Goal: Task Accomplishment & Management: Complete application form

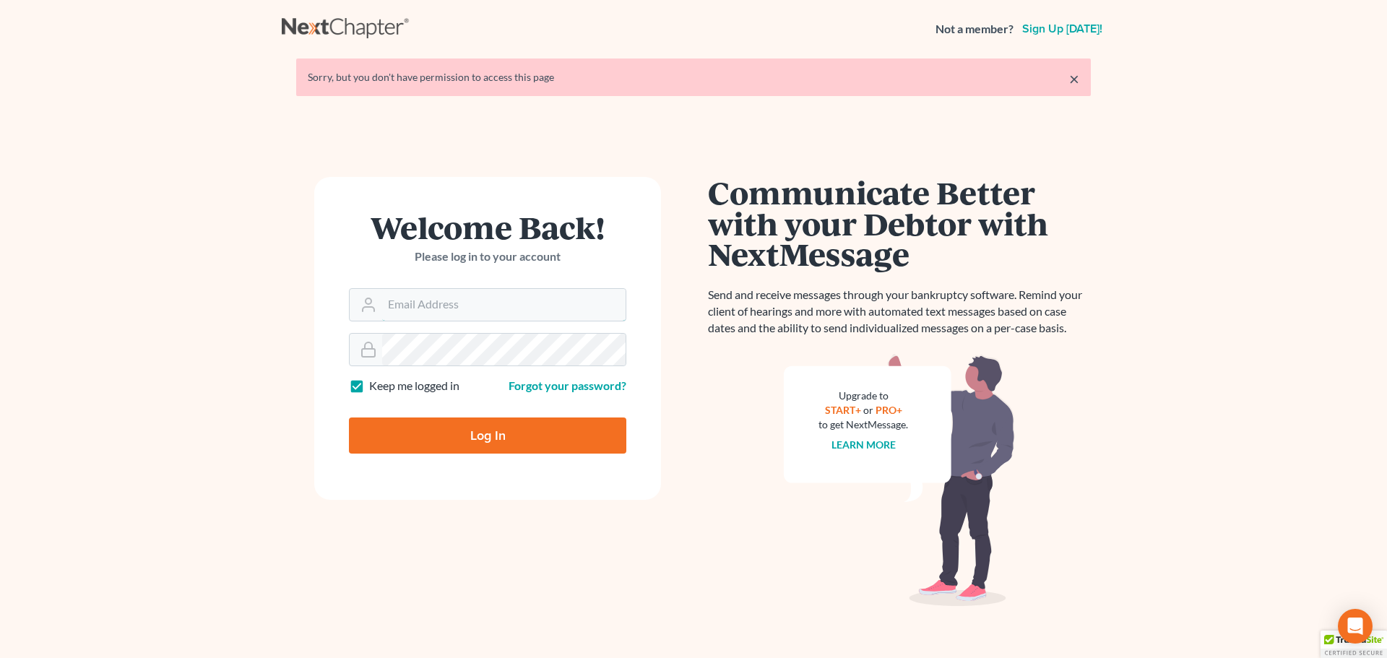
type input "vmajano@scura.com"
click at [537, 443] on input "Log In" at bounding box center [487, 435] width 277 height 36
type input "Thinking..."
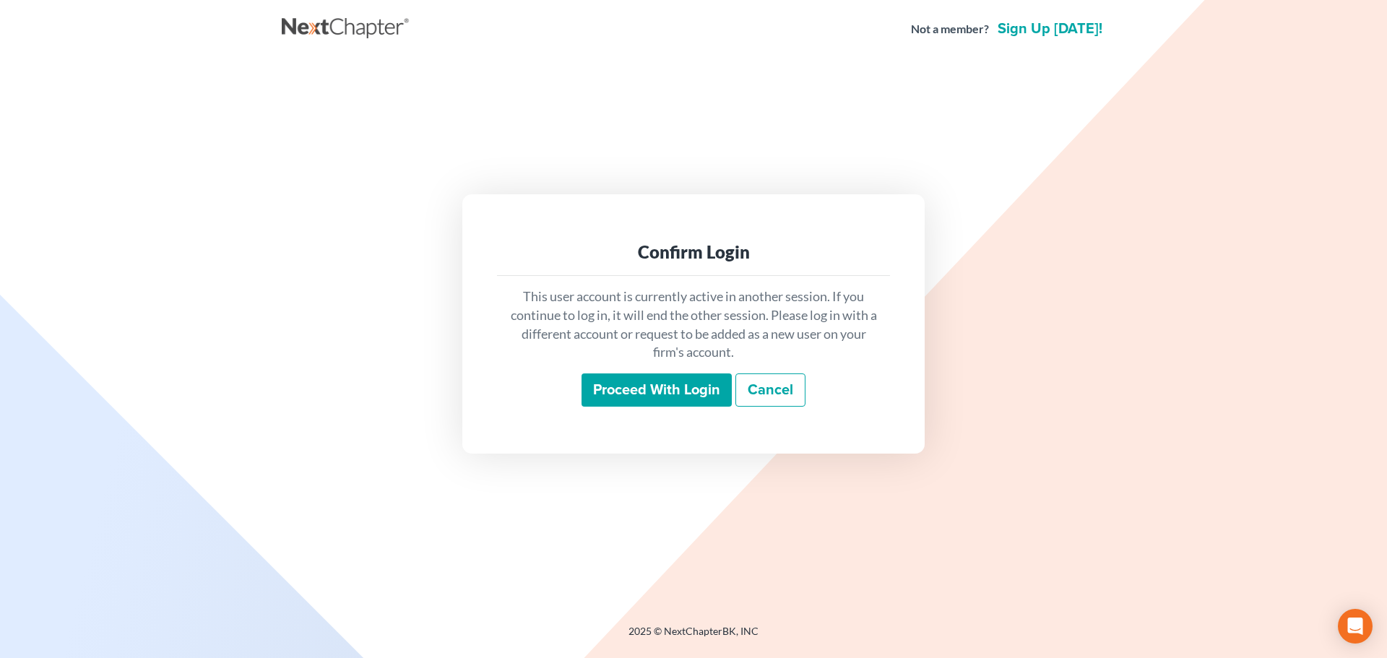
click at [638, 394] on input "Proceed with login" at bounding box center [656, 389] width 150 height 33
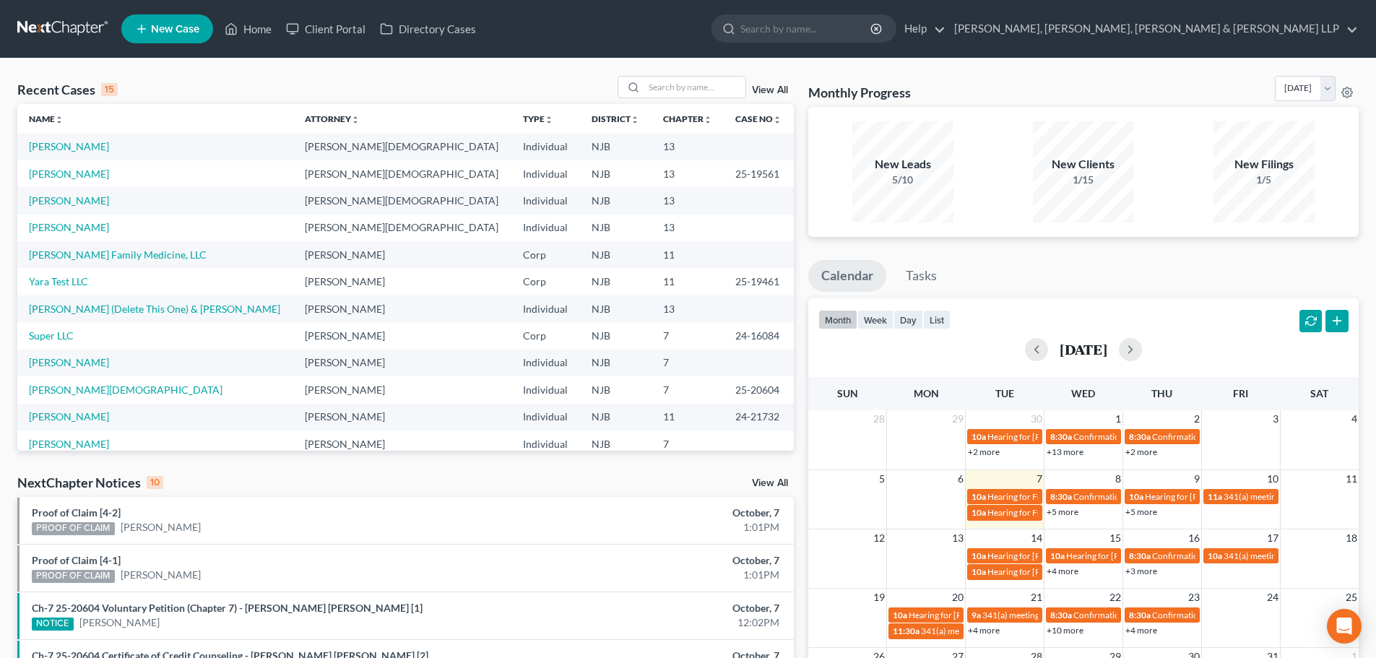
click at [159, 17] on link "New Case" at bounding box center [167, 28] width 92 height 29
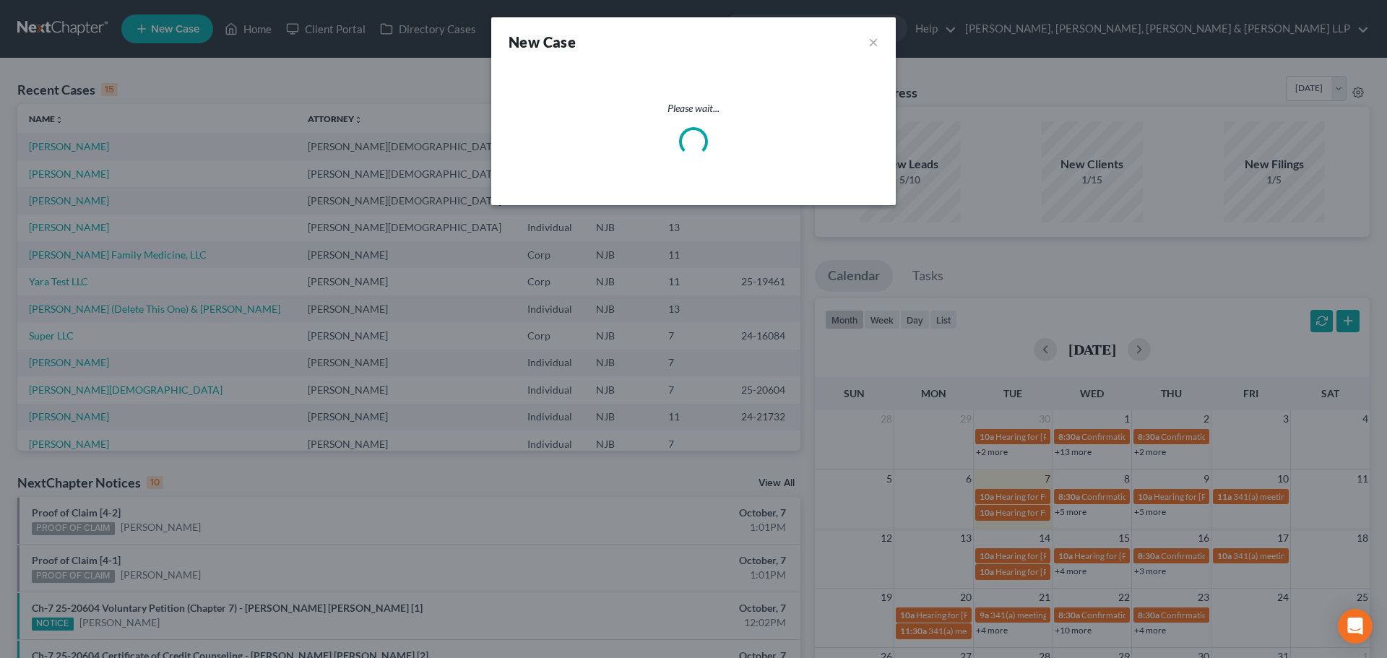
select select "51"
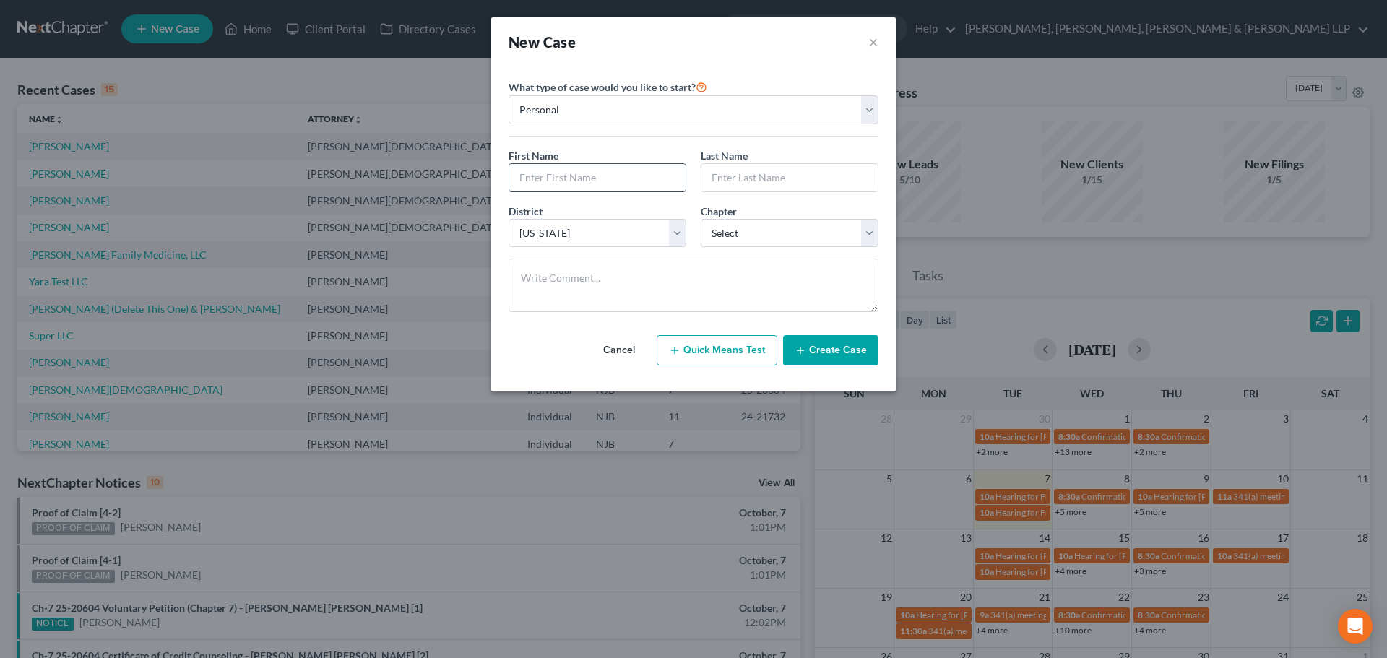
drag, startPoint x: 617, startPoint y: 160, endPoint x: 618, endPoint y: 172, distance: 11.6
click at [618, 170] on div "First Name *" at bounding box center [597, 170] width 192 height 44
click at [620, 189] on input "text" at bounding box center [597, 177] width 176 height 27
type input "Fredua"
click at [750, 191] on input "text" at bounding box center [789, 177] width 176 height 27
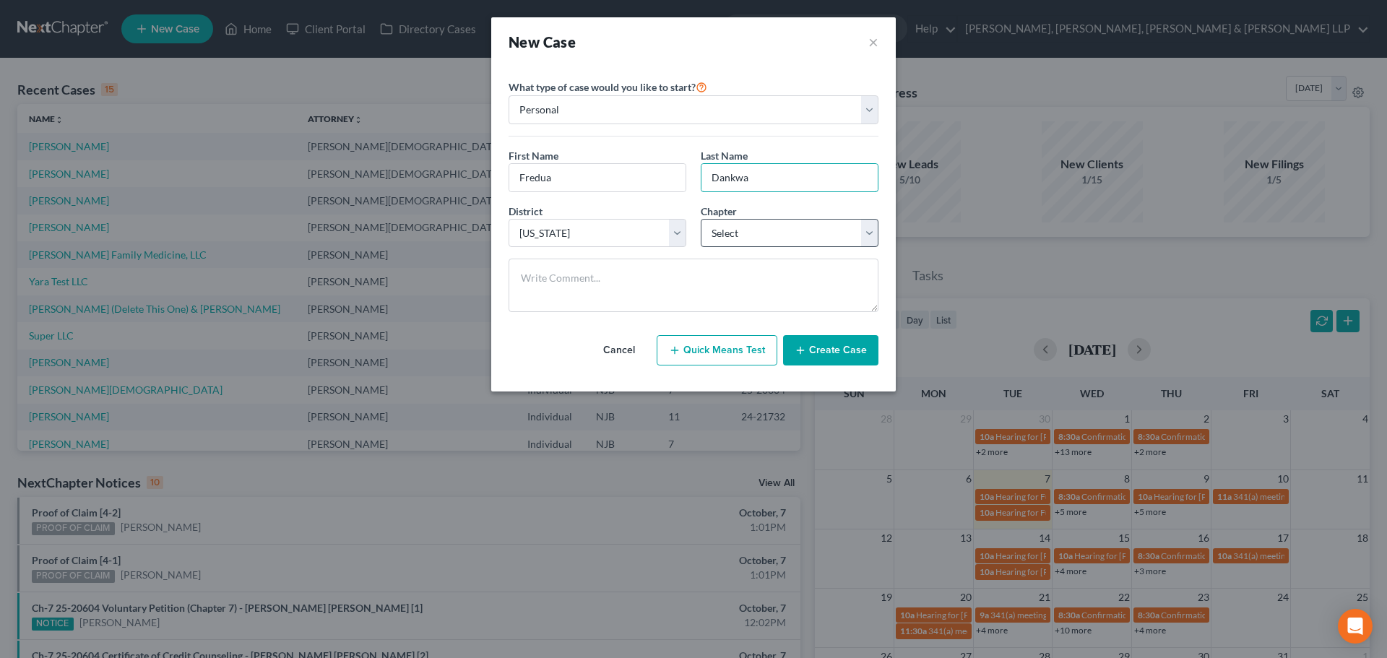
type input "Dankwa"
drag, startPoint x: 778, startPoint y: 222, endPoint x: 775, endPoint y: 238, distance: 16.1
click at [778, 225] on select "Select 7 11 12 13" at bounding box center [790, 233] width 178 height 29
select select "0"
click at [701, 219] on select "Select 7 11 12 13" at bounding box center [790, 233] width 178 height 29
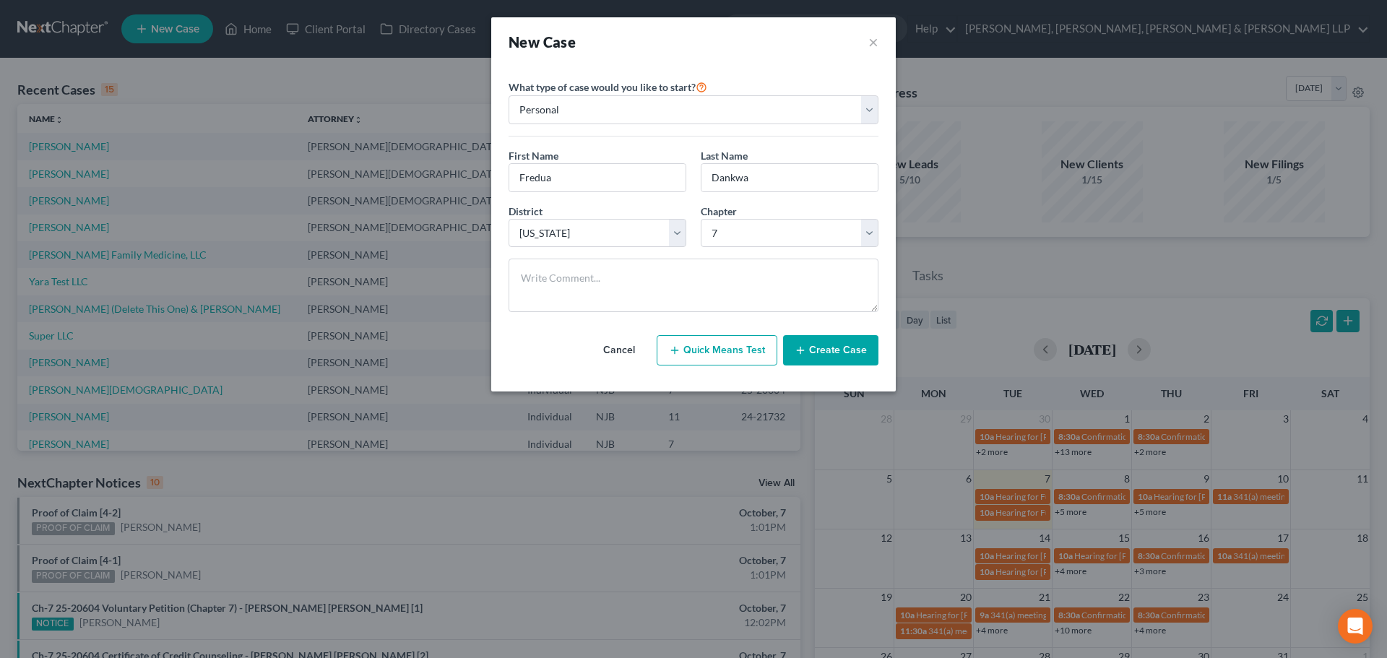
click at [836, 337] on button "Create Case" at bounding box center [830, 350] width 95 height 30
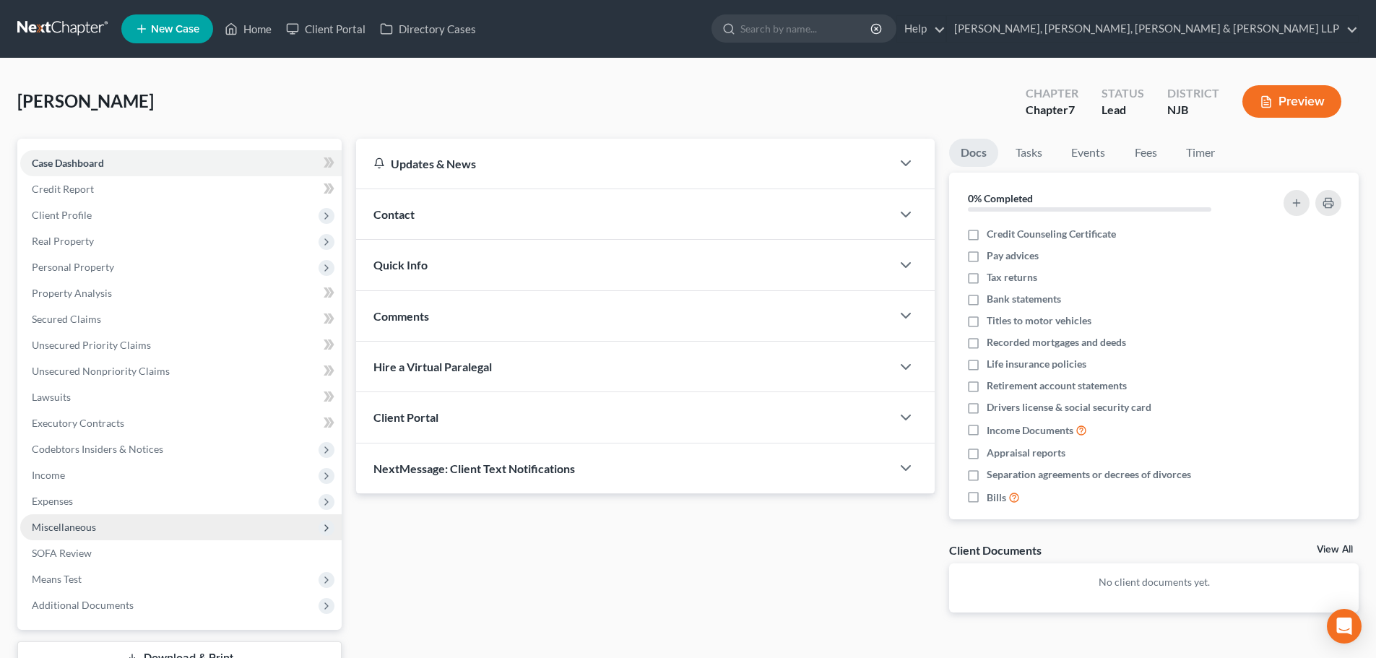
drag, startPoint x: 79, startPoint y: 508, endPoint x: 77, endPoint y: 522, distance: 13.9
click at [79, 511] on span "Expenses" at bounding box center [180, 501] width 321 height 26
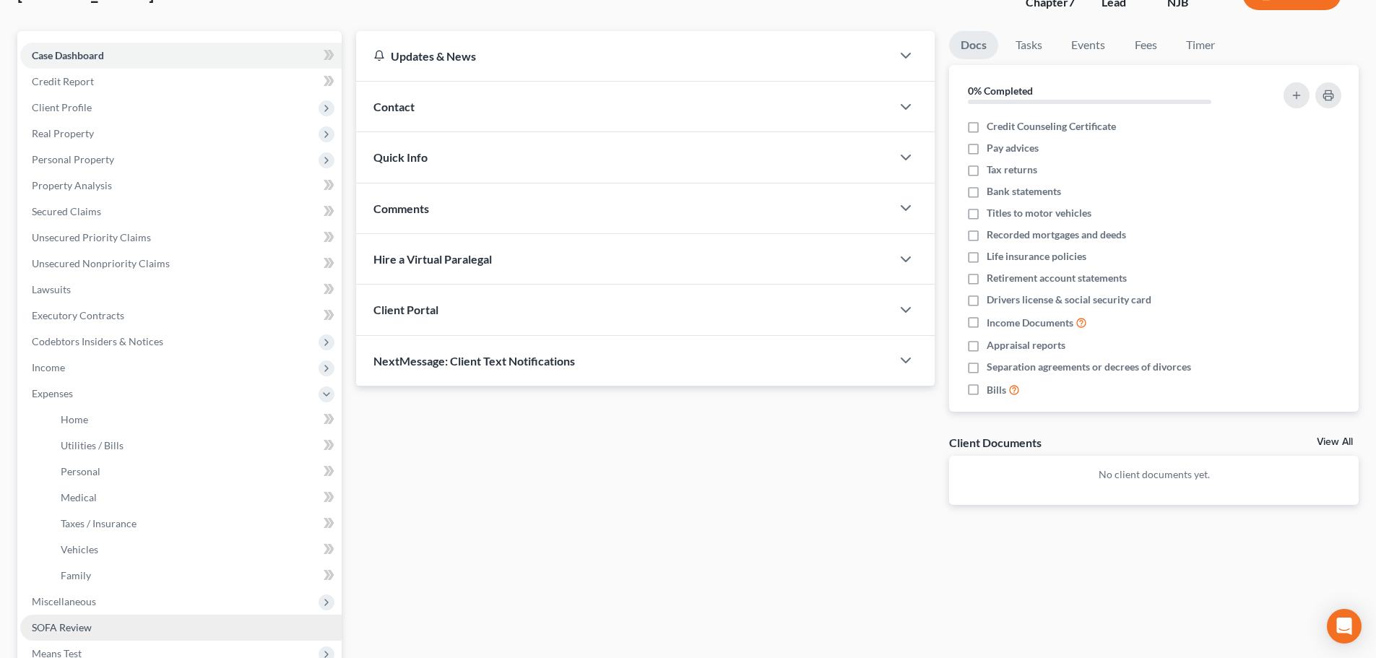
scroll to position [217, 0]
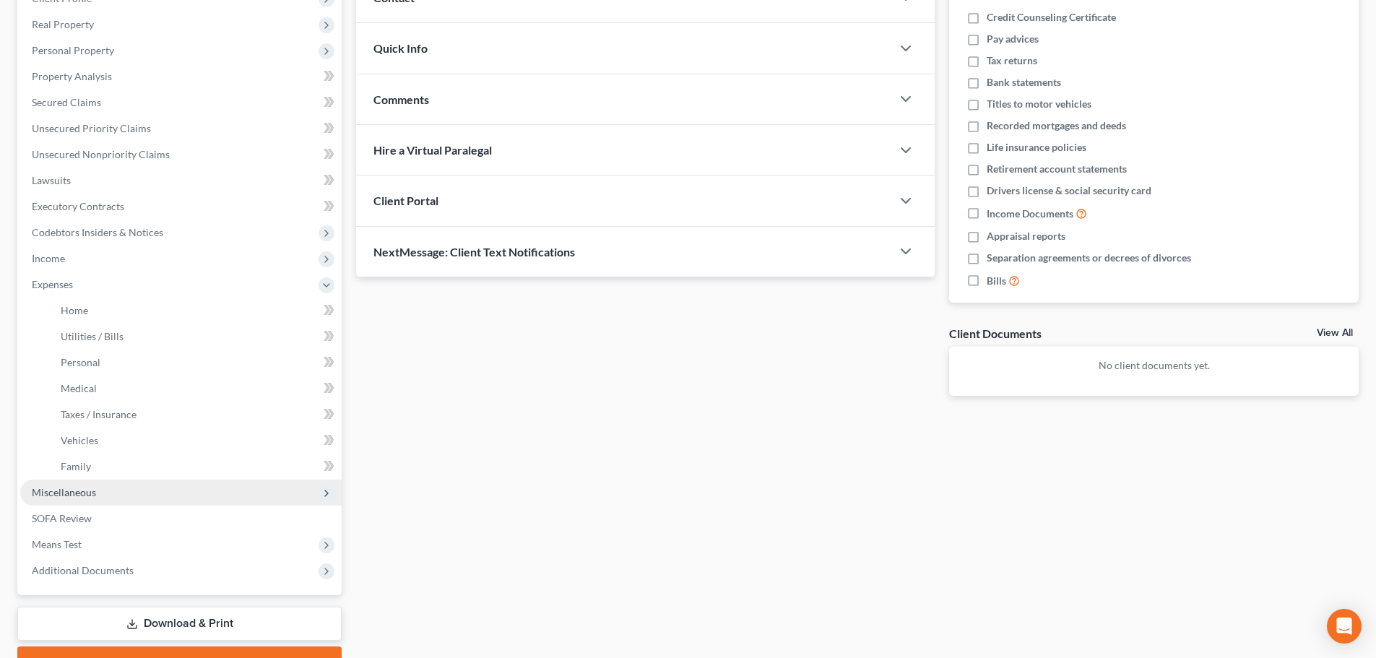
click at [81, 501] on span "Miscellaneous" at bounding box center [180, 493] width 321 height 26
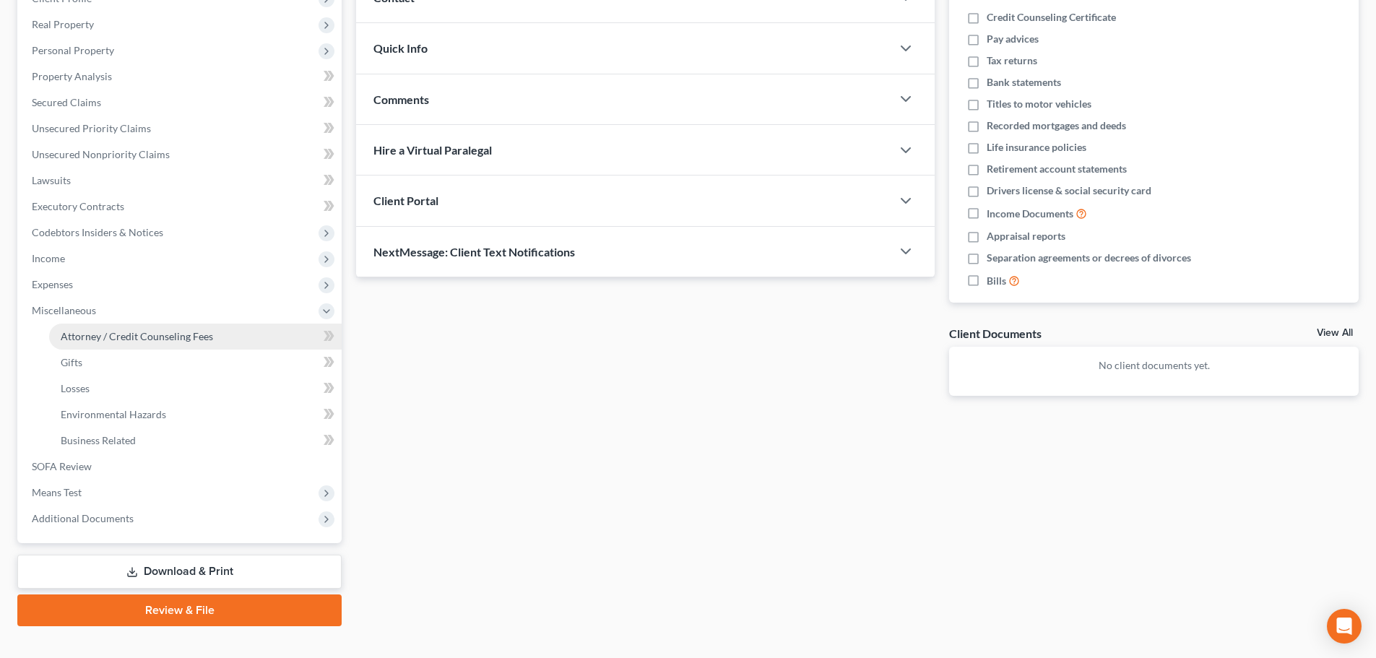
click at [168, 334] on span "Attorney / Credit Counseling Fees" at bounding box center [137, 336] width 152 height 12
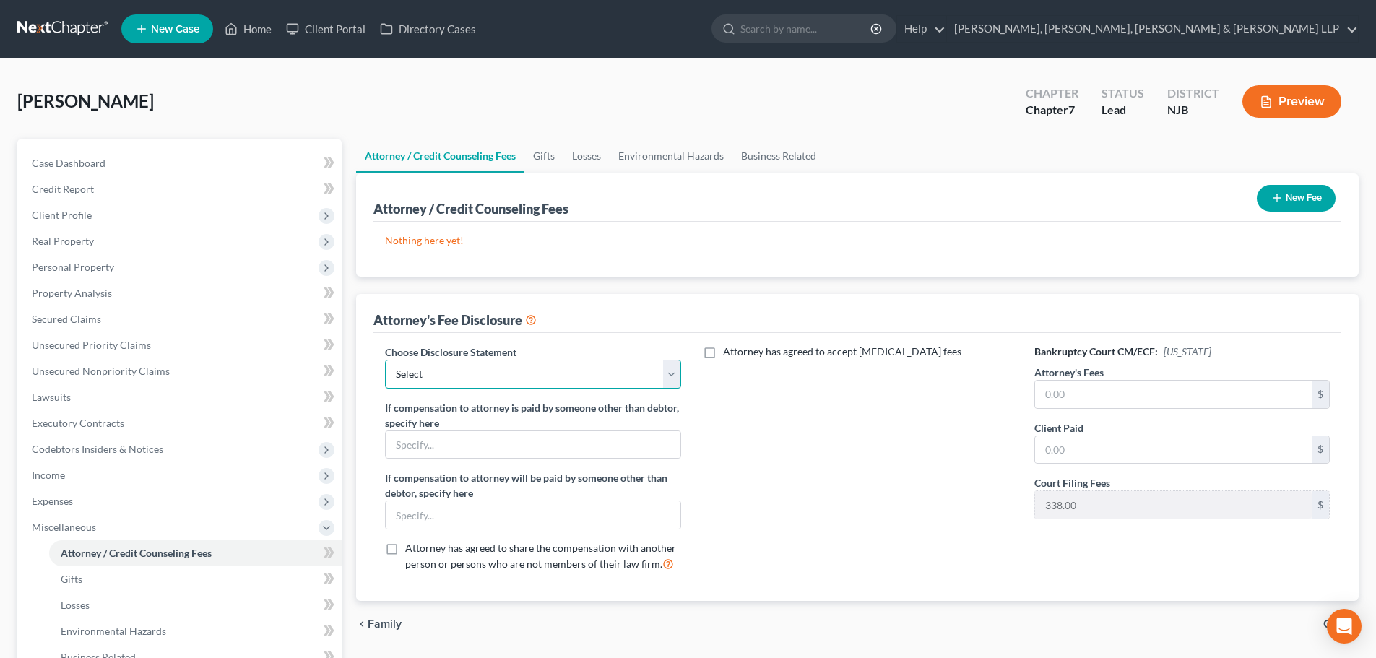
click at [507, 384] on select "Select Chapter 13 Disclosure Statement Chapter 7 Disclosure Statement" at bounding box center [532, 374] width 295 height 29
click at [485, 444] on input "text" at bounding box center [533, 444] width 294 height 27
drag, startPoint x: 509, startPoint y: 361, endPoint x: 505, endPoint y: 373, distance: 12.3
click at [509, 362] on select "Select Chapter 13 Disclosure Statement Chapter 7 Disclosure Statement" at bounding box center [532, 374] width 295 height 29
select select "1"
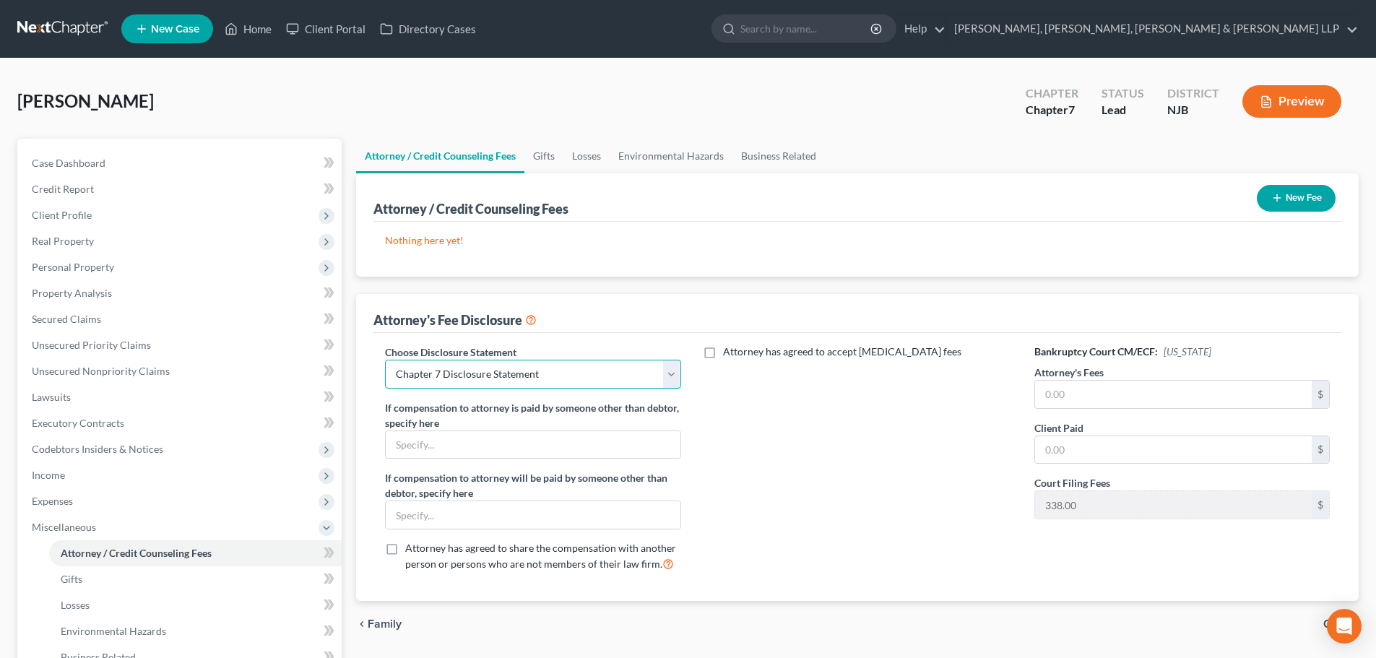
click at [385, 360] on select "Select Chapter 13 Disclosure Statement Chapter 7 Disclosure Statement" at bounding box center [532, 374] width 295 height 29
drag, startPoint x: 1114, startPoint y: 379, endPoint x: 1112, endPoint y: 391, distance: 11.6
click at [1114, 384] on div "$" at bounding box center [1181, 394] width 295 height 29
click at [1109, 397] on input "text" at bounding box center [1173, 394] width 277 height 27
type input "2,000"
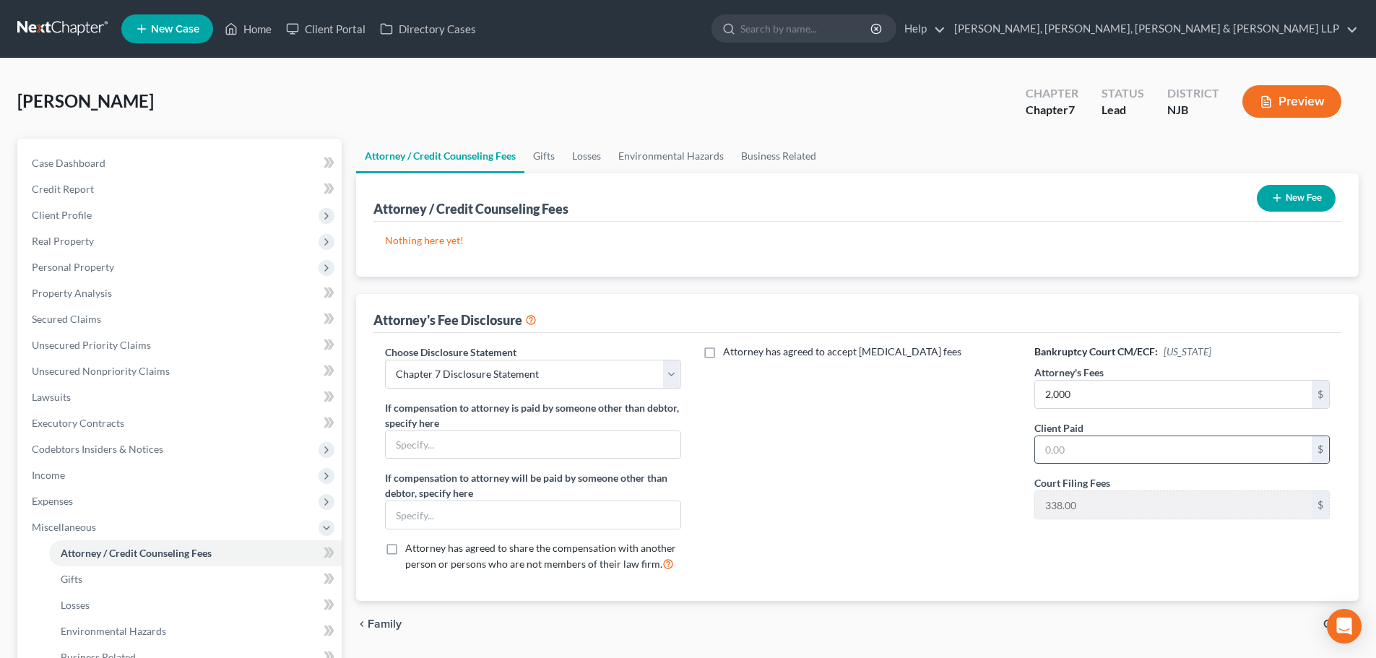
click at [1146, 441] on input "text" at bounding box center [1173, 449] width 277 height 27
type input "2,000"
click at [1273, 198] on line "button" at bounding box center [1276, 198] width 7 height 0
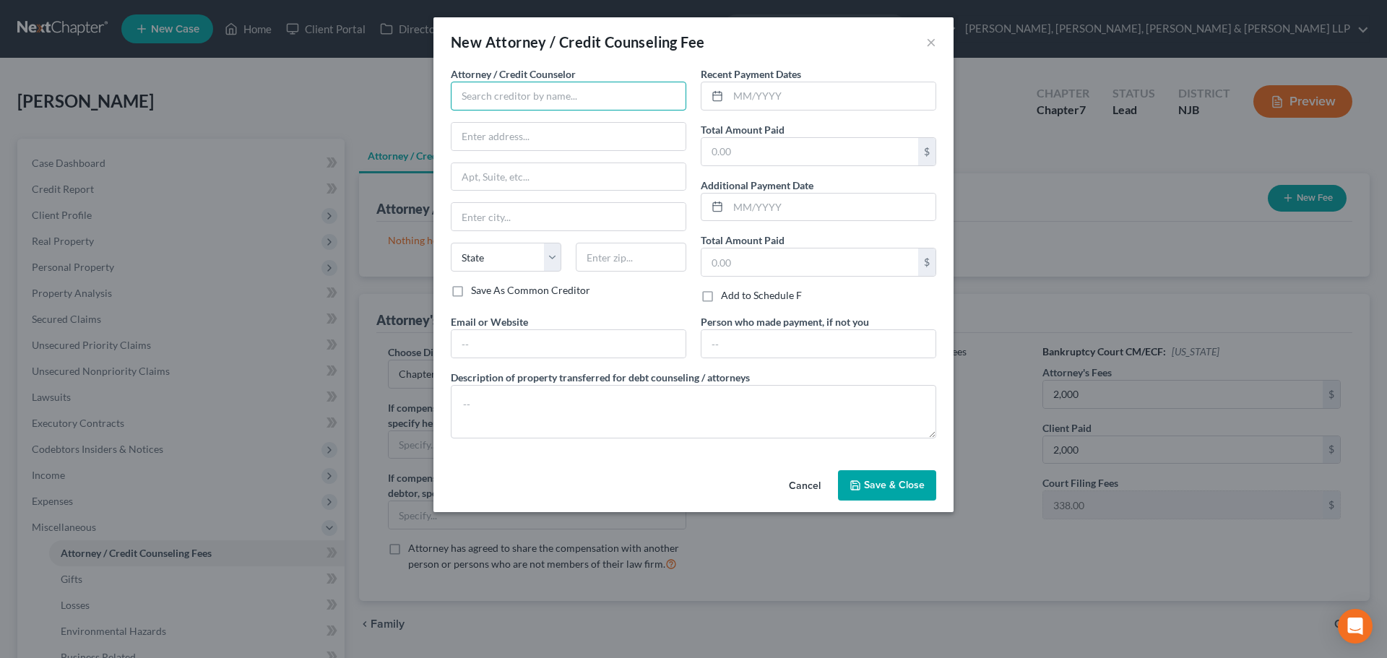
click at [575, 93] on input "text" at bounding box center [568, 96] width 235 height 29
drag, startPoint x: 291, startPoint y: 105, endPoint x: 269, endPoint y: 102, distance: 21.9
click at [287, 105] on div "New Attorney / Credit Counseling Fee × Attorney / Credit Counselor * scura wigf…" at bounding box center [693, 329] width 1387 height 658
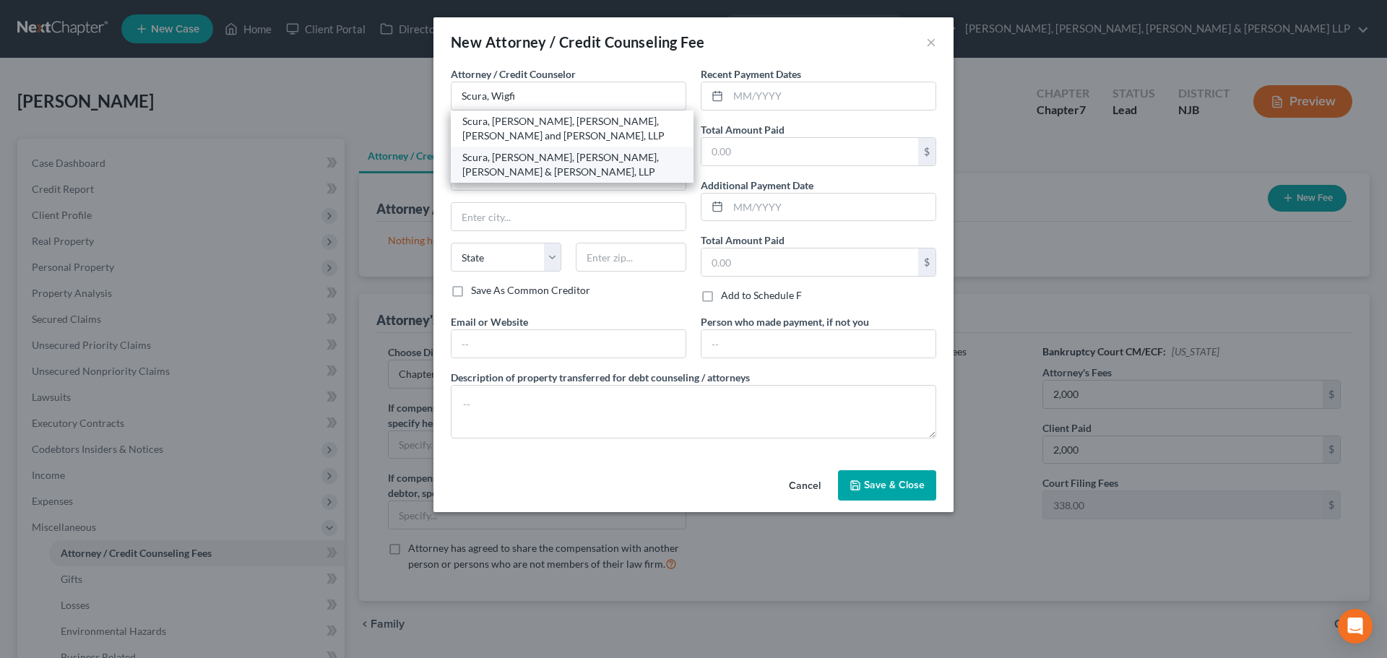
click at [574, 157] on div "Scura, [PERSON_NAME], [PERSON_NAME], [PERSON_NAME] & [PERSON_NAME], LLP" at bounding box center [572, 164] width 220 height 29
type input "Scura, [PERSON_NAME], [PERSON_NAME], [PERSON_NAME] & [PERSON_NAME], LLP"
type input "1599 Hamburg turnpike"
type input "[PERSON_NAME]"
select select "33"
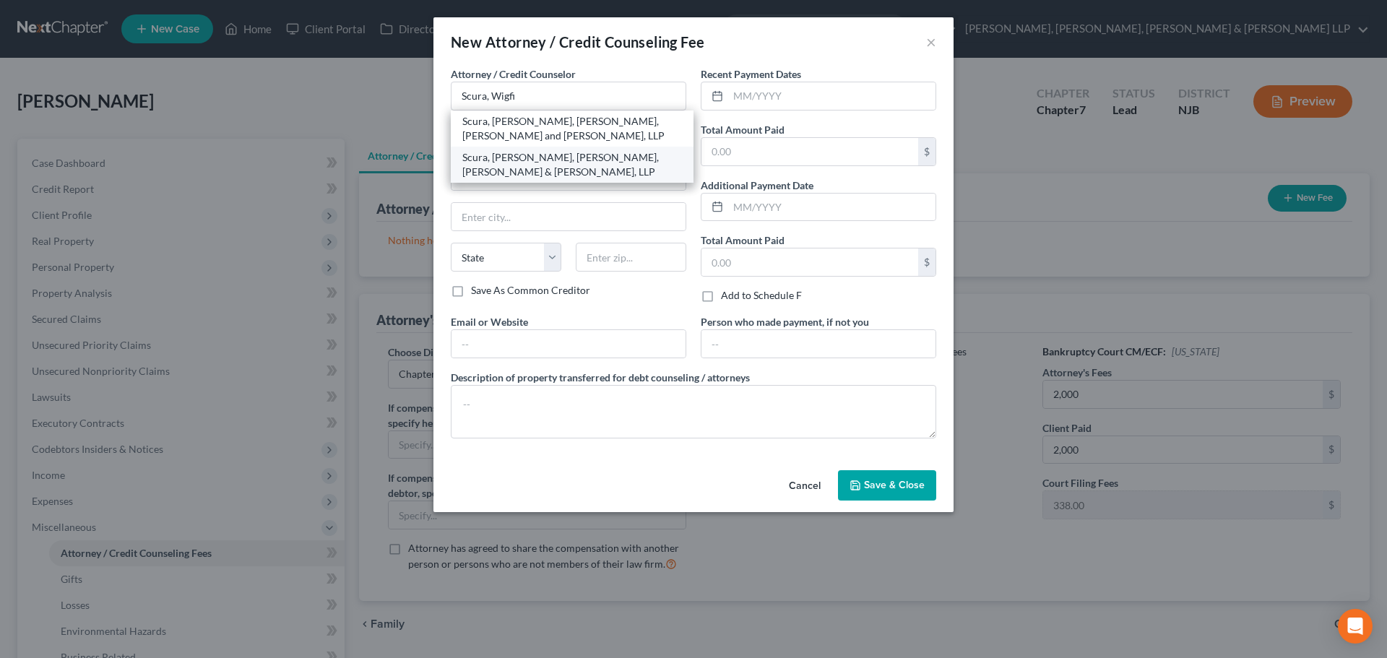
type input "07470"
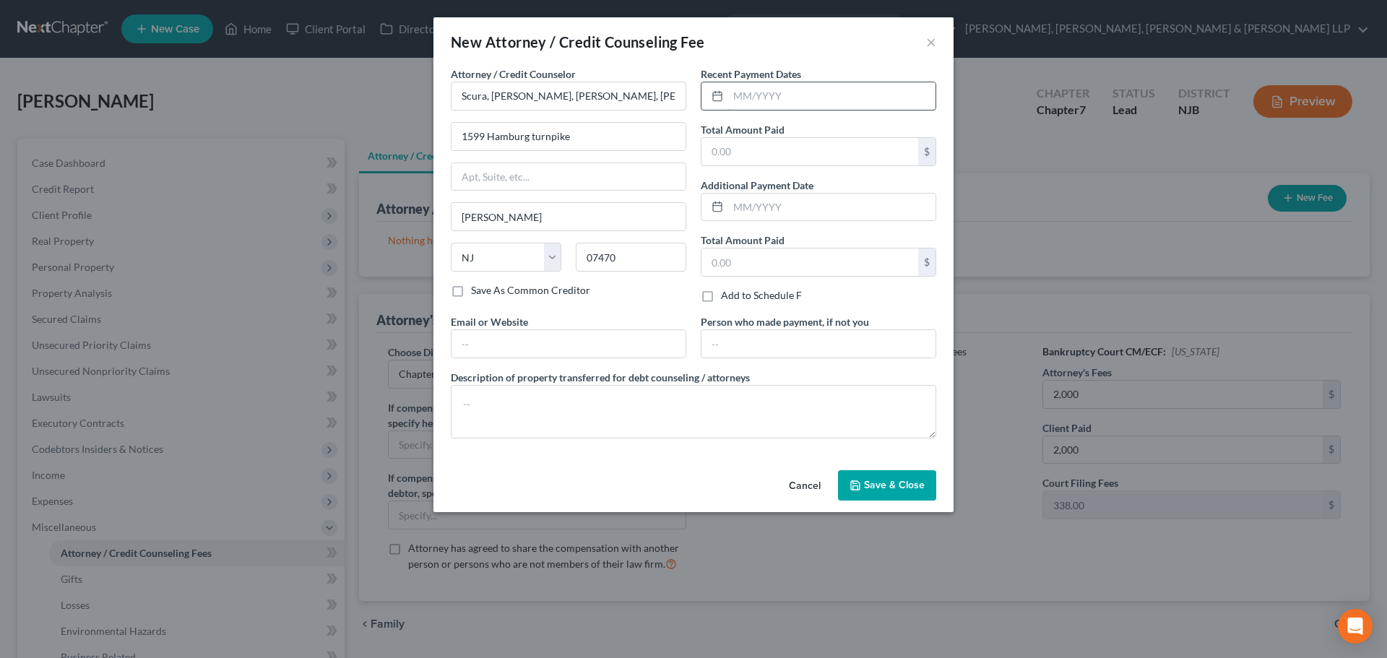
drag, startPoint x: 764, startPoint y: 102, endPoint x: 758, endPoint y: 95, distance: 9.2
click at [764, 102] on input "text" at bounding box center [831, 95] width 207 height 27
type input "10/2025"
drag, startPoint x: 745, startPoint y: 147, endPoint x: 752, endPoint y: 147, distance: 7.3
click at [751, 147] on input "text" at bounding box center [809, 151] width 217 height 27
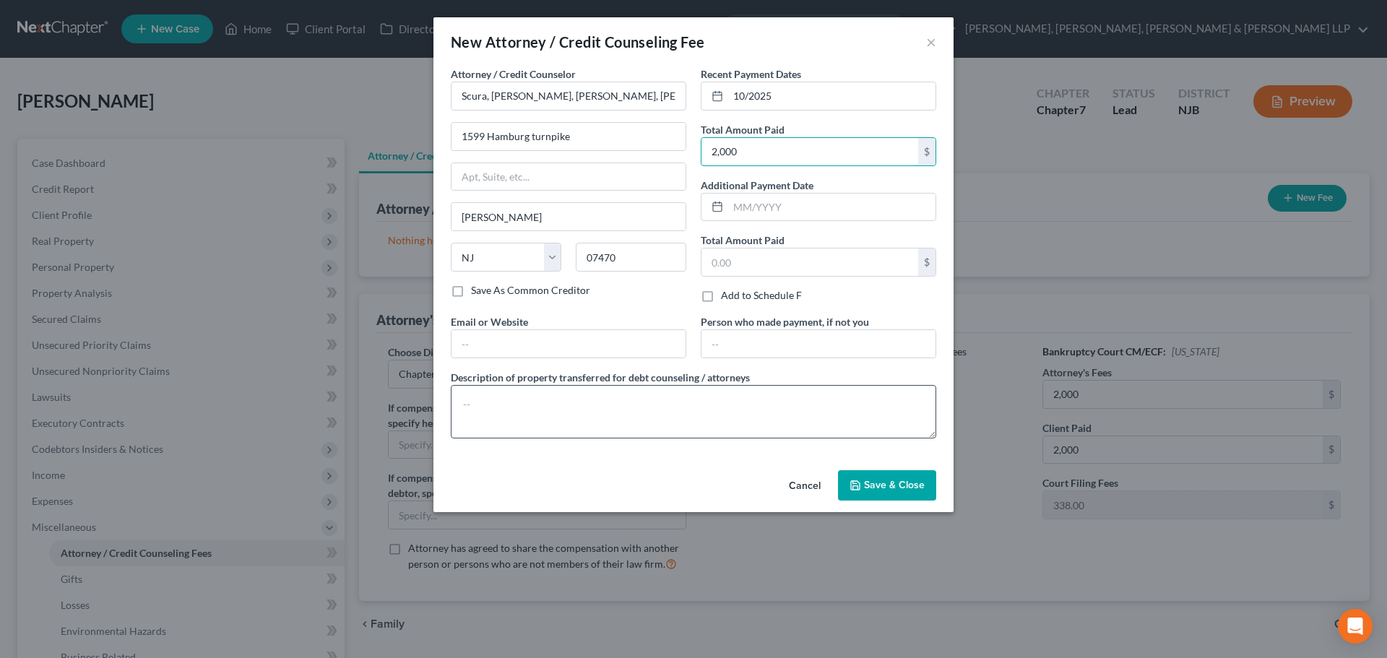
type input "2,000"
drag, startPoint x: 710, startPoint y: 421, endPoint x: 698, endPoint y: 421, distance: 11.6
click at [709, 421] on textarea at bounding box center [693, 411] width 485 height 53
type textarea "Legal fees plus filing fee"
click at [927, 496] on button "Save & Close" at bounding box center [887, 485] width 98 height 30
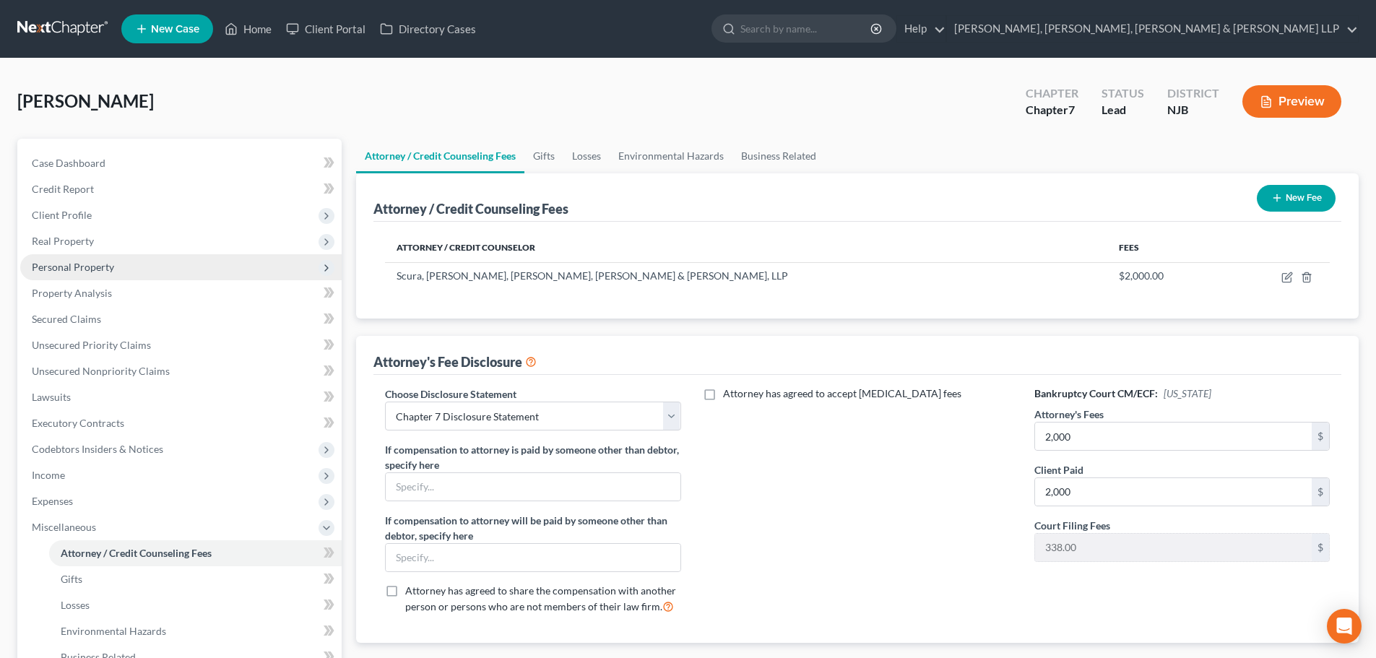
click at [137, 277] on span "Personal Property" at bounding box center [180, 267] width 321 height 26
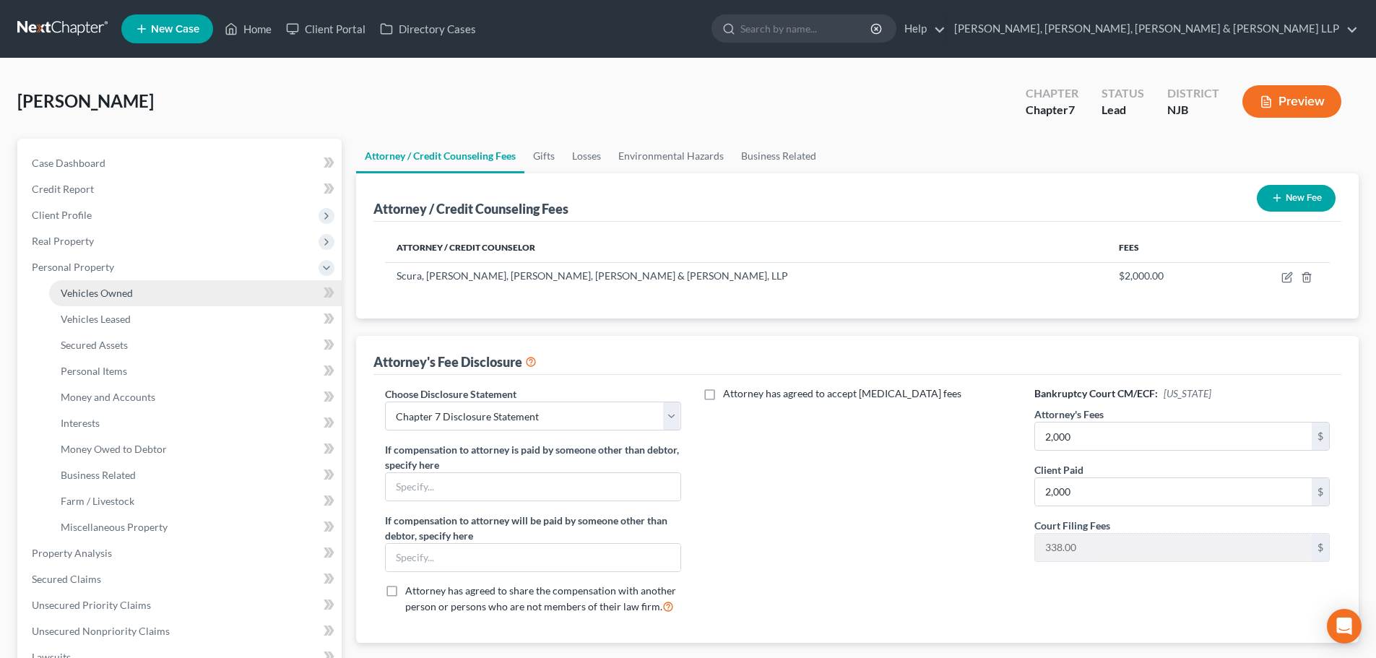
drag, startPoint x: 147, startPoint y: 288, endPoint x: 160, endPoint y: 285, distance: 14.2
click at [148, 288] on link "Vehicles Owned" at bounding box center [195, 293] width 293 height 26
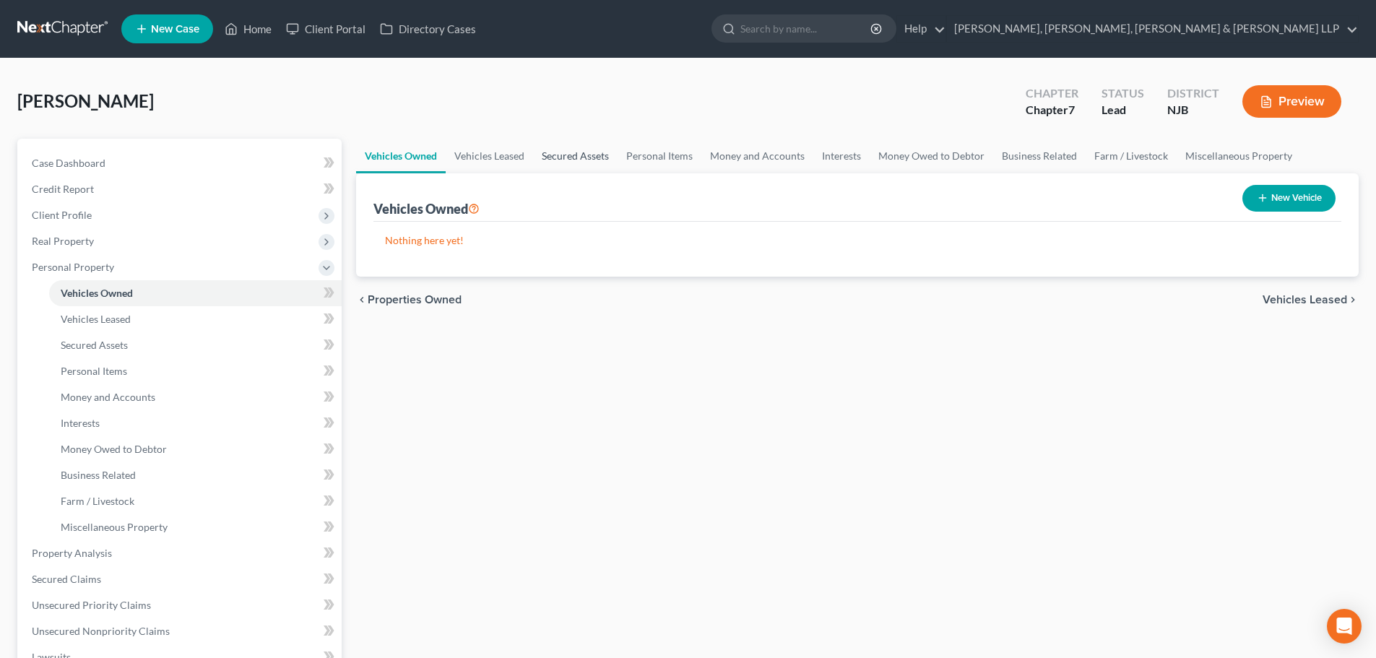
click at [561, 165] on link "Secured Assets" at bounding box center [575, 156] width 85 height 35
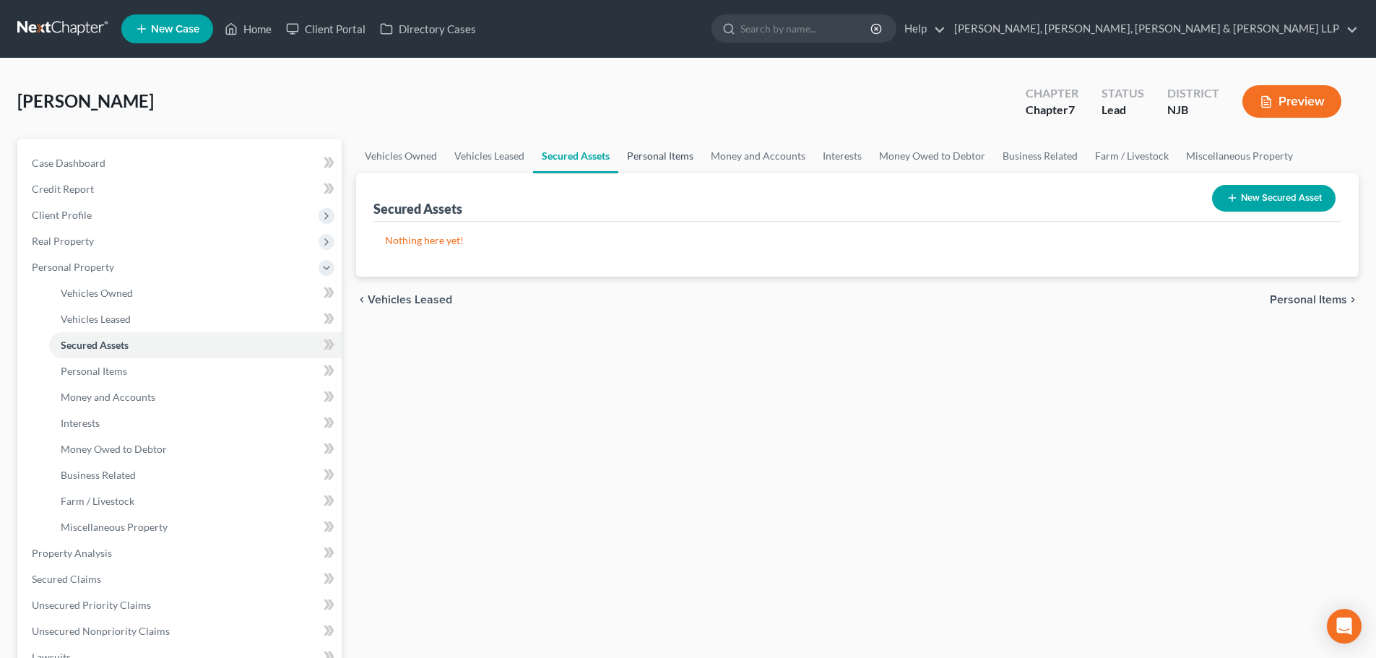
click at [677, 160] on link "Personal Items" at bounding box center [660, 156] width 84 height 35
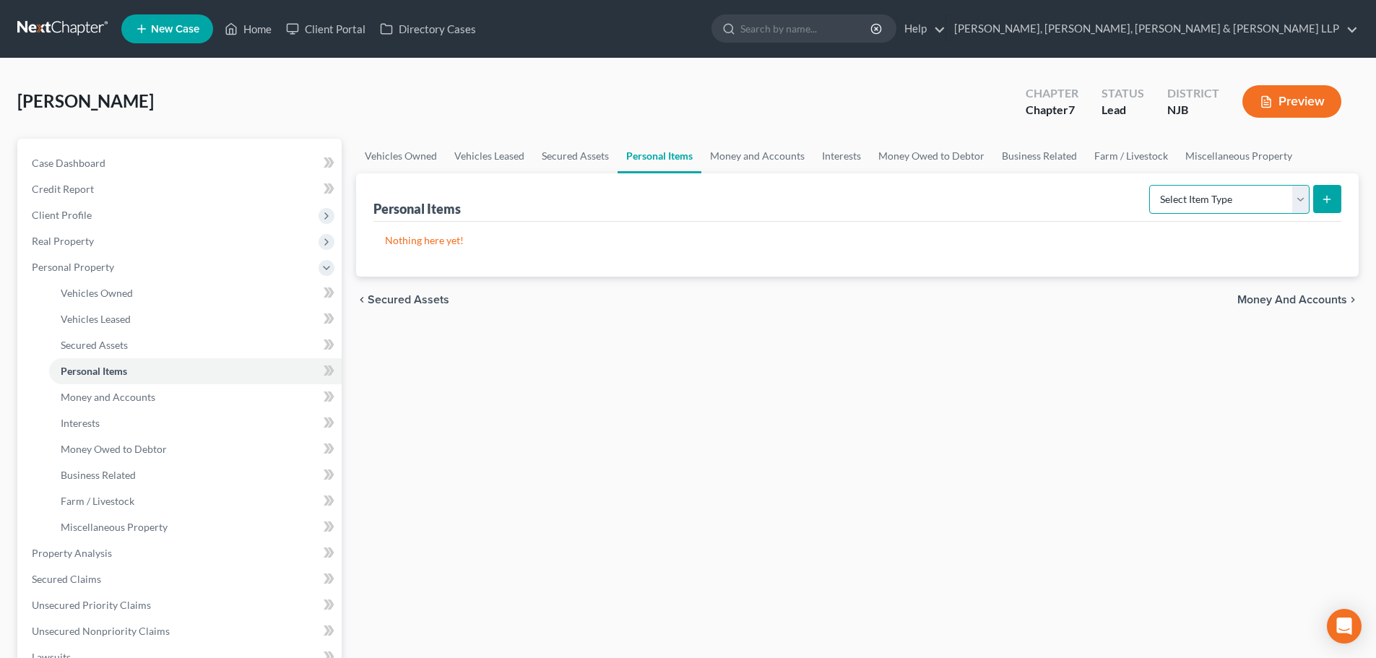
click at [1193, 194] on select "Select Item Type Clothing Collectibles Of Value Electronics Firearms Household …" at bounding box center [1229, 199] width 160 height 29
select select "clothing"
click at [1151, 185] on select "Select Item Type Clothing Collectibles Of Value Electronics Firearms Household …" at bounding box center [1229, 199] width 160 height 29
click at [1330, 201] on icon "submit" at bounding box center [1327, 200] width 12 height 12
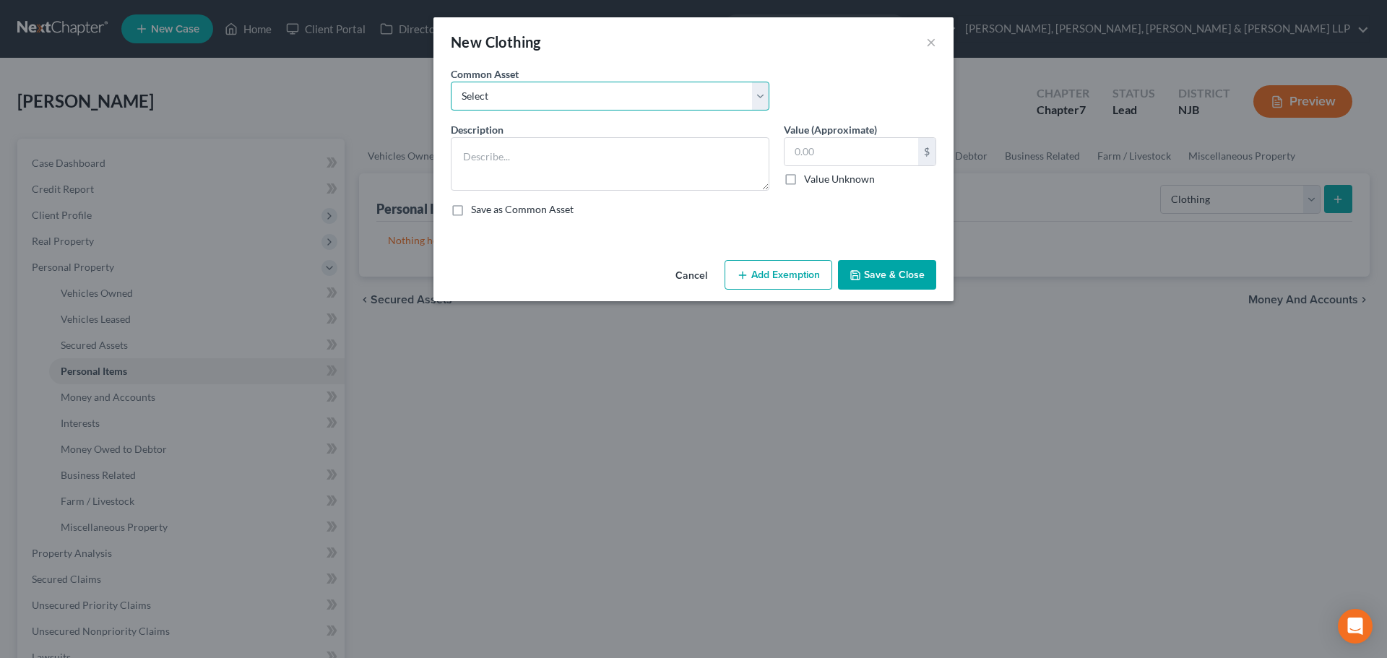
click at [624, 101] on select "Select Clothes, Shoes & Accessories" at bounding box center [610, 96] width 319 height 29
select select "0"
click at [451, 82] on select "Select Clothes, Shoes & Accessories" at bounding box center [610, 96] width 319 height 29
type textarea "Clothes, Shoes & Accessories"
type input "300.00"
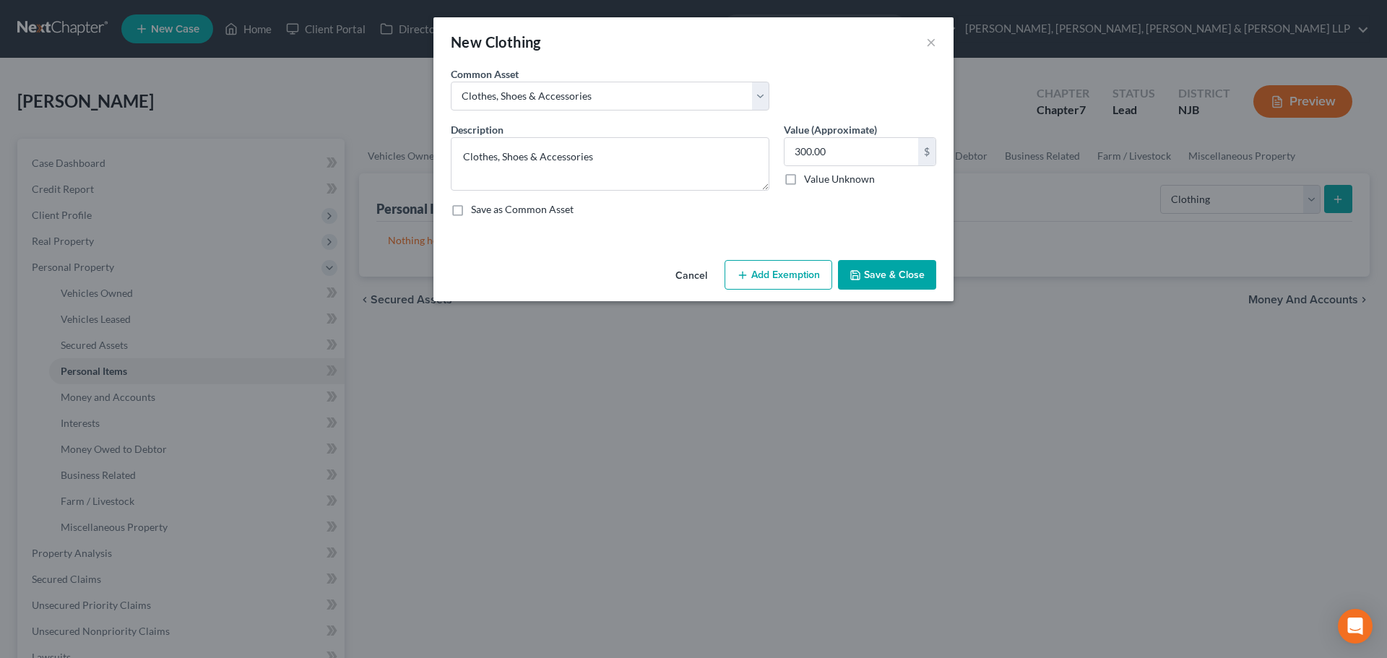
click at [780, 275] on button "Add Exemption" at bounding box center [778, 275] width 108 height 30
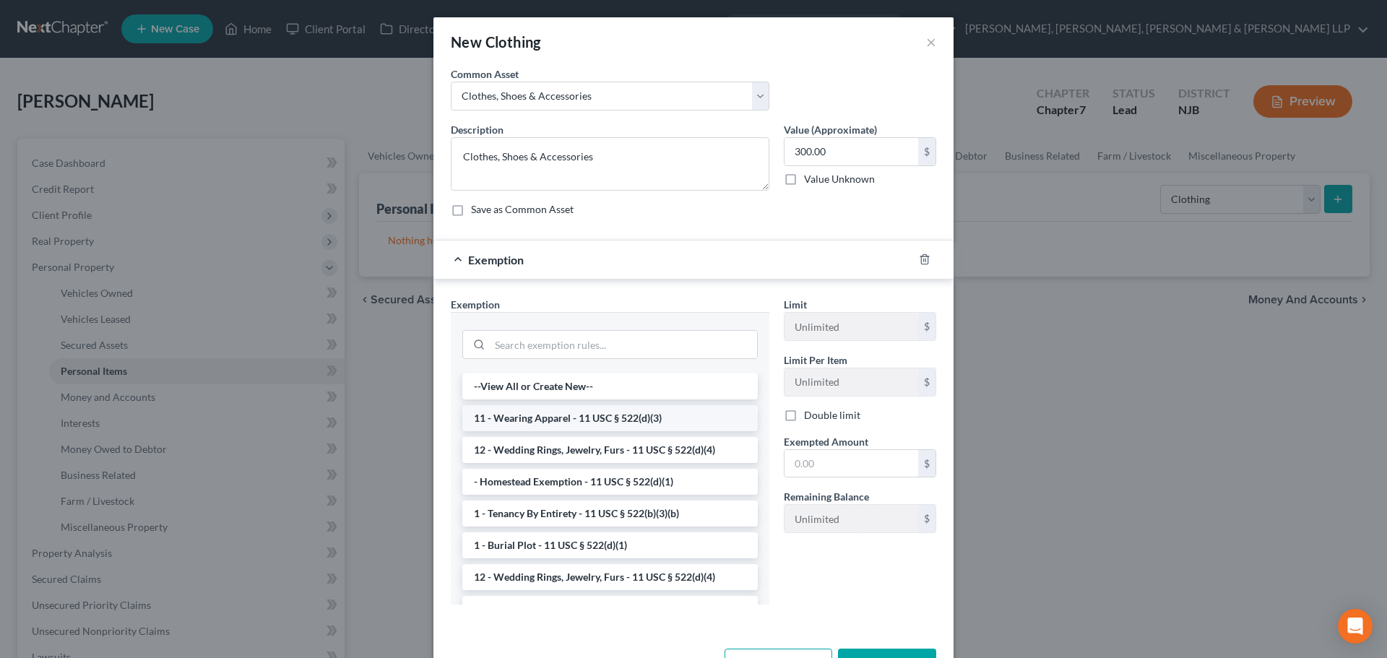
click at [610, 417] on li "11 - Wearing Apparel - 11 USC § 522(d)(3)" at bounding box center [609, 418] width 295 height 26
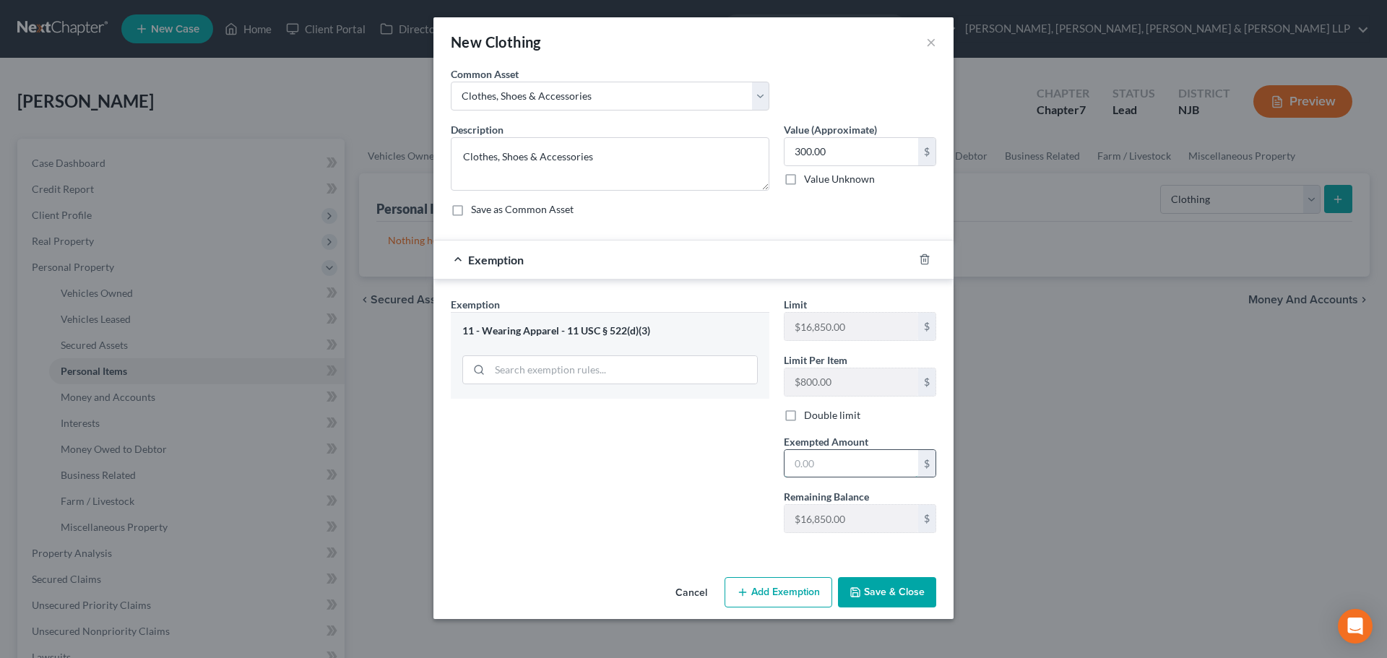
click at [838, 467] on input "text" at bounding box center [851, 463] width 134 height 27
type input "300"
click at [893, 584] on button "Save & Close" at bounding box center [887, 592] width 98 height 30
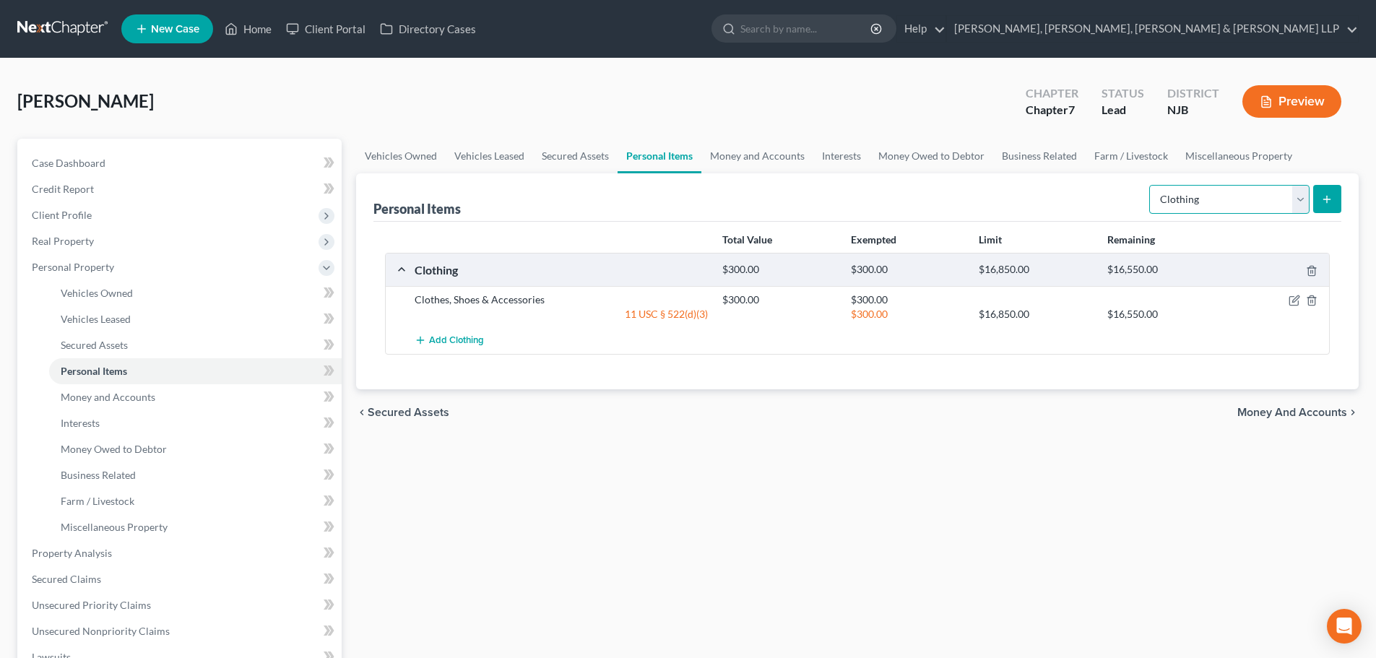
click at [1248, 189] on select "Select Item Type Clothing Collectibles Of Value Electronics Firearms Household …" at bounding box center [1229, 199] width 160 height 29
select select "electronics"
click at [1151, 185] on select "Select Item Type Clothing Collectibles Of Value Electronics Firearms Household …" at bounding box center [1229, 199] width 160 height 29
click at [1322, 207] on button "submit" at bounding box center [1327, 199] width 28 height 28
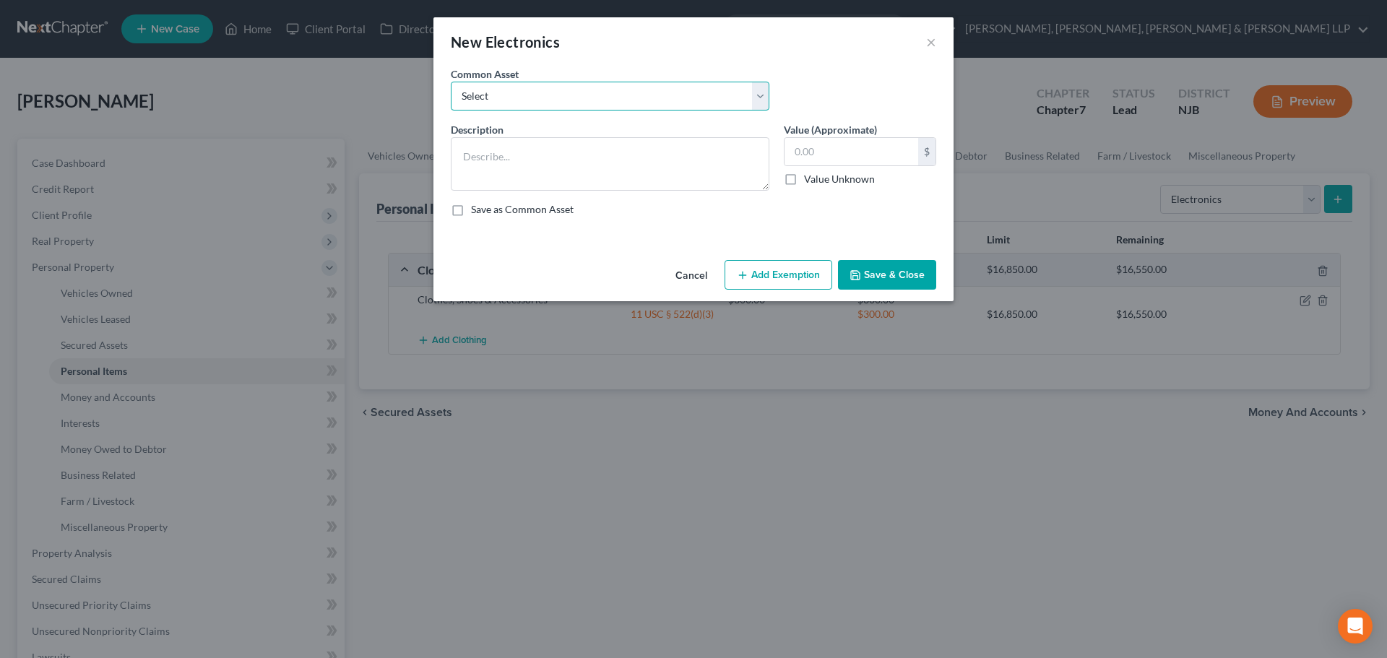
drag, startPoint x: 591, startPoint y: 90, endPoint x: 586, endPoint y: 95, distance: 7.7
click at [592, 90] on select "Select Cellphone, TVs Electronic Appliances" at bounding box center [610, 96] width 319 height 29
select select "1"
click at [451, 82] on select "Select Cellphone, TVs Electronic Appliances" at bounding box center [610, 96] width 319 height 29
type textarea "Electronic Appliances"
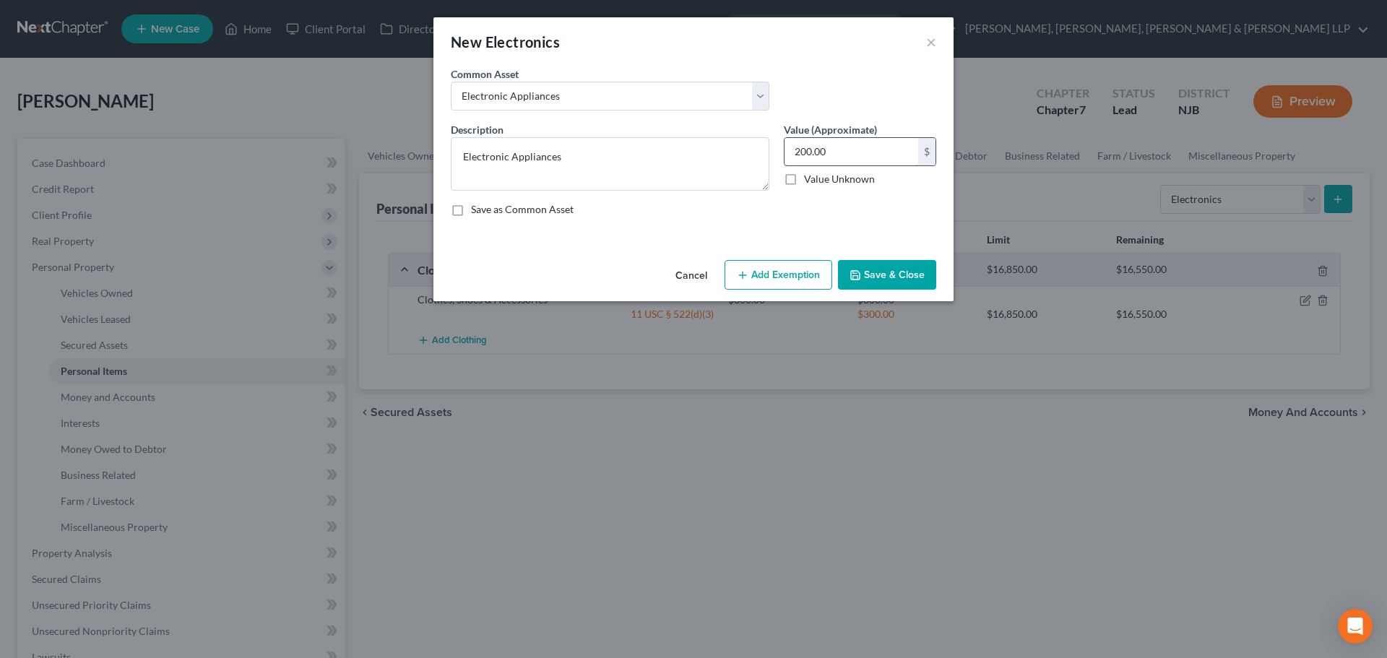
click at [841, 148] on input "200.00" at bounding box center [851, 151] width 134 height 27
type input "1,000"
click at [810, 269] on button "Add Exemption" at bounding box center [778, 275] width 108 height 30
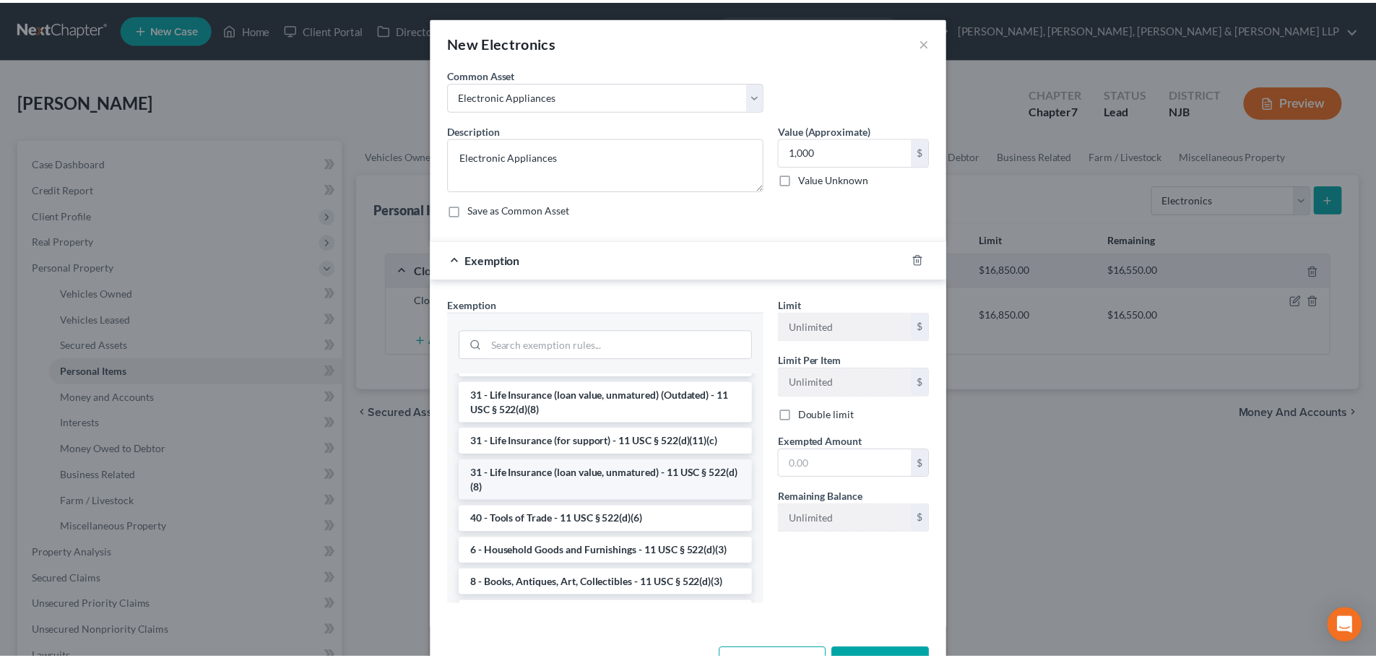
scroll to position [1156, 0]
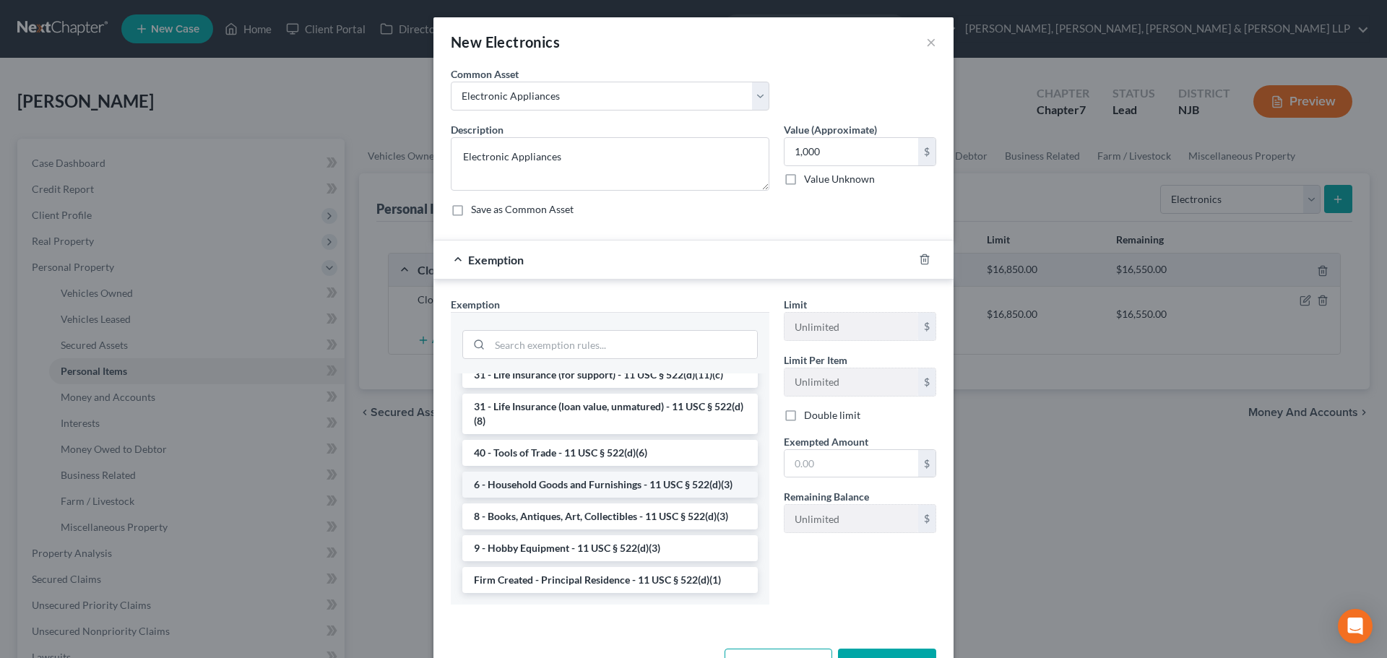
click at [575, 498] on li "6 - Household Goods and Furnishings - 11 USC § 522(d)(3)" at bounding box center [609, 485] width 295 height 26
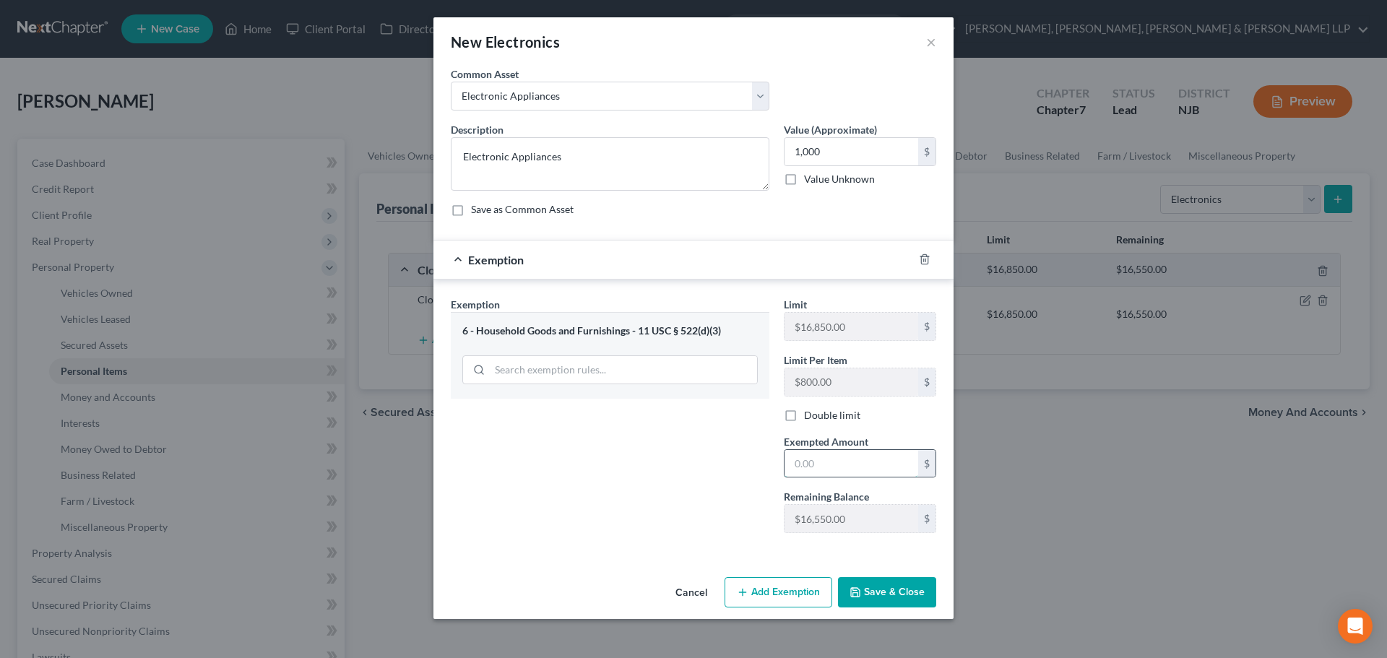
click at [841, 466] on input "text" at bounding box center [851, 463] width 134 height 27
drag, startPoint x: 811, startPoint y: 467, endPoint x: 666, endPoint y: 473, distance: 145.3
click at [666, 473] on div "Exemption Set must be selected for CA. Exemption * 6 - Household Goods and Furn…" at bounding box center [693, 421] width 500 height 248
drag, startPoint x: 817, startPoint y: 477, endPoint x: 748, endPoint y: 493, distance: 71.0
click at [748, 493] on div "Exemption Set must be selected for CA. Exemption * 6 - Household Goods and Furn…" at bounding box center [693, 421] width 500 height 248
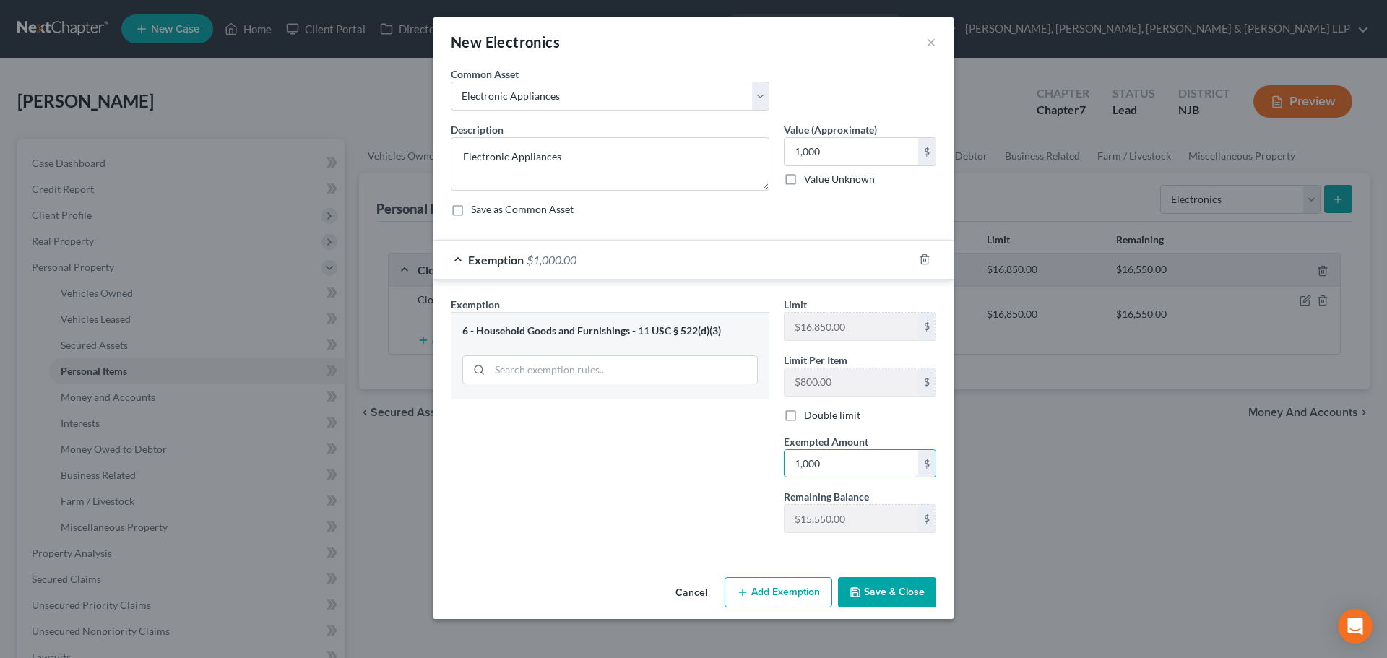
type input "1,000"
click at [868, 587] on button "Save & Close" at bounding box center [887, 592] width 98 height 30
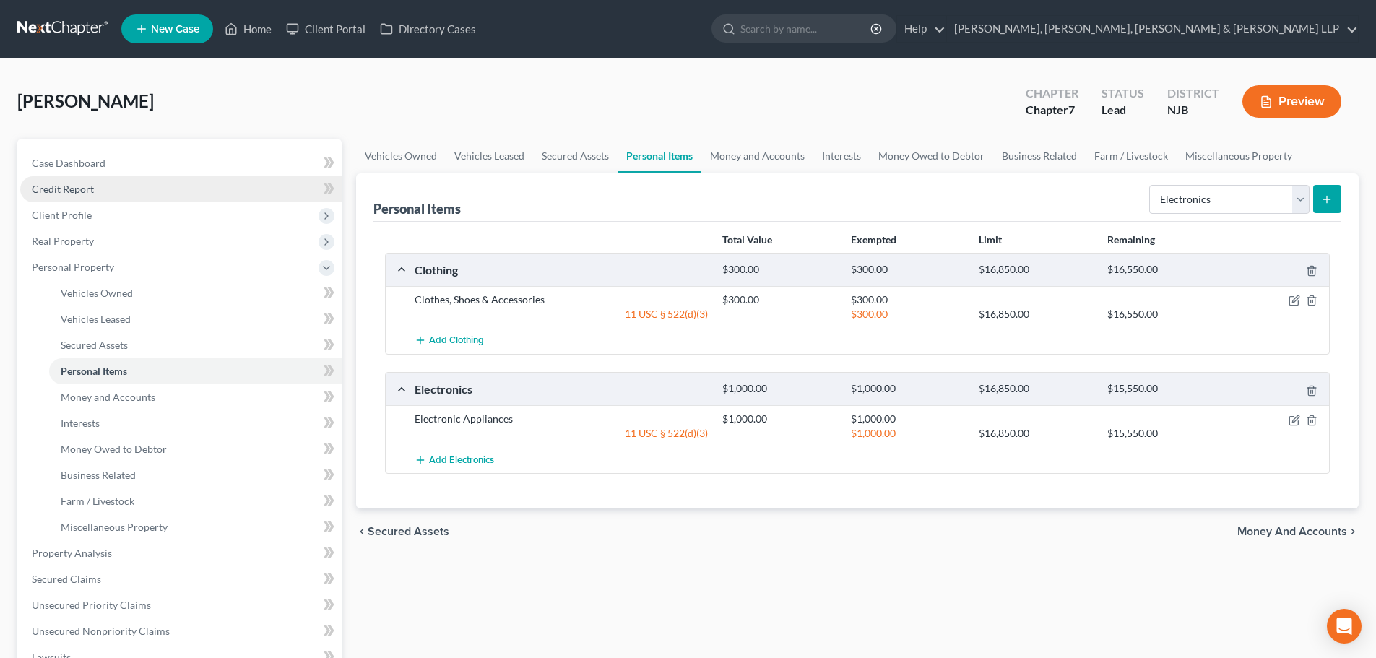
click at [157, 192] on link "Credit Report" at bounding box center [180, 189] width 321 height 26
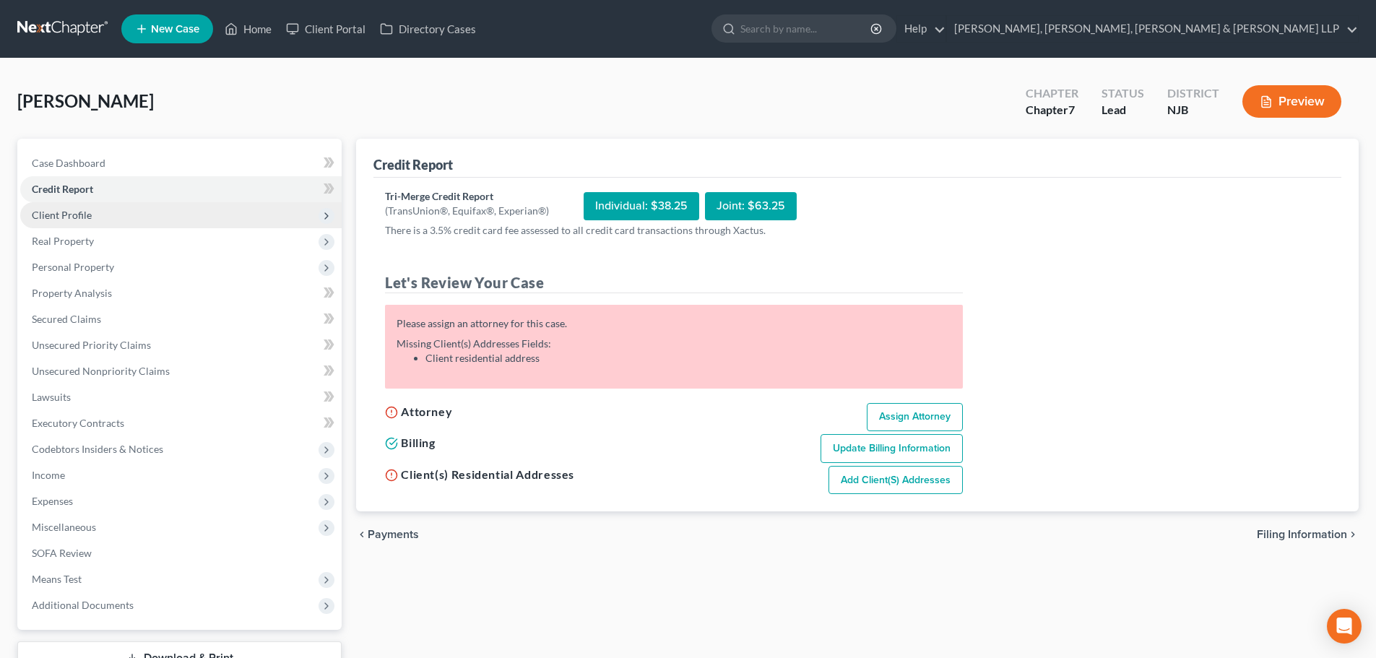
click at [158, 223] on span "Client Profile" at bounding box center [180, 215] width 321 height 26
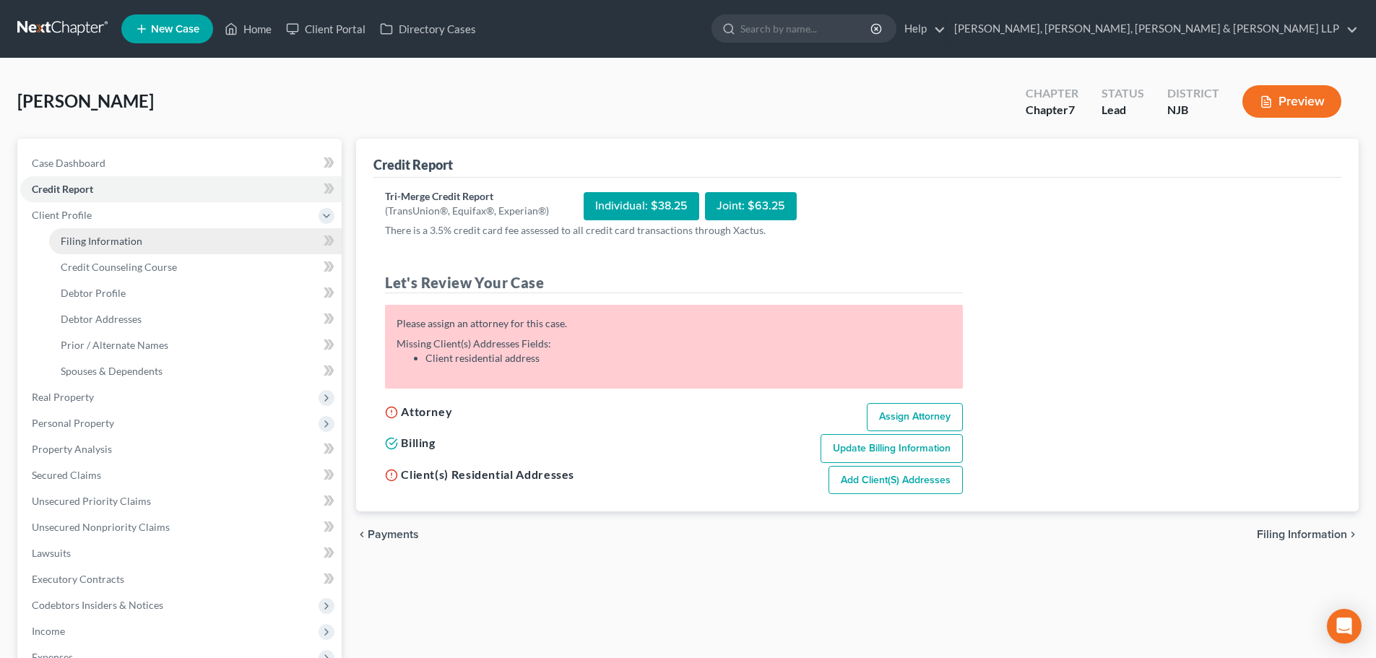
click at [152, 230] on link "Filing Information" at bounding box center [195, 241] width 293 height 26
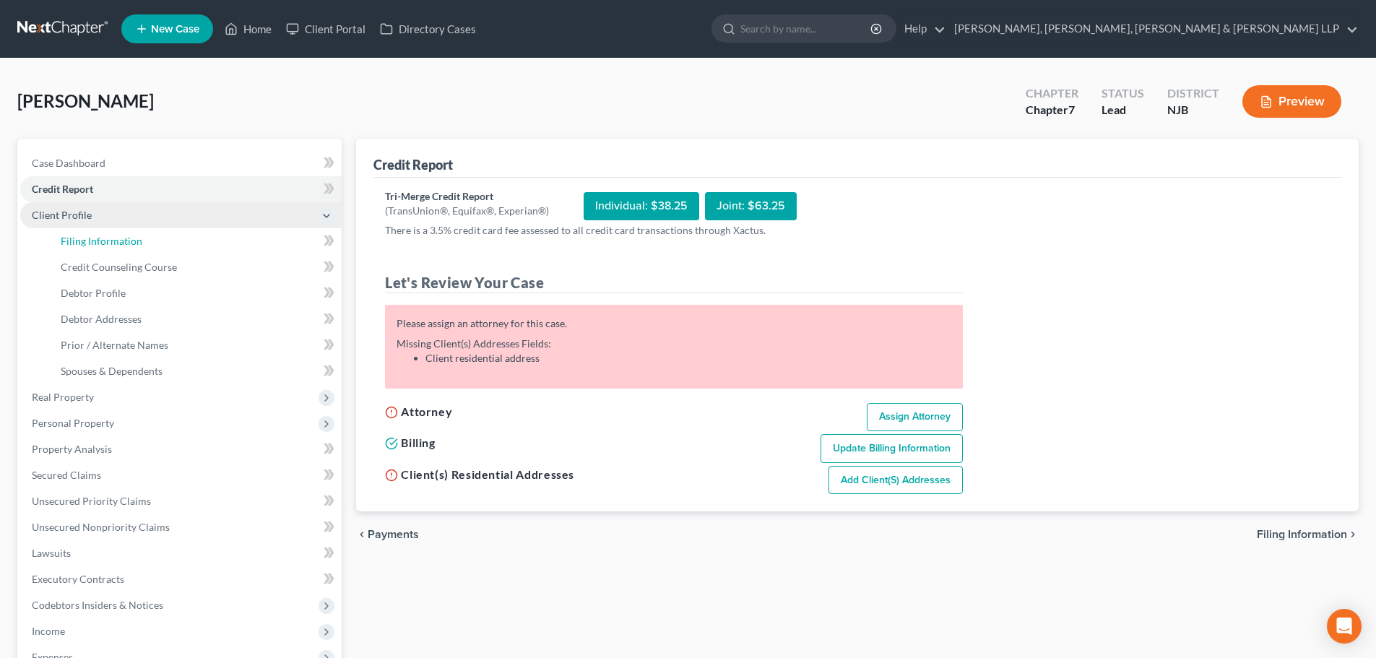
select select "1"
select select "0"
select select "51"
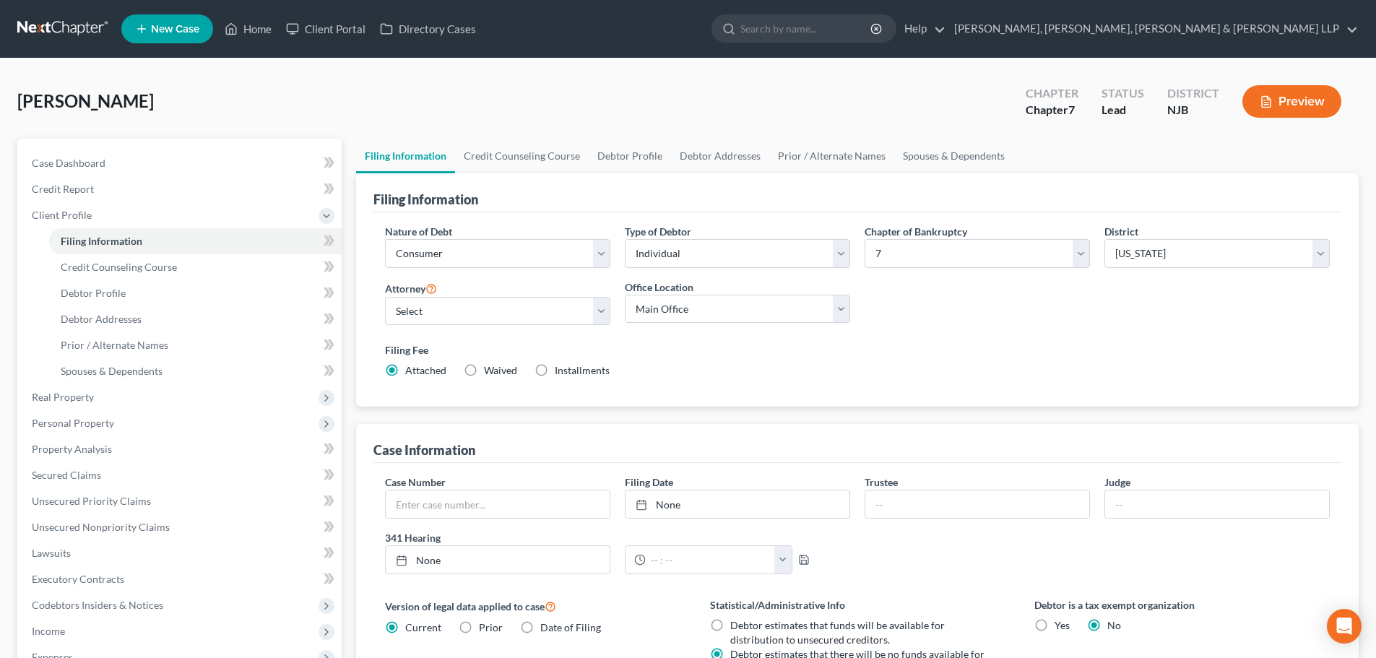
click at [490, 328] on div "Attorney Select [PERSON_NAME] - [GEOGRAPHIC_DATA] [PERSON_NAME] - NYNB [PERSON_…" at bounding box center [498, 309] width 240 height 58
click at [488, 308] on select "Select [PERSON_NAME] - NJB [PERSON_NAME] - NYNB [PERSON_NAME] - NYEB [PERSON_NA…" at bounding box center [497, 311] width 225 height 29
select select "4"
click at [385, 297] on select "Select [PERSON_NAME] - NJB [PERSON_NAME] - NYNB [PERSON_NAME] - NYEB [PERSON_NA…" at bounding box center [497, 311] width 225 height 29
click at [670, 301] on select "Main Office Scura, [GEOGRAPHIC_DATA], [PERSON_NAME], [PERSON_NAME] & [PERSON_NA…" at bounding box center [737, 309] width 225 height 29
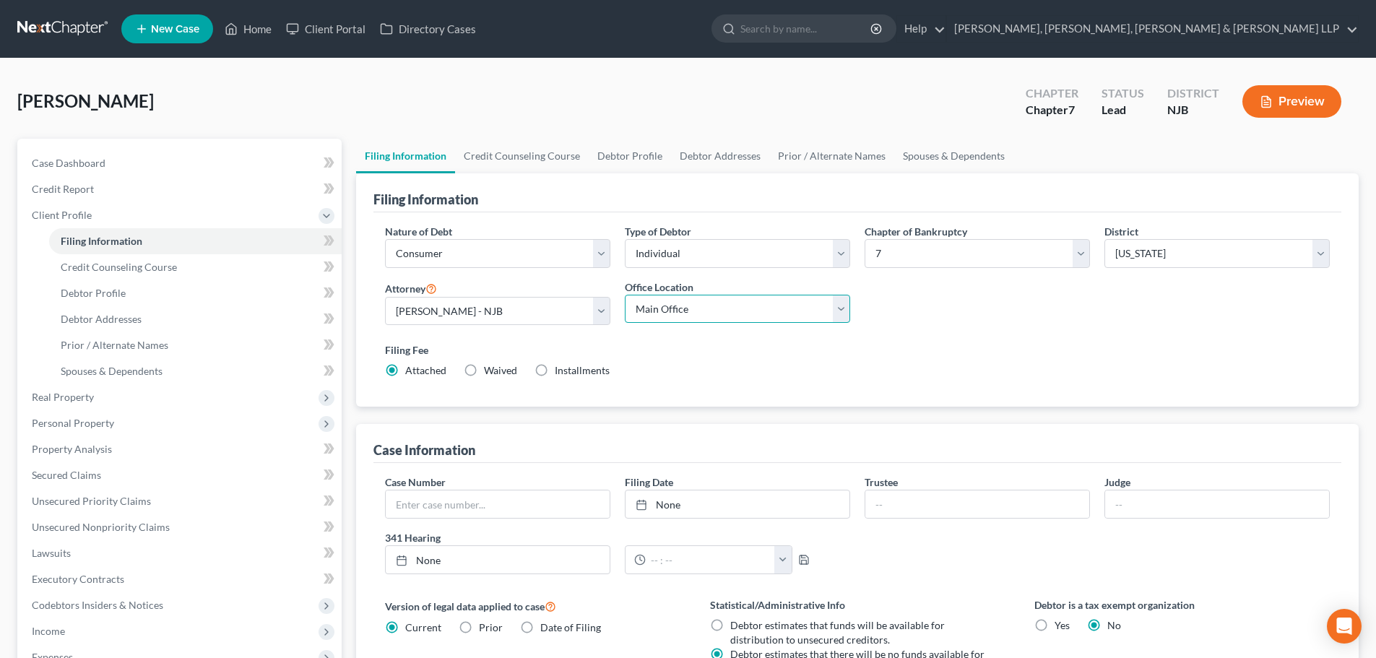
select select "0"
click at [625, 295] on select "Main Office Scura, [GEOGRAPHIC_DATA], [PERSON_NAME], [PERSON_NAME] & [PERSON_NA…" at bounding box center [737, 309] width 225 height 29
click at [530, 154] on link "Credit Counseling Course" at bounding box center [522, 156] width 134 height 35
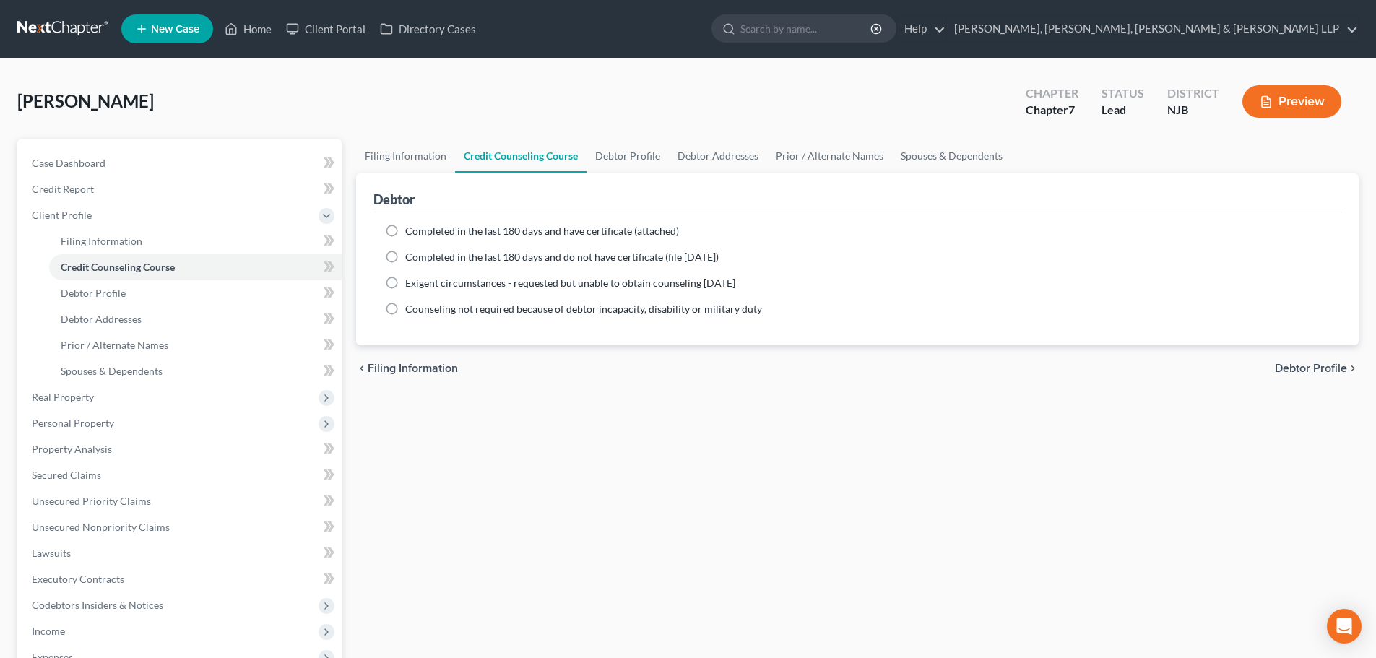
click at [485, 224] on label "Completed in the last 180 days and have certificate (attached)" at bounding box center [542, 231] width 274 height 14
click at [420, 224] on input "Completed in the last 180 days and have certificate (attached)" at bounding box center [415, 228] width 9 height 9
radio input "true"
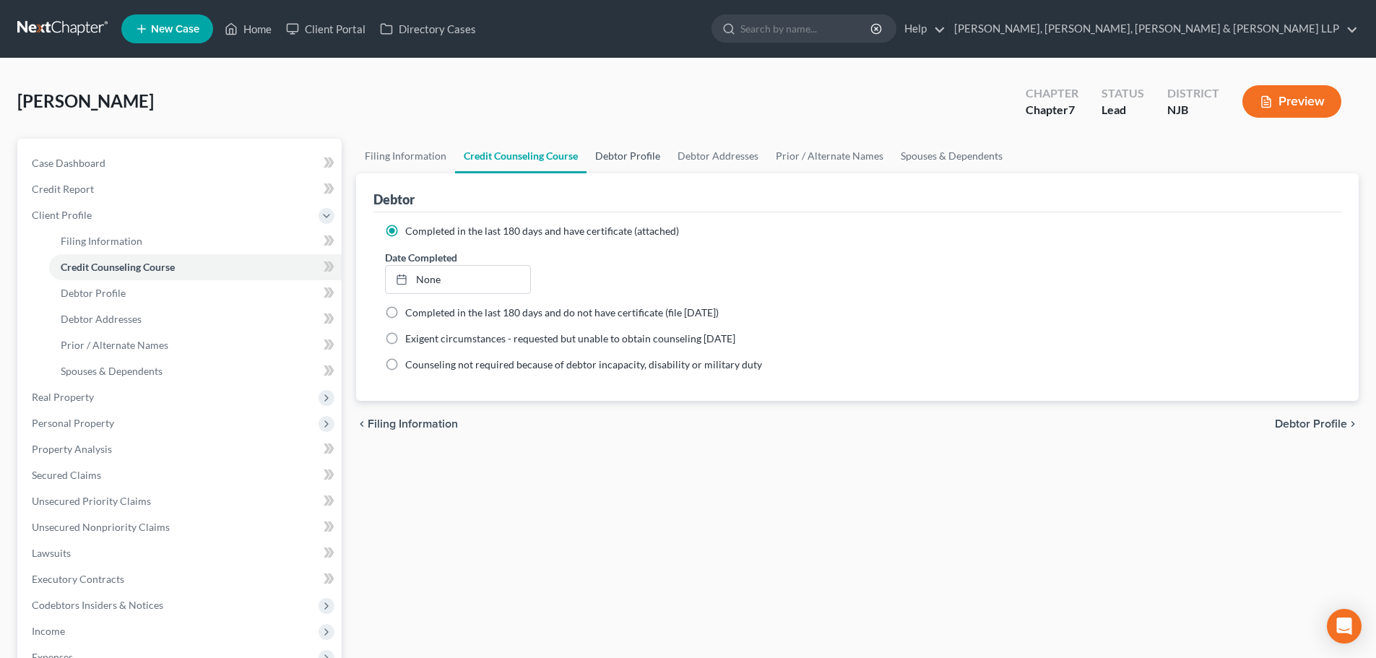
click at [624, 159] on link "Debtor Profile" at bounding box center [627, 156] width 82 height 35
select select "0"
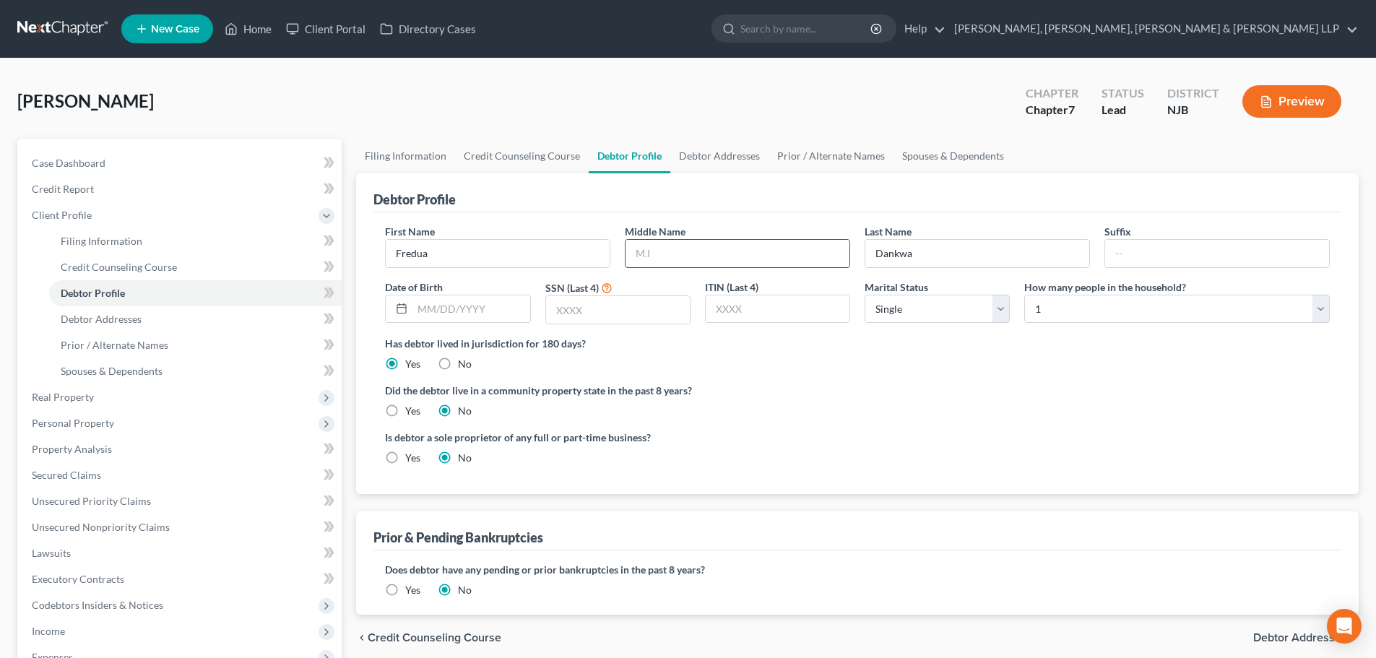
click at [700, 257] on input "text" at bounding box center [737, 253] width 224 height 27
click at [1012, 259] on input "Dankwa" at bounding box center [977, 253] width 224 height 27
type input "[PERSON_NAME]"
click at [505, 316] on input "text" at bounding box center [470, 308] width 117 height 27
type input "[DATE]"
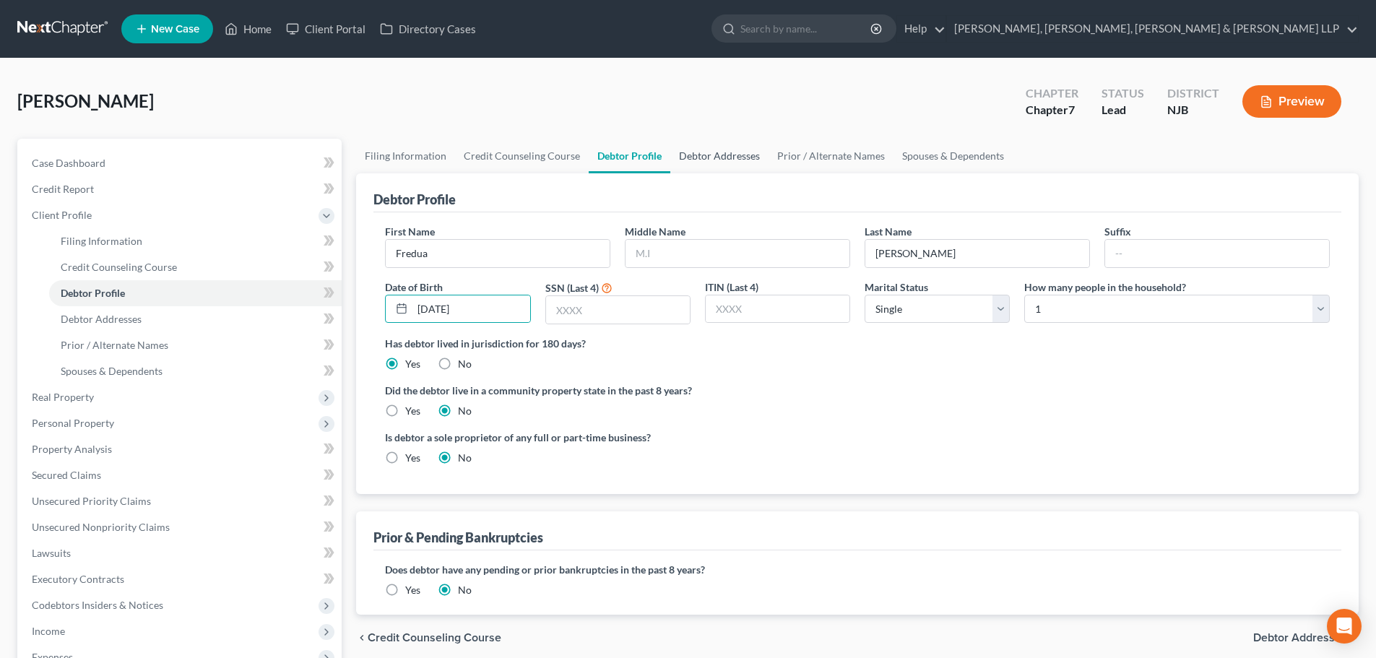
click at [690, 152] on link "Debtor Addresses" at bounding box center [719, 156] width 98 height 35
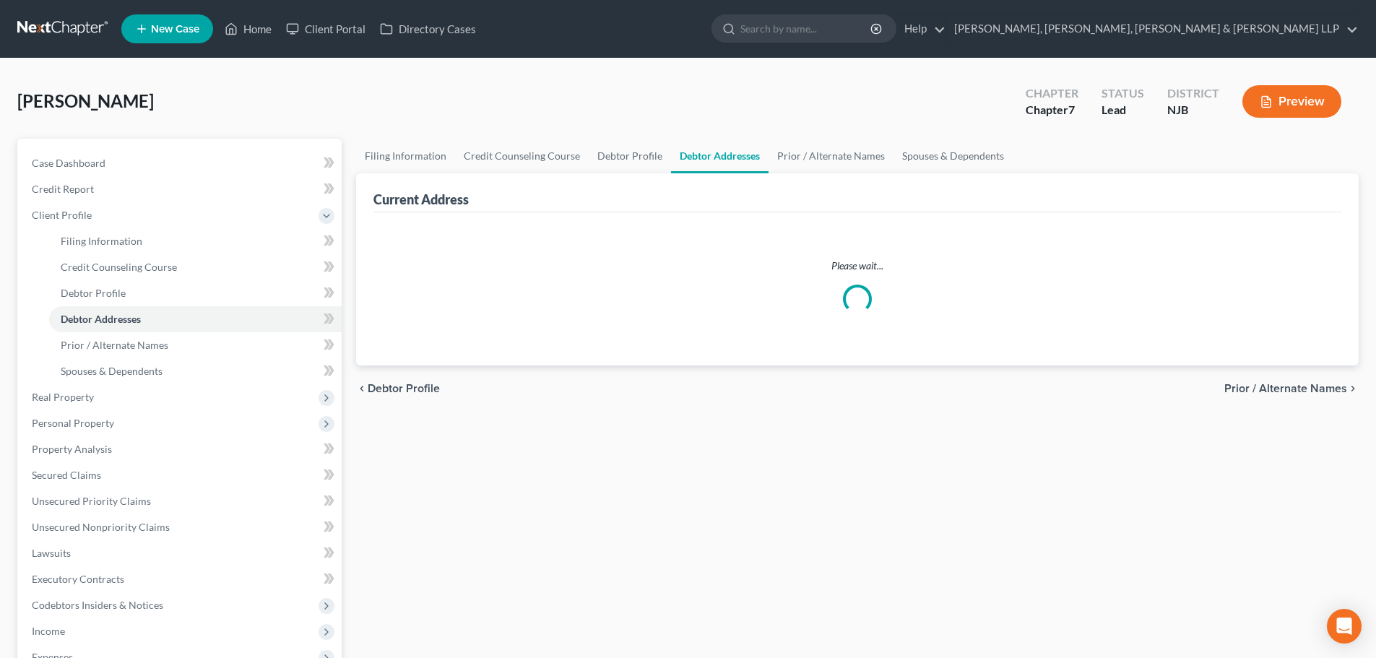
select select "0"
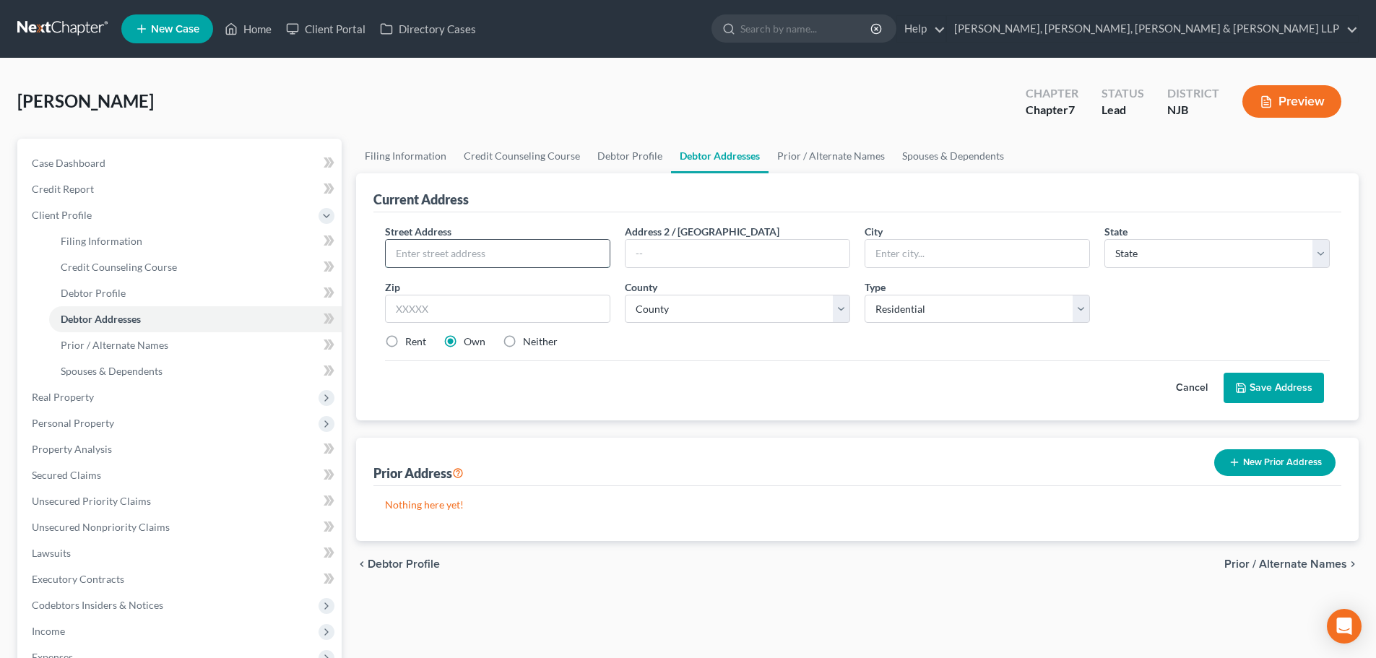
click at [529, 267] on input "text" at bounding box center [498, 253] width 224 height 27
type input "[STREET_ADDRESS]"
click at [540, 307] on input "text" at bounding box center [497, 309] width 225 height 29
type input "07601"
type input "Hackensack"
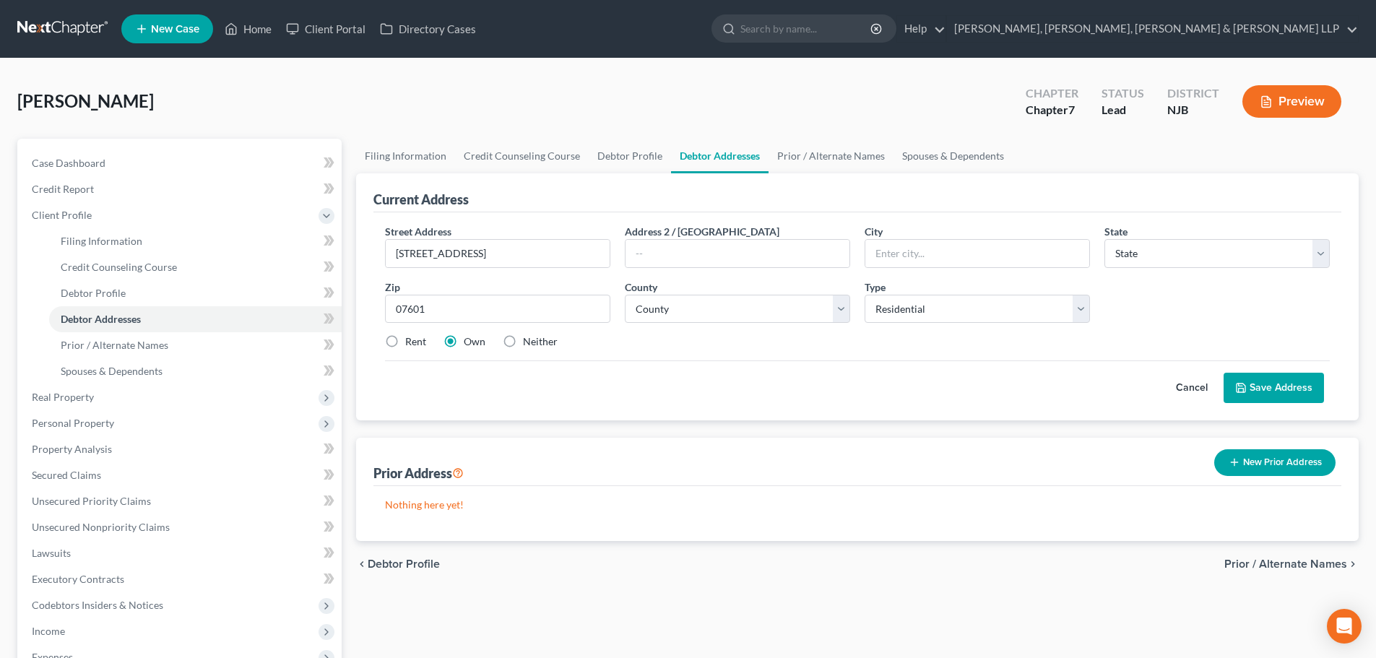
select select "33"
click at [405, 342] on label "Rent" at bounding box center [415, 341] width 21 height 14
click at [411, 342] on input "Rent" at bounding box center [415, 338] width 9 height 9
radio input "true"
click at [737, 315] on select "County" at bounding box center [737, 309] width 225 height 29
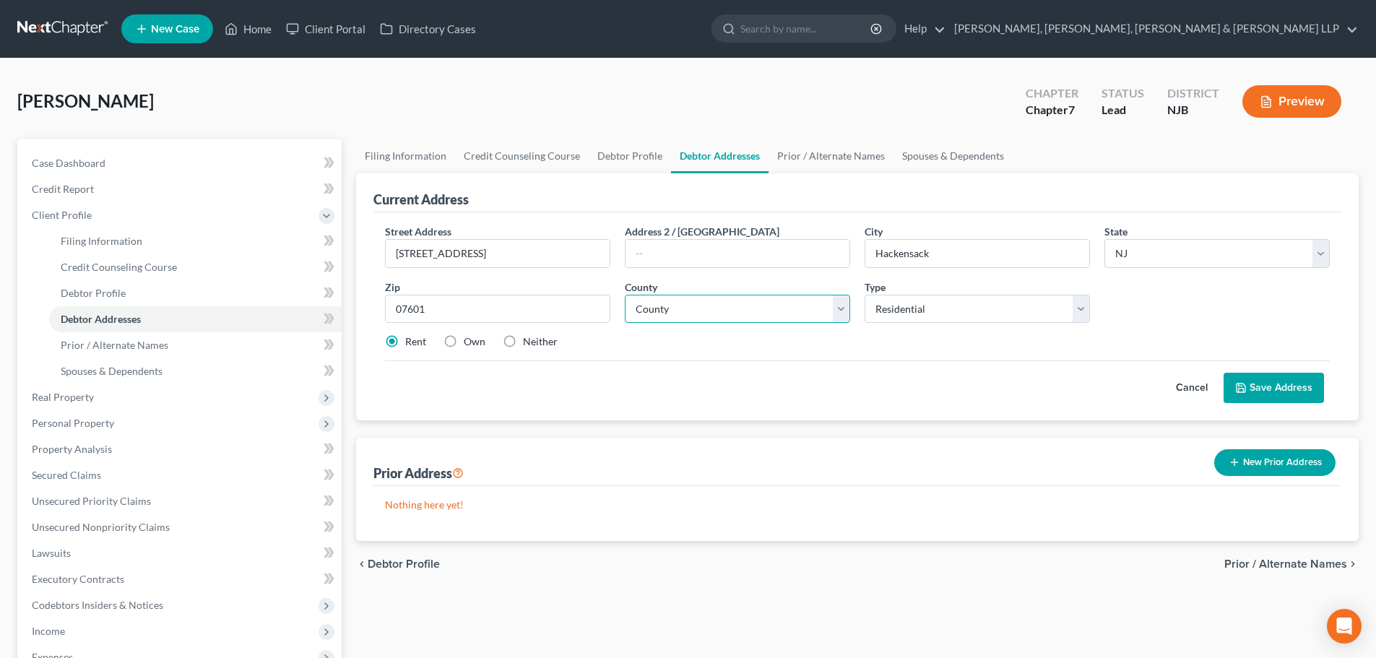
select select "1"
click at [625, 295] on select "County [GEOGRAPHIC_DATA] [GEOGRAPHIC_DATA] [GEOGRAPHIC_DATA] [GEOGRAPHIC_DATA] …" at bounding box center [737, 309] width 225 height 29
click at [1258, 384] on button "Save Address" at bounding box center [1273, 388] width 100 height 30
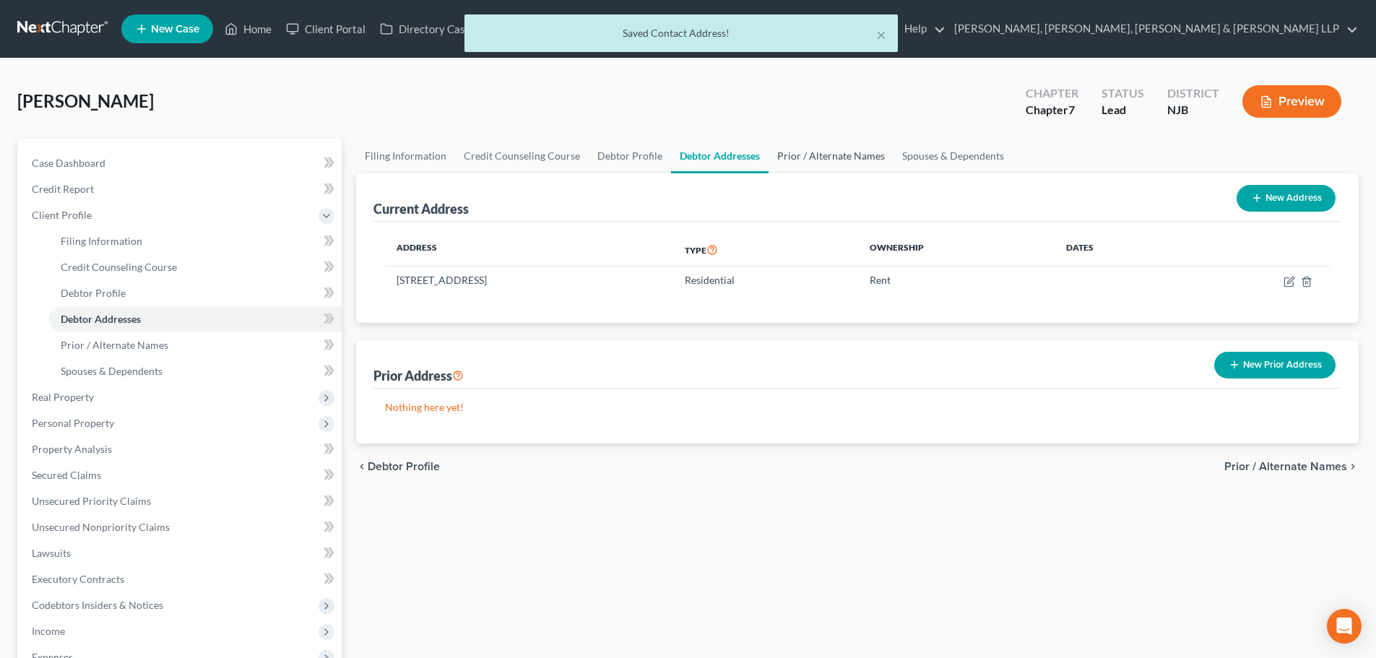
click at [823, 160] on link "Prior / Alternate Names" at bounding box center [830, 156] width 125 height 35
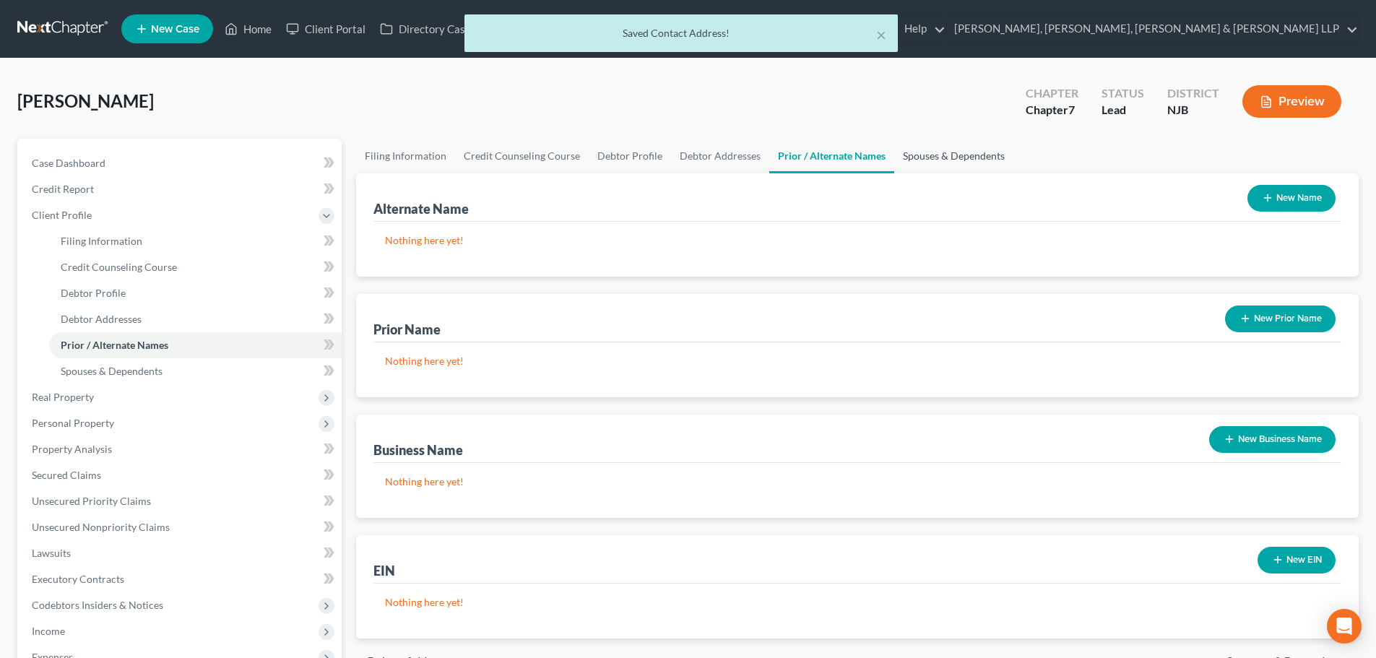
click at [937, 155] on link "Spouses & Dependents" at bounding box center [953, 156] width 119 height 35
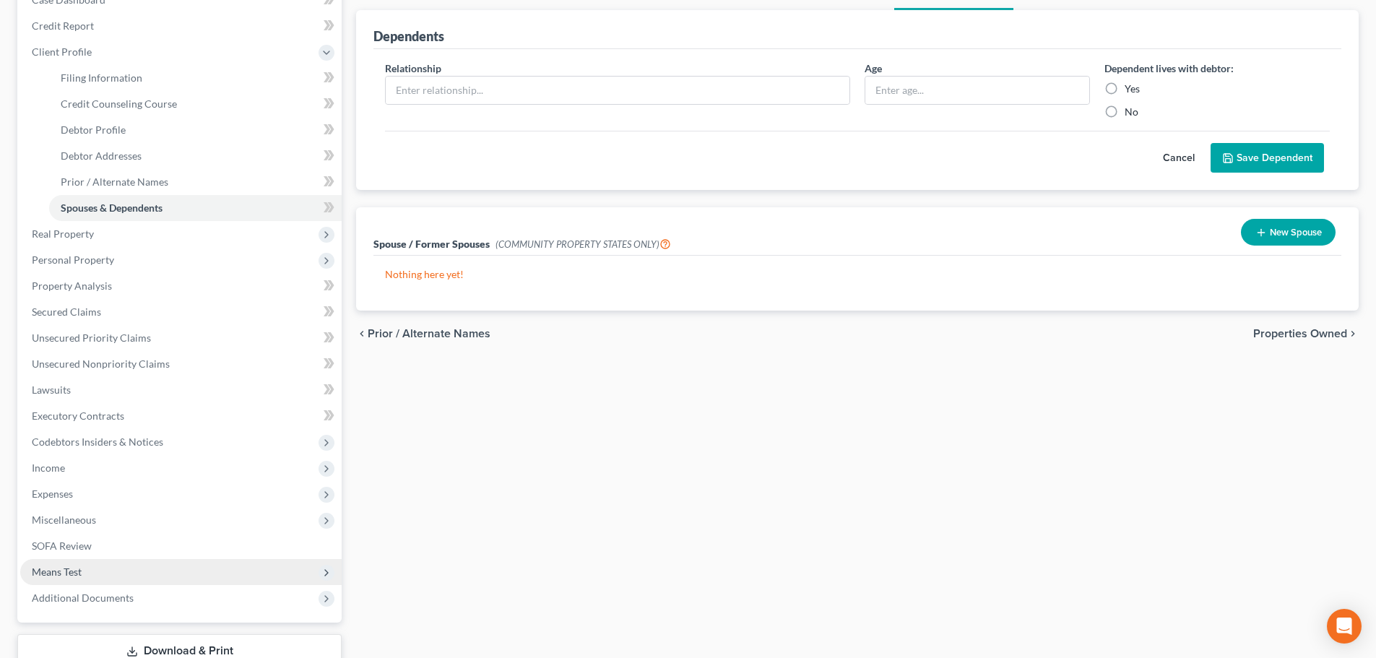
scroll to position [217, 0]
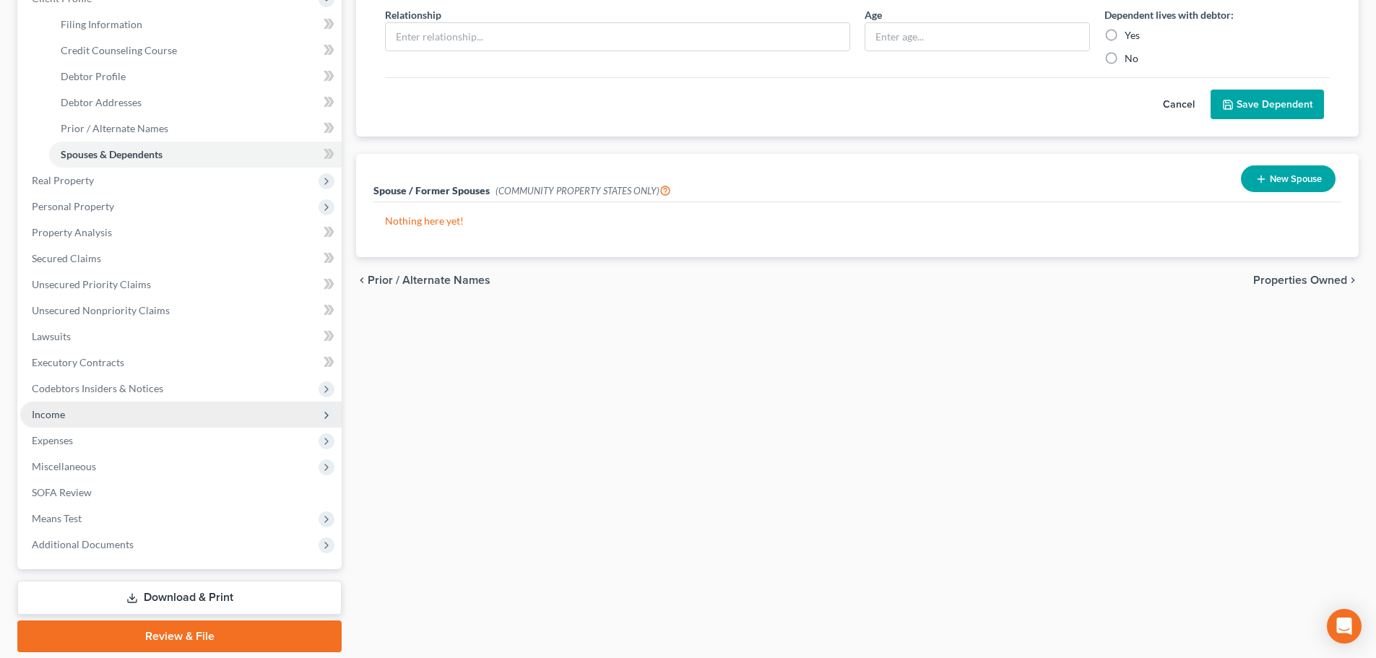
click at [68, 412] on span "Income" at bounding box center [180, 415] width 321 height 26
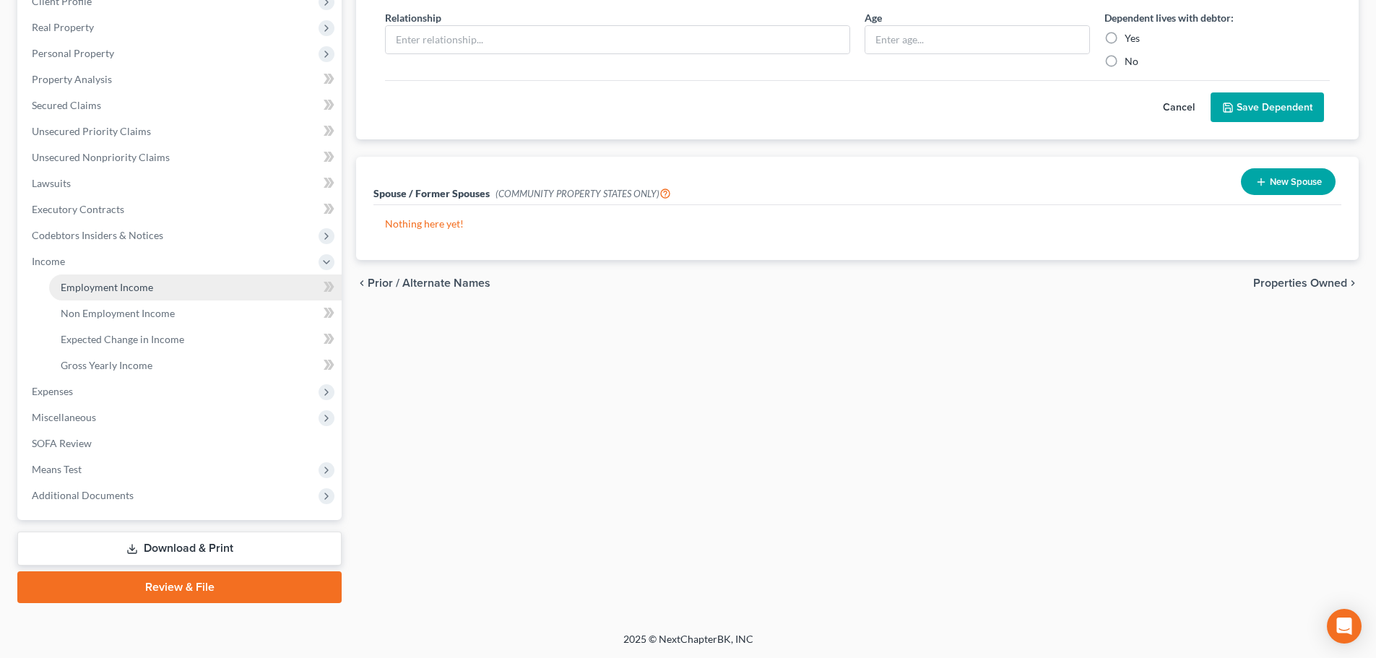
click at [152, 291] on link "Employment Income" at bounding box center [195, 287] width 293 height 26
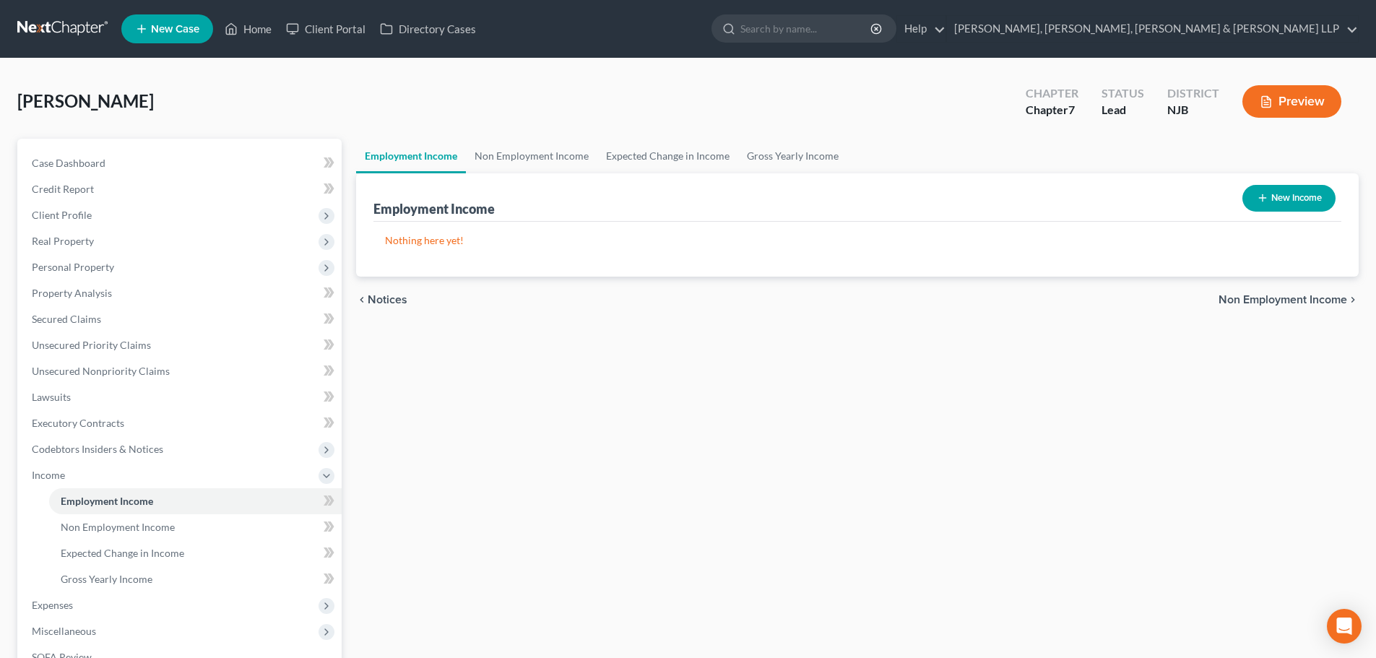
click at [1278, 196] on button "New Income" at bounding box center [1288, 198] width 93 height 27
select select "0"
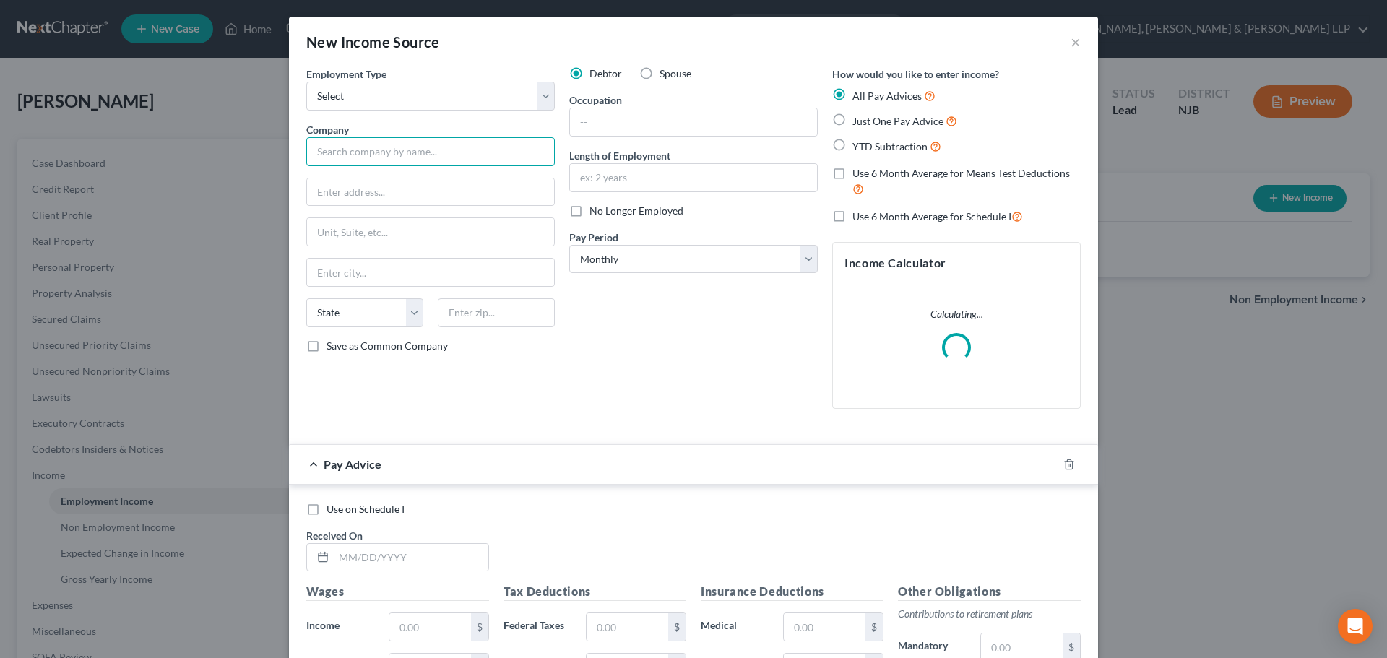
click at [360, 152] on input "text" at bounding box center [430, 151] width 248 height 29
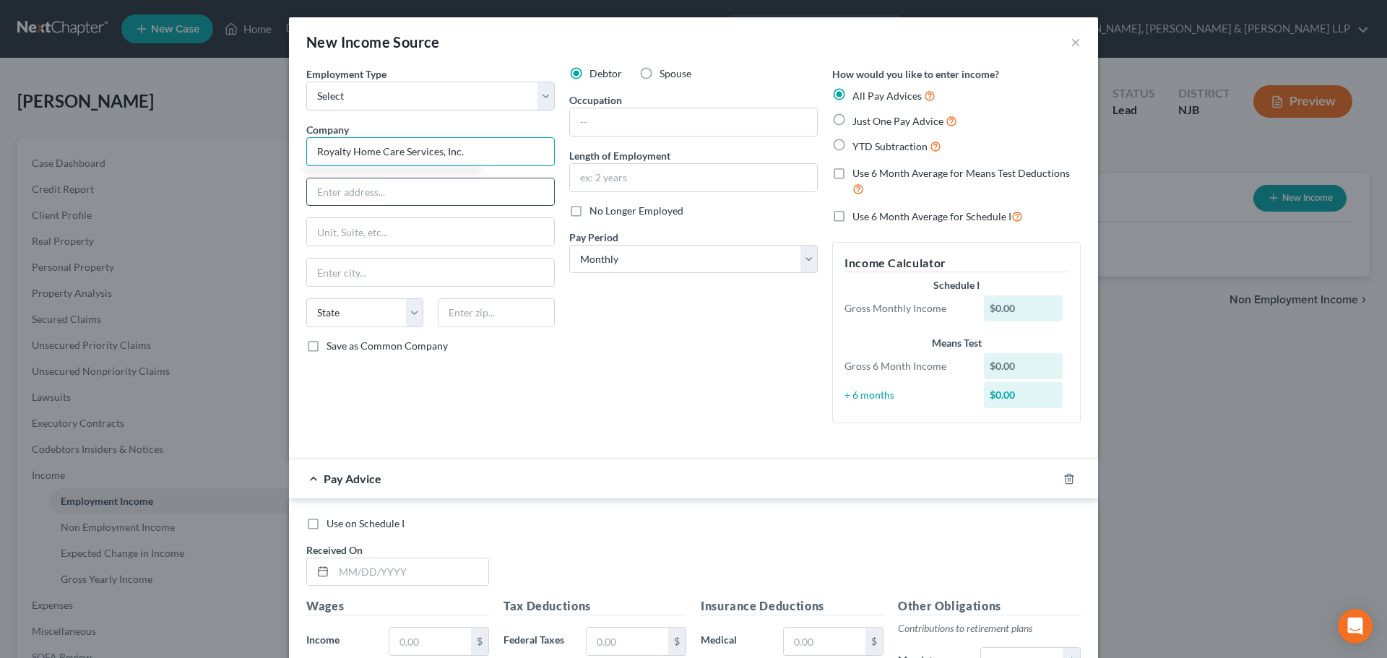
type input "Royalty Home Care Services, Inc."
click at [410, 201] on input "text" at bounding box center [430, 191] width 247 height 27
type input "[STREET_ADDRESS]"
click at [448, 316] on input "text" at bounding box center [496, 312] width 117 height 29
type input "07666"
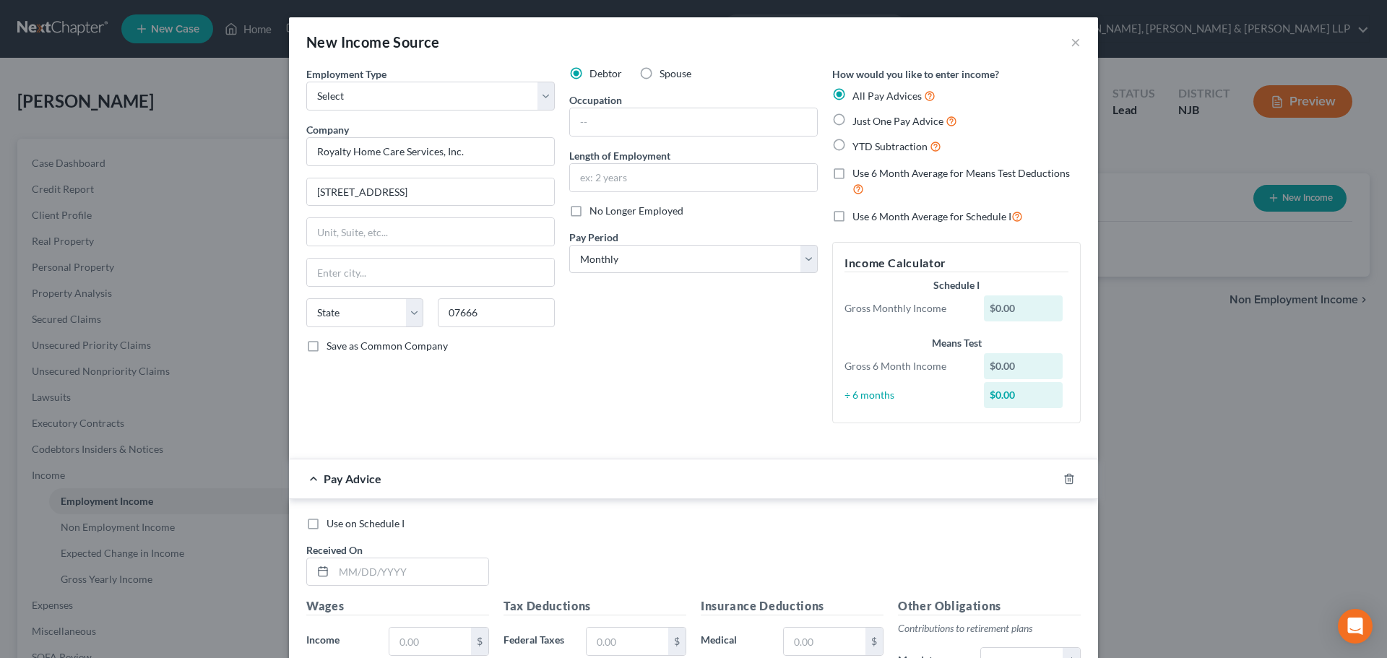
type input "Teaneck"
select select "33"
click at [484, 214] on div "Employment Type * Select Full or [DEMOGRAPHIC_DATA] Employment Self Employment …" at bounding box center [430, 250] width 263 height 368
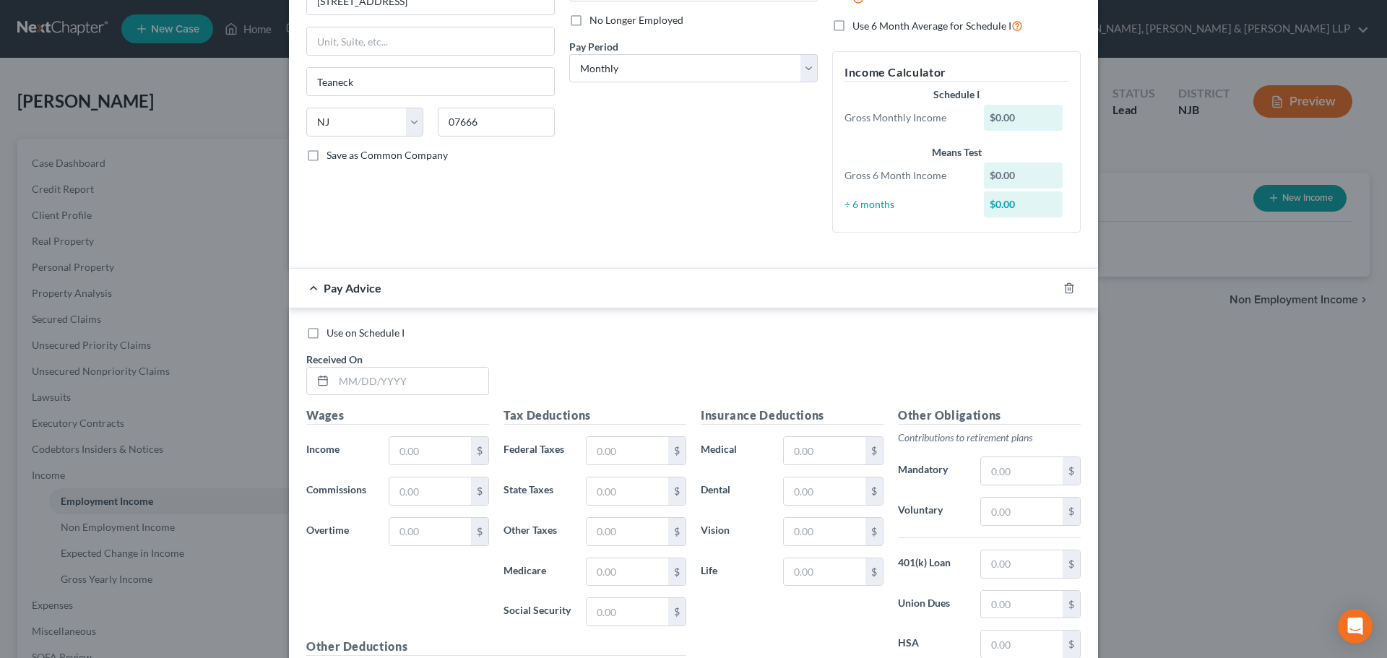
scroll to position [217, 0]
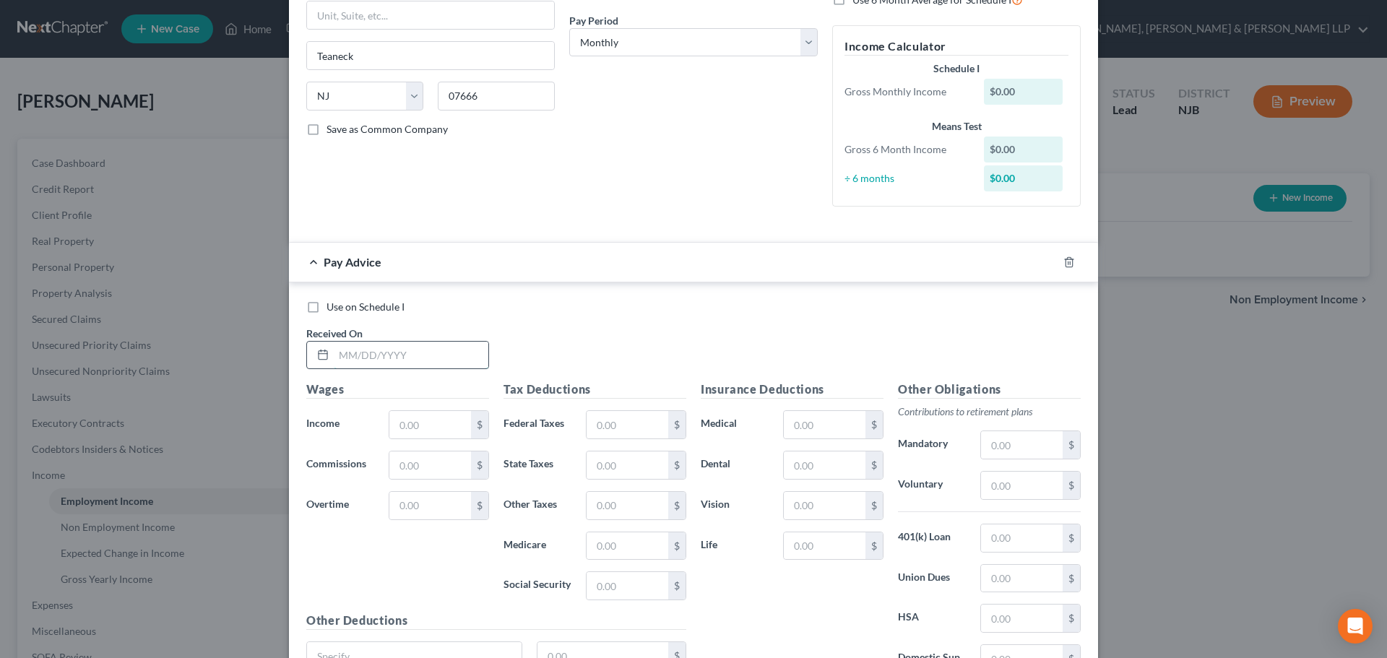
drag, startPoint x: 403, startPoint y: 357, endPoint x: 395, endPoint y: 358, distance: 8.1
click at [400, 363] on input "text" at bounding box center [411, 355] width 155 height 27
type input "[DATE]"
click at [436, 424] on input "text" at bounding box center [430, 424] width 82 height 27
type input "700"
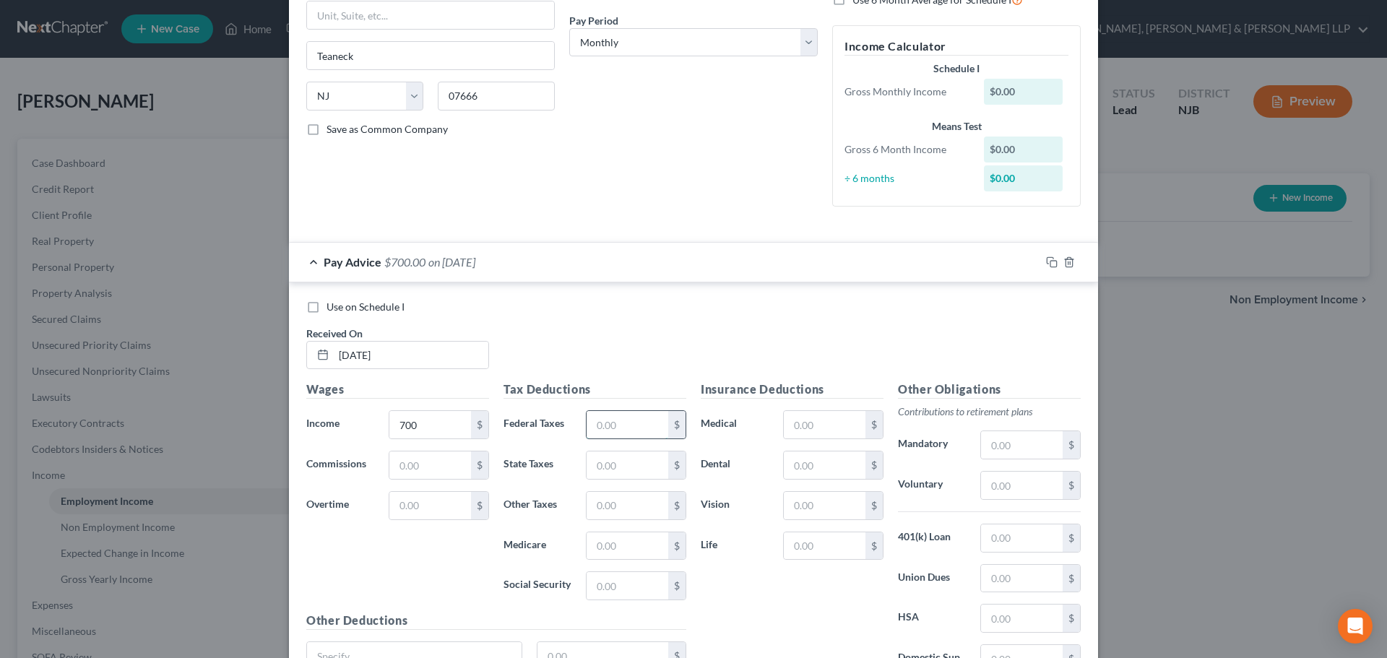
click at [599, 416] on input "text" at bounding box center [627, 424] width 82 height 27
type input "26.73"
click at [599, 462] on input "text" at bounding box center [627, 464] width 82 height 27
type input "12.59"
click at [625, 542] on input "text" at bounding box center [627, 545] width 82 height 27
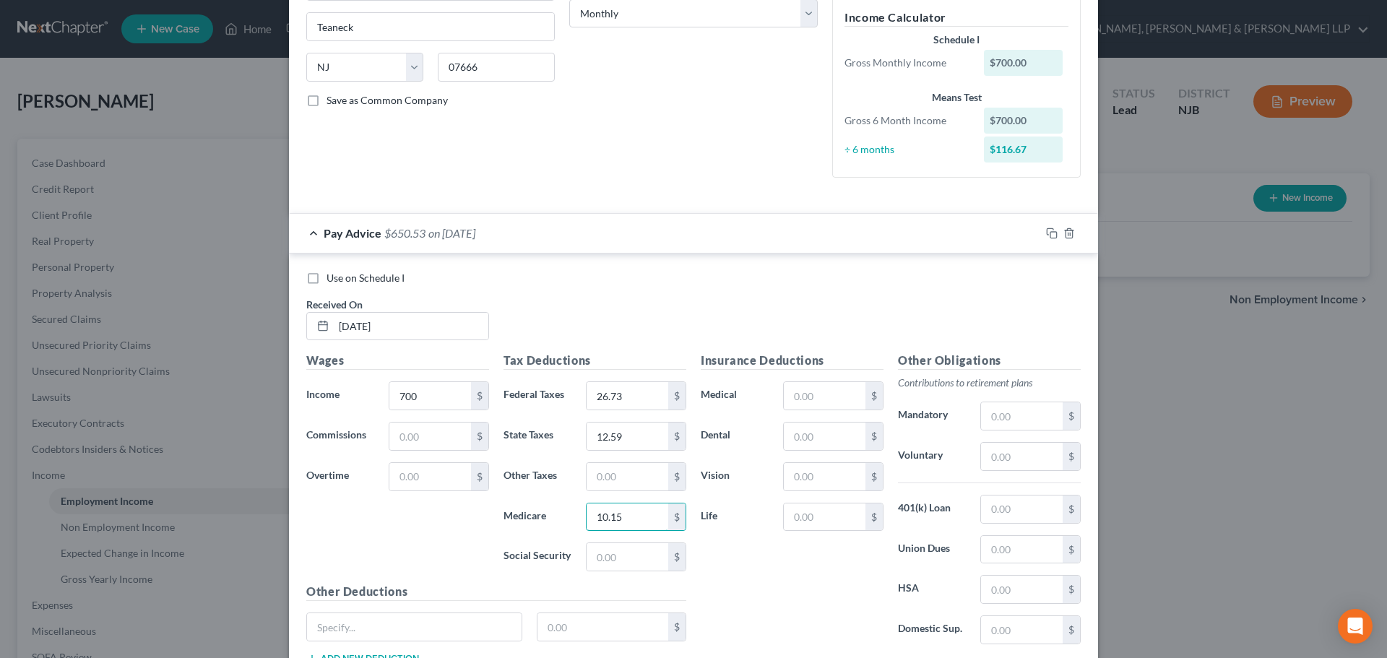
scroll to position [289, 0]
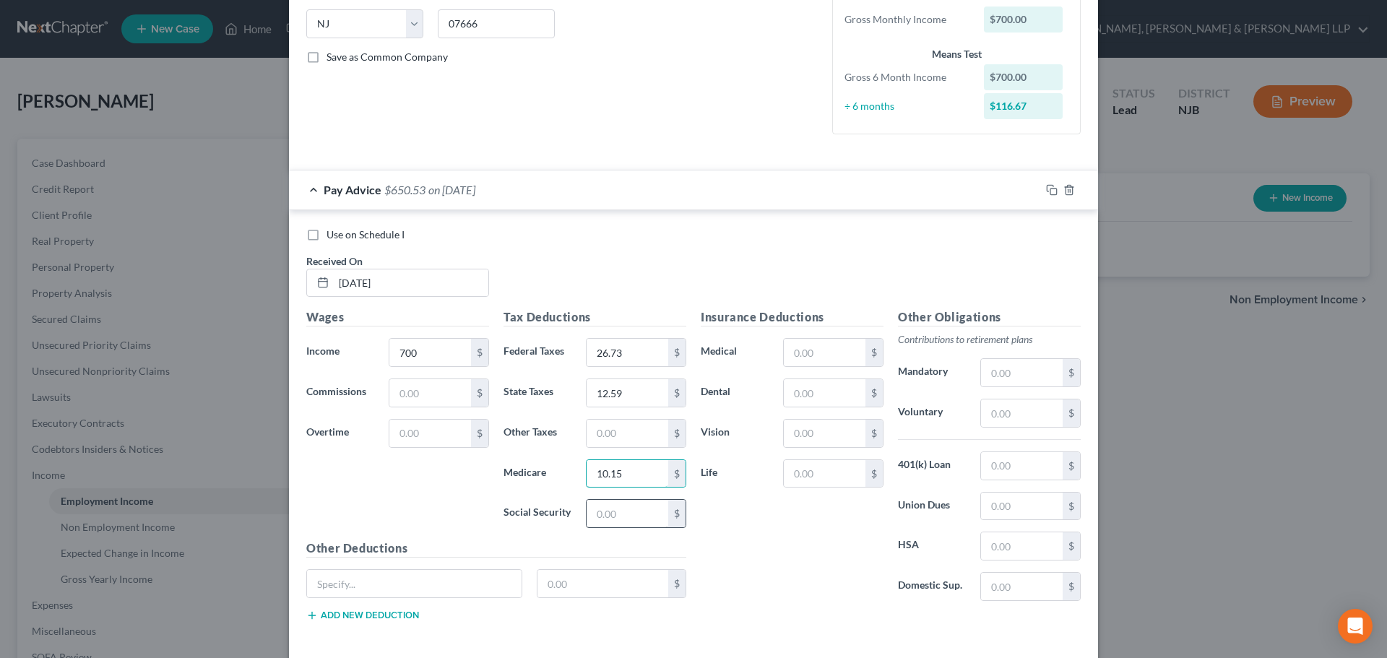
type input "10.15"
click at [627, 519] on input "text" at bounding box center [627, 513] width 82 height 27
type input "43.40"
click at [636, 426] on input "text" at bounding box center [627, 433] width 82 height 27
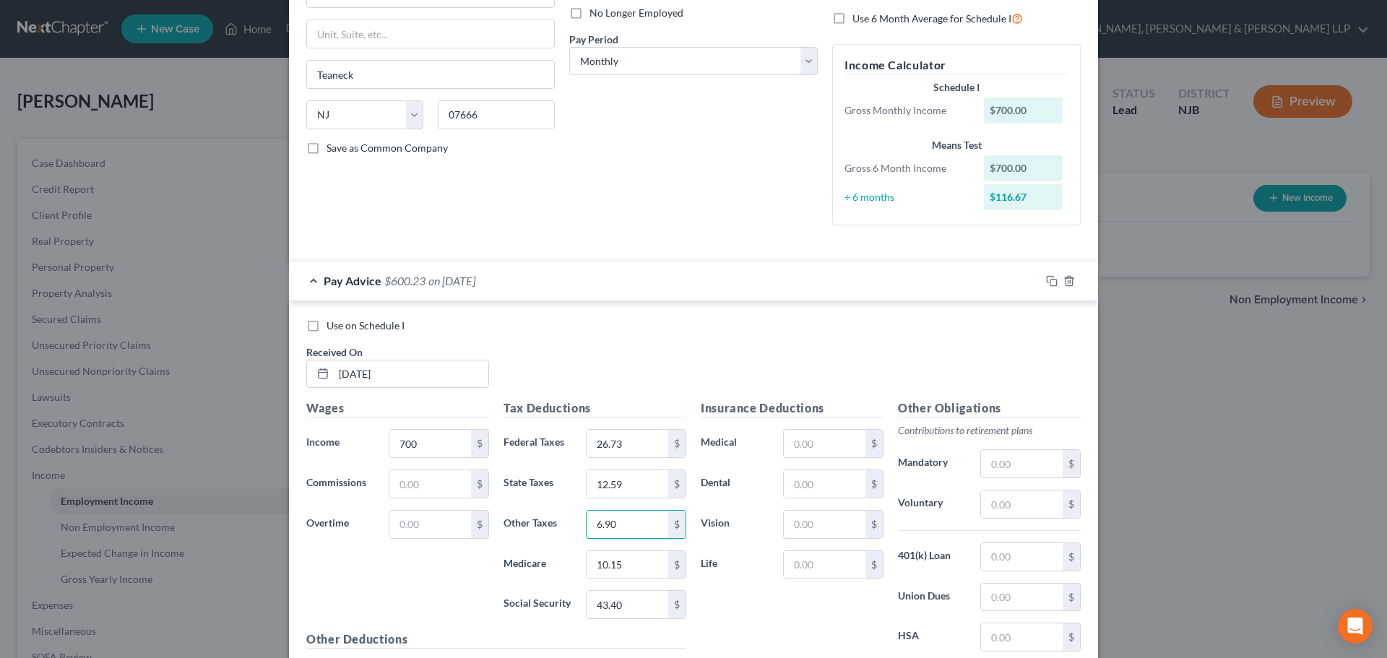
scroll to position [144, 0]
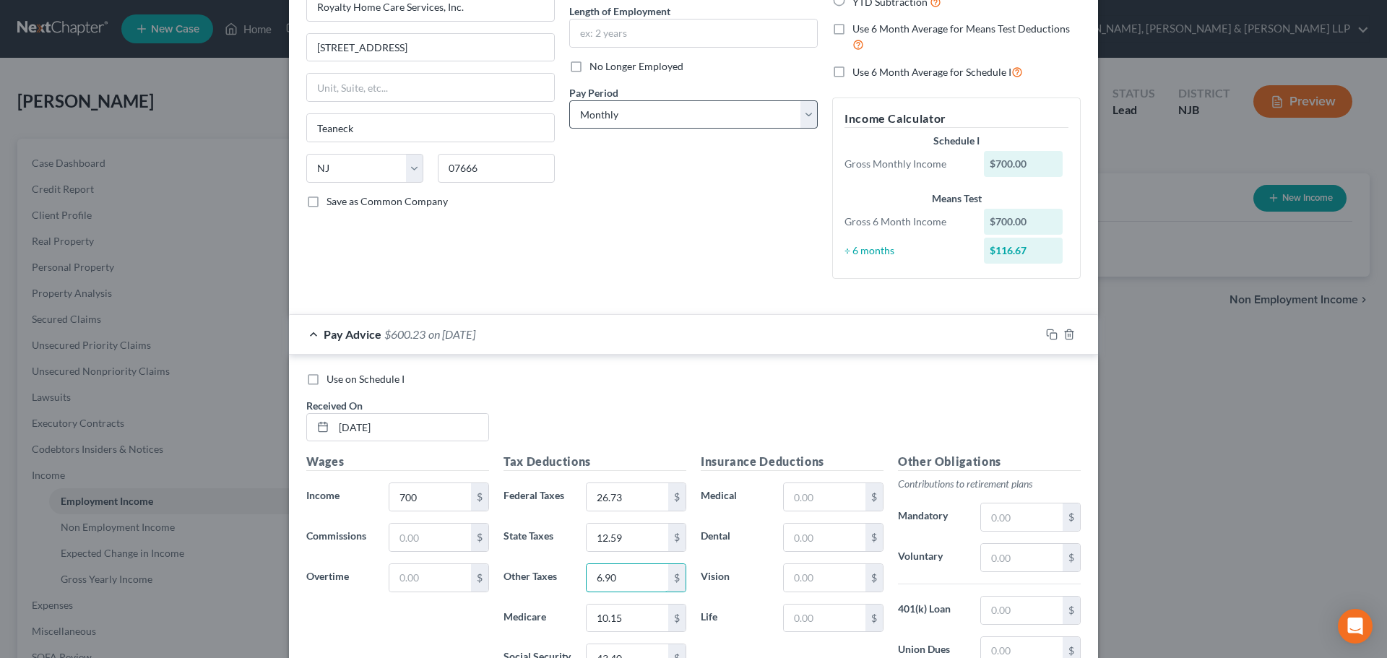
type input "6.90"
click at [601, 117] on select "Select Monthly Twice Monthly Every Other Week Weekly" at bounding box center [693, 114] width 248 height 29
select select "2"
click at [569, 100] on select "Select Monthly Twice Monthly Every Other Week Weekly" at bounding box center [693, 114] width 248 height 29
click at [347, 376] on span "Use on Schedule I" at bounding box center [365, 379] width 78 height 12
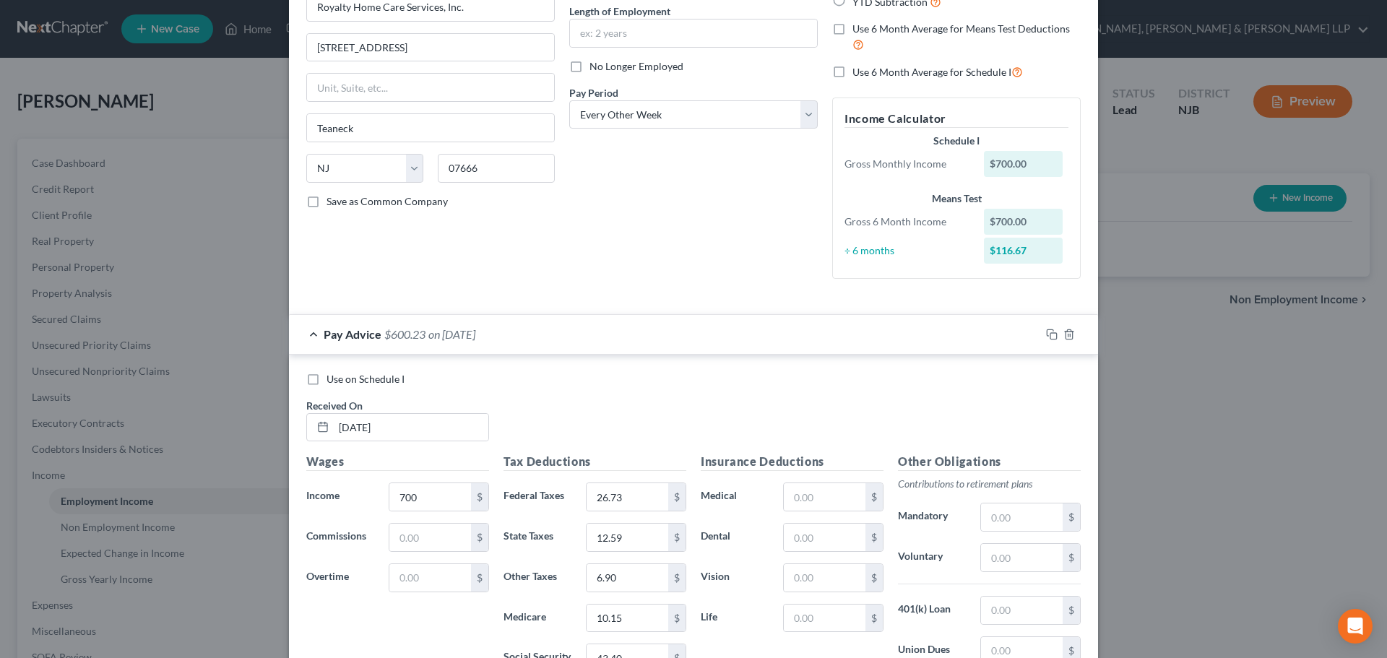
click at [342, 376] on input "Use on Schedule I" at bounding box center [336, 376] width 9 height 9
checkbox input "true"
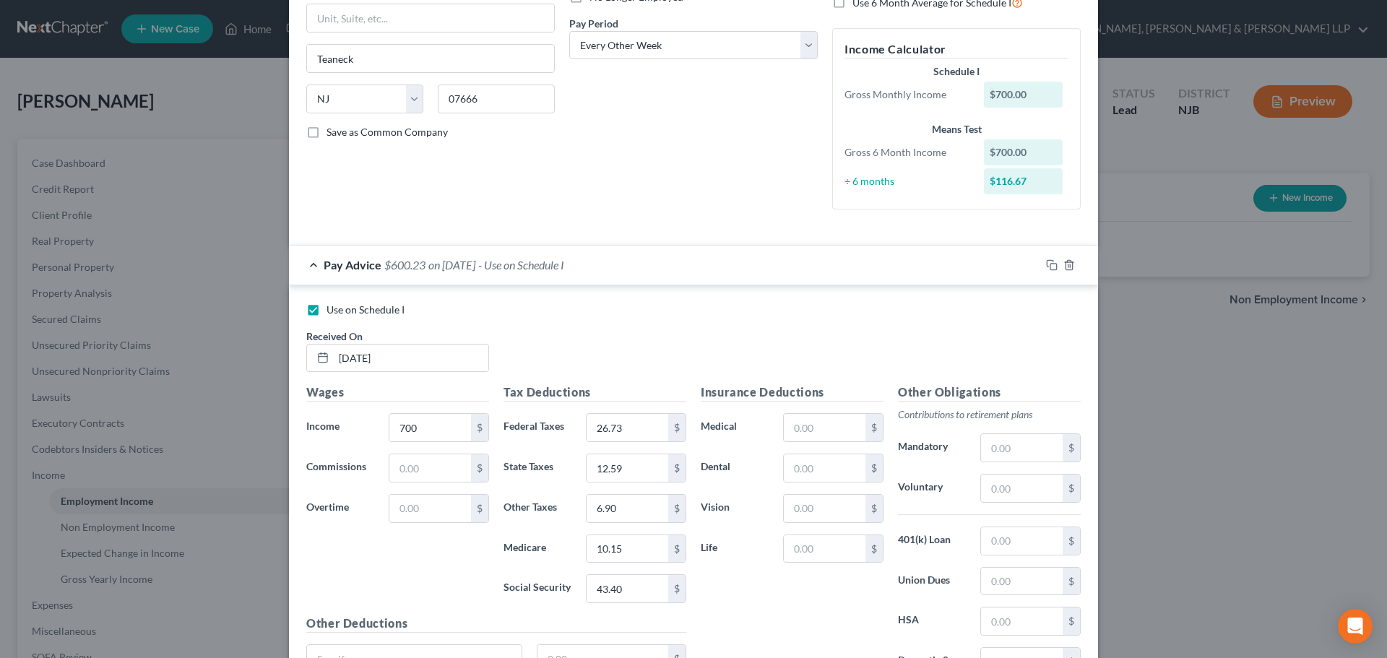
scroll to position [355, 0]
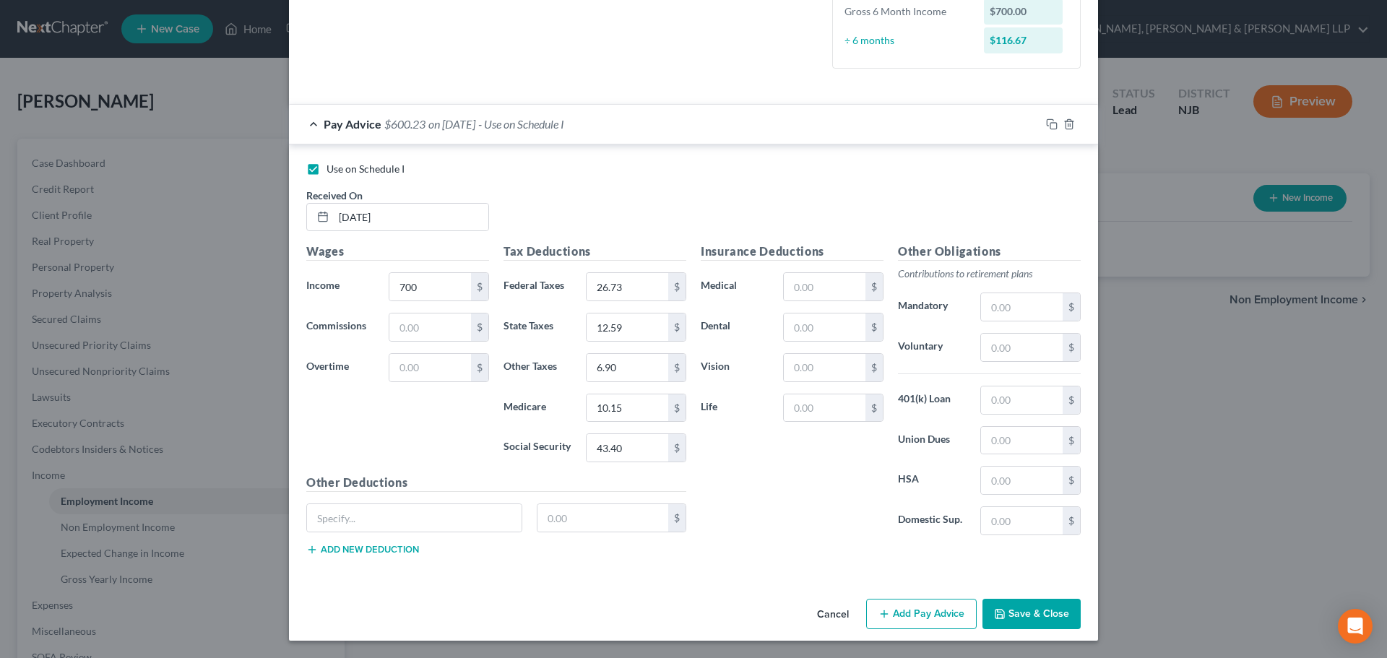
click at [1000, 608] on icon "button" at bounding box center [1000, 614] width 12 height 12
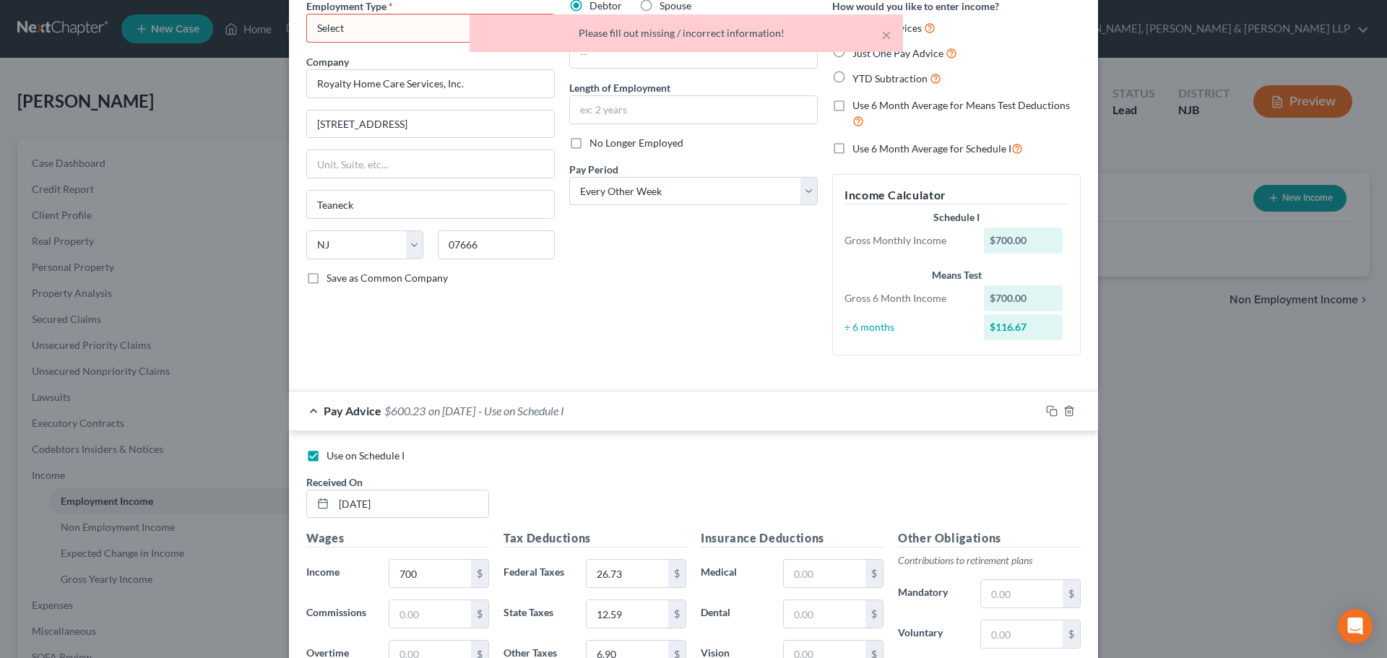
scroll to position [0, 0]
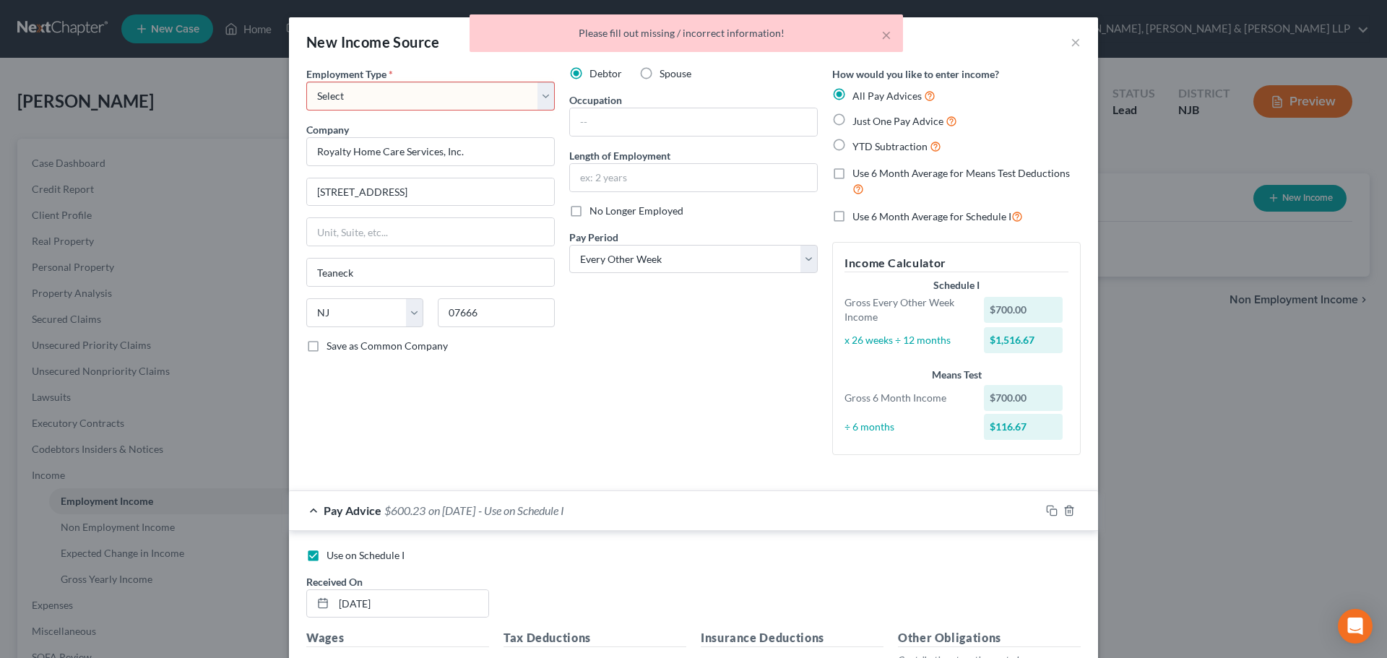
drag, startPoint x: 353, startPoint y: 105, endPoint x: 348, endPoint y: 111, distance: 7.7
click at [348, 111] on div "Employment Type * Select Full or [DEMOGRAPHIC_DATA] Employment Self Employment …" at bounding box center [430, 266] width 263 height 400
select select "0"
click at [306, 82] on select "Select Full or [DEMOGRAPHIC_DATA] Employment Self Employment" at bounding box center [430, 96] width 248 height 29
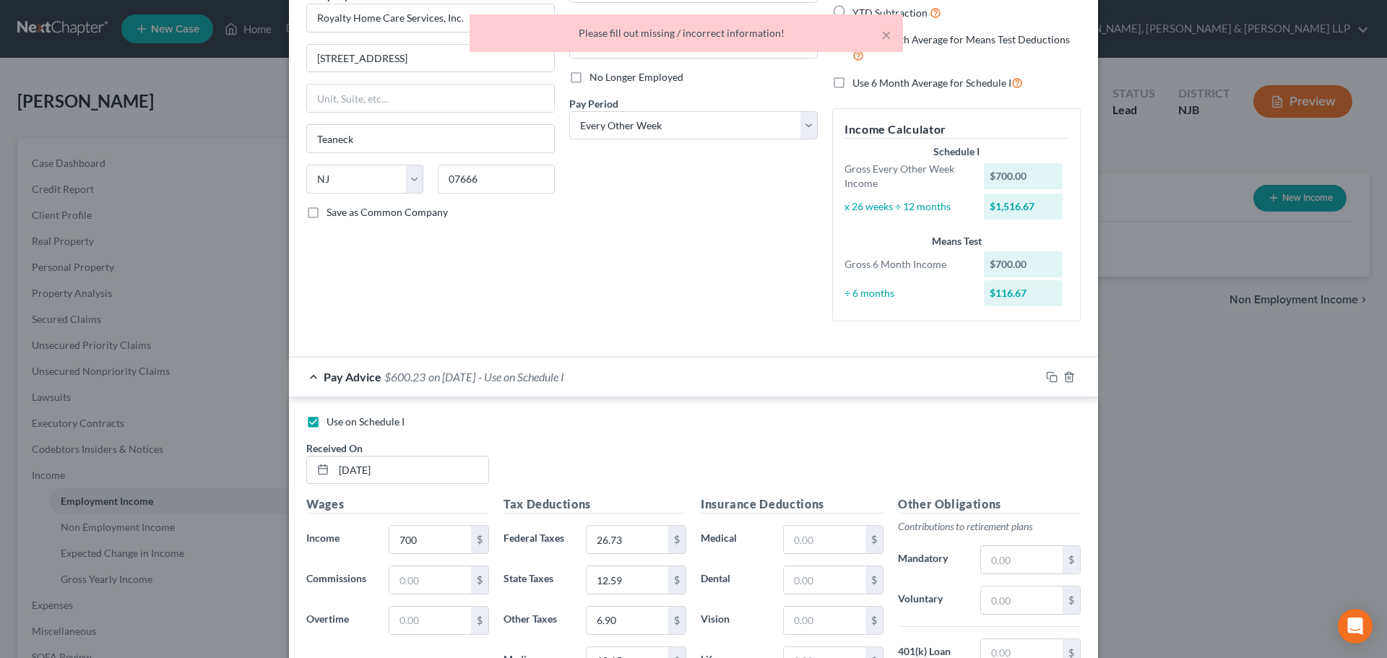
scroll to position [386, 0]
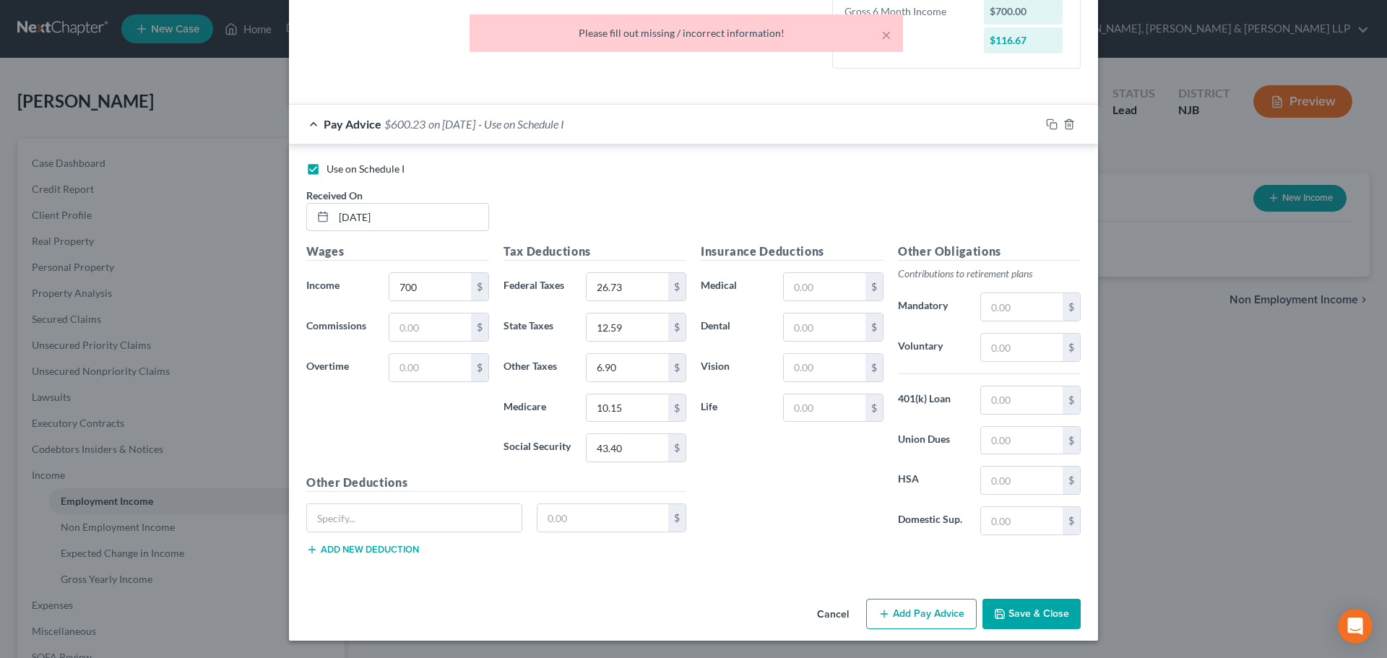
click at [1005, 606] on button "Save & Close" at bounding box center [1031, 614] width 98 height 30
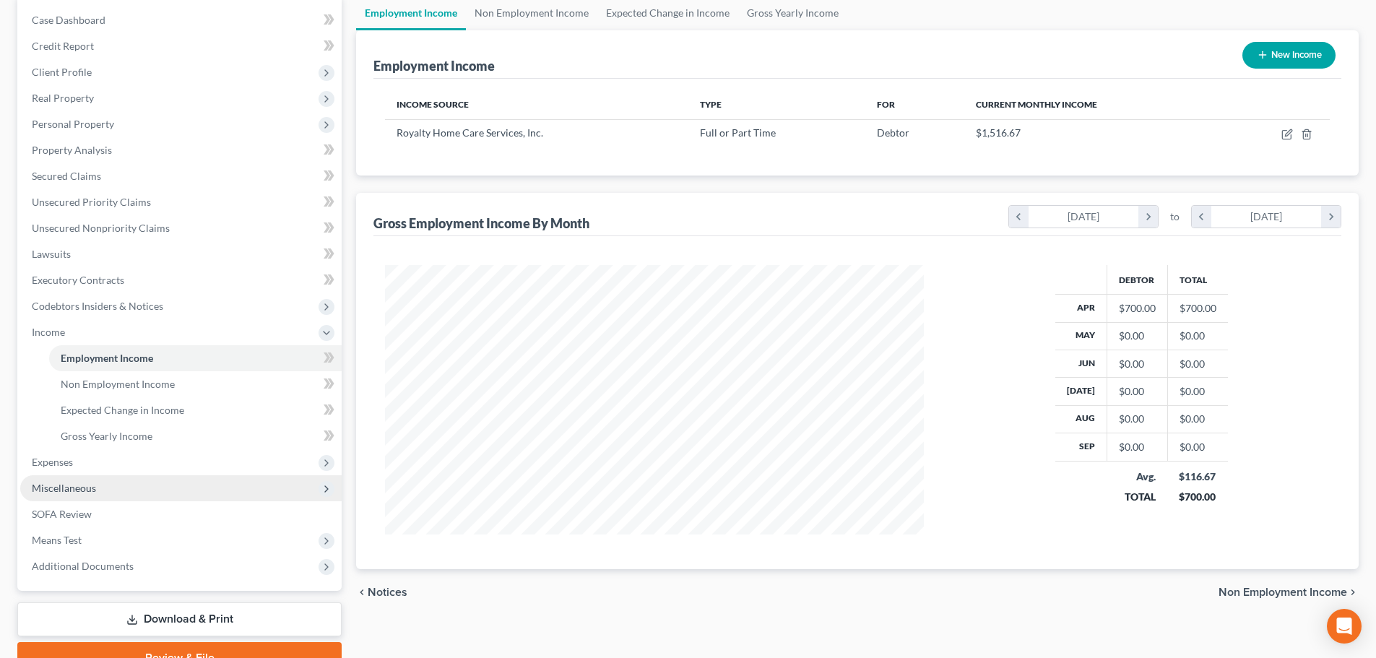
scroll to position [144, 0]
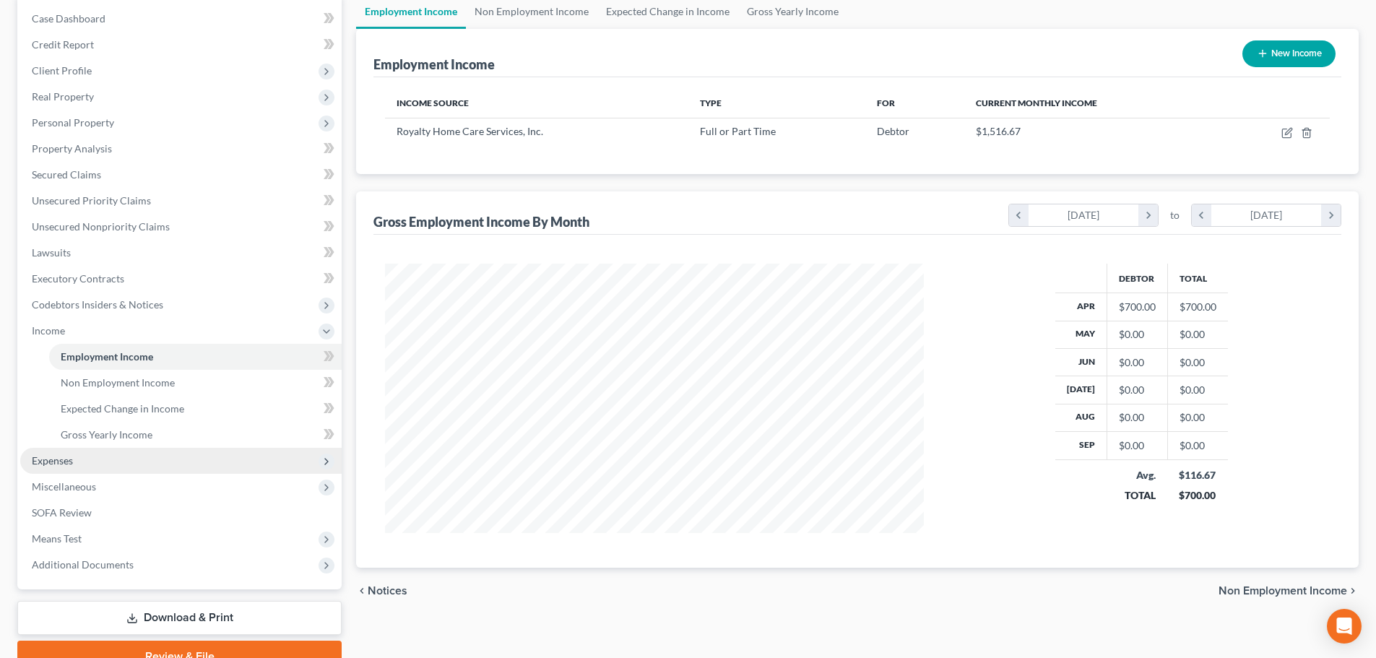
drag, startPoint x: 153, startPoint y: 457, endPoint x: 152, endPoint y: 470, distance: 13.1
click at [152, 459] on span "Expenses" at bounding box center [180, 461] width 321 height 26
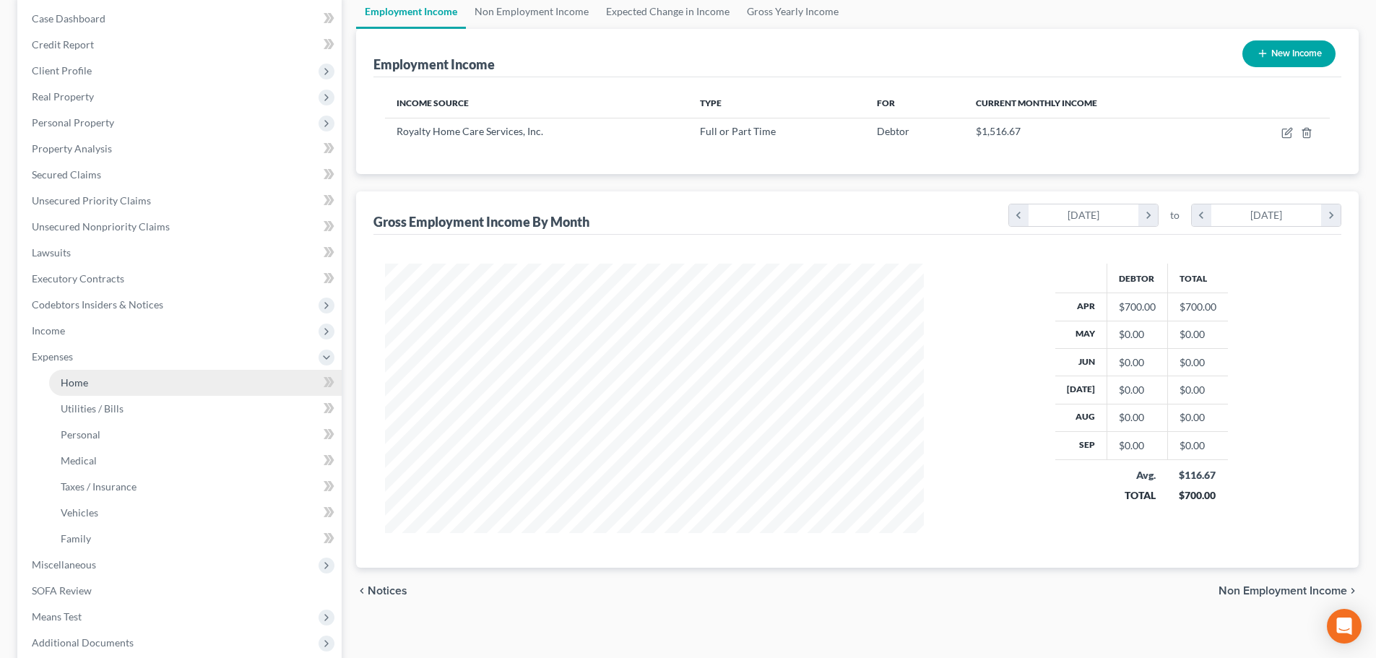
click at [160, 386] on link "Home" at bounding box center [195, 383] width 293 height 26
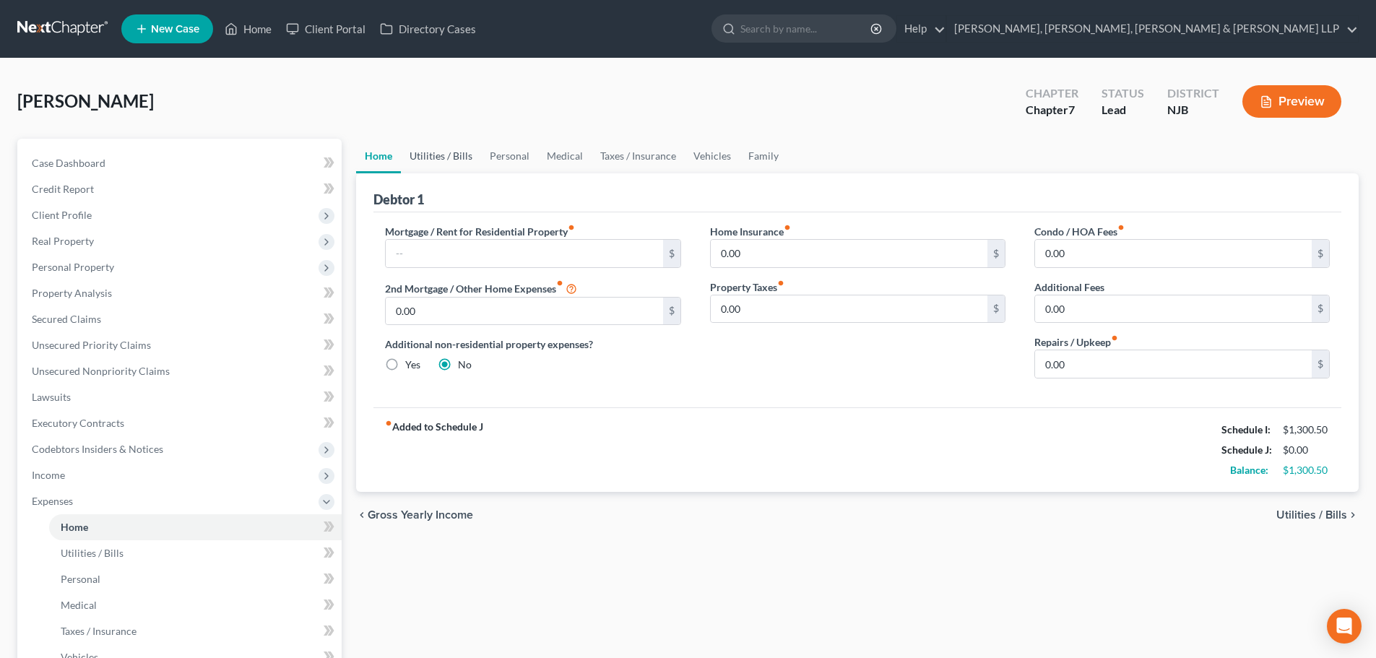
click at [445, 151] on link "Utilities / Bills" at bounding box center [441, 156] width 80 height 35
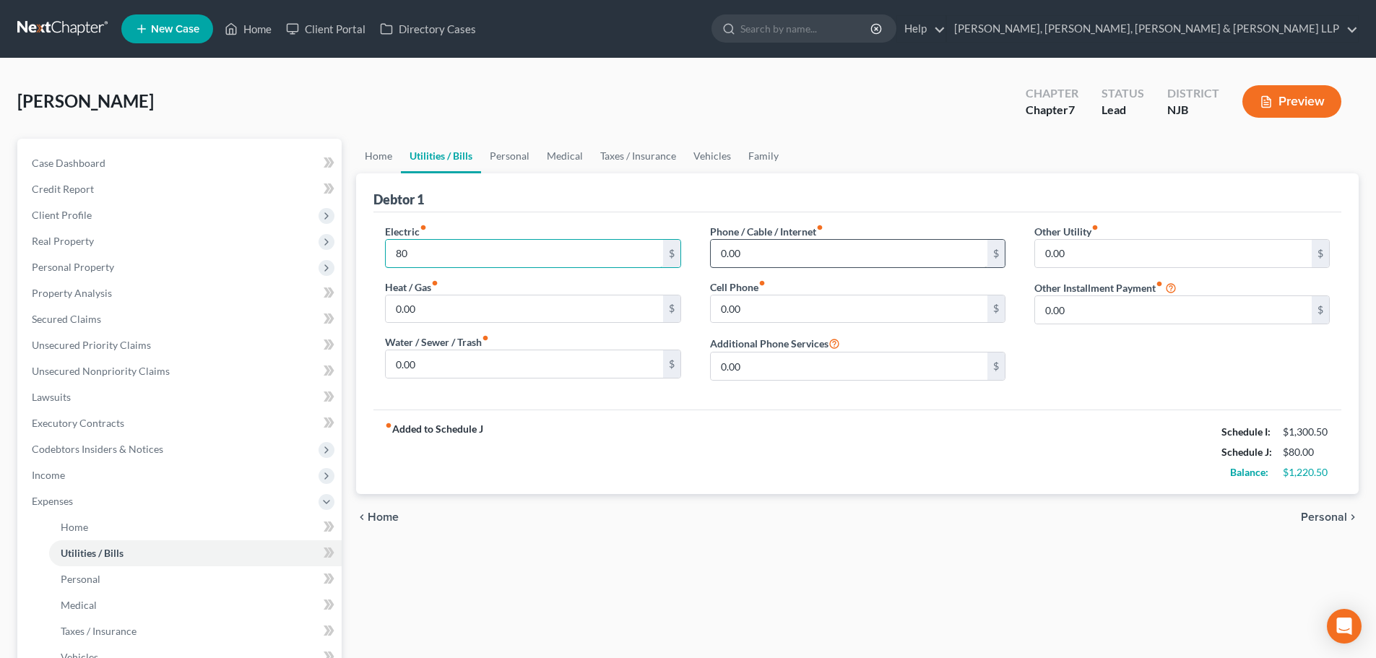
type input "80"
type input "130"
drag, startPoint x: 512, startPoint y: 151, endPoint x: 507, endPoint y: 171, distance: 20.8
click at [511, 153] on link "Personal" at bounding box center [509, 156] width 57 height 35
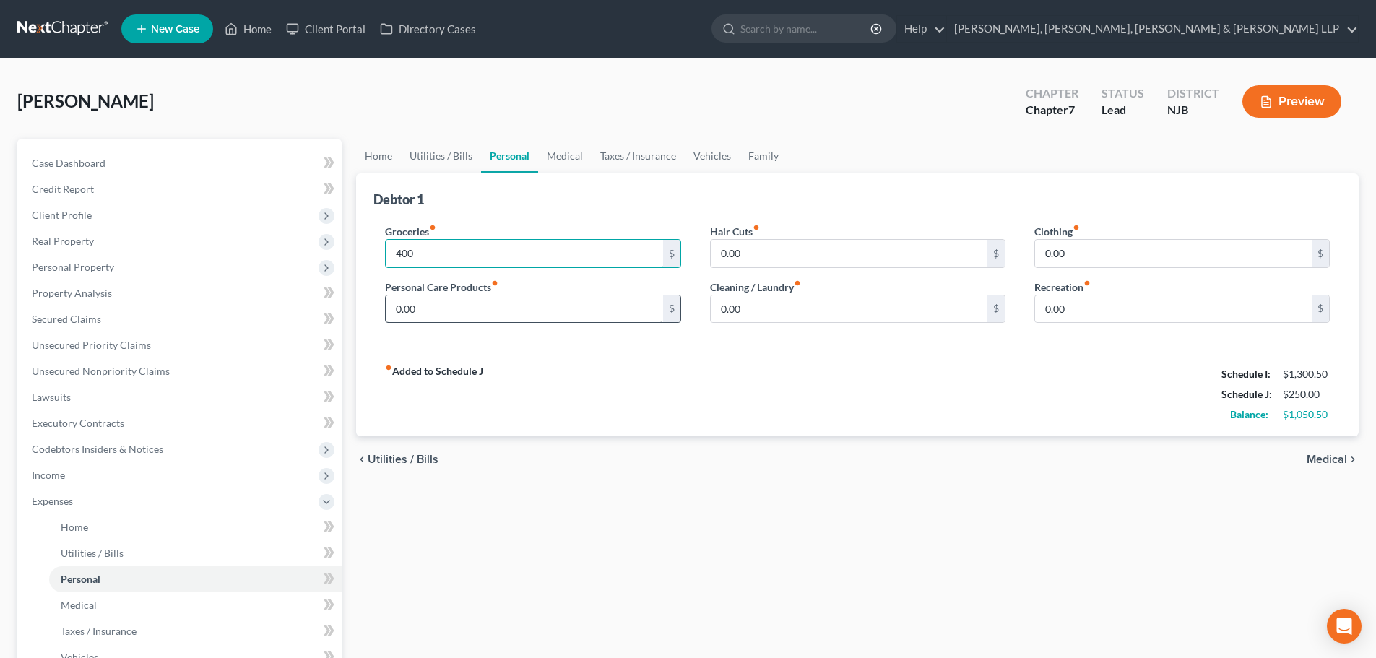
type input "400"
click at [477, 301] on input "0.00" at bounding box center [524, 308] width 277 height 27
type input "2"
type input "50"
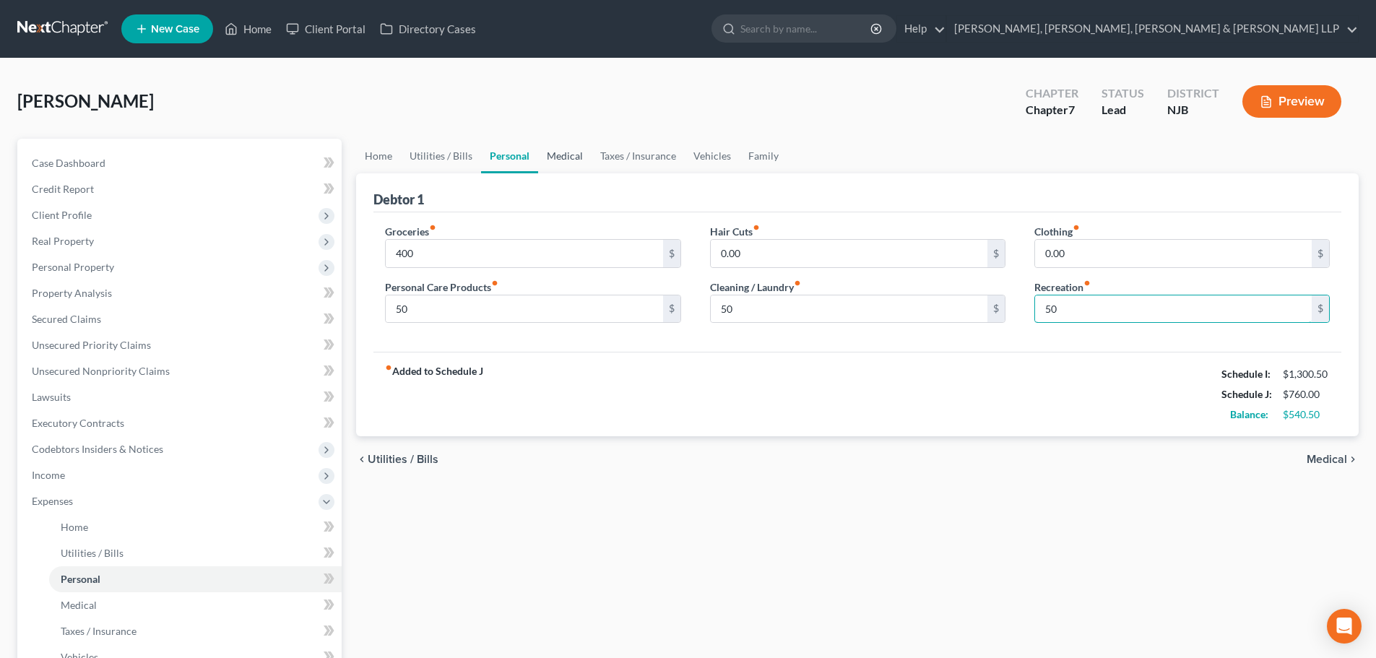
type input "50"
click at [505, 256] on input "400" at bounding box center [524, 253] width 277 height 27
click at [563, 155] on link "Medical" at bounding box center [564, 156] width 53 height 35
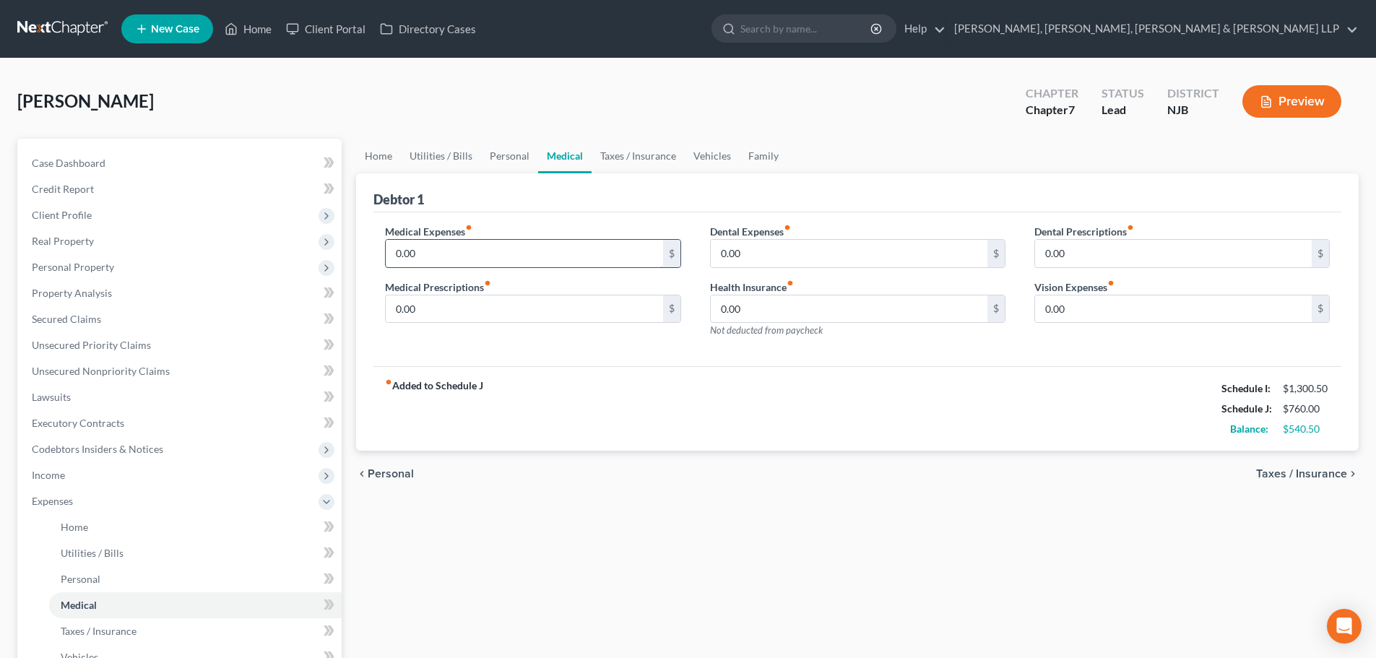
click at [469, 257] on input "0.00" at bounding box center [524, 253] width 277 height 27
type input "50"
drag, startPoint x: 641, startPoint y: 151, endPoint x: 655, endPoint y: 153, distance: 14.6
click at [641, 152] on link "Taxes / Insurance" at bounding box center [638, 156] width 93 height 35
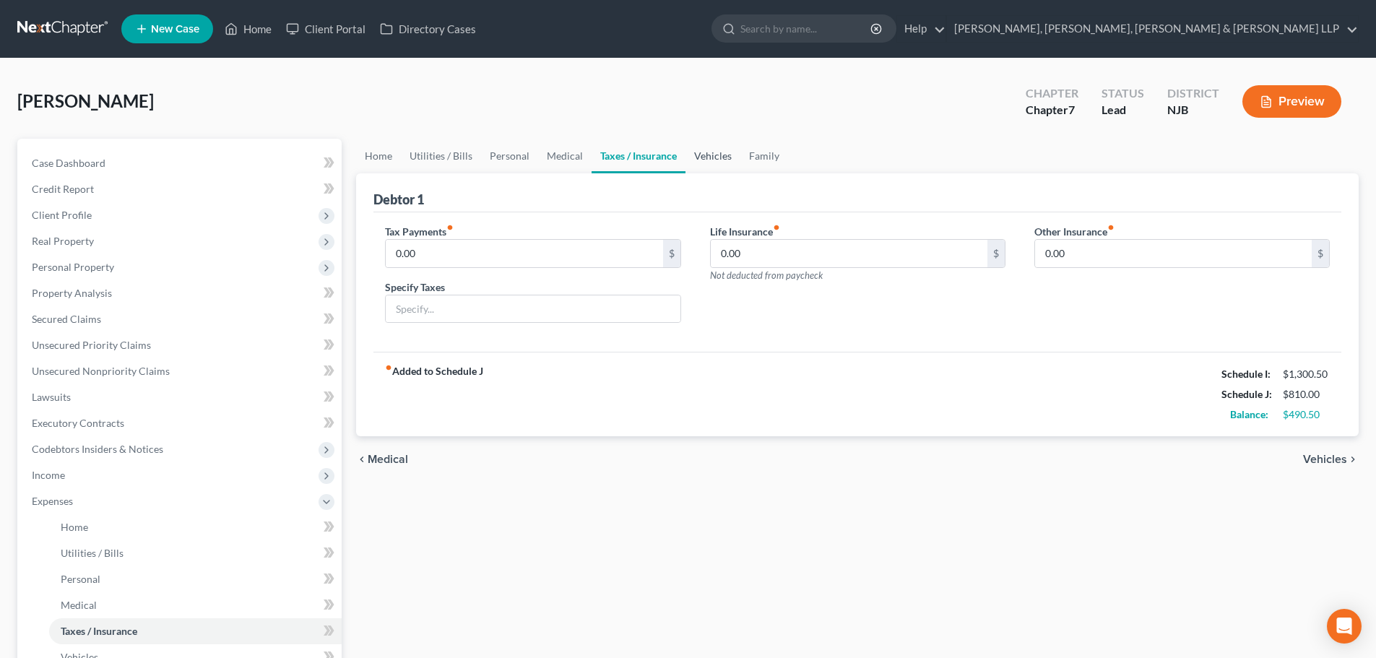
click at [704, 160] on link "Vehicles" at bounding box center [712, 156] width 55 height 35
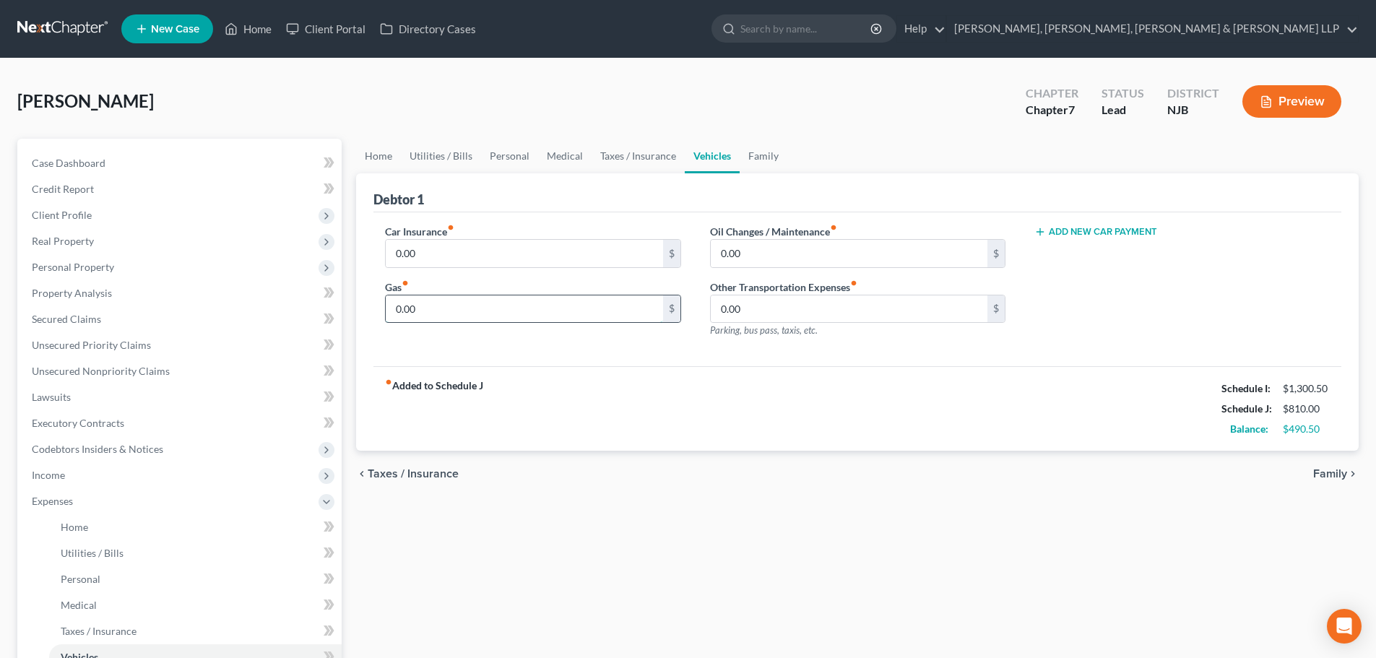
click at [511, 301] on input "0.00" at bounding box center [524, 308] width 277 height 27
type input "150"
click at [753, 158] on link "Family" at bounding box center [764, 156] width 48 height 35
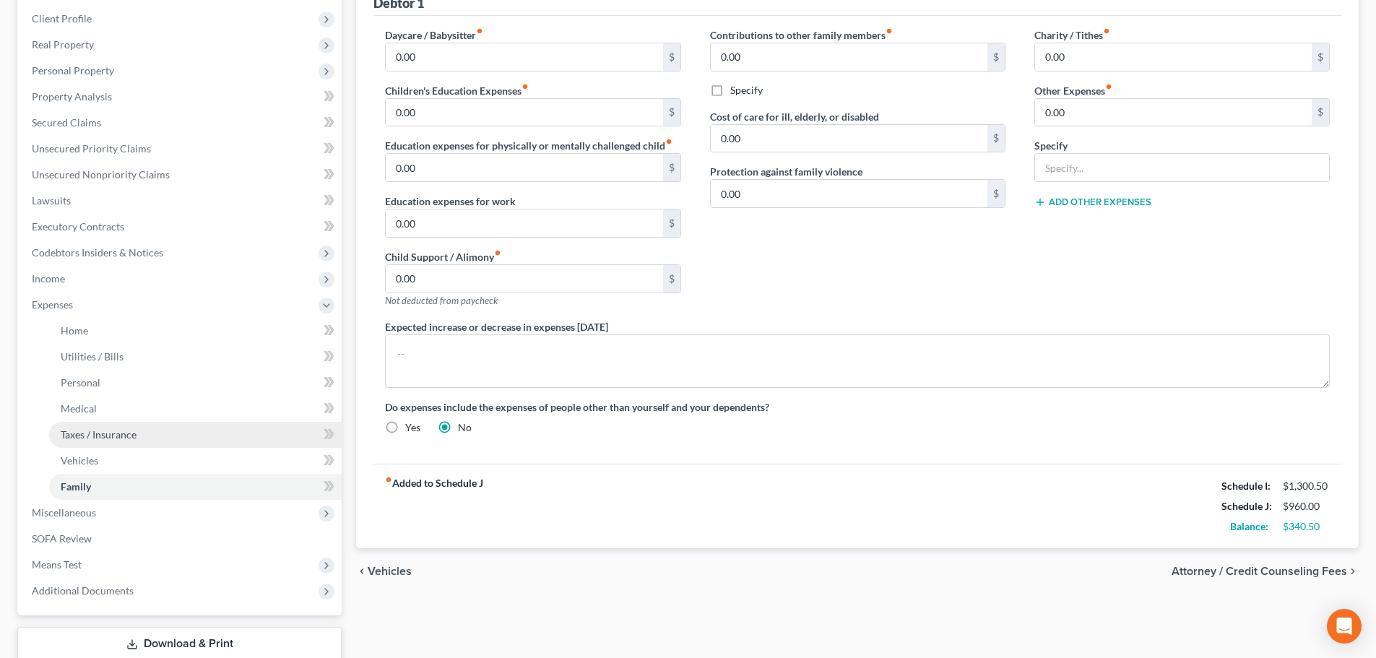
scroll to position [217, 0]
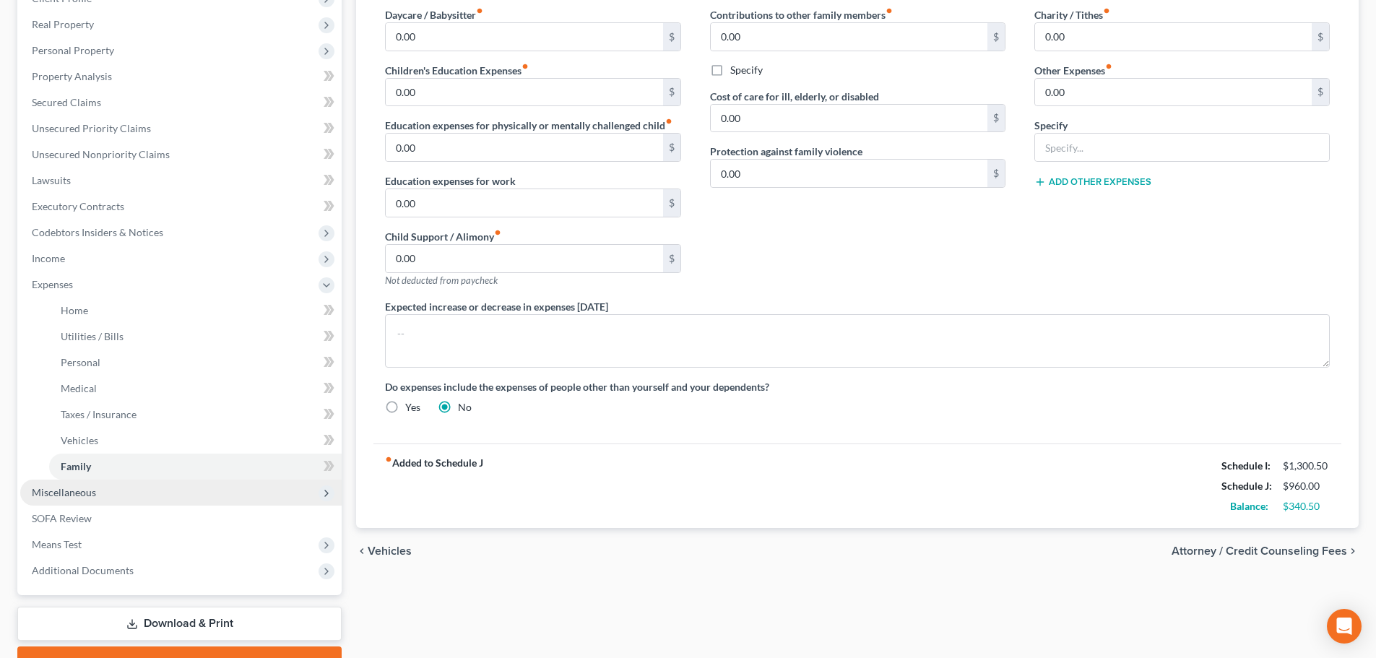
click at [104, 488] on span "Miscellaneous" at bounding box center [180, 493] width 321 height 26
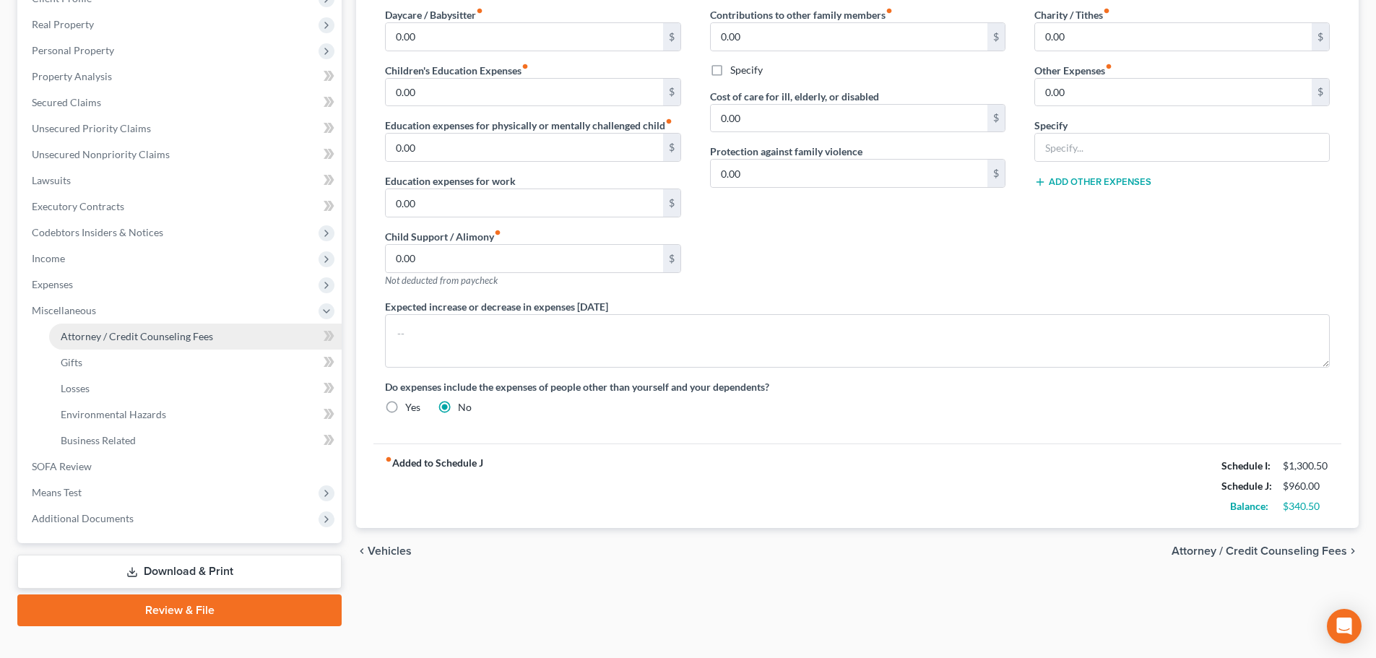
click at [197, 334] on span "Attorney / Credit Counseling Fees" at bounding box center [137, 336] width 152 height 12
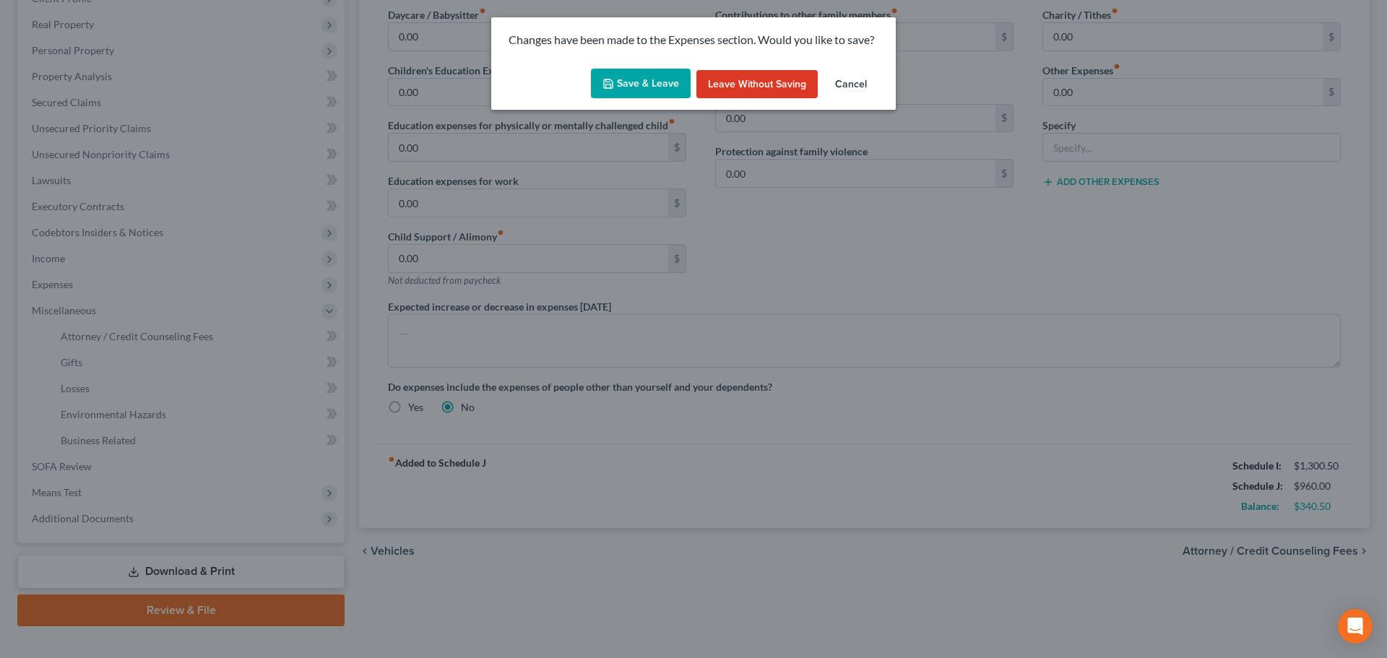
click at [638, 83] on button "Save & Leave" at bounding box center [641, 84] width 100 height 30
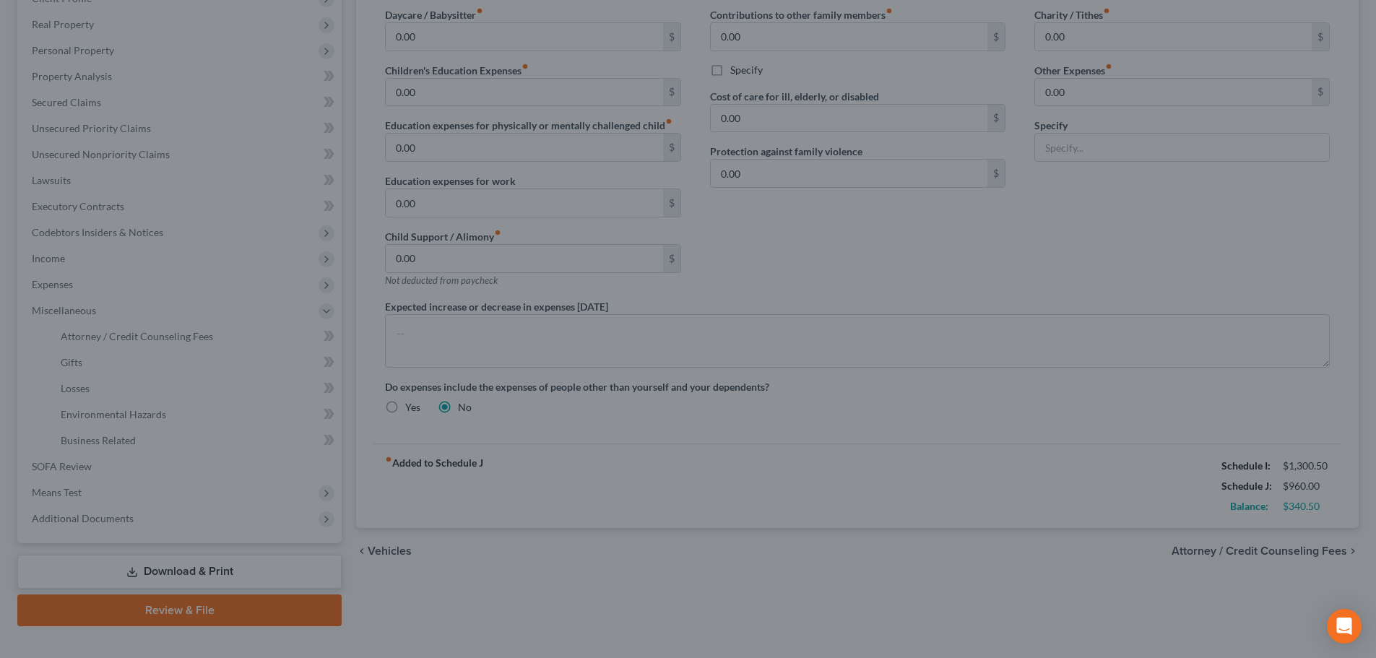
select select "1"
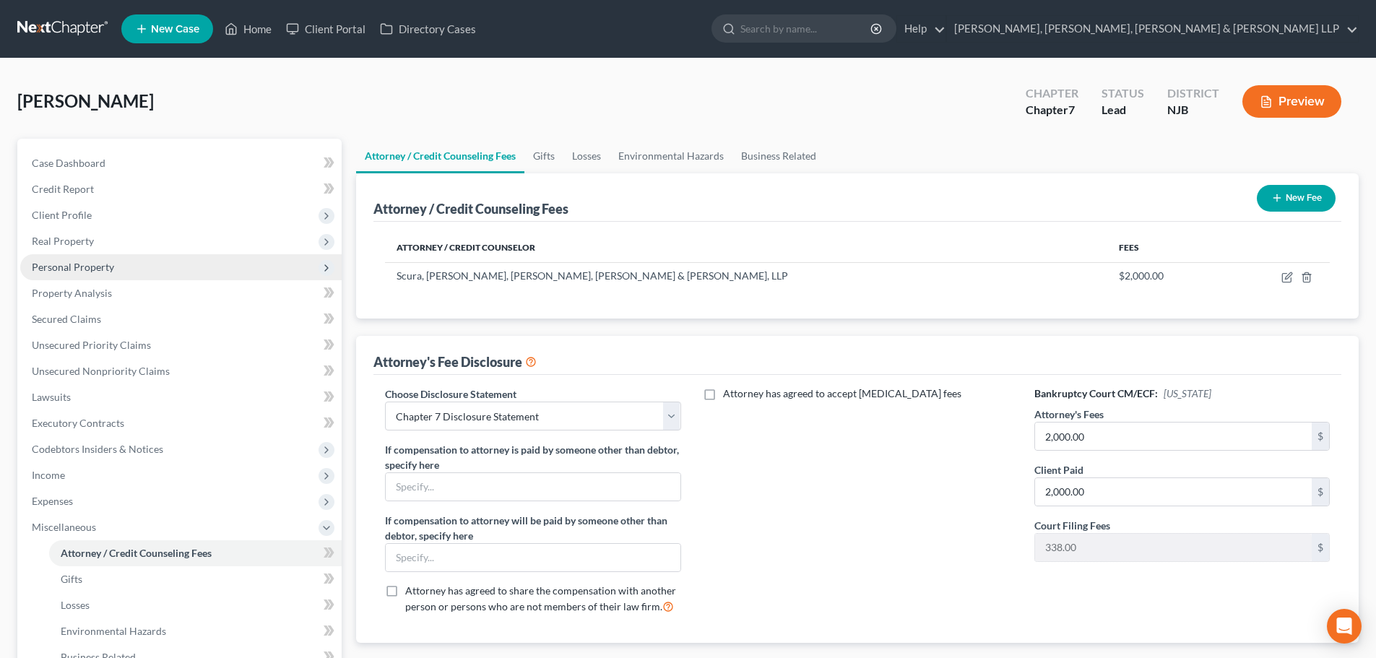
click at [145, 261] on span "Personal Property" at bounding box center [180, 267] width 321 height 26
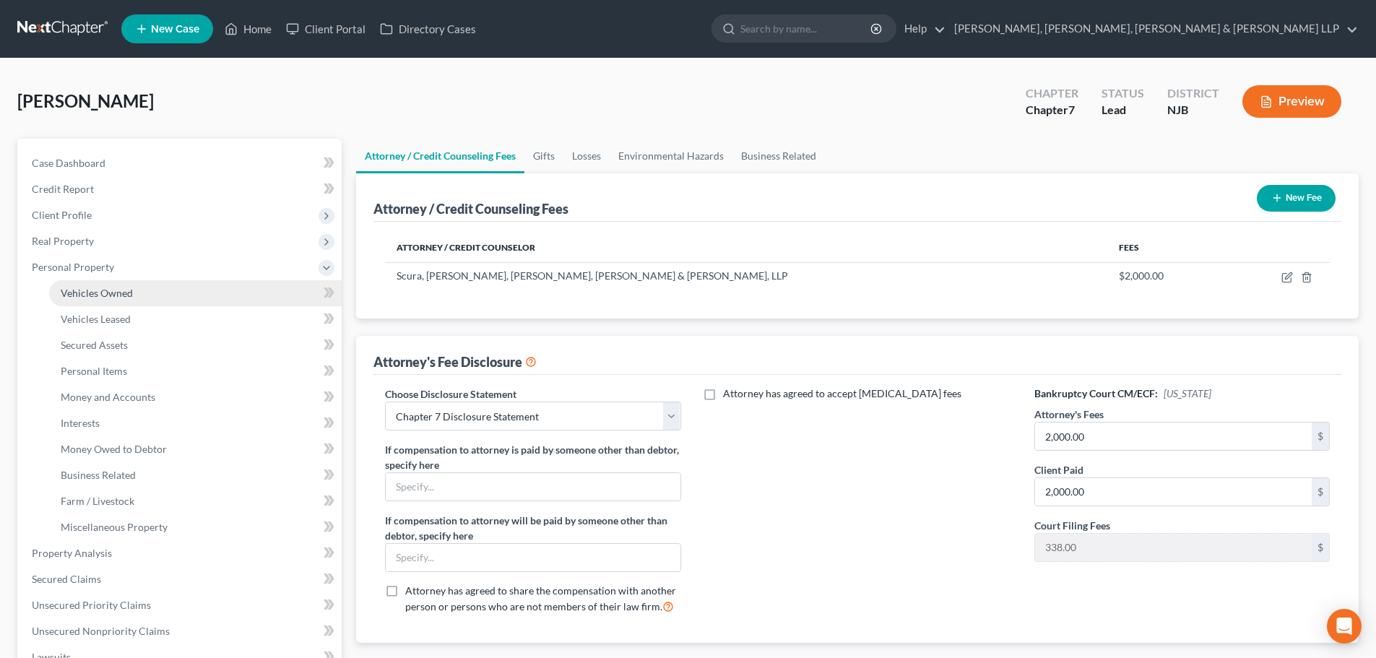
click at [150, 282] on link "Vehicles Owned" at bounding box center [195, 293] width 293 height 26
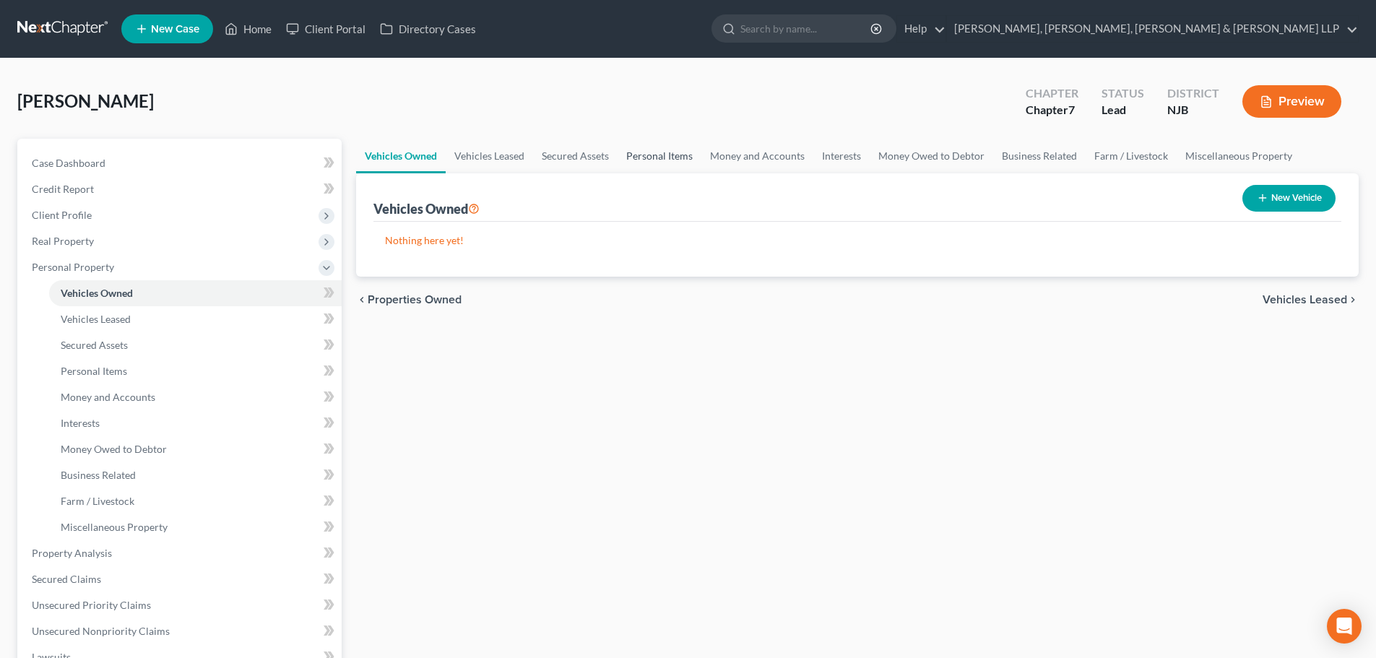
click at [656, 171] on link "Personal Items" at bounding box center [660, 156] width 84 height 35
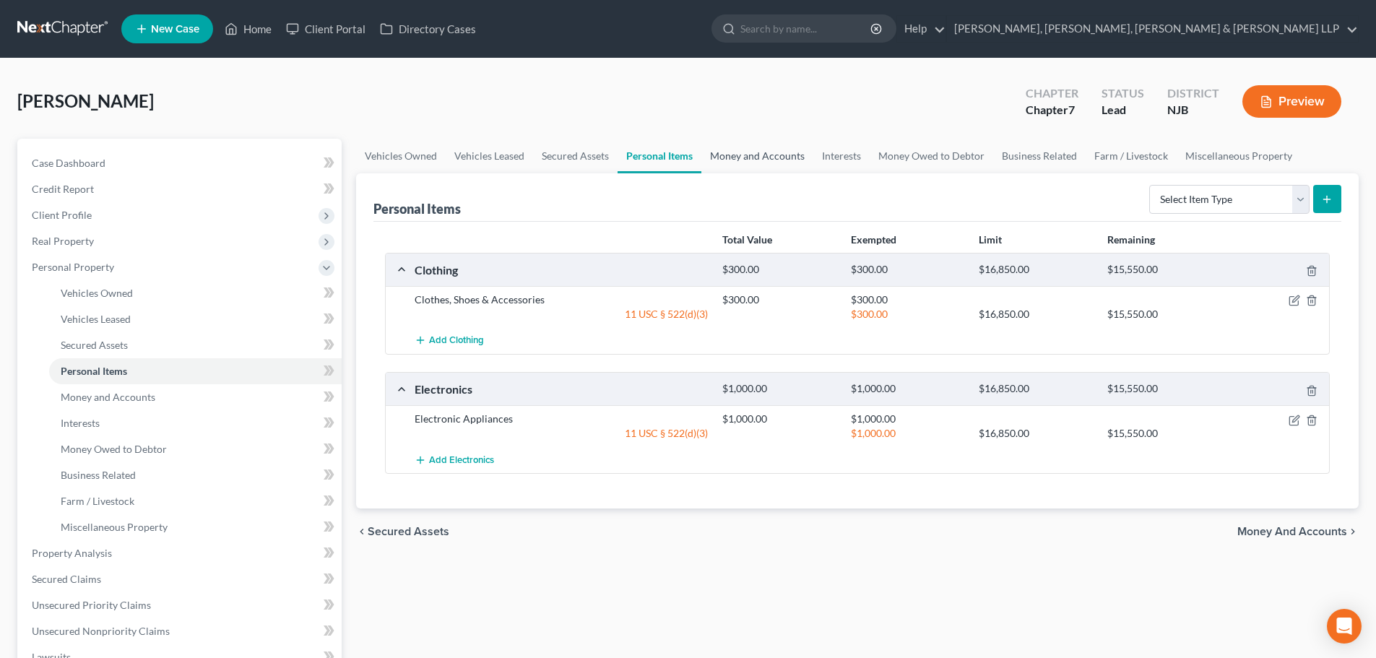
drag, startPoint x: 745, startPoint y: 152, endPoint x: 755, endPoint y: 157, distance: 11.3
click at [743, 153] on link "Money and Accounts" at bounding box center [757, 156] width 112 height 35
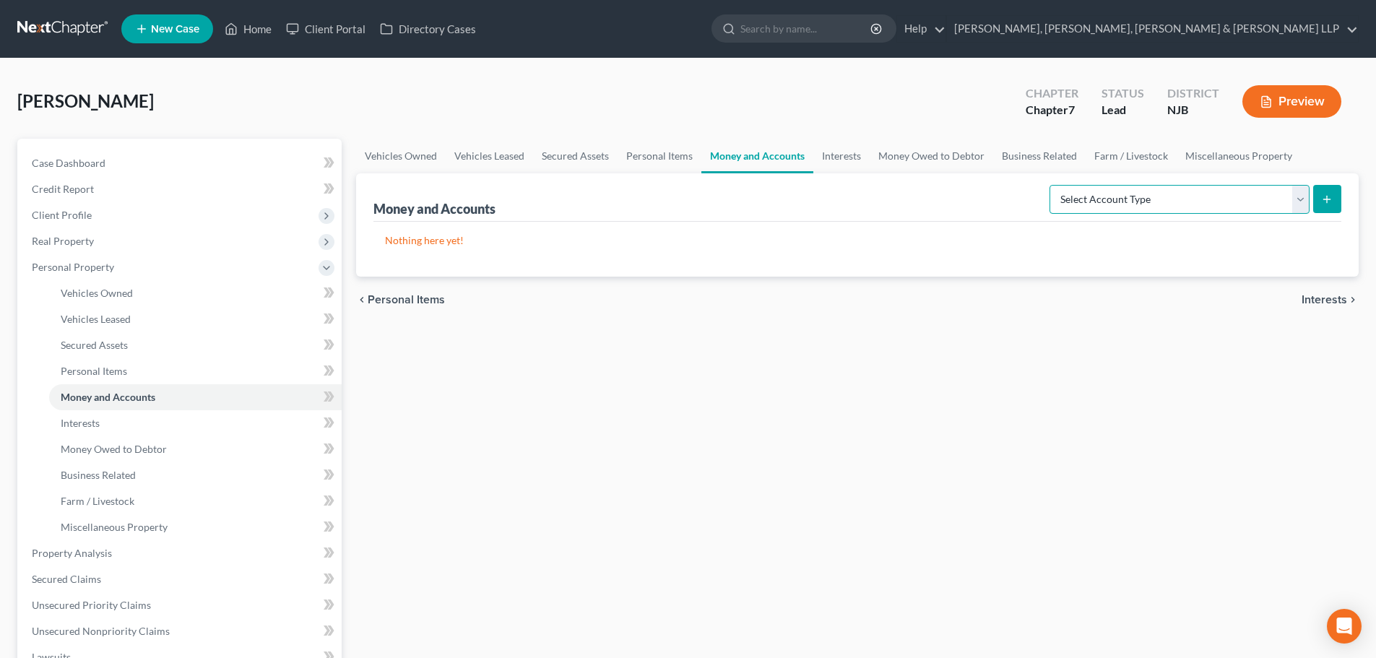
drag, startPoint x: 1212, startPoint y: 204, endPoint x: 1201, endPoint y: 207, distance: 11.2
click at [1201, 207] on select "Select Account Type Brokerage Cash on Hand Certificates of Deposit Checking Acc…" at bounding box center [1179, 199] width 260 height 29
select select "checking"
click at [1052, 185] on select "Select Account Type Brokerage Cash on Hand Certificates of Deposit Checking Acc…" at bounding box center [1179, 199] width 260 height 29
drag, startPoint x: 1330, startPoint y: 203, endPoint x: 1322, endPoint y: 203, distance: 8.7
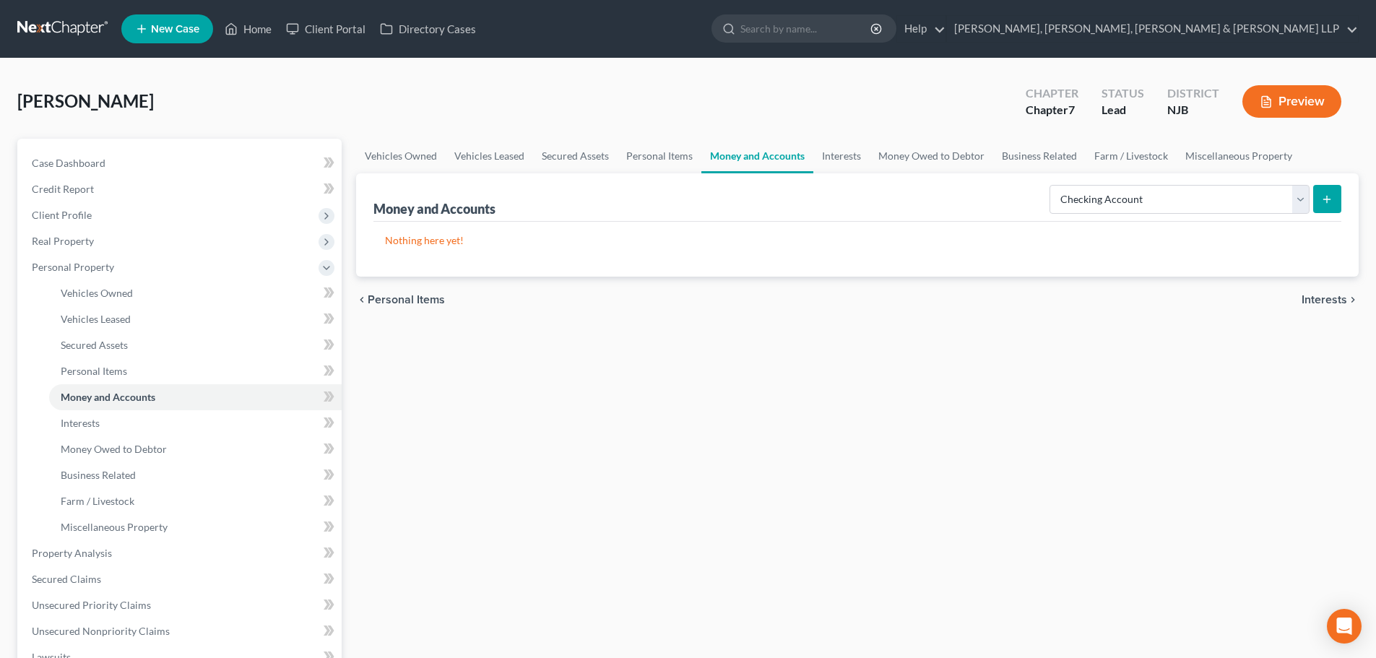
click at [1322, 203] on icon "submit" at bounding box center [1327, 200] width 12 height 12
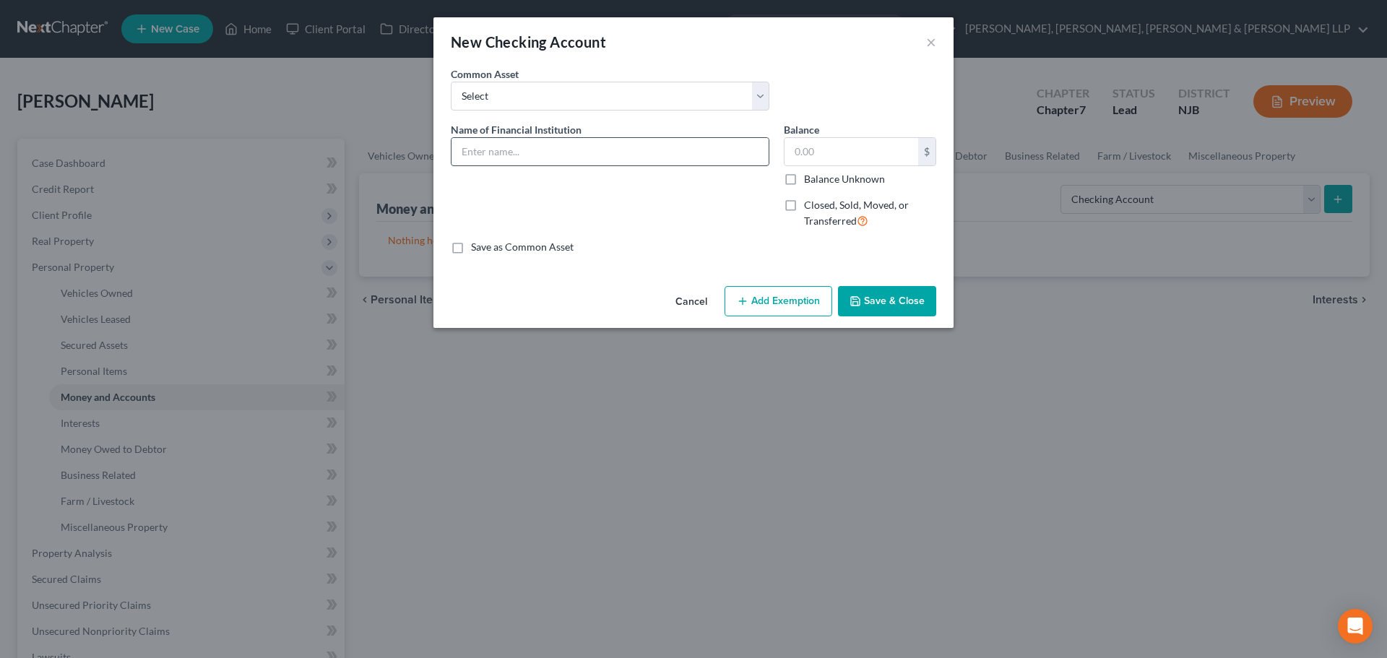
click at [667, 159] on input "text" at bounding box center [609, 151] width 317 height 27
type input "Chase Bank - 6580"
click at [873, 298] on button "Save & Close" at bounding box center [887, 301] width 98 height 30
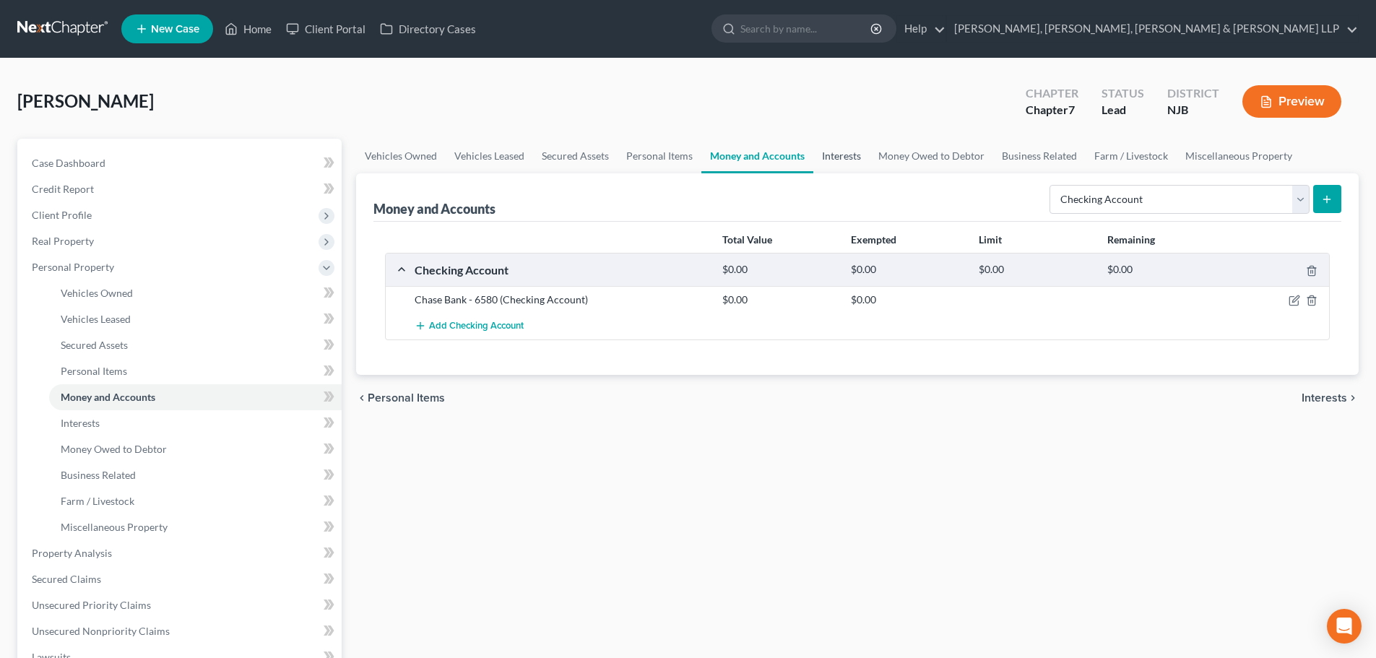
click at [844, 154] on link "Interests" at bounding box center [841, 156] width 56 height 35
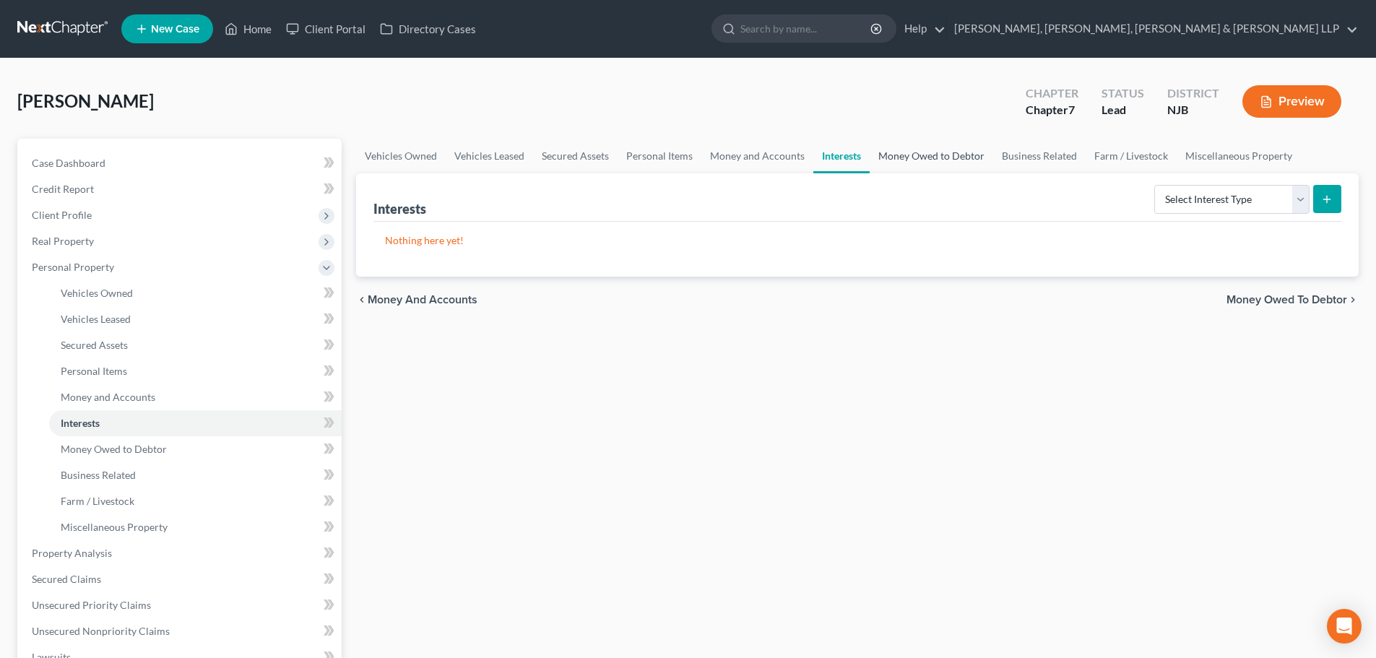
click at [906, 152] on link "Money Owed to Debtor" at bounding box center [932, 156] width 124 height 35
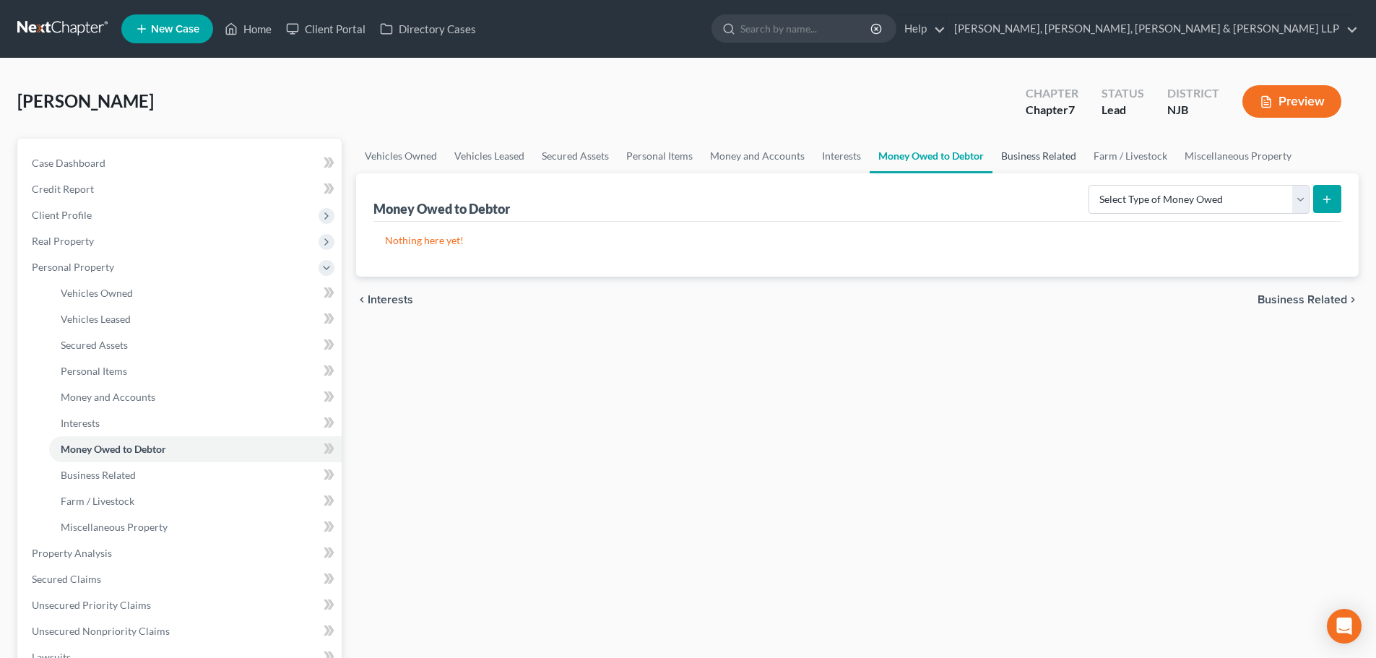
click at [1044, 159] on link "Business Related" at bounding box center [1038, 156] width 92 height 35
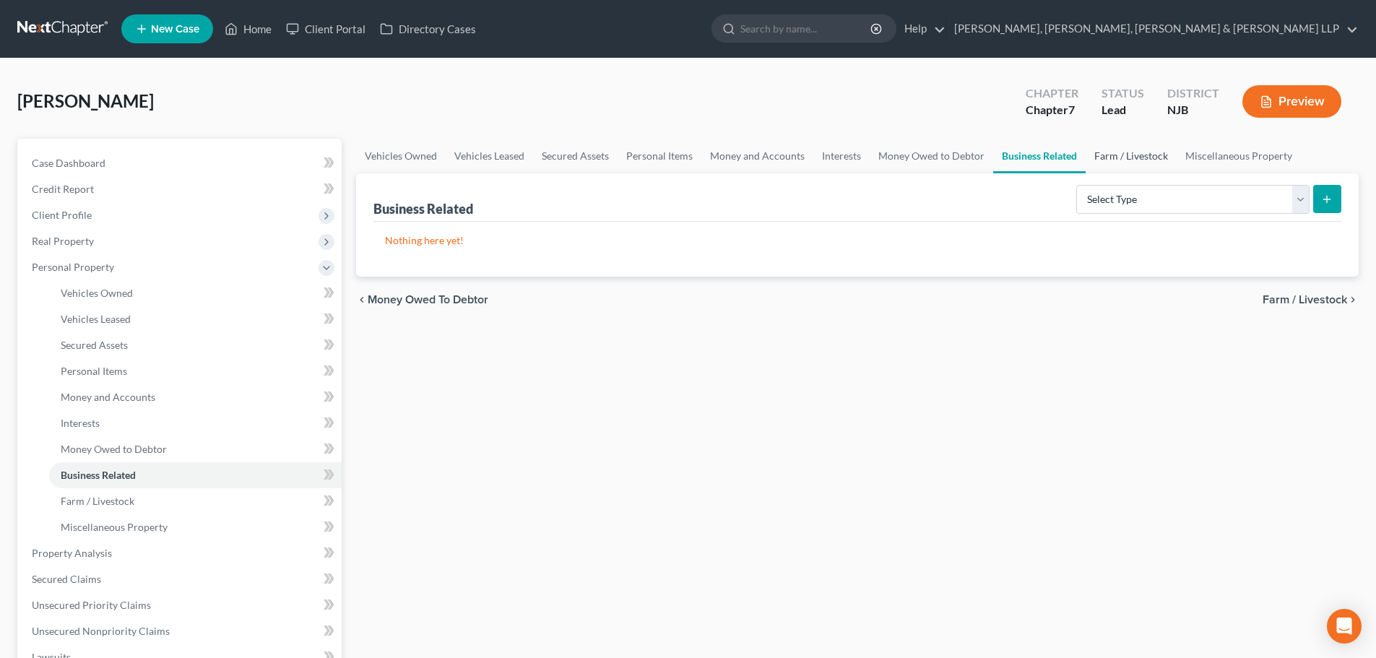
click at [1118, 152] on link "Farm / Livestock" at bounding box center [1131, 156] width 91 height 35
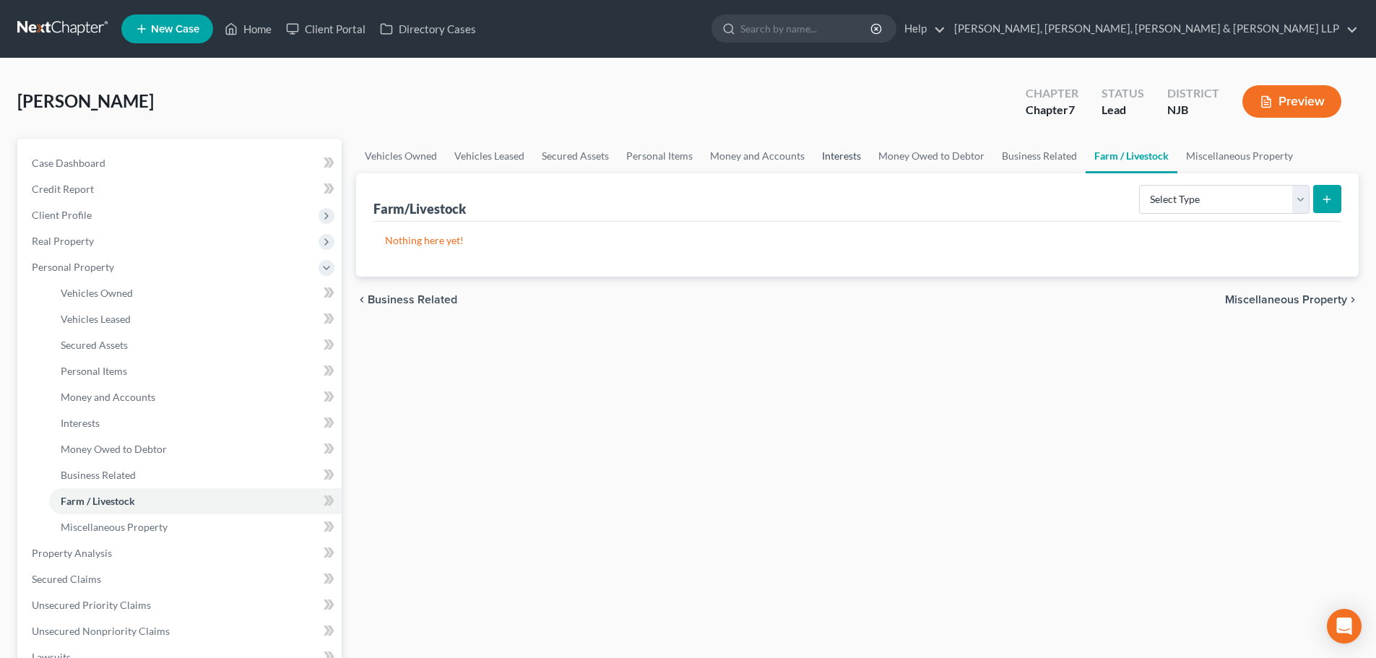
click at [821, 149] on link "Interests" at bounding box center [841, 156] width 56 height 35
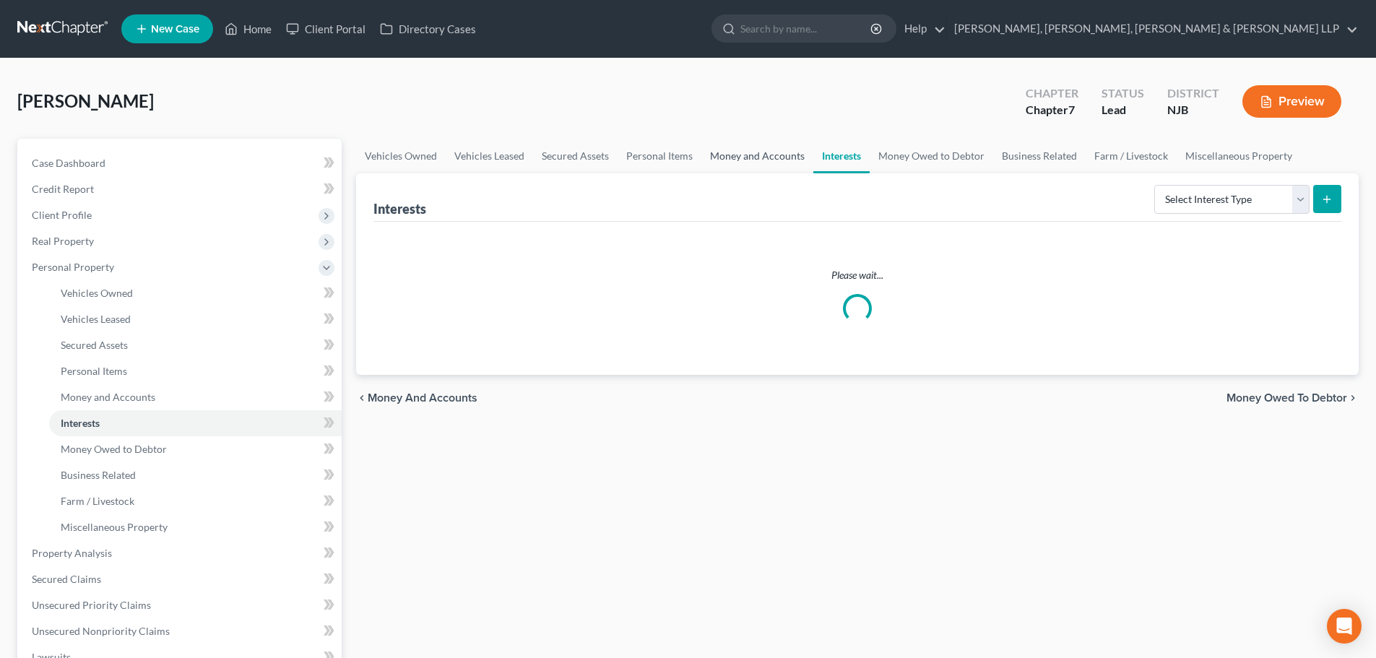
click at [772, 154] on link "Money and Accounts" at bounding box center [757, 156] width 112 height 35
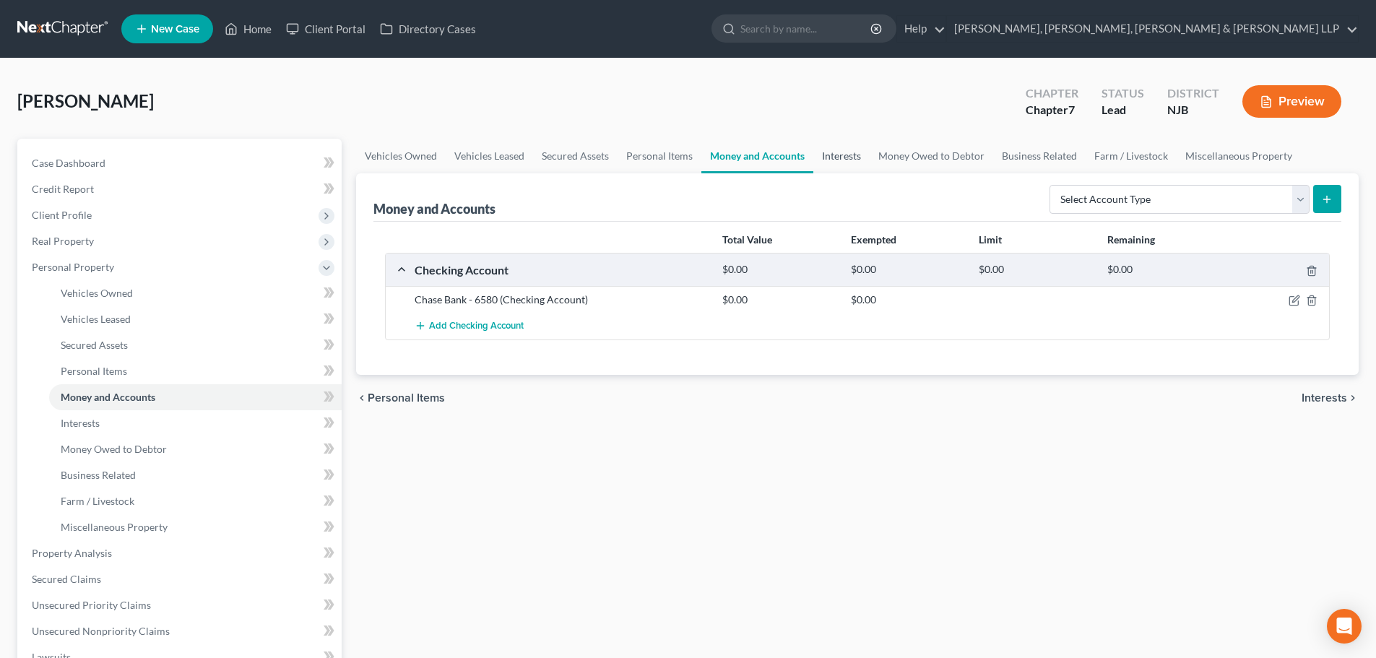
click at [824, 159] on link "Interests" at bounding box center [841, 156] width 56 height 35
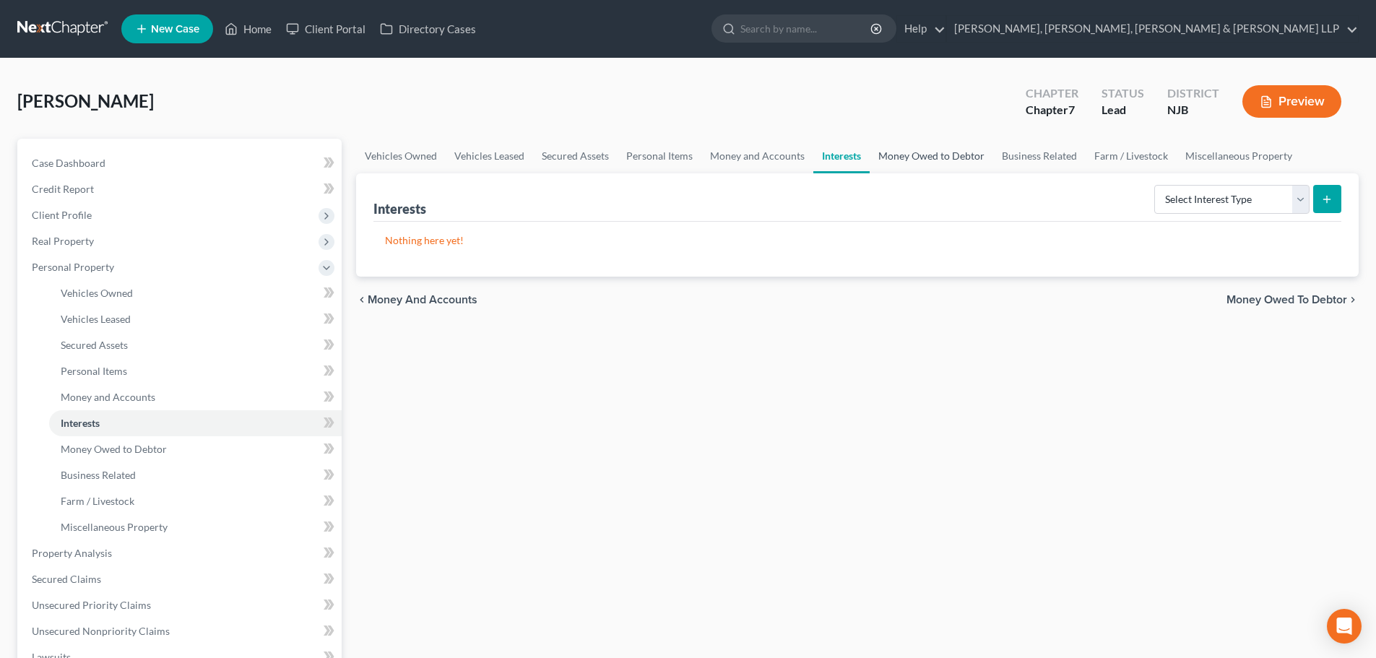
click at [896, 160] on link "Money Owed to Debtor" at bounding box center [932, 156] width 124 height 35
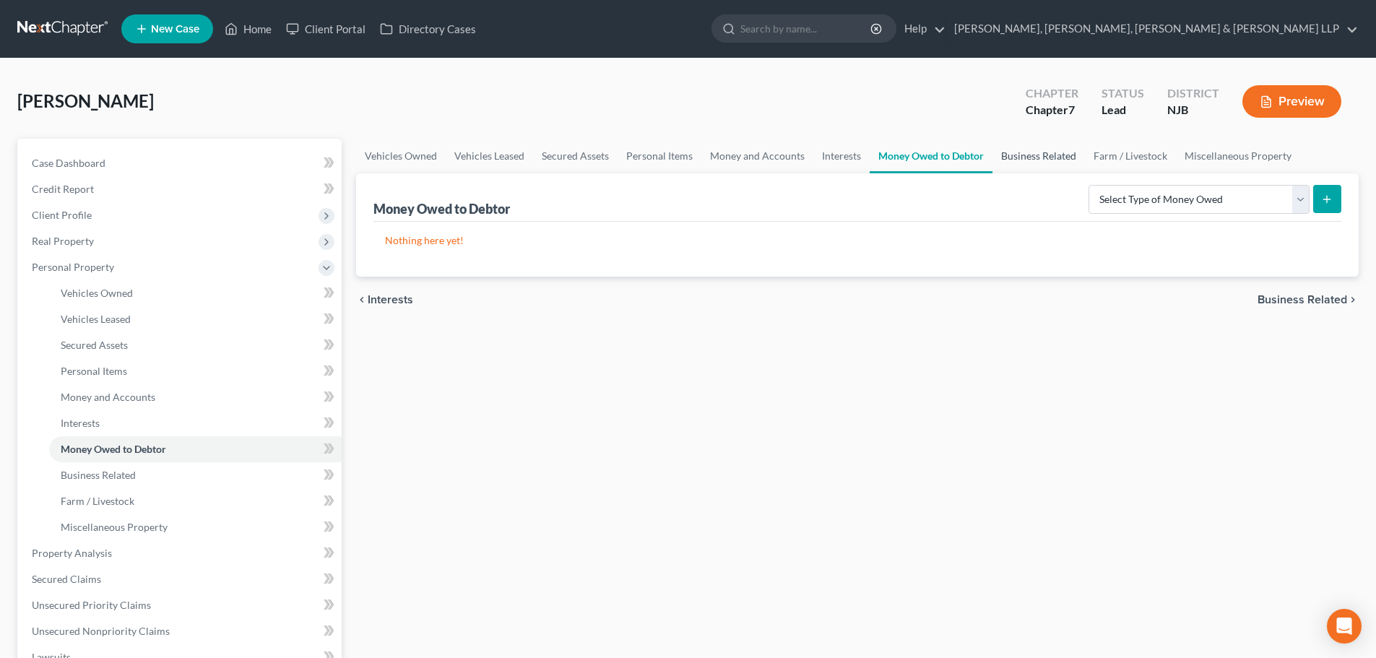
click at [1026, 158] on link "Business Related" at bounding box center [1038, 156] width 92 height 35
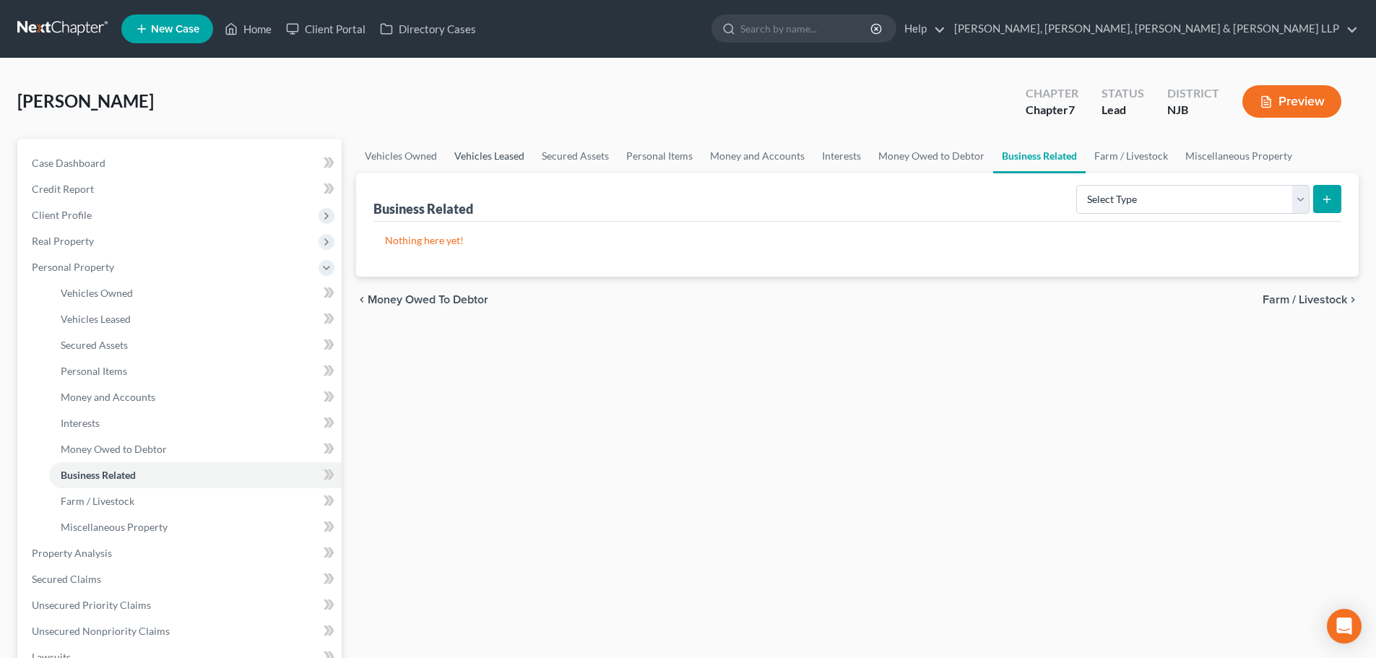
click at [485, 157] on link "Vehicles Leased" at bounding box center [489, 156] width 87 height 35
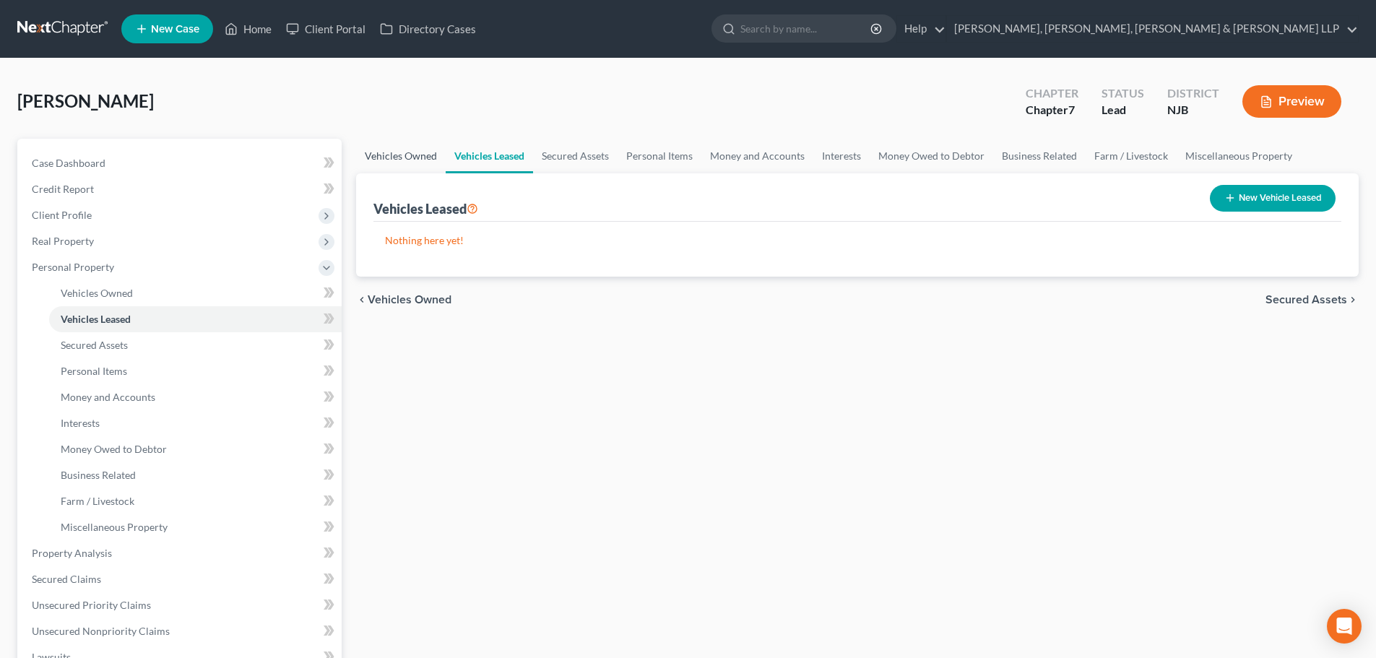
click at [387, 156] on link "Vehicles Owned" at bounding box center [401, 156] width 90 height 35
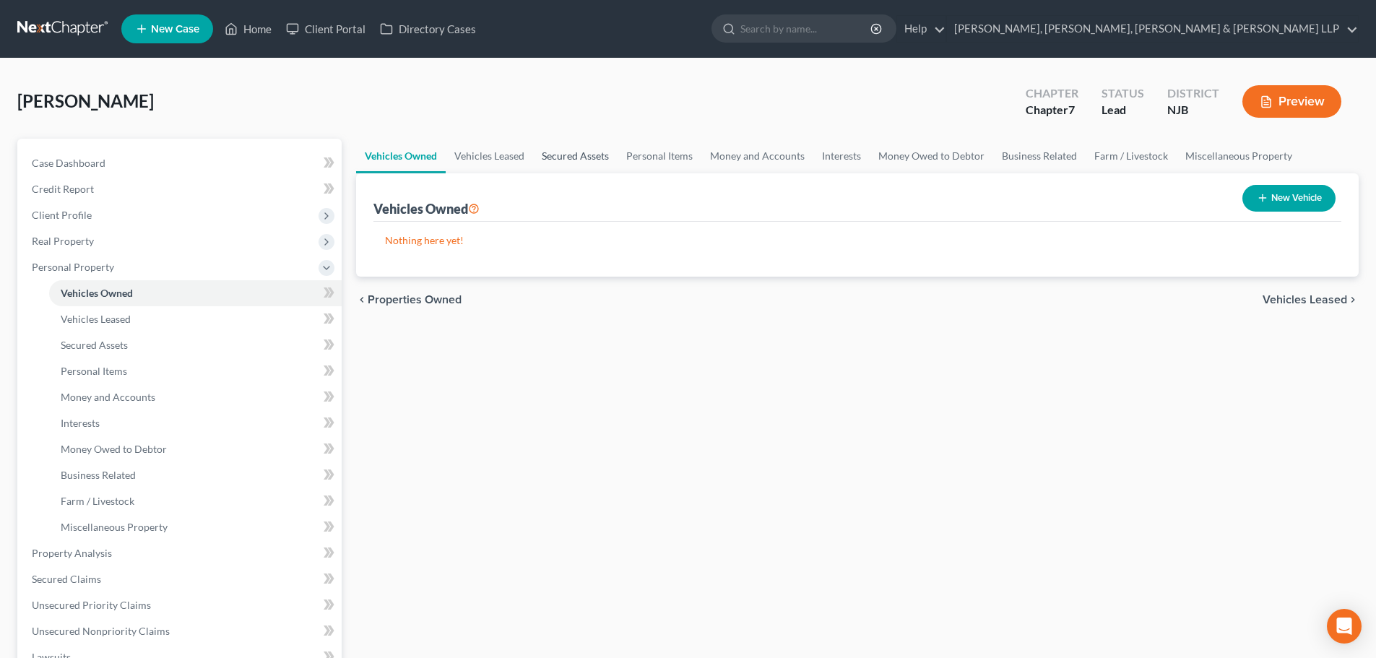
click at [578, 151] on link "Secured Assets" at bounding box center [575, 156] width 85 height 35
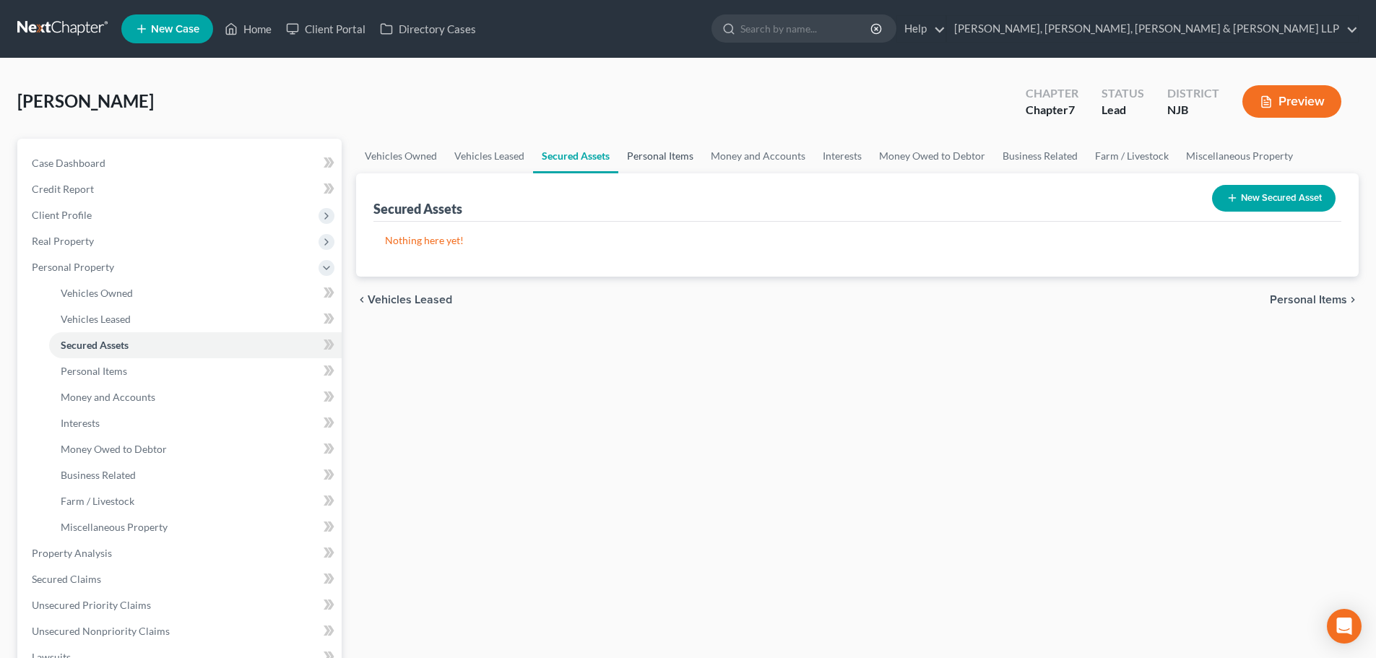
click at [656, 163] on link "Personal Items" at bounding box center [660, 156] width 84 height 35
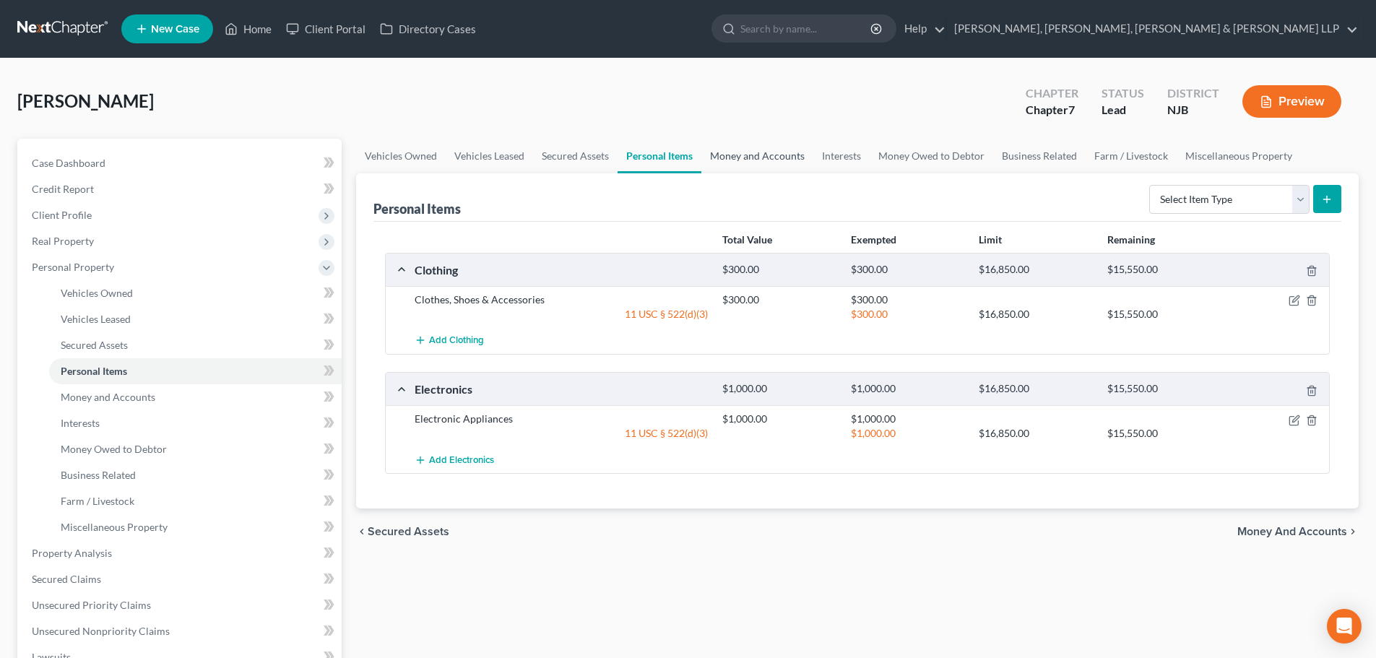
click at [746, 155] on link "Money and Accounts" at bounding box center [757, 156] width 112 height 35
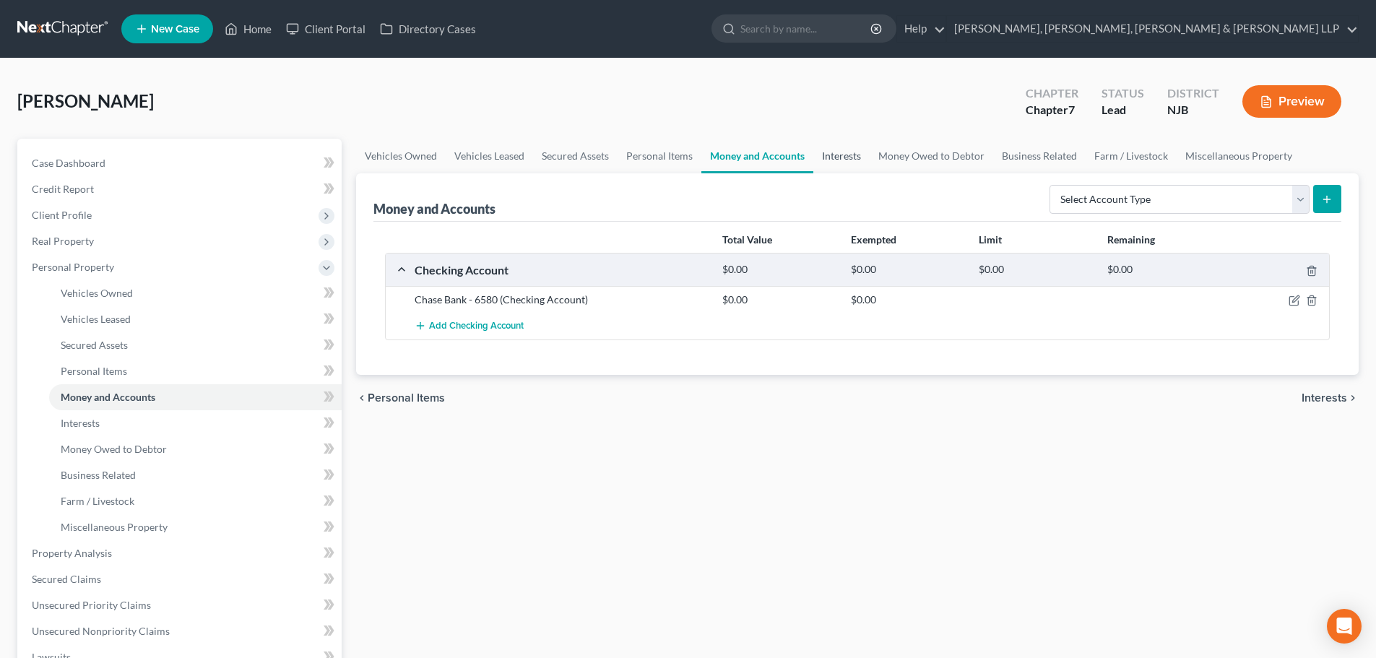
click at [839, 160] on link "Interests" at bounding box center [841, 156] width 56 height 35
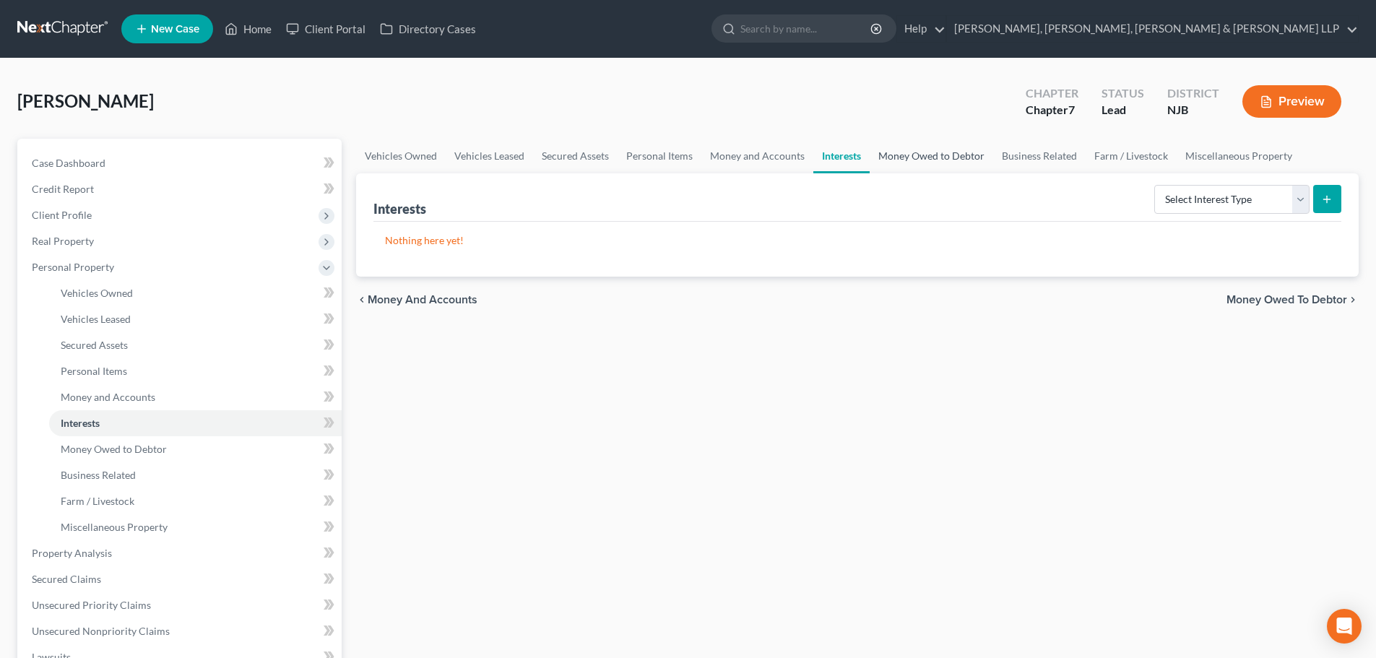
click at [911, 156] on link "Money Owed to Debtor" at bounding box center [932, 156] width 124 height 35
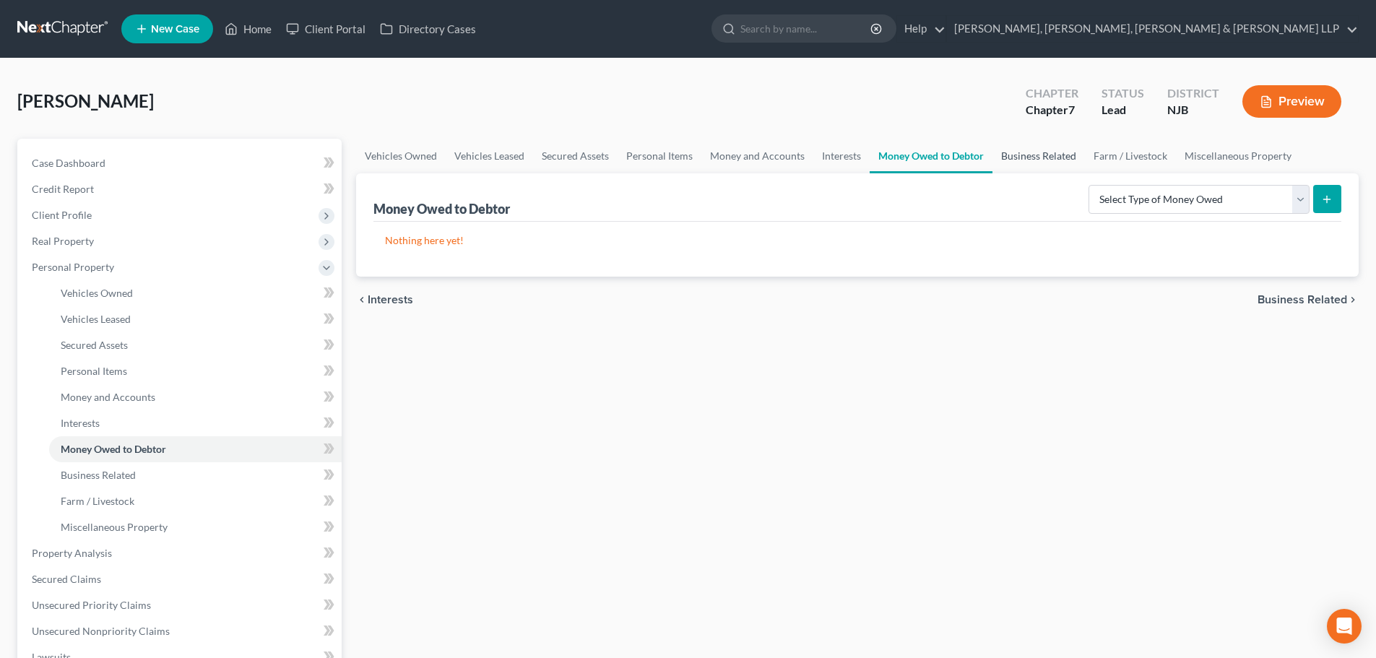
click at [1010, 157] on link "Business Related" at bounding box center [1038, 156] width 92 height 35
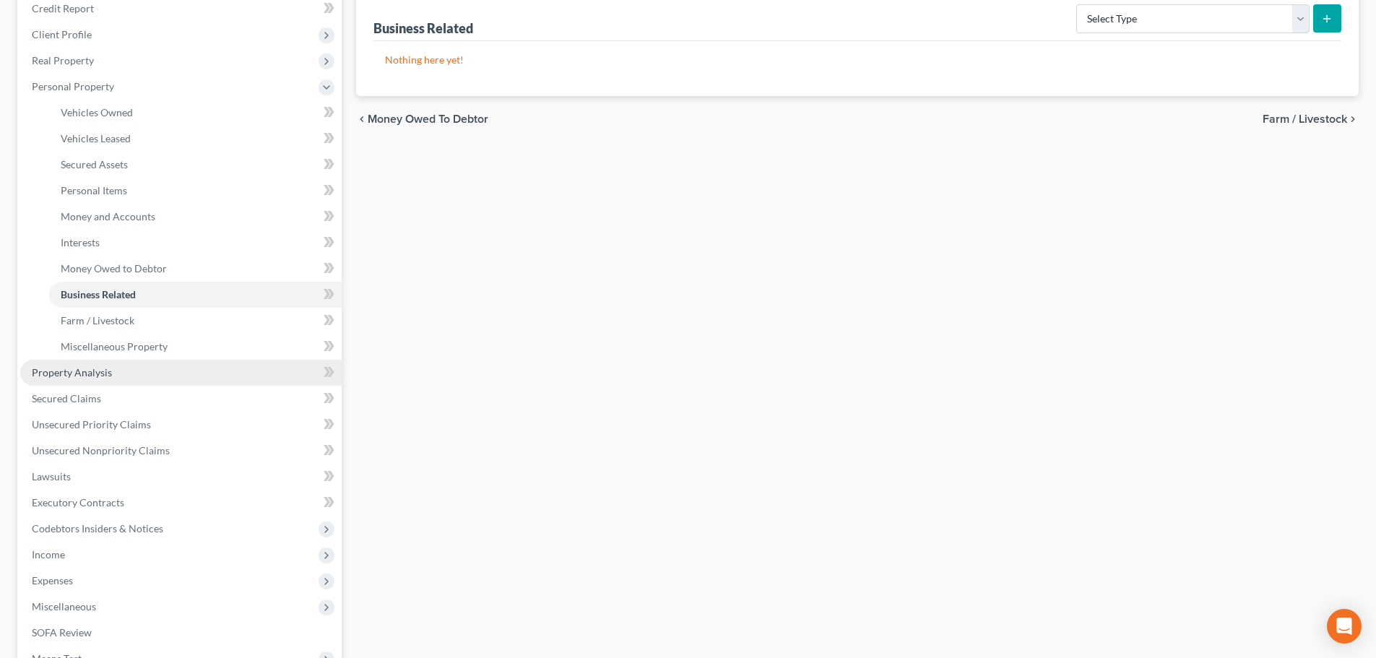
scroll to position [217, 0]
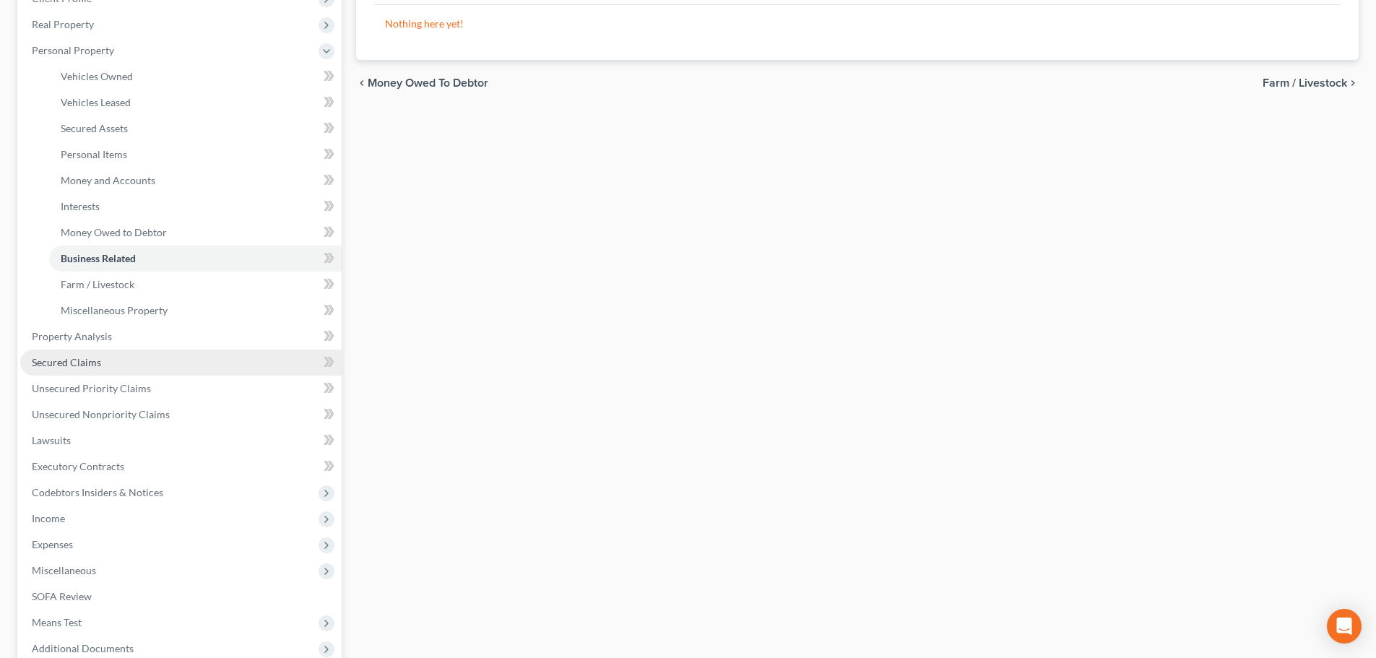
click at [140, 363] on link "Secured Claims" at bounding box center [180, 363] width 321 height 26
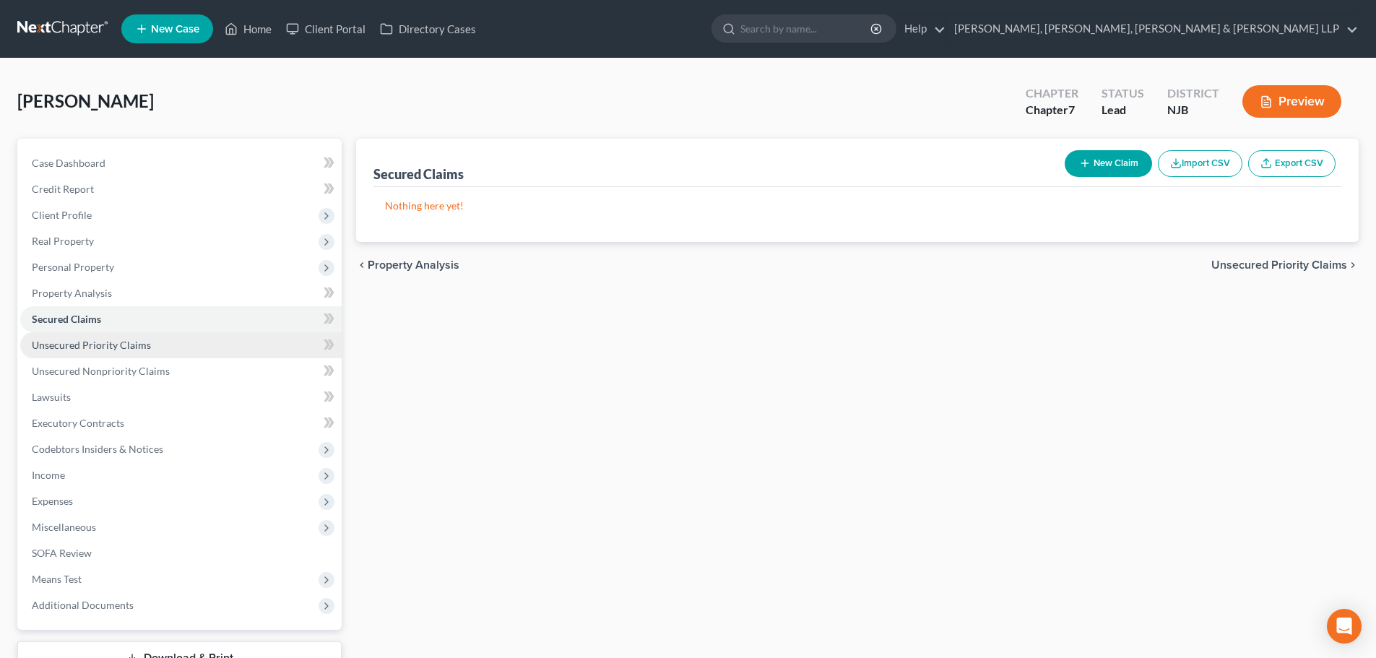
click at [173, 344] on link "Unsecured Priority Claims" at bounding box center [180, 345] width 321 height 26
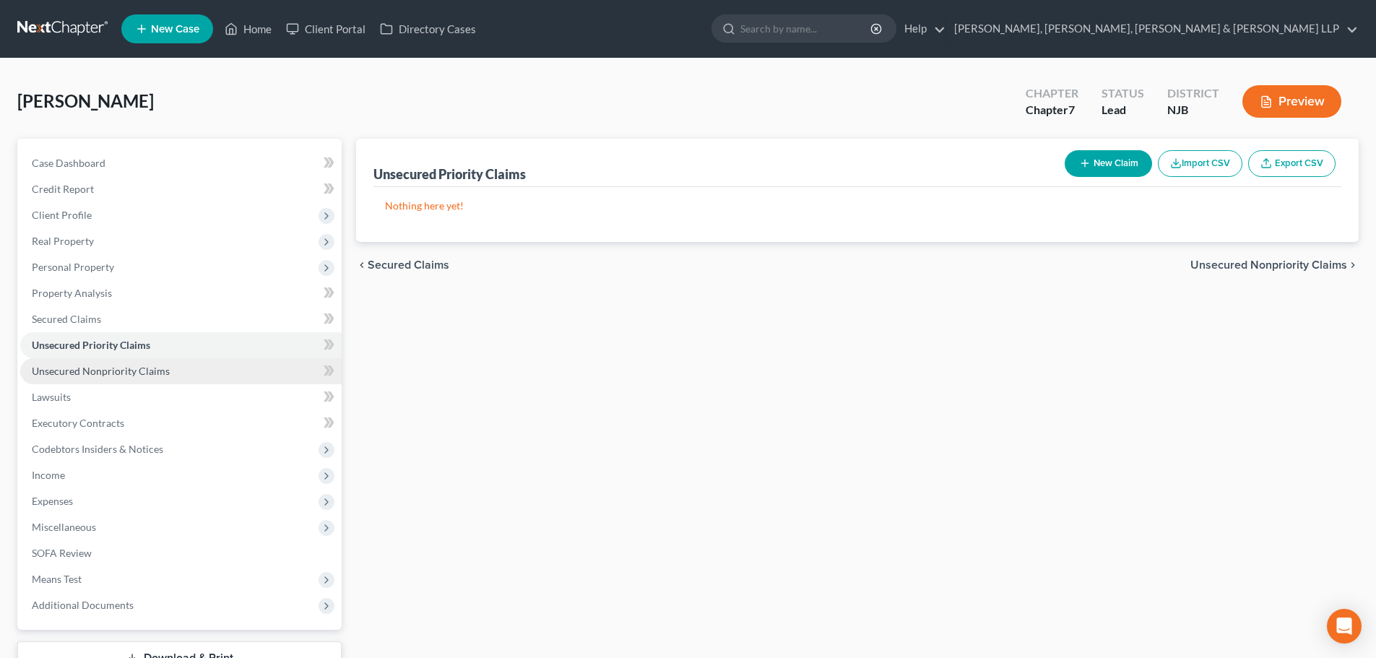
click at [182, 373] on link "Unsecured Nonpriority Claims" at bounding box center [180, 371] width 321 height 26
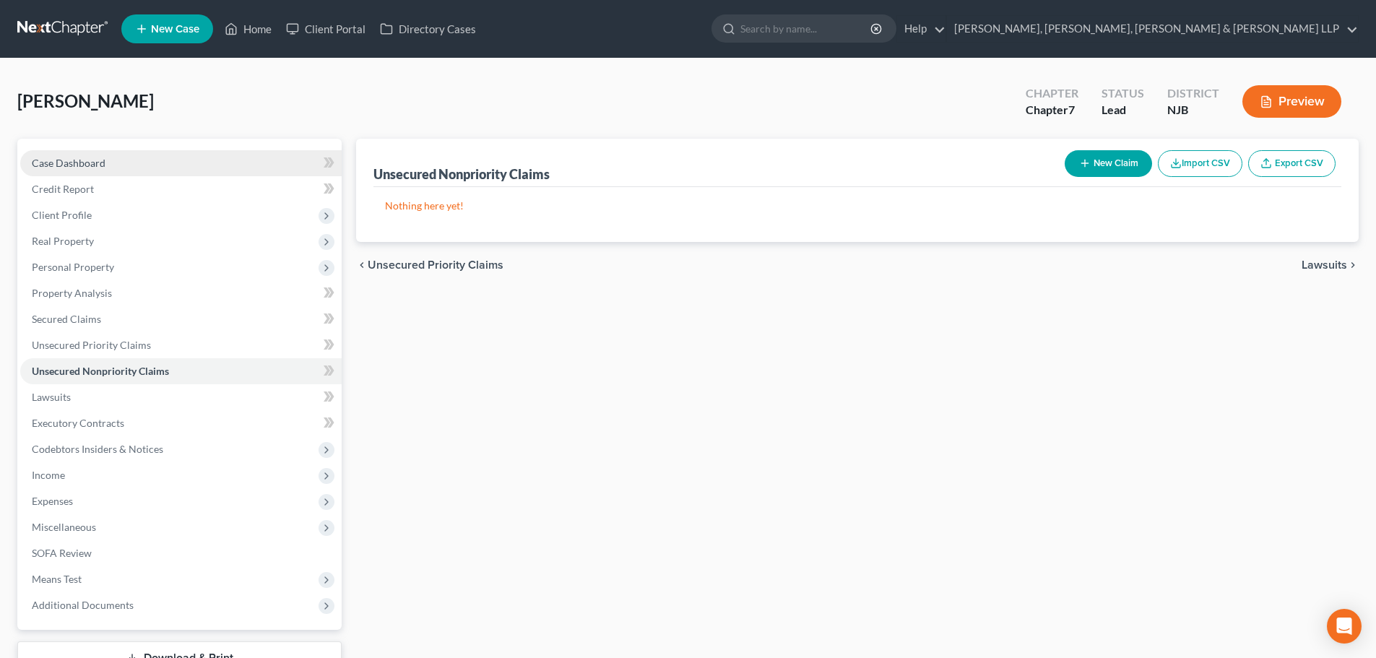
click at [191, 155] on link "Case Dashboard" at bounding box center [180, 163] width 321 height 26
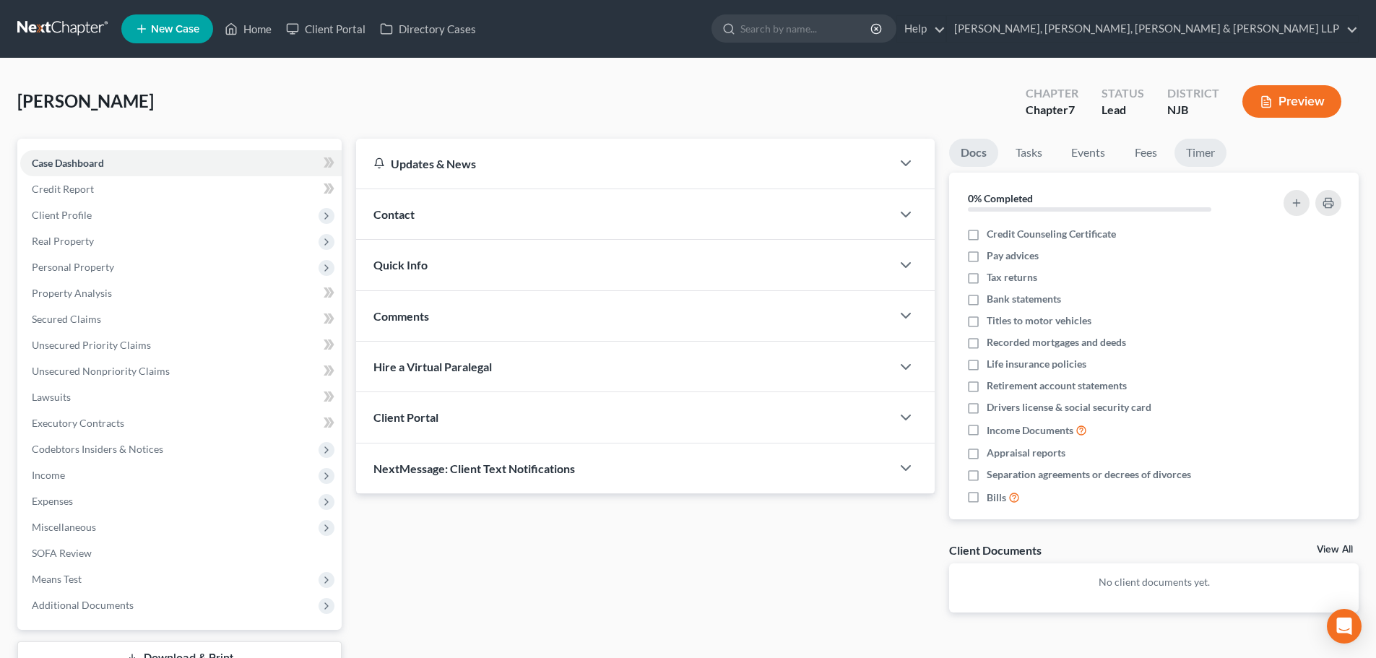
click at [1224, 150] on link "Timer" at bounding box center [1200, 153] width 52 height 28
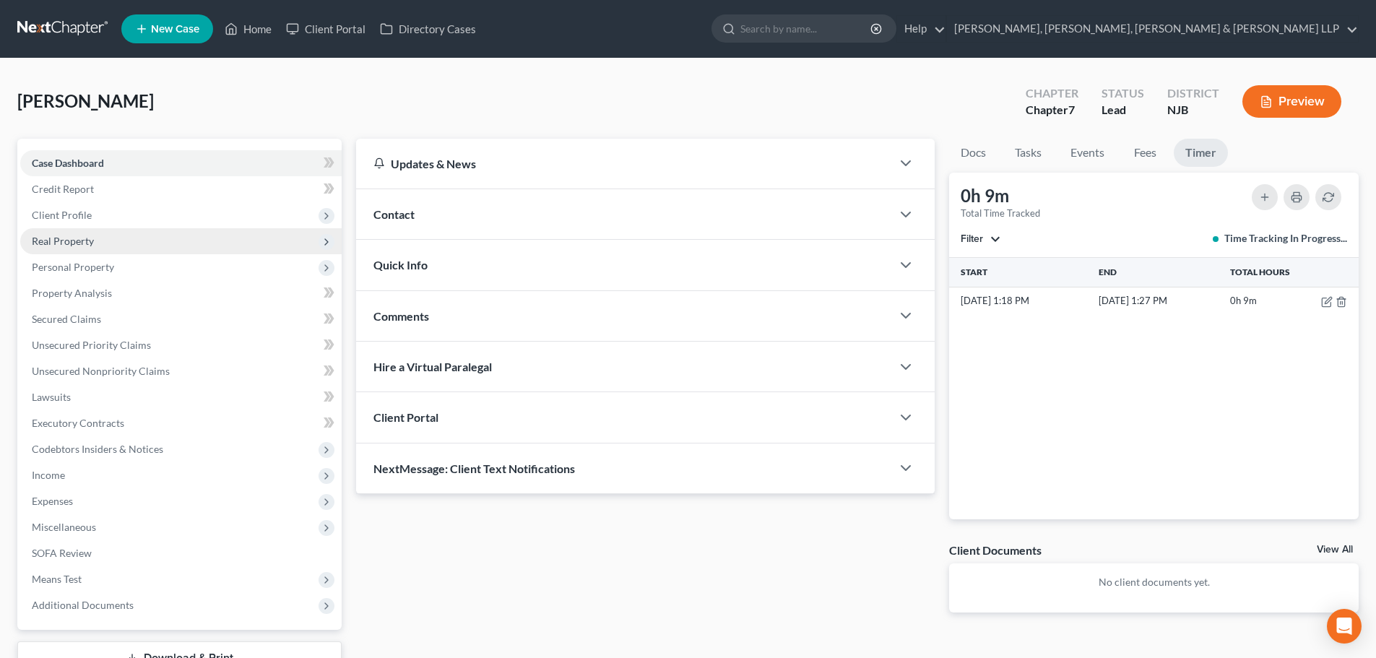
click at [124, 243] on span "Real Property" at bounding box center [180, 241] width 321 height 26
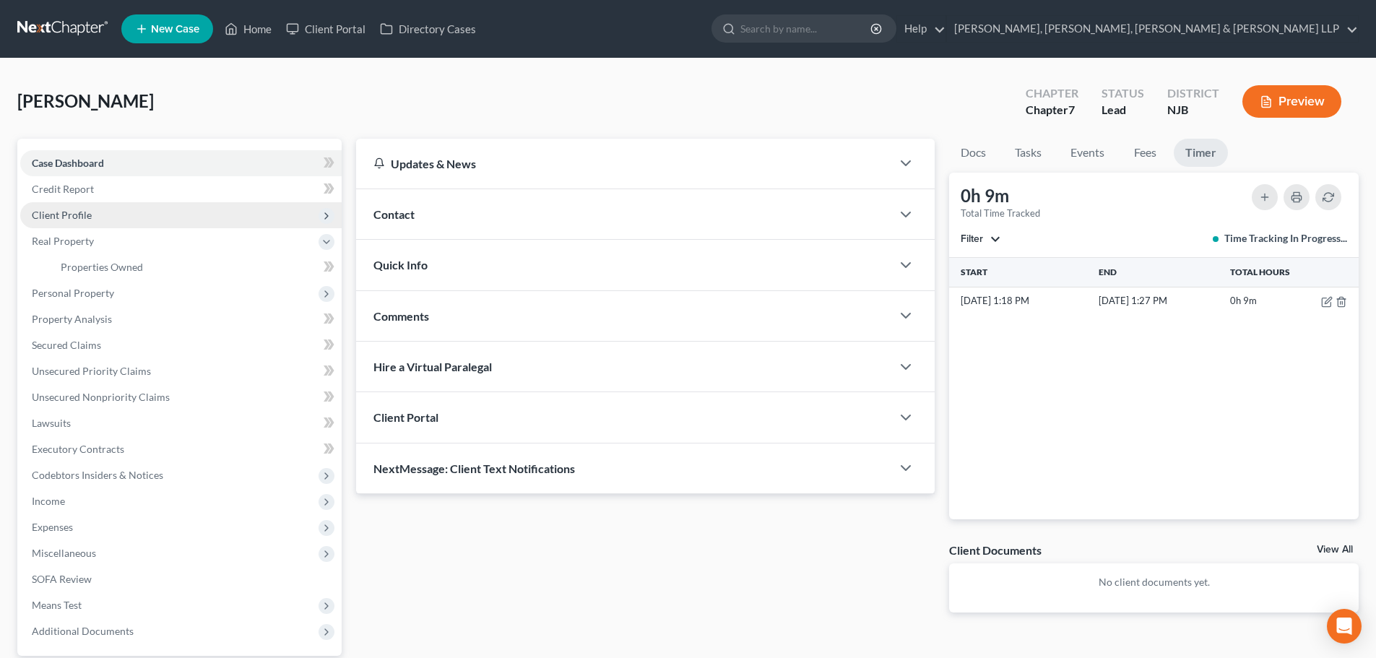
click at [131, 216] on span "Client Profile" at bounding box center [180, 215] width 321 height 26
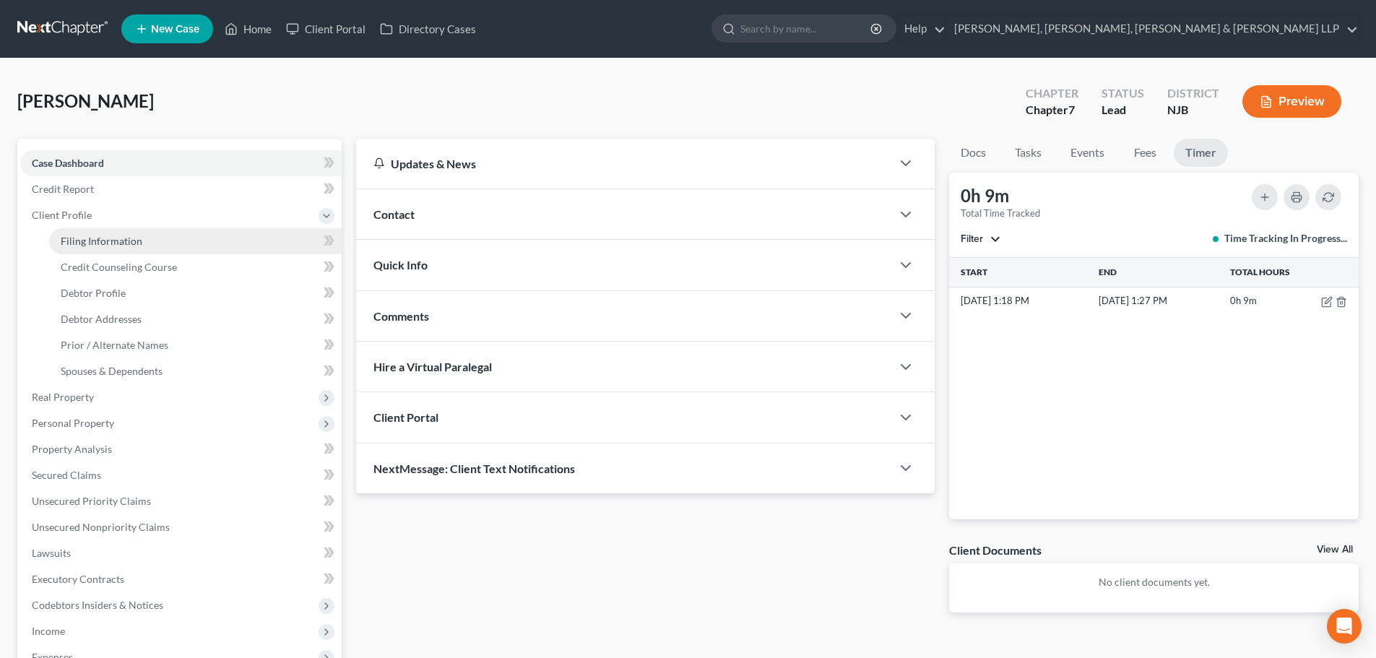
click at [142, 243] on link "Filing Information" at bounding box center [195, 241] width 293 height 26
select select "1"
select select "0"
select select "51"
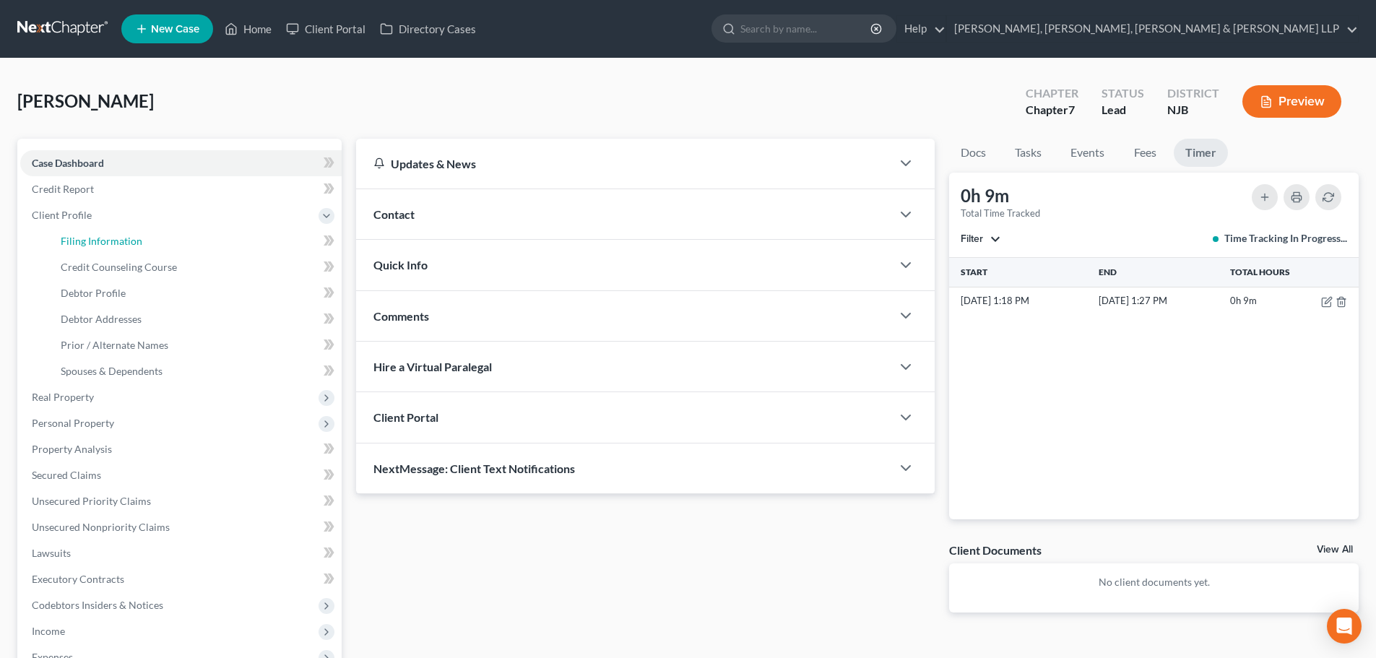
select select "4"
select select "0"
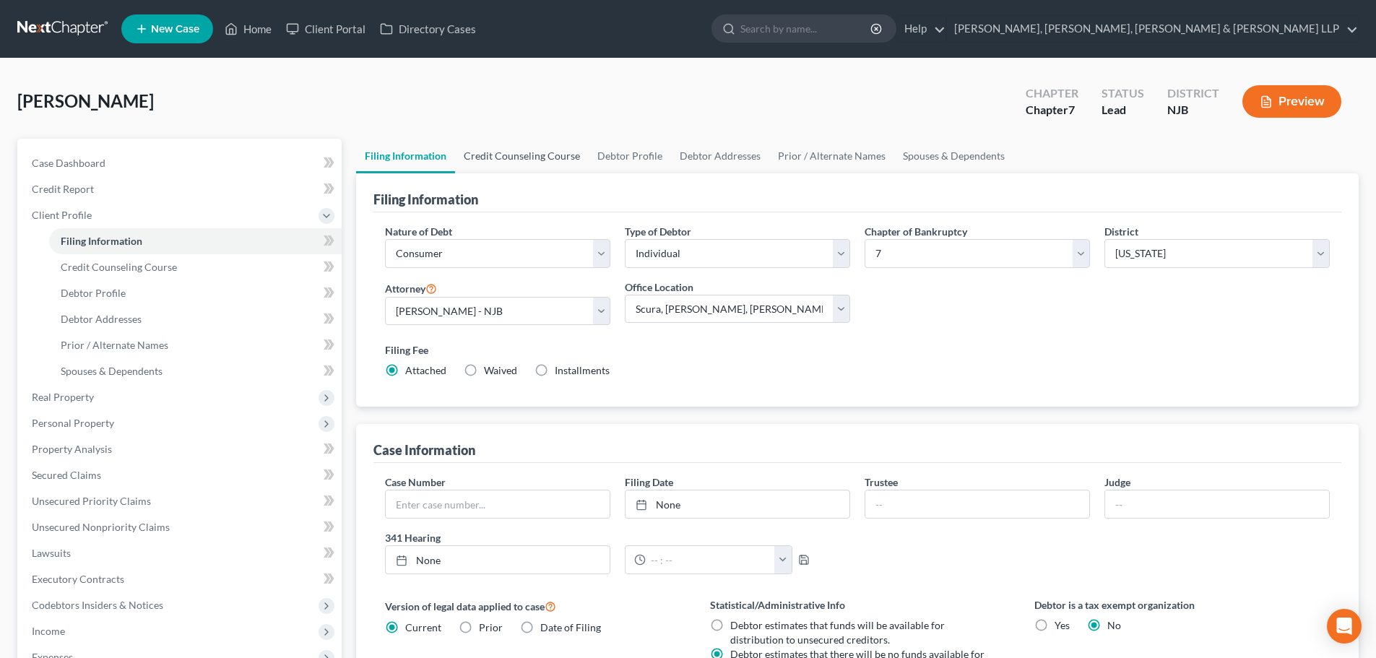
click at [514, 140] on link "Credit Counseling Course" at bounding box center [522, 156] width 134 height 35
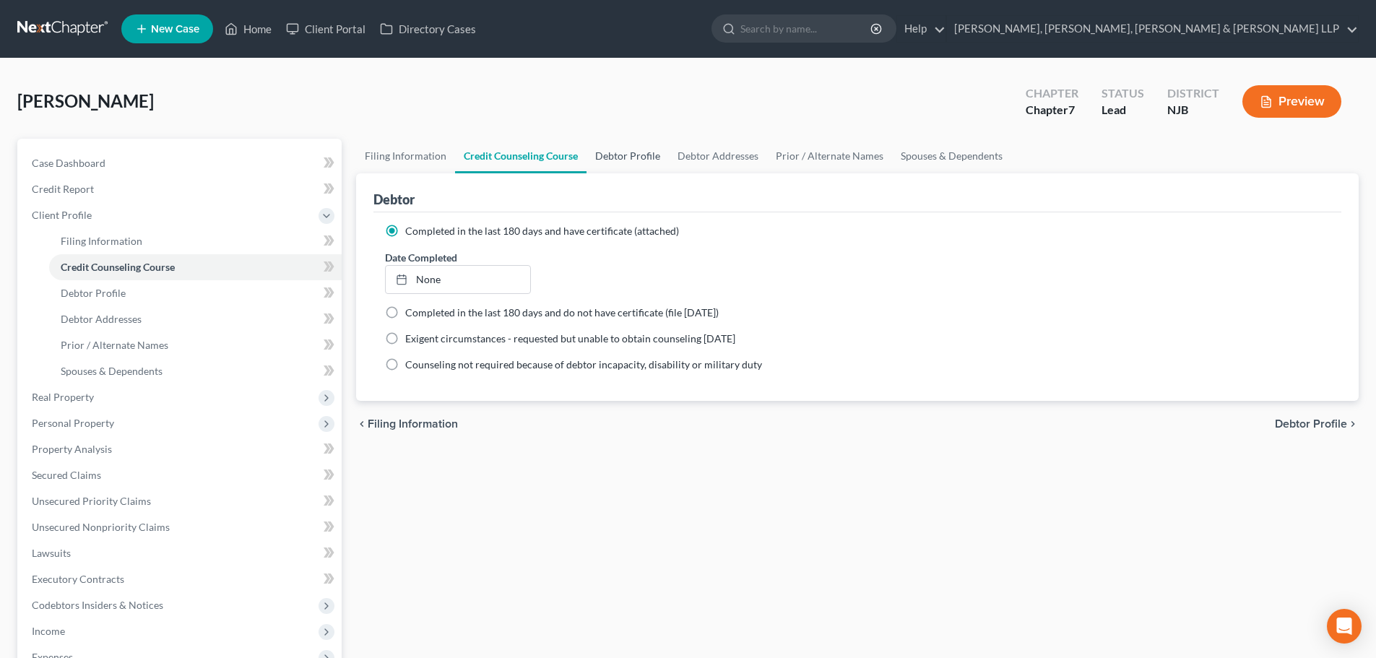
click at [612, 159] on link "Debtor Profile" at bounding box center [627, 156] width 82 height 35
select select "0"
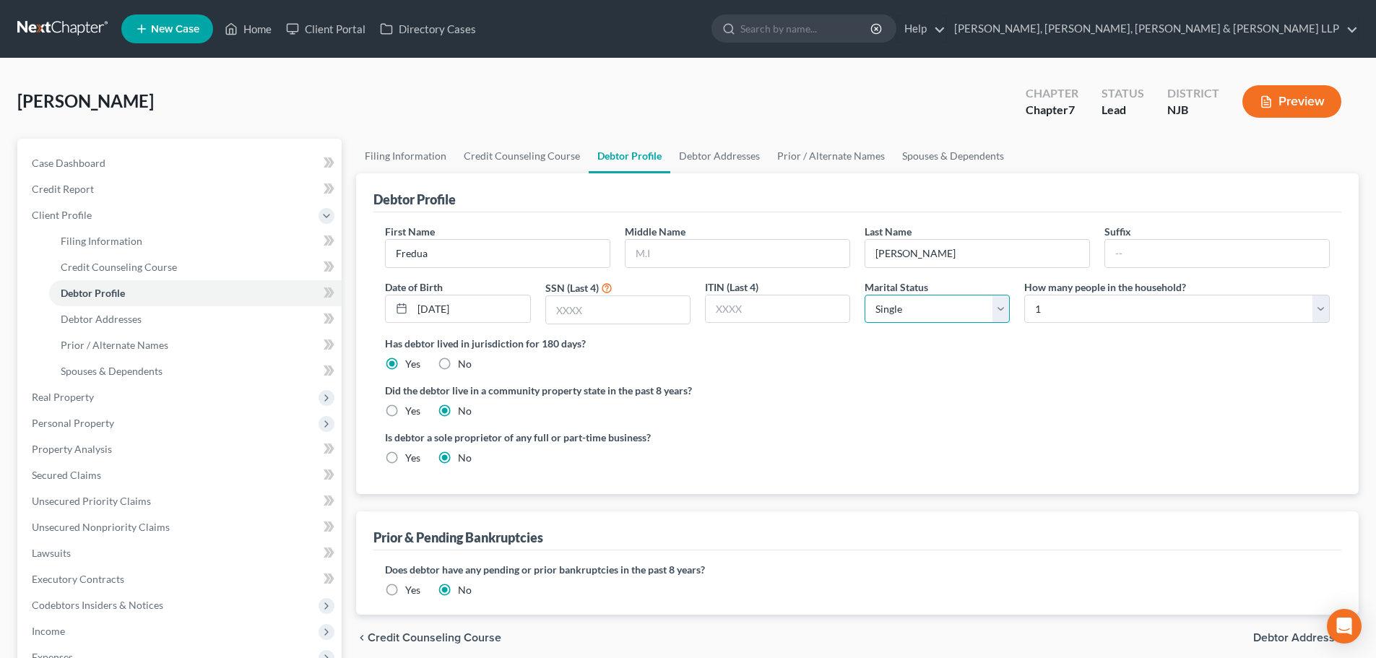
drag, startPoint x: 905, startPoint y: 307, endPoint x: 893, endPoint y: 308, distance: 11.6
click at [893, 307] on select "Select Single Married Separated Divorced Widowed" at bounding box center [937, 309] width 145 height 29
select select "1"
click at [865, 295] on select "Select Single Married Separated Divorced Widowed" at bounding box center [937, 309] width 145 height 29
click at [1050, 311] on select "Select 1 2 3 4 5 6 7 8 9 10 11 12 13 14 15 16 17 18 19 20" at bounding box center [1177, 309] width 306 height 29
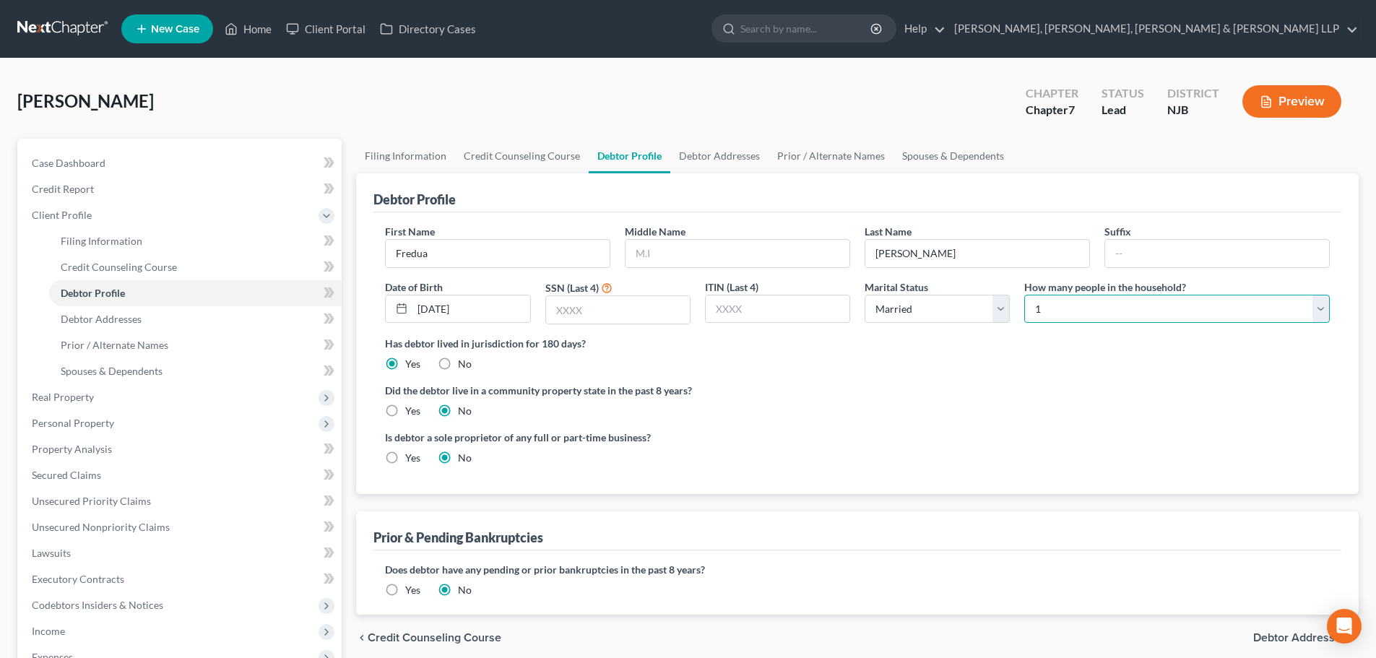
select select "1"
click at [1024, 295] on select "Select 1 2 3 4 5 6 7 8 9 10 11 12 13 14 15 16 17 18 19 20" at bounding box center [1177, 309] width 306 height 29
click at [718, 151] on link "Debtor Addresses" at bounding box center [719, 156] width 98 height 35
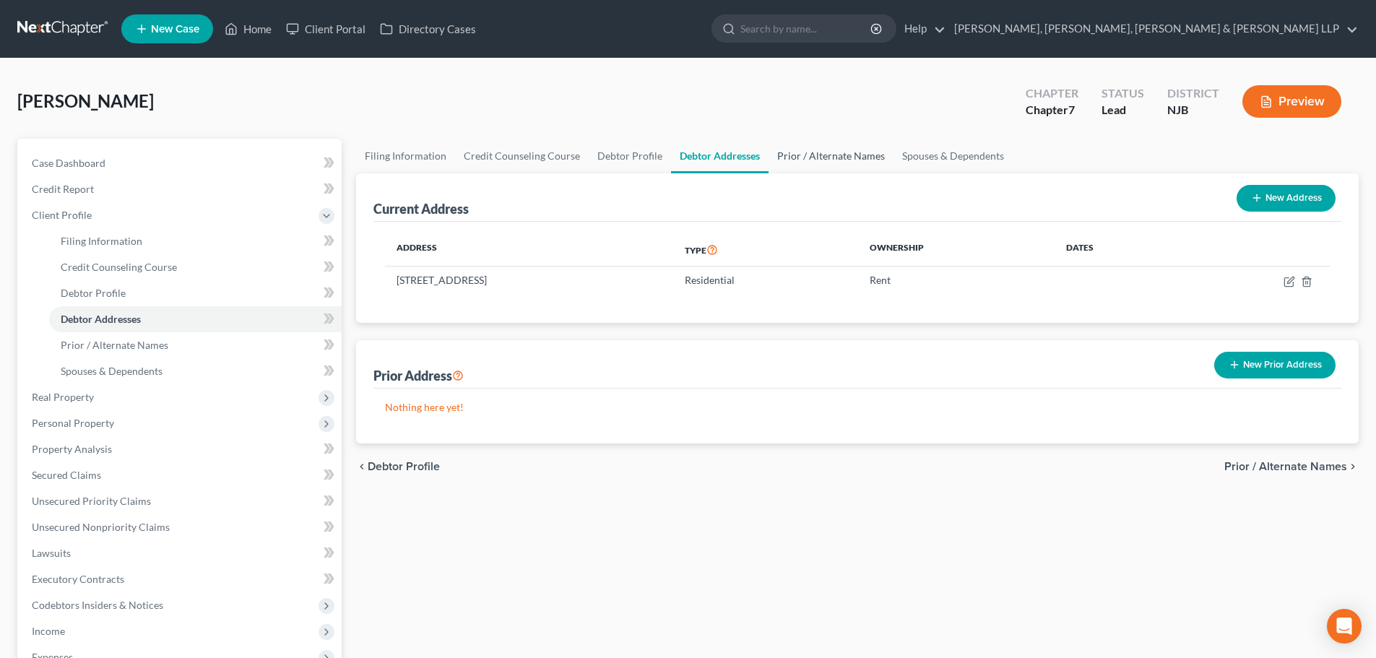
click at [792, 164] on link "Prior / Alternate Names" at bounding box center [830, 156] width 125 height 35
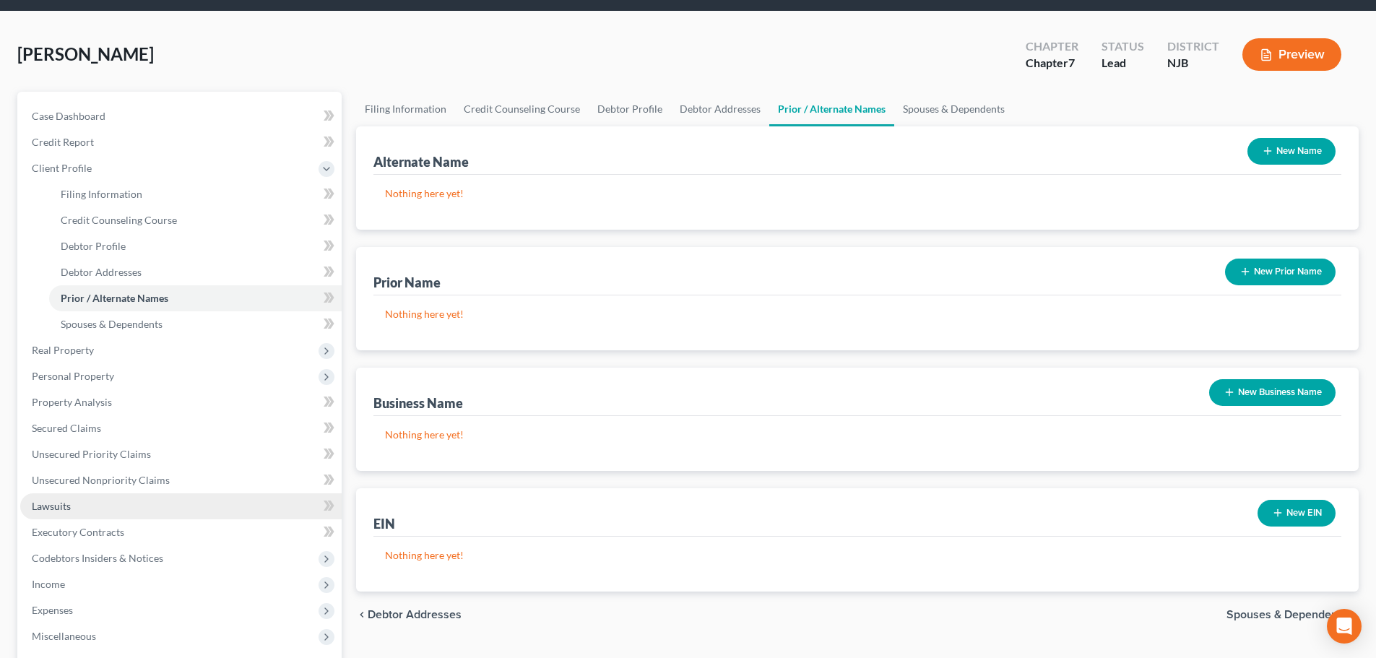
scroll to position [72, 0]
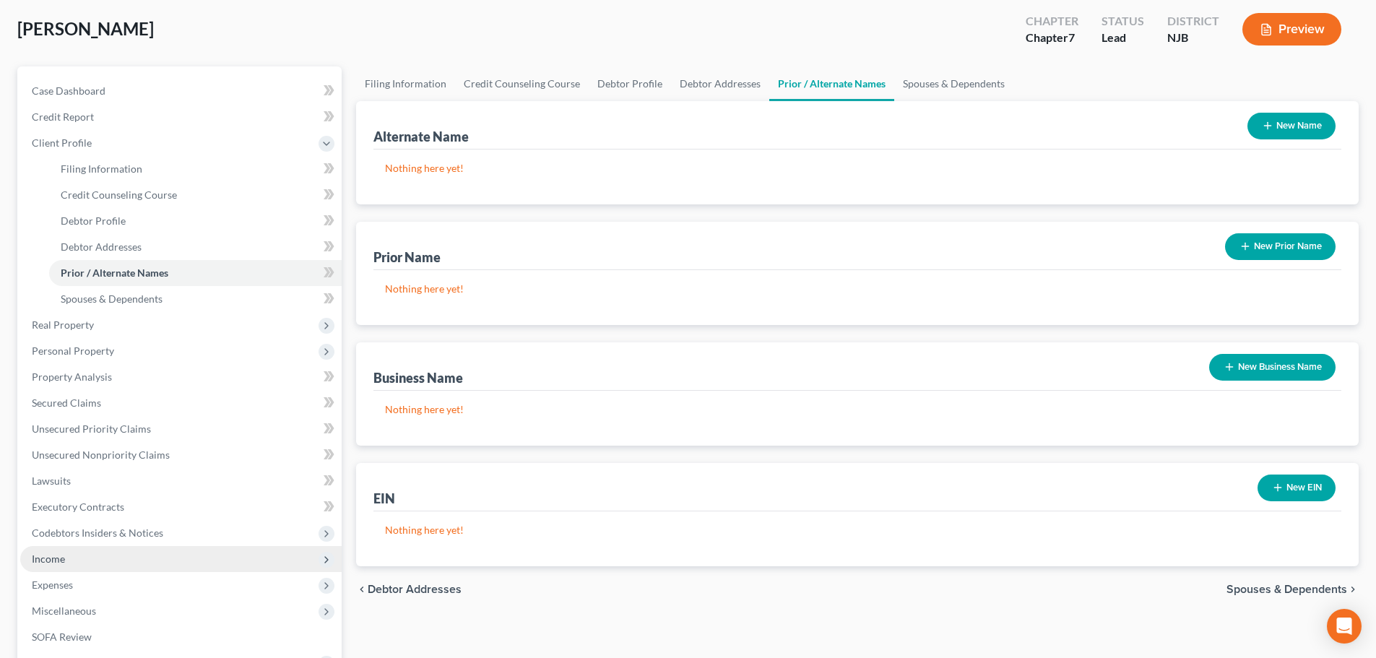
click at [119, 563] on span "Income" at bounding box center [180, 559] width 321 height 26
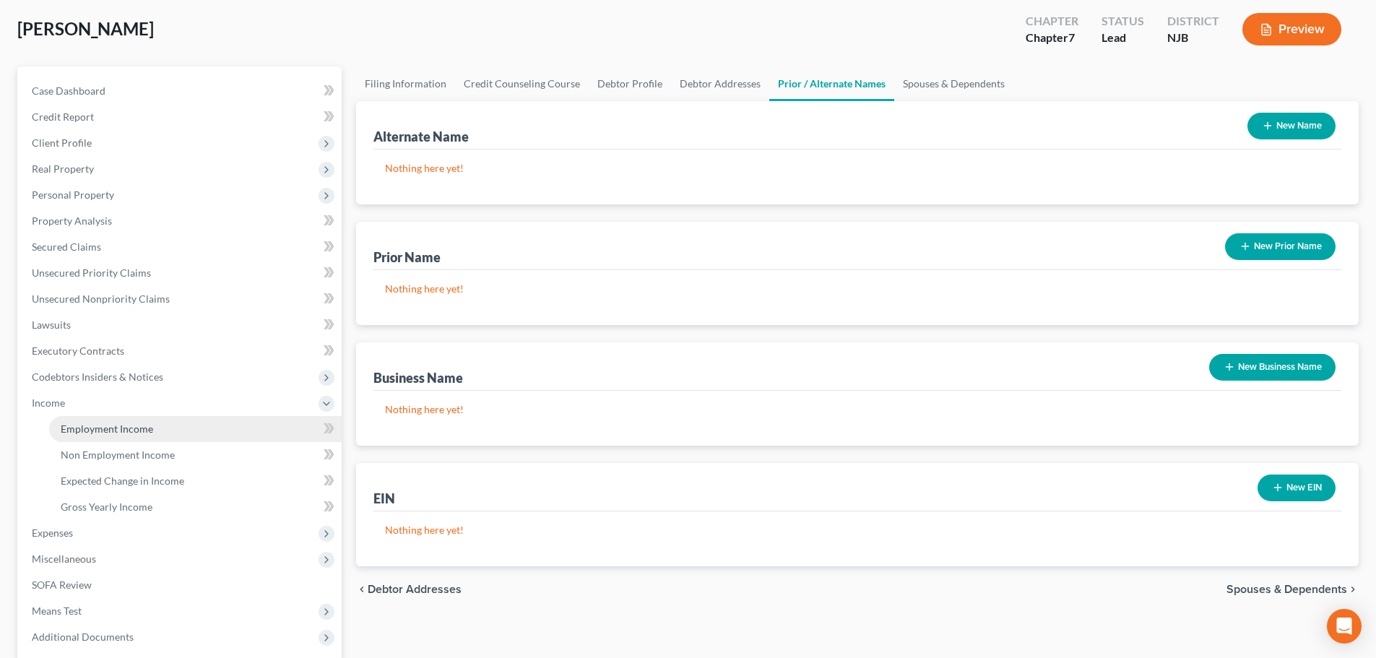
click at [118, 433] on span "Employment Income" at bounding box center [107, 429] width 92 height 12
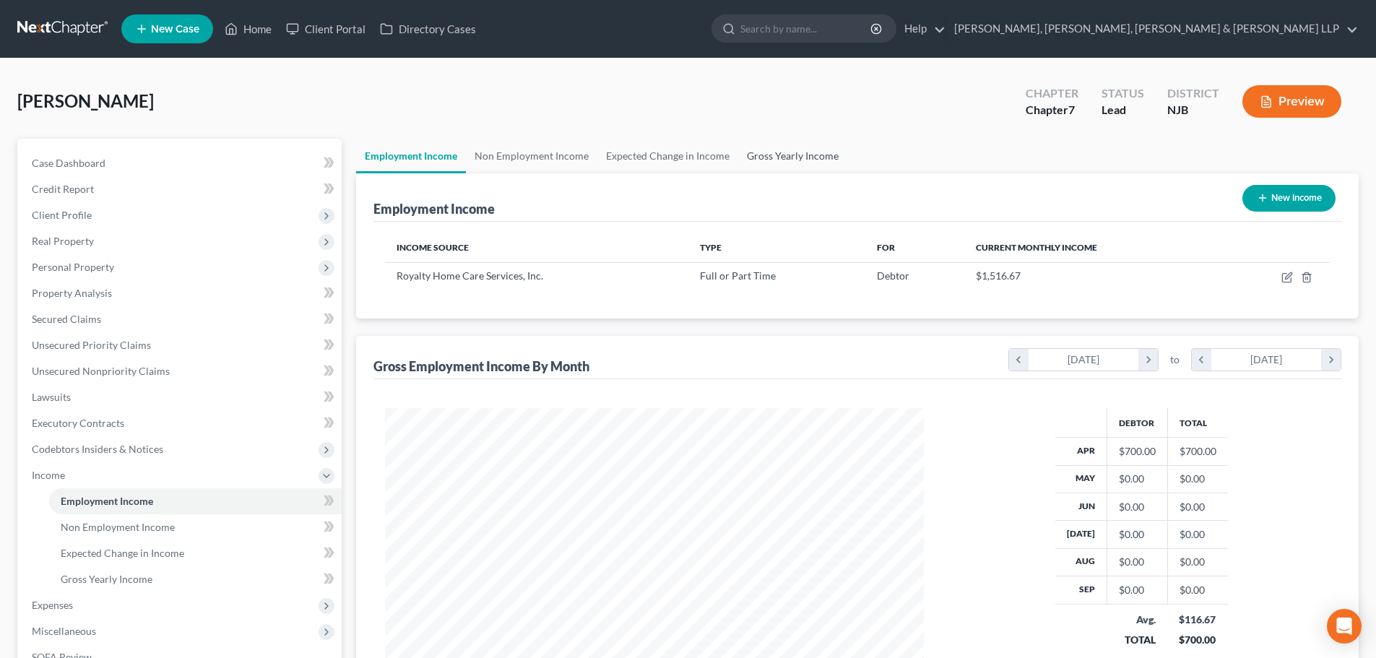
scroll to position [269, 568]
click at [753, 161] on link "Gross Yearly Income" at bounding box center [792, 156] width 109 height 35
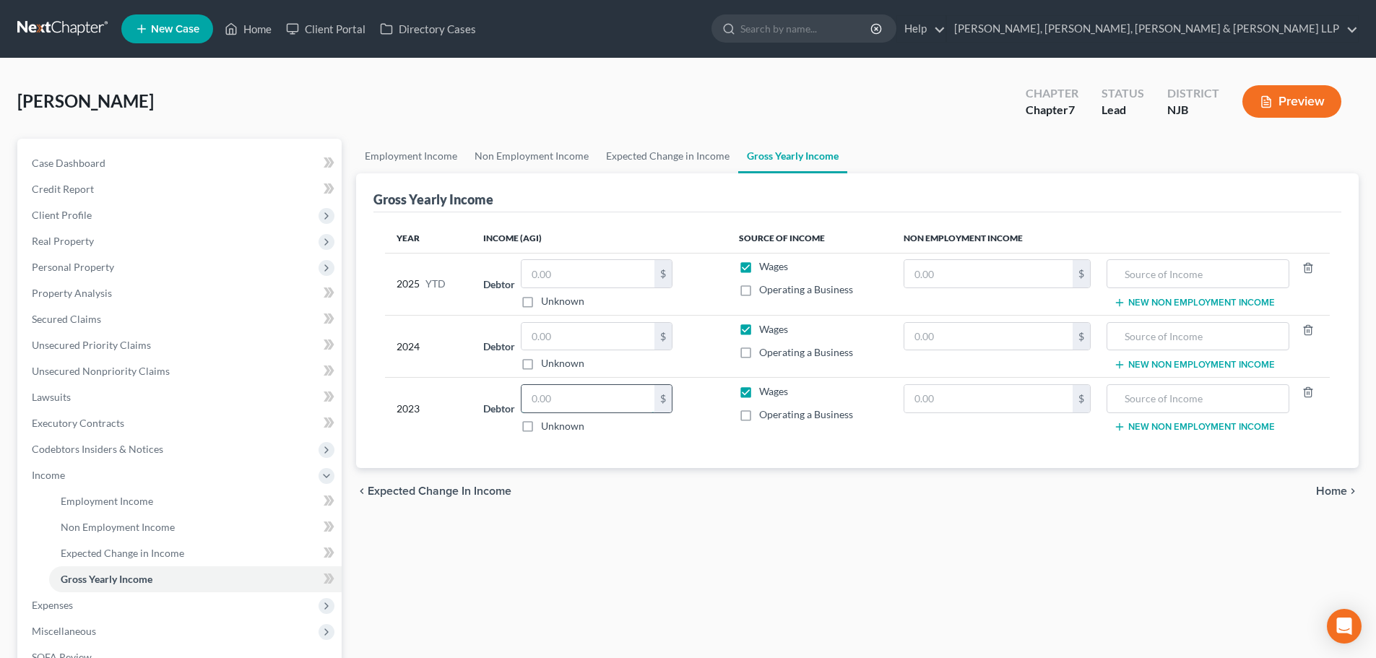
click at [573, 397] on input "text" at bounding box center [587, 398] width 133 height 27
type input "41,570.00"
click at [561, 331] on input "text" at bounding box center [587, 336] width 133 height 27
type input "36,400.00"
click at [420, 149] on link "Employment Income" at bounding box center [411, 156] width 110 height 35
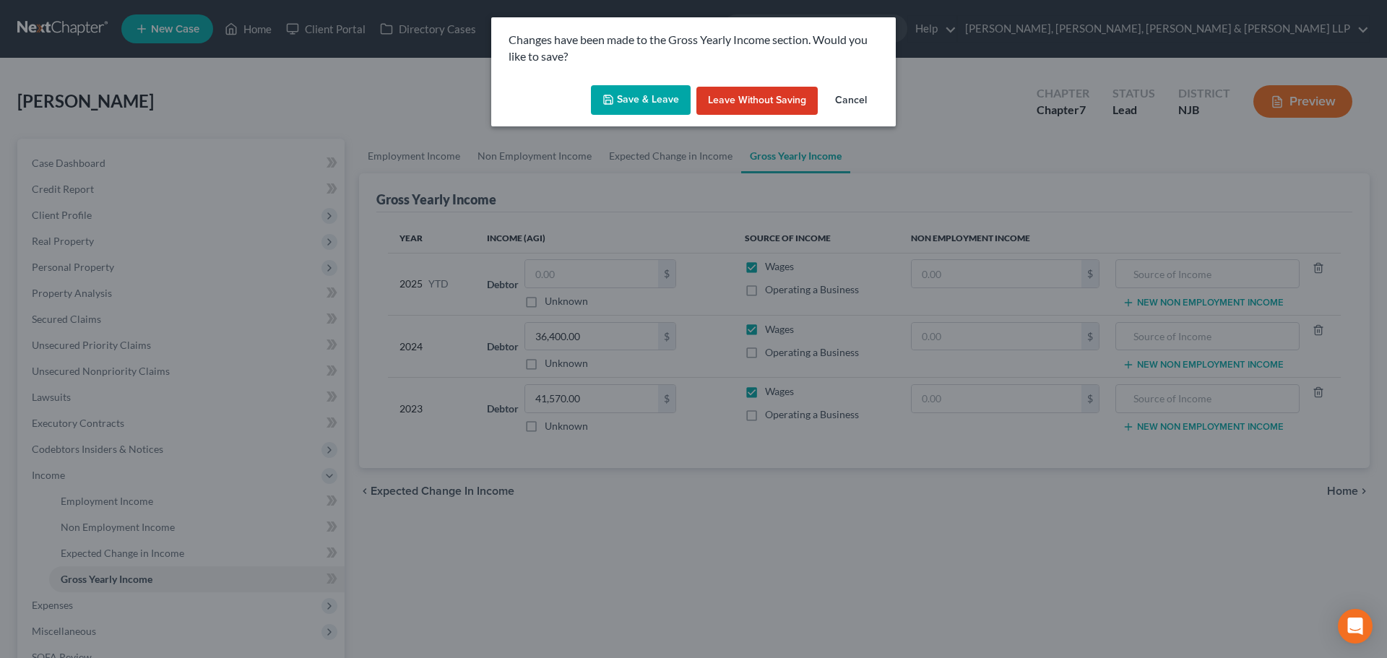
click at [620, 96] on button "Save & Leave" at bounding box center [641, 100] width 100 height 30
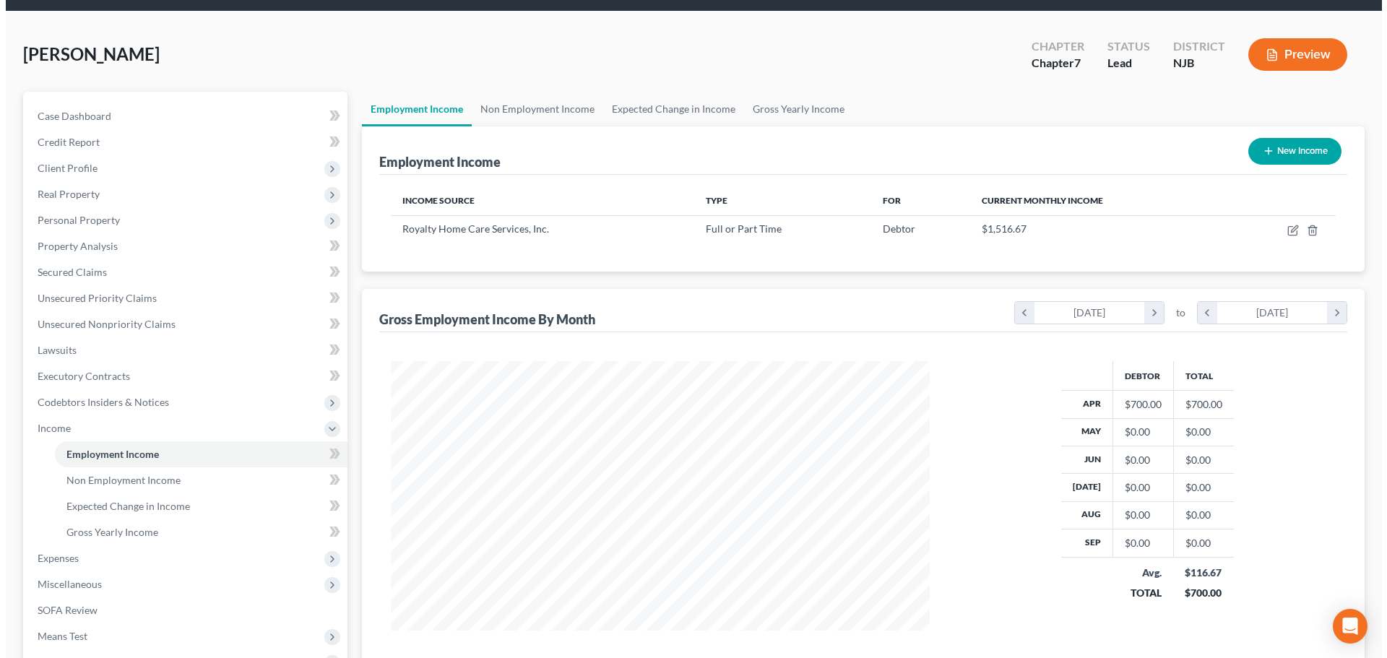
scroll to position [72, 0]
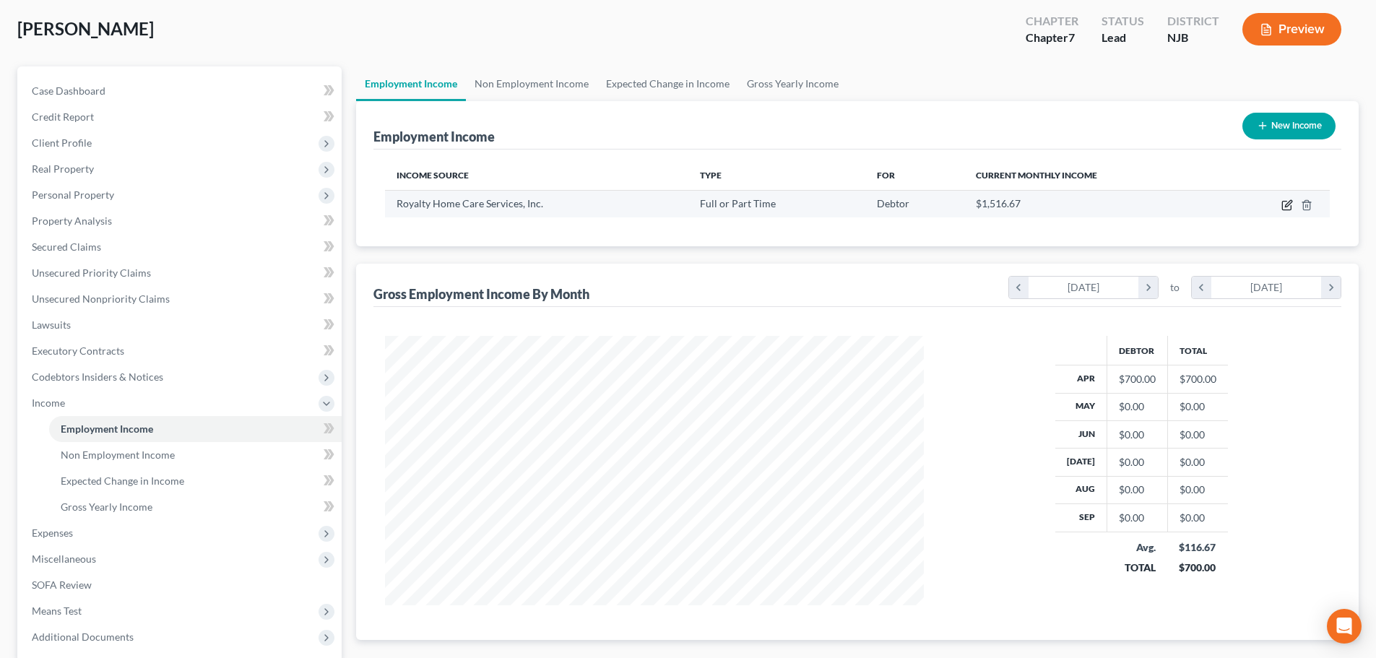
click at [1288, 203] on icon "button" at bounding box center [1288, 203] width 7 height 7
select select "0"
select select "33"
select select "2"
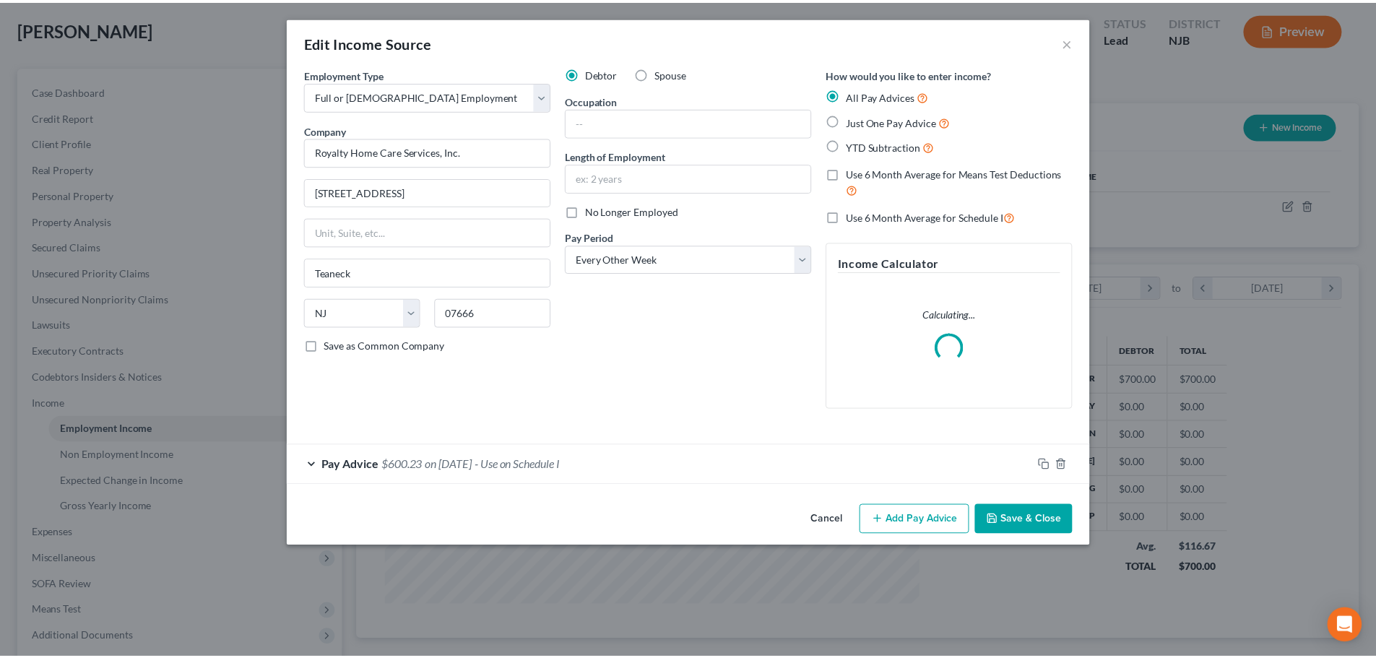
scroll to position [272, 573]
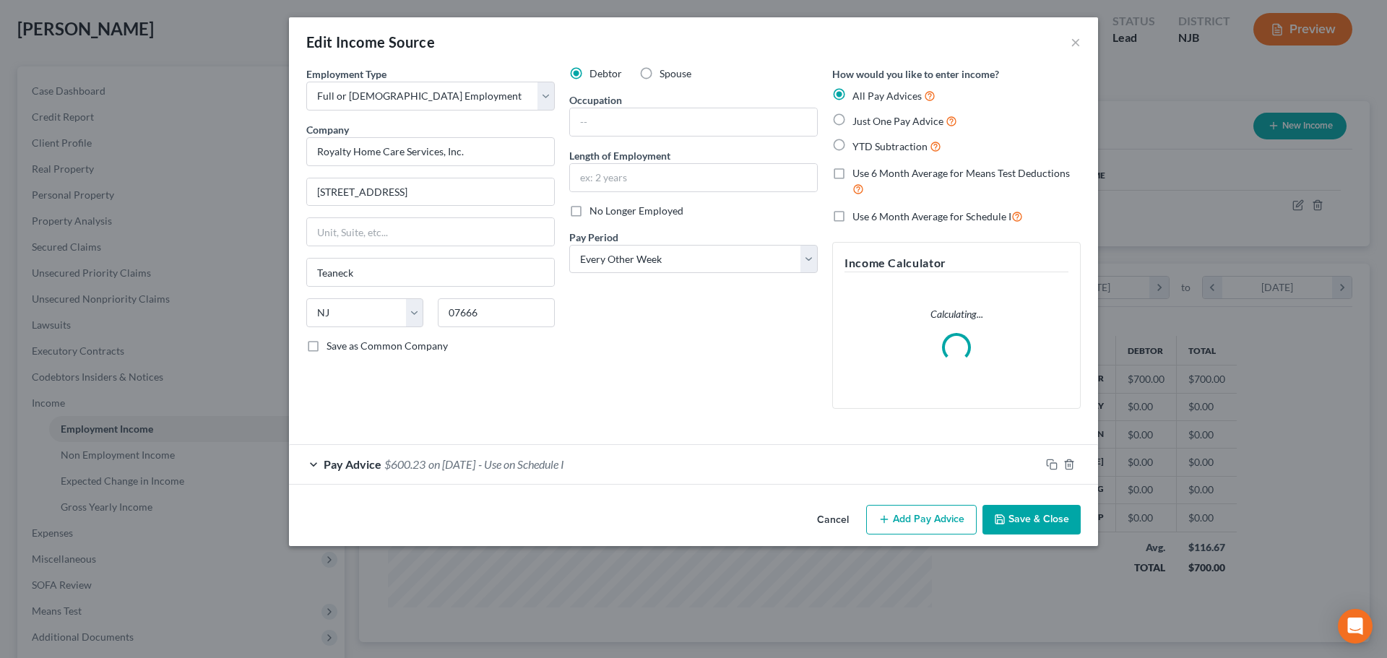
click at [854, 122] on span "Just One Pay Advice" at bounding box center [897, 121] width 91 height 12
click at [858, 122] on input "Just One Pay Advice" at bounding box center [862, 117] width 9 height 9
radio input "true"
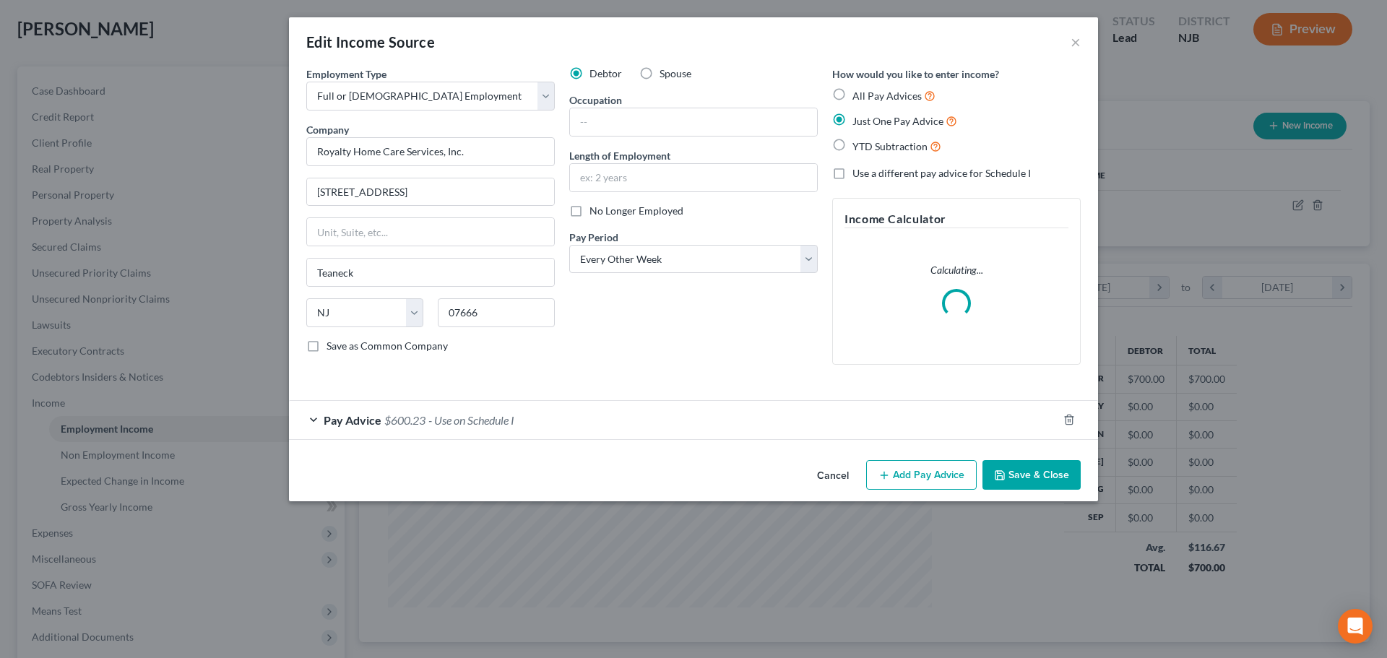
click at [1011, 473] on button "Save & Close" at bounding box center [1031, 475] width 98 height 30
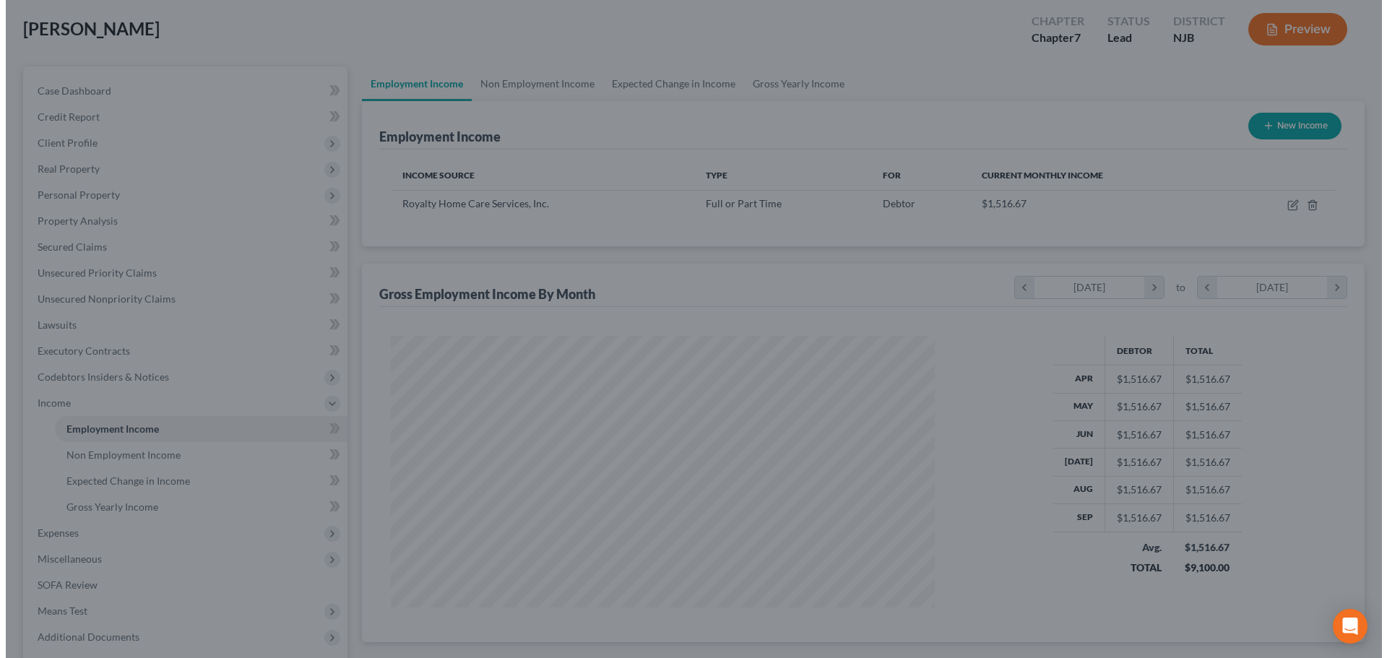
scroll to position [721956, 721657]
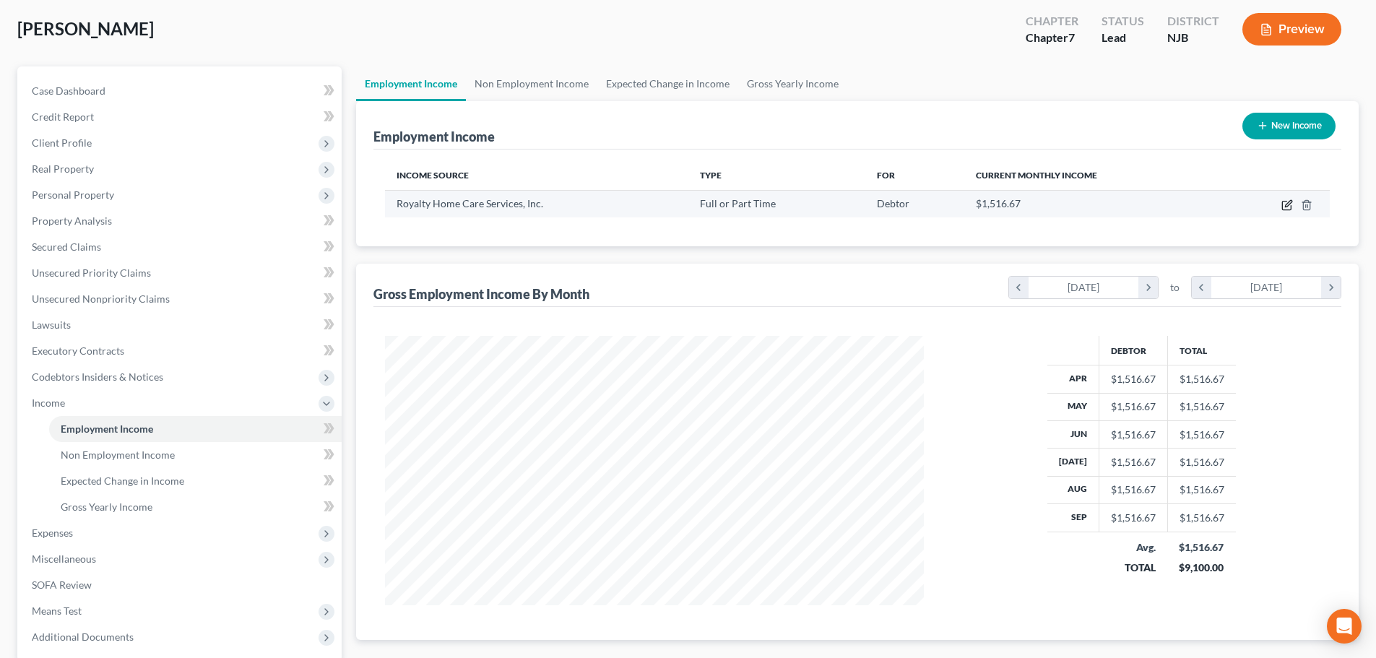
click at [1283, 206] on icon "button" at bounding box center [1286, 206] width 9 height 9
select select "0"
select select "33"
select select "2"
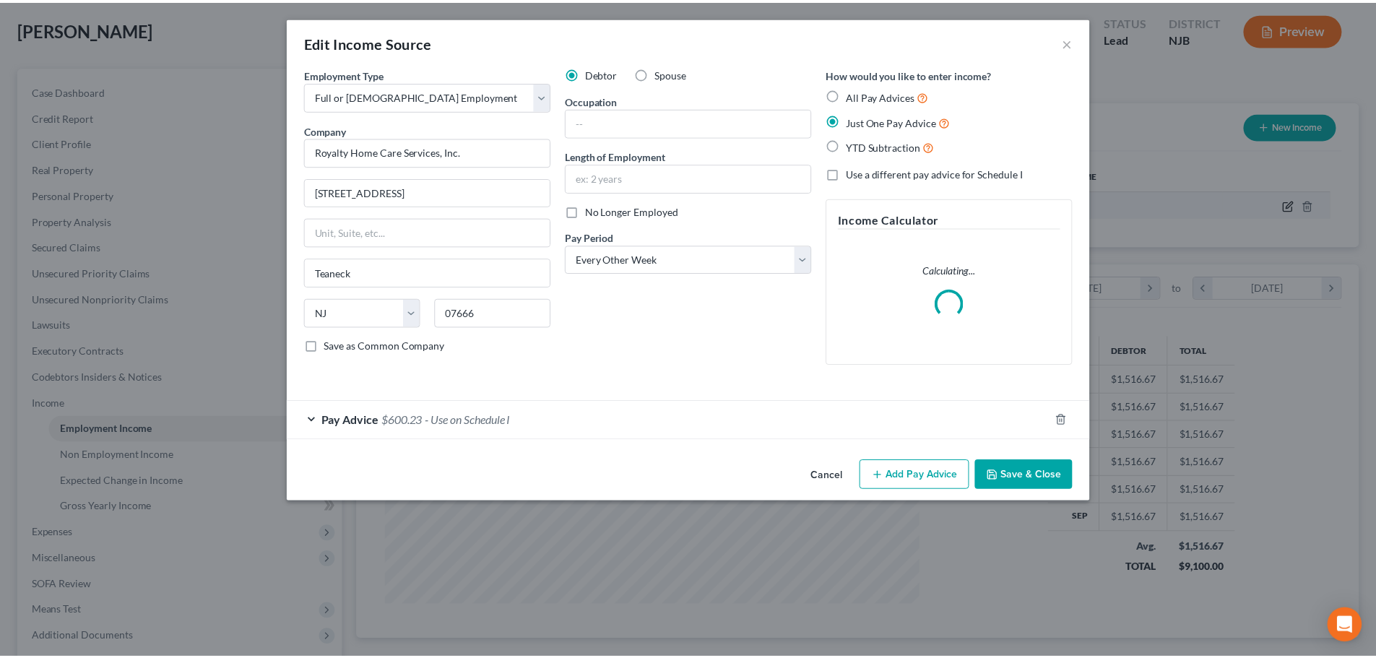
scroll to position [272, 573]
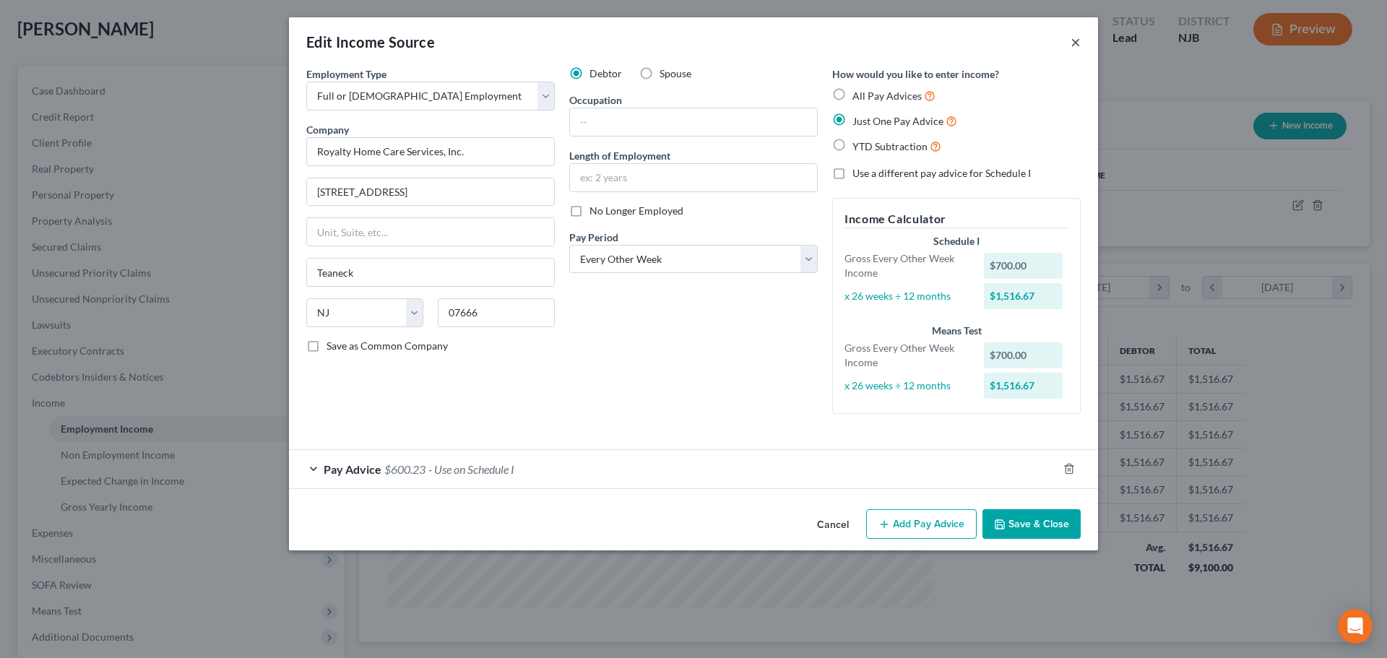
click at [1070, 37] on button "×" at bounding box center [1075, 41] width 10 height 17
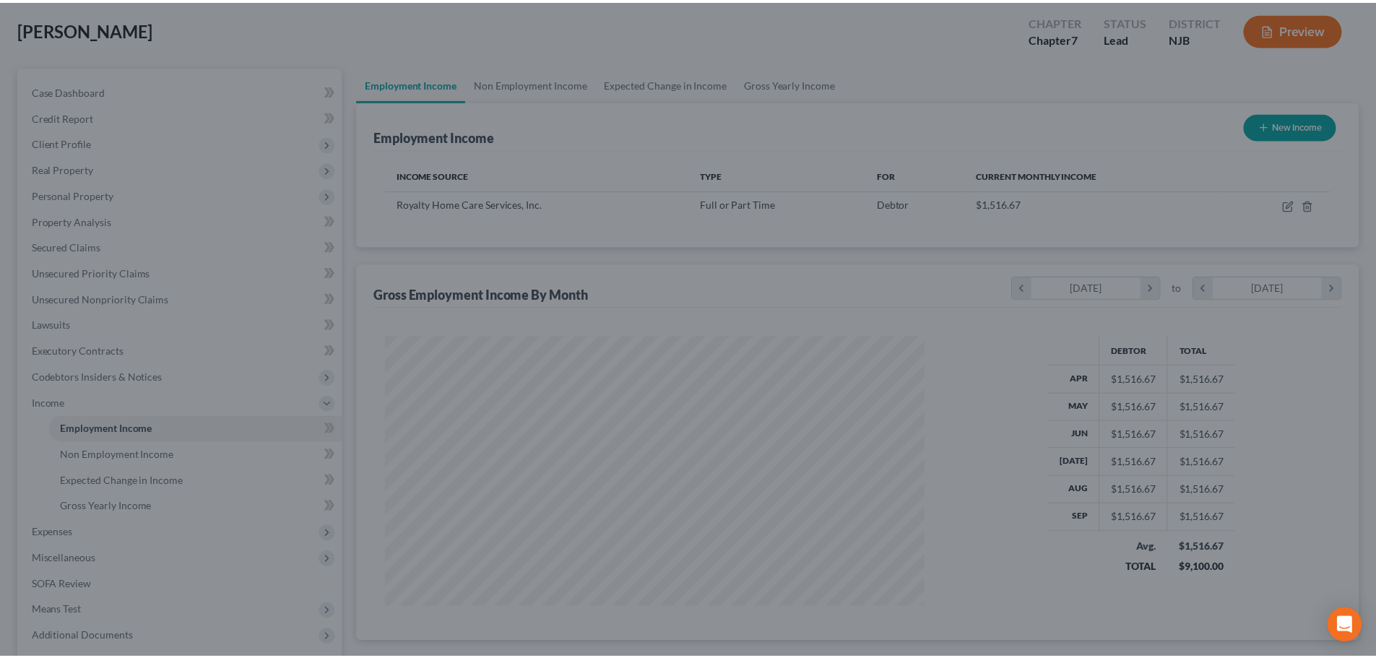
scroll to position [721956, 721657]
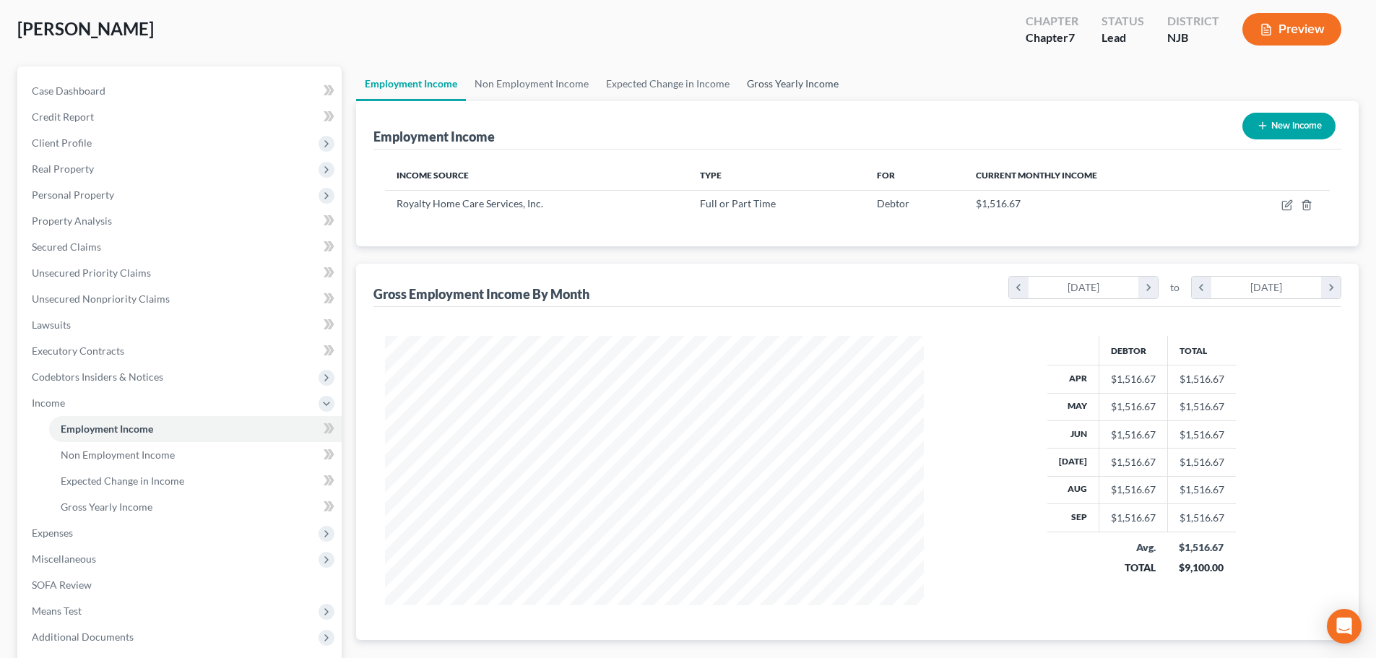
click at [815, 97] on link "Gross Yearly Income" at bounding box center [792, 83] width 109 height 35
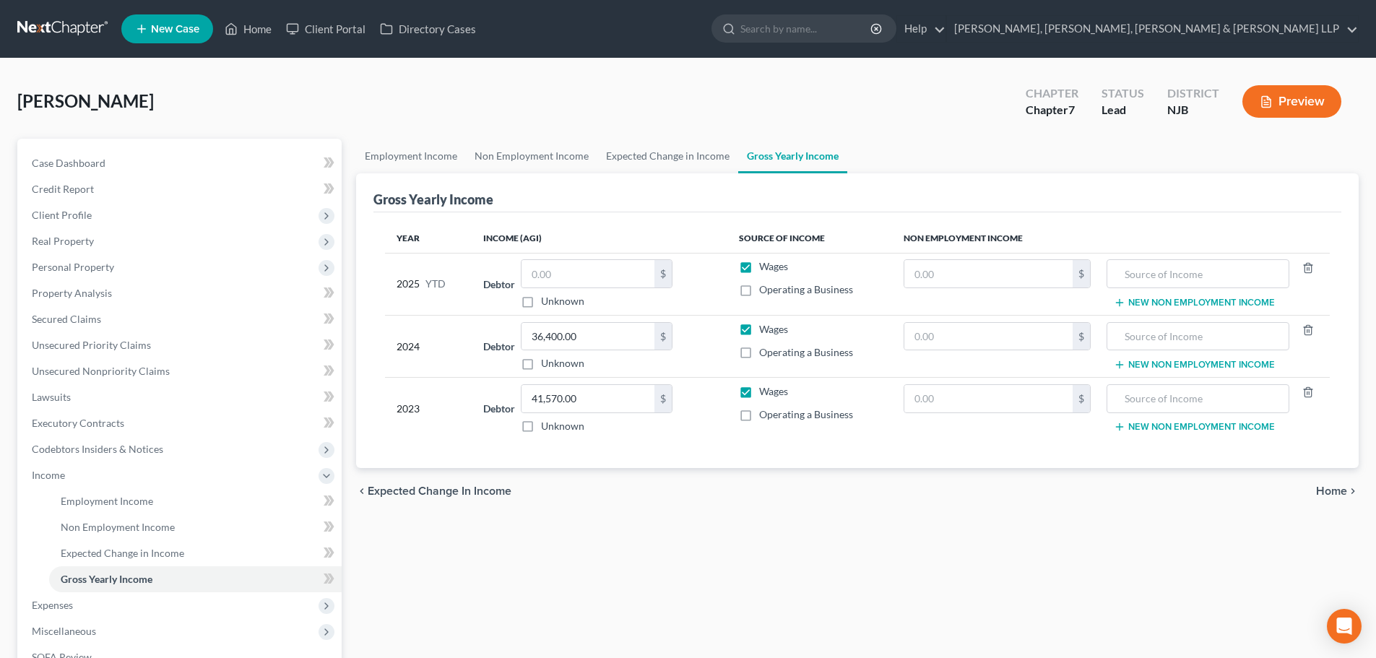
click at [552, 289] on div "$ Unknown" at bounding box center [597, 283] width 152 height 49
click at [560, 277] on input "text" at bounding box center [587, 273] width 133 height 27
type input "20,000"
click at [622, 166] on link "Expected Change in Income" at bounding box center [667, 156] width 141 height 35
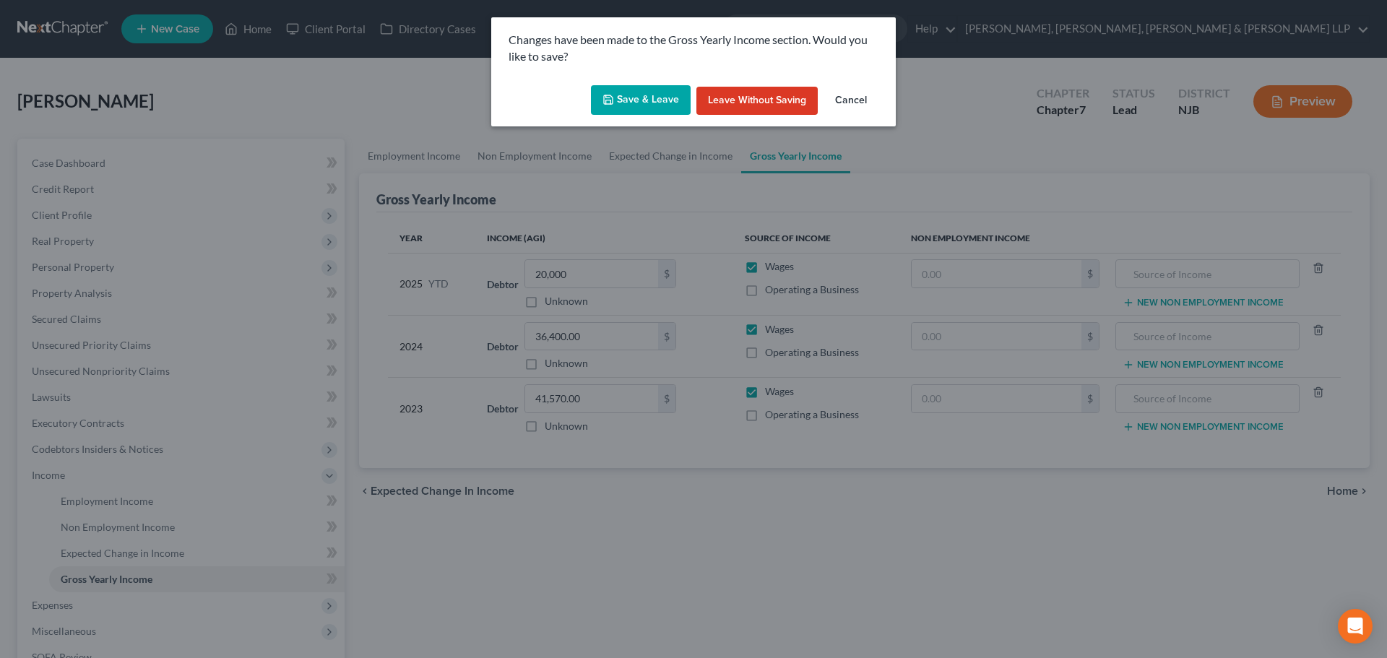
click at [611, 97] on icon "button" at bounding box center [608, 100] width 12 height 12
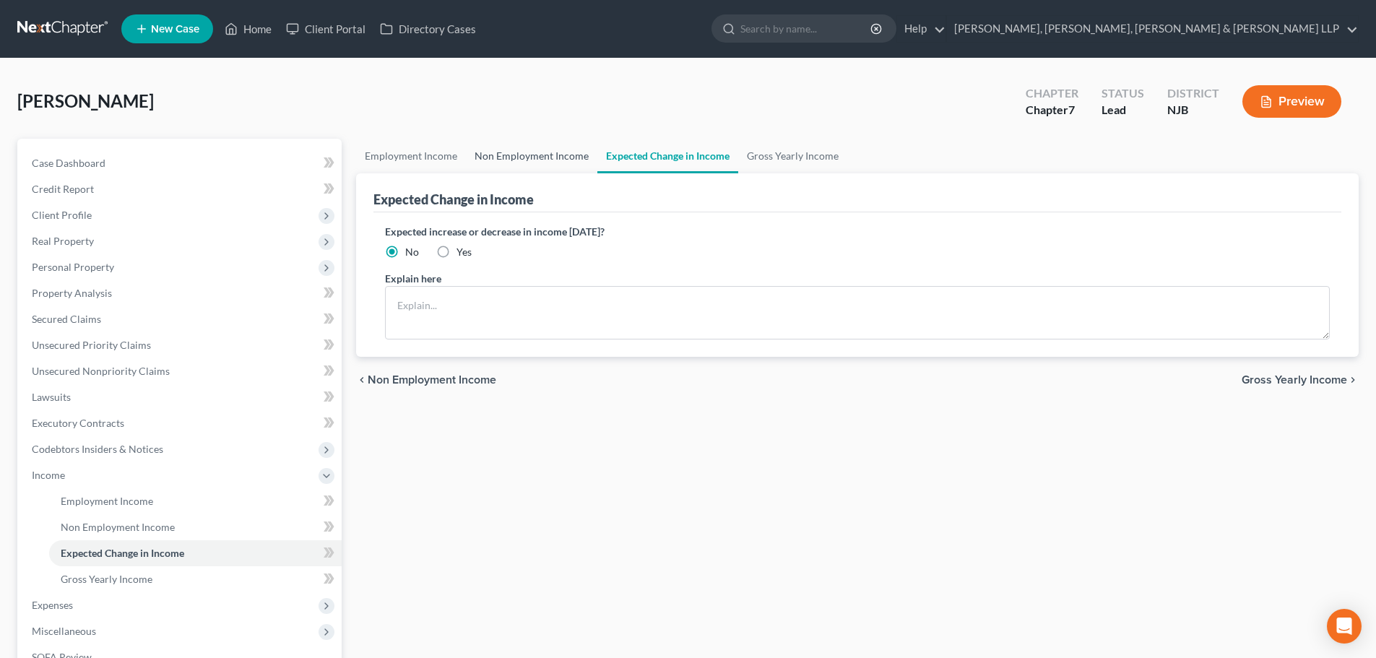
drag, startPoint x: 536, startPoint y: 157, endPoint x: 494, endPoint y: 165, distance: 42.5
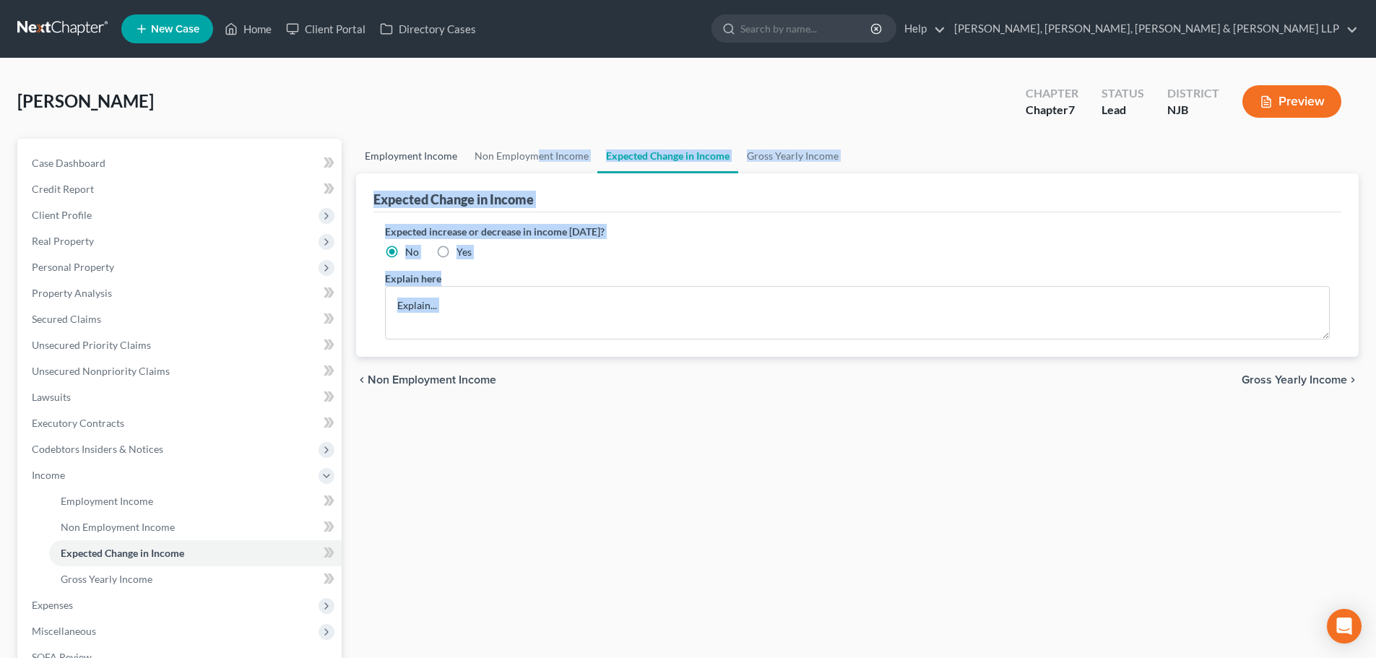
click at [449, 162] on link "Employment Income" at bounding box center [411, 156] width 110 height 35
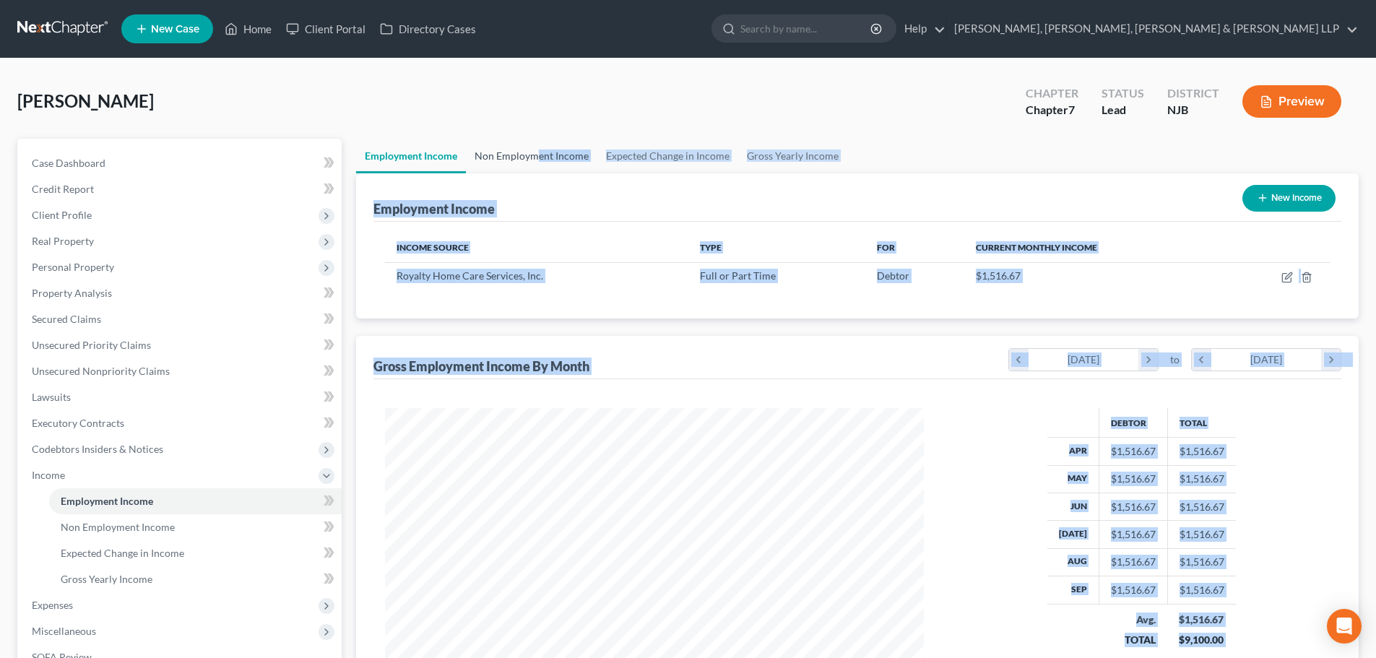
click at [480, 163] on link "Non Employment Income" at bounding box center [531, 156] width 131 height 35
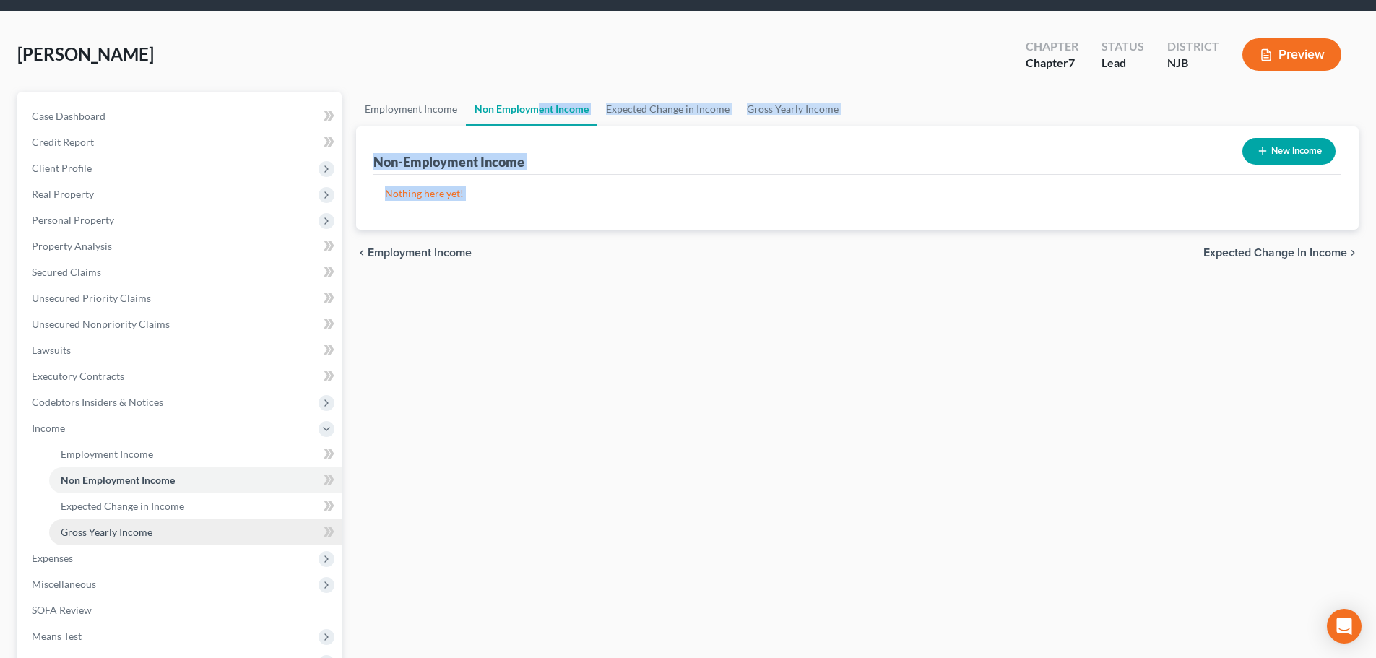
scroll to position [72, 0]
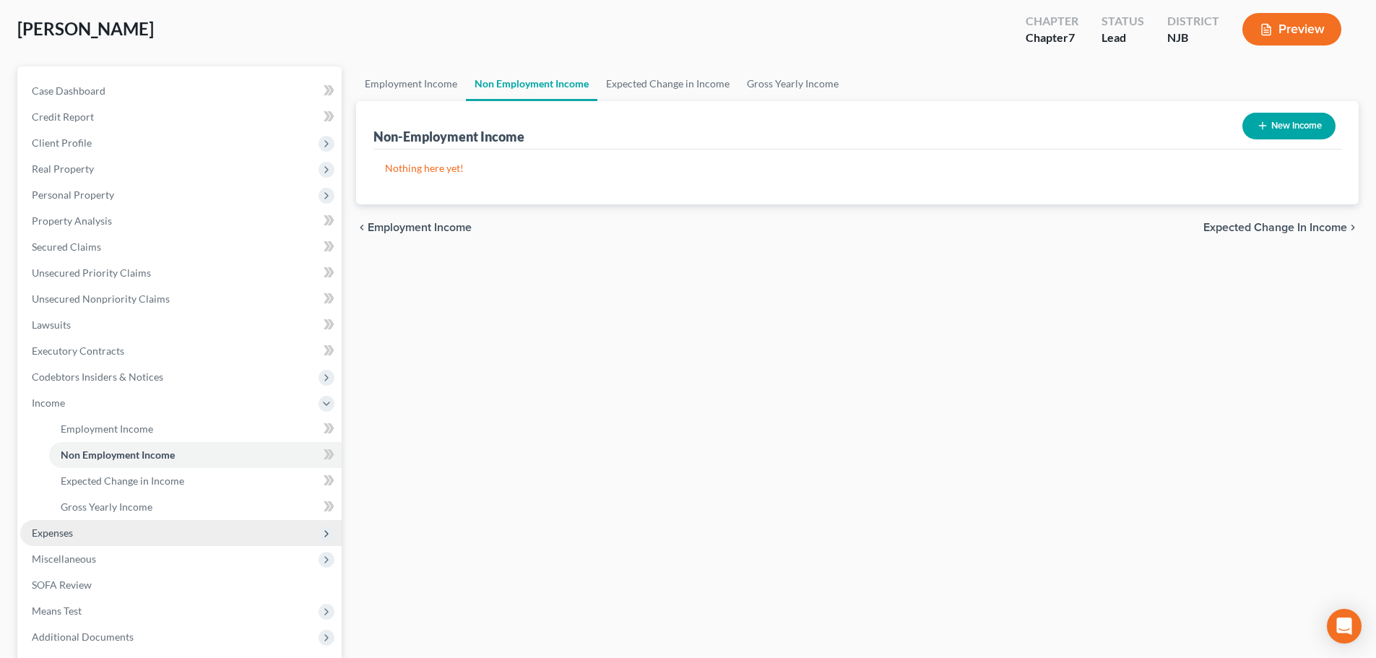
click at [85, 521] on span "Expenses" at bounding box center [180, 533] width 321 height 26
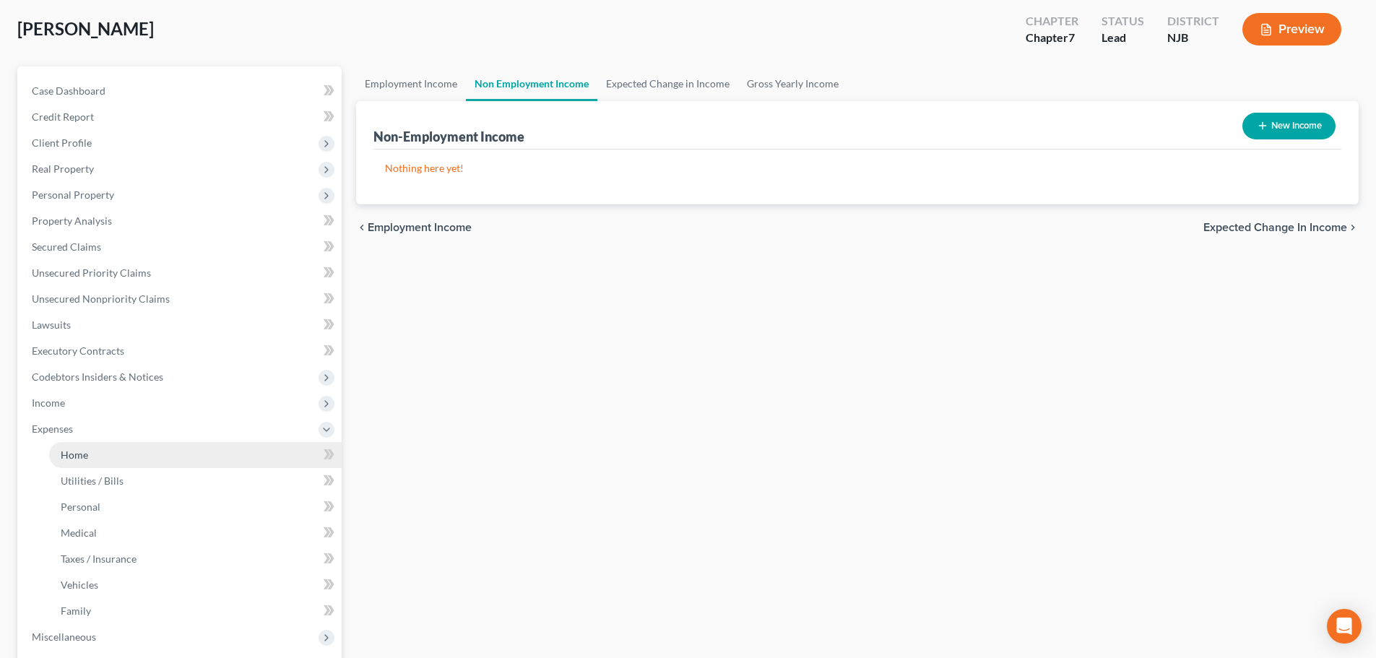
click at [113, 459] on link "Home" at bounding box center [195, 455] width 293 height 26
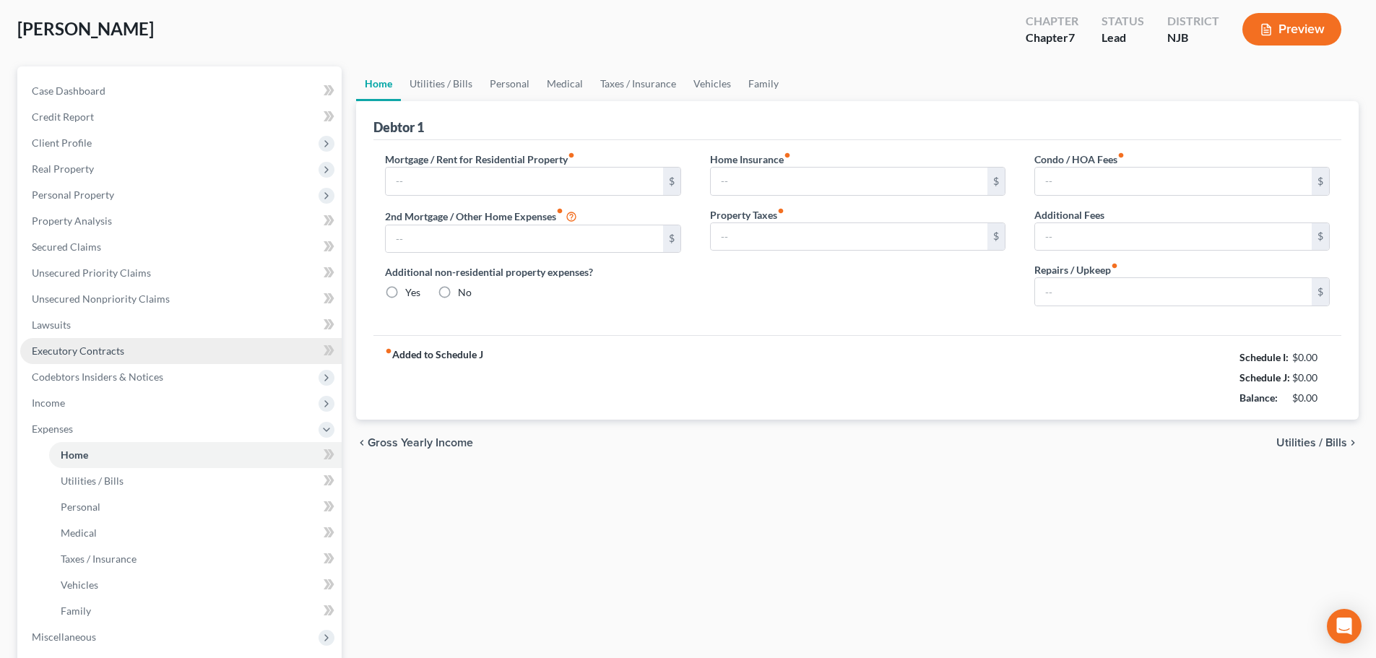
scroll to position [58, 0]
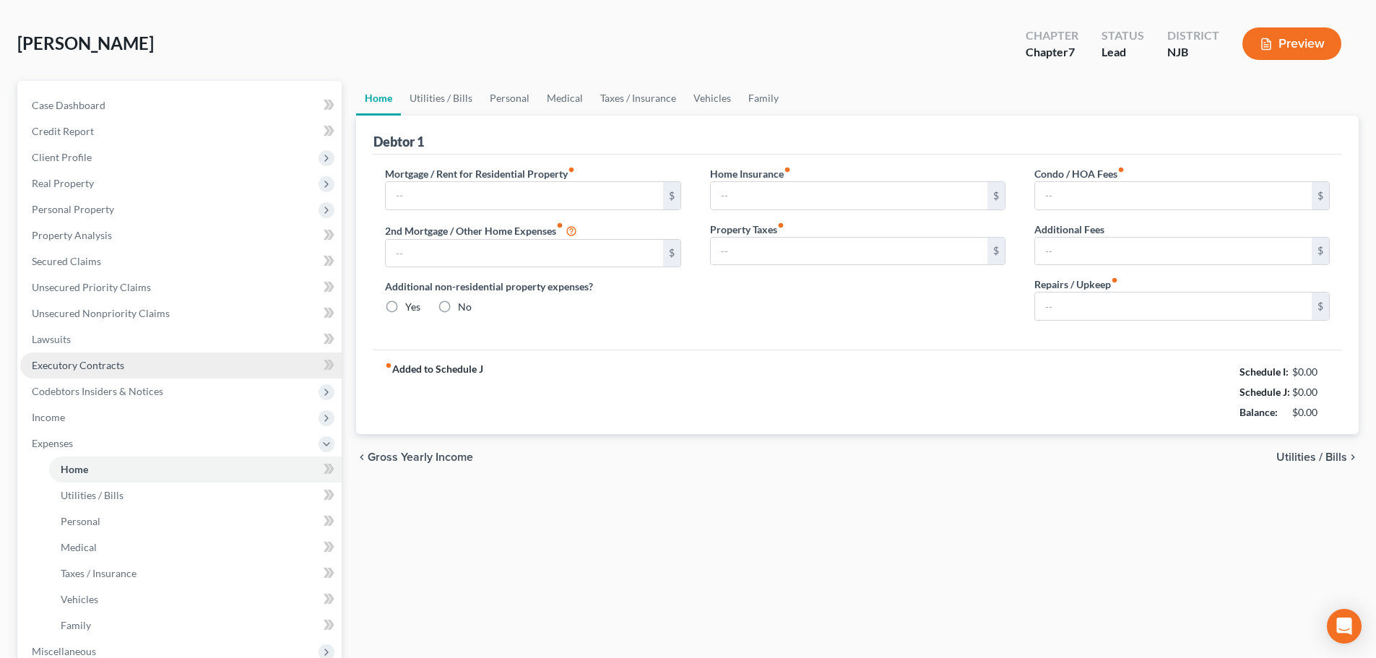
type input "0.00"
radio input "true"
type input "0.00"
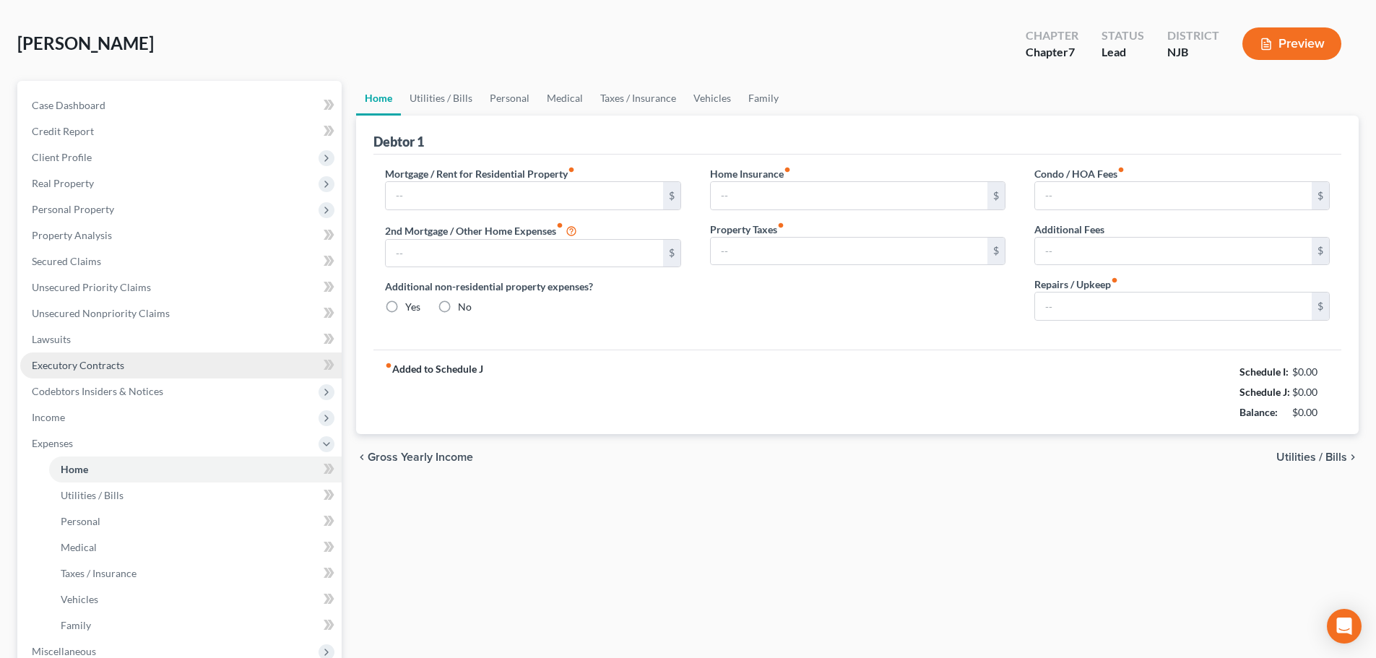
type input "0.00"
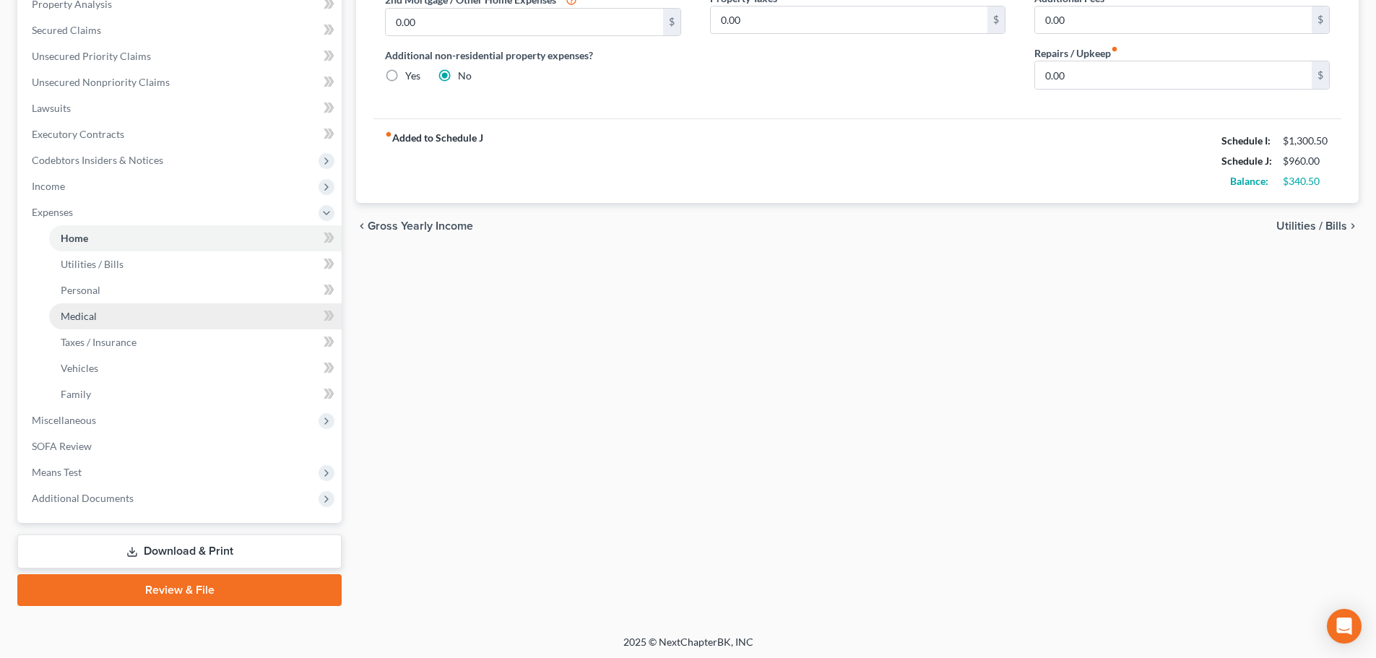
scroll to position [0, 0]
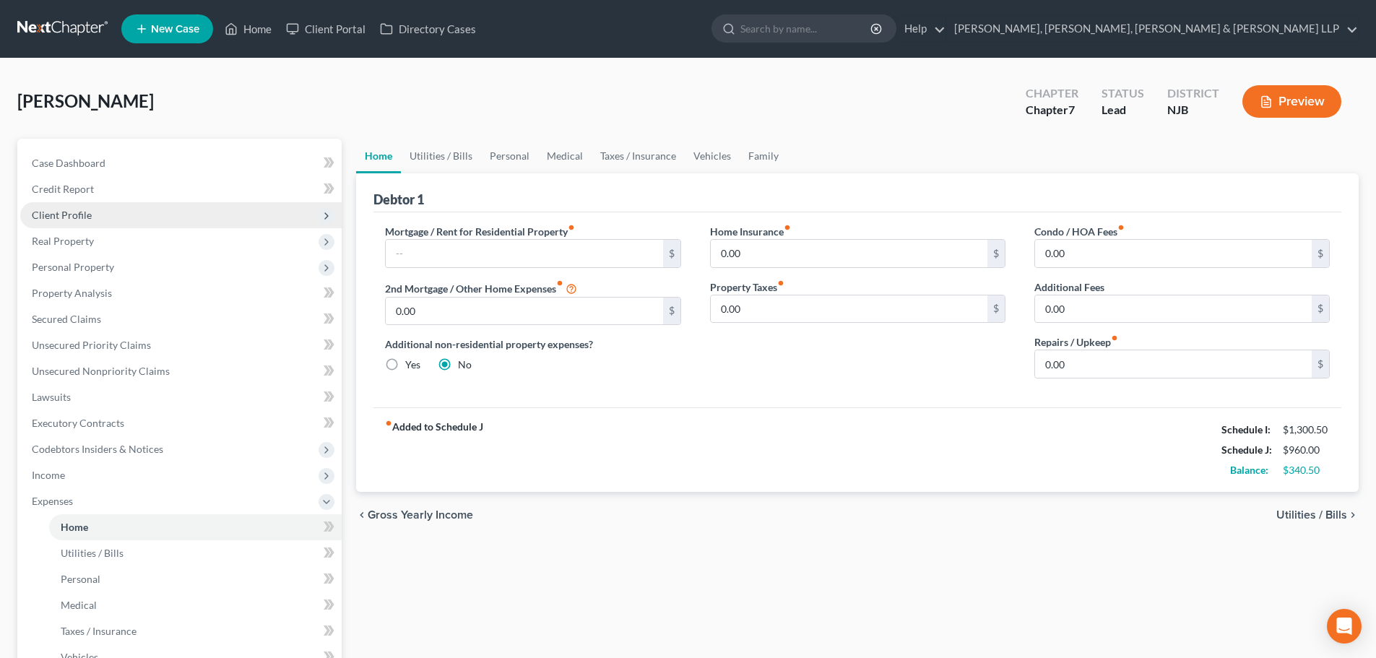
drag, startPoint x: 105, startPoint y: 216, endPoint x: 106, endPoint y: 227, distance: 10.9
click at [105, 217] on span "Client Profile" at bounding box center [180, 215] width 321 height 26
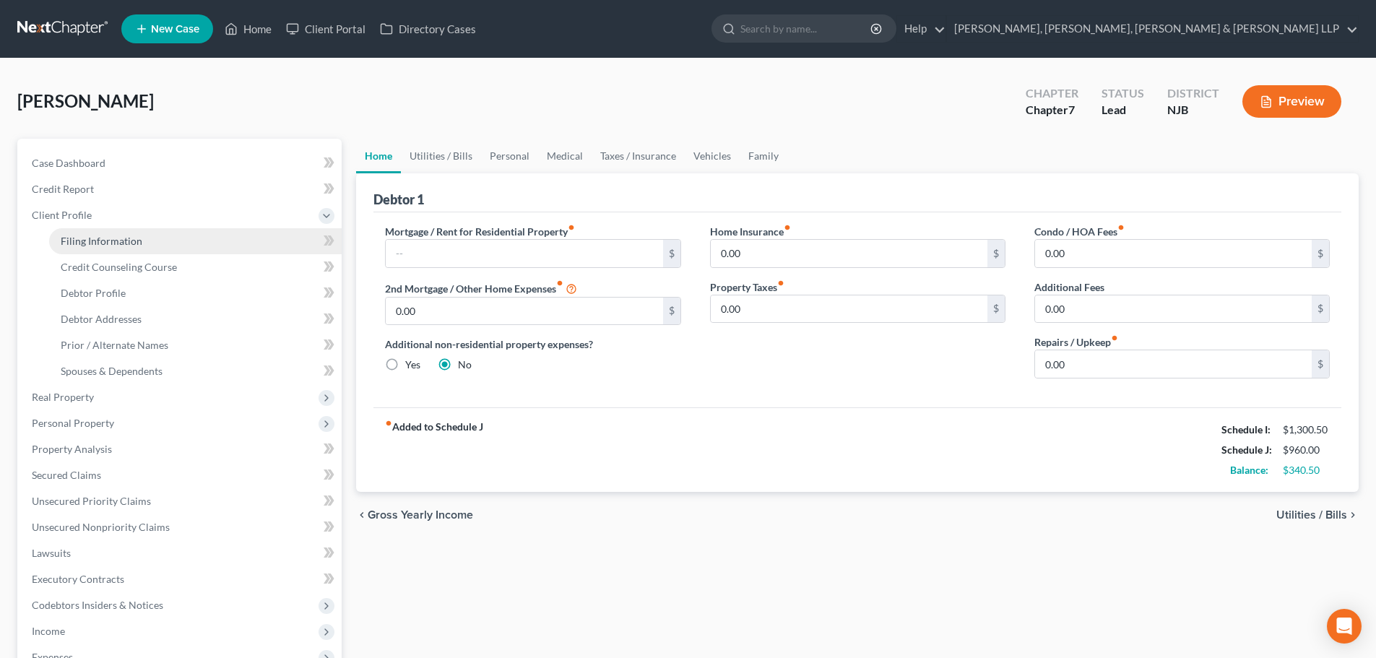
click at [106, 241] on span "Filing Information" at bounding box center [102, 241] width 82 height 12
select select "1"
select select "0"
select select "51"
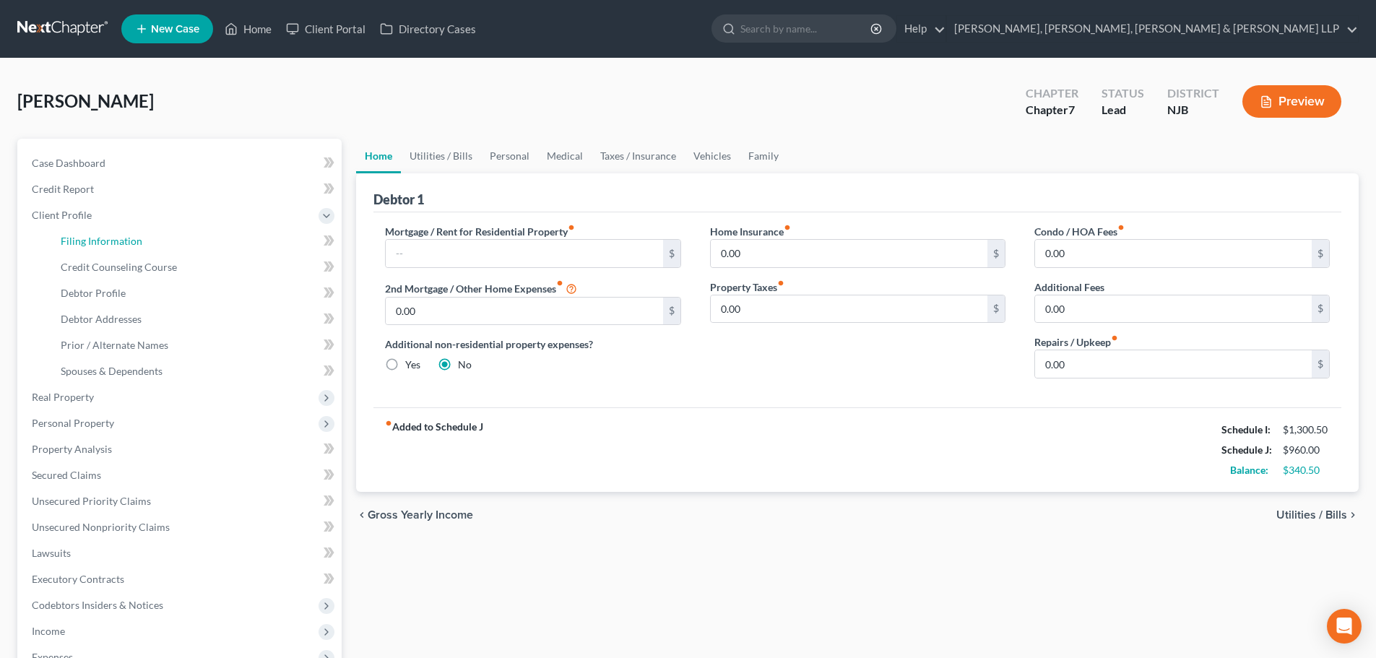
select select "4"
select select "0"
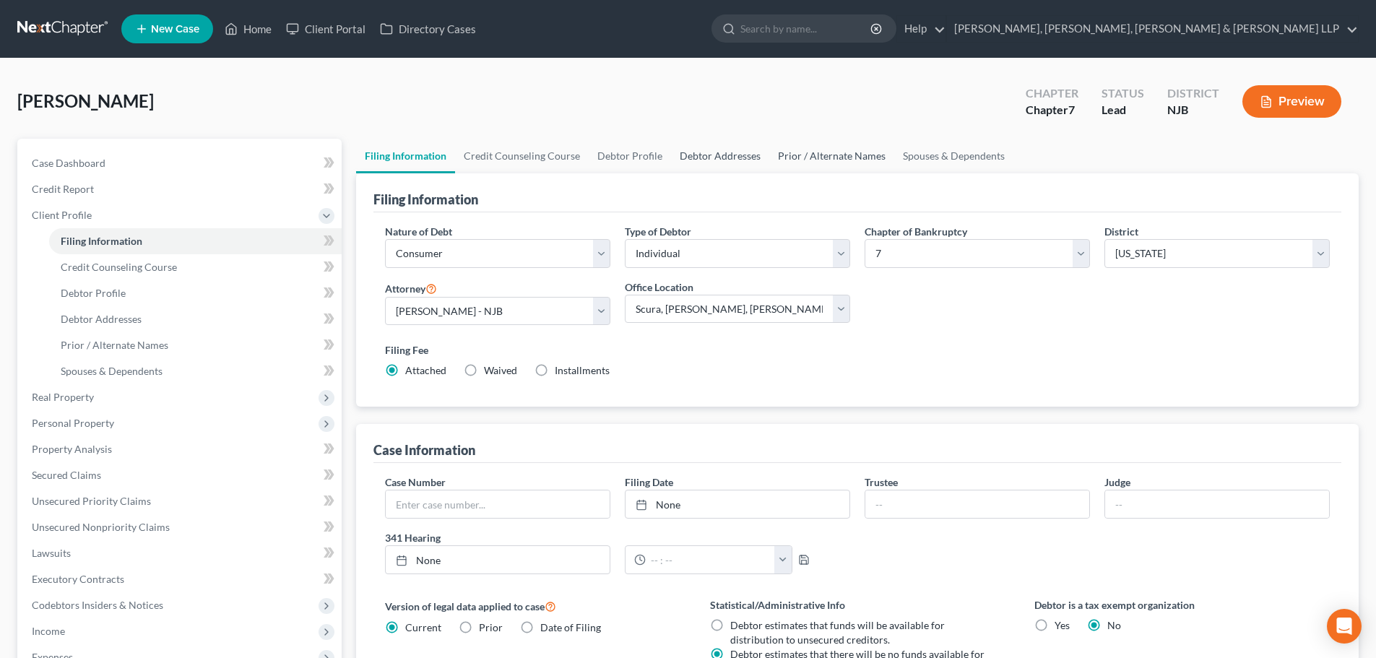
click at [700, 161] on link "Debtor Addresses" at bounding box center [720, 156] width 98 height 35
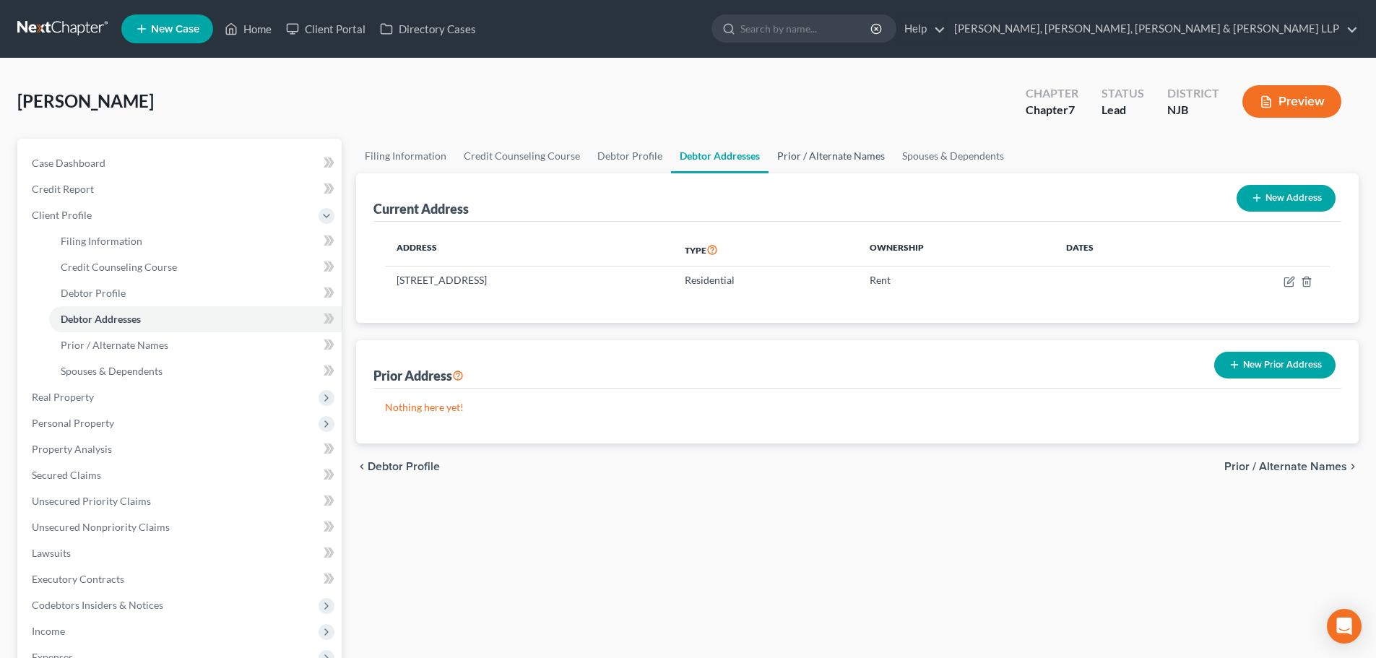
click at [774, 152] on link "Prior / Alternate Names" at bounding box center [830, 156] width 125 height 35
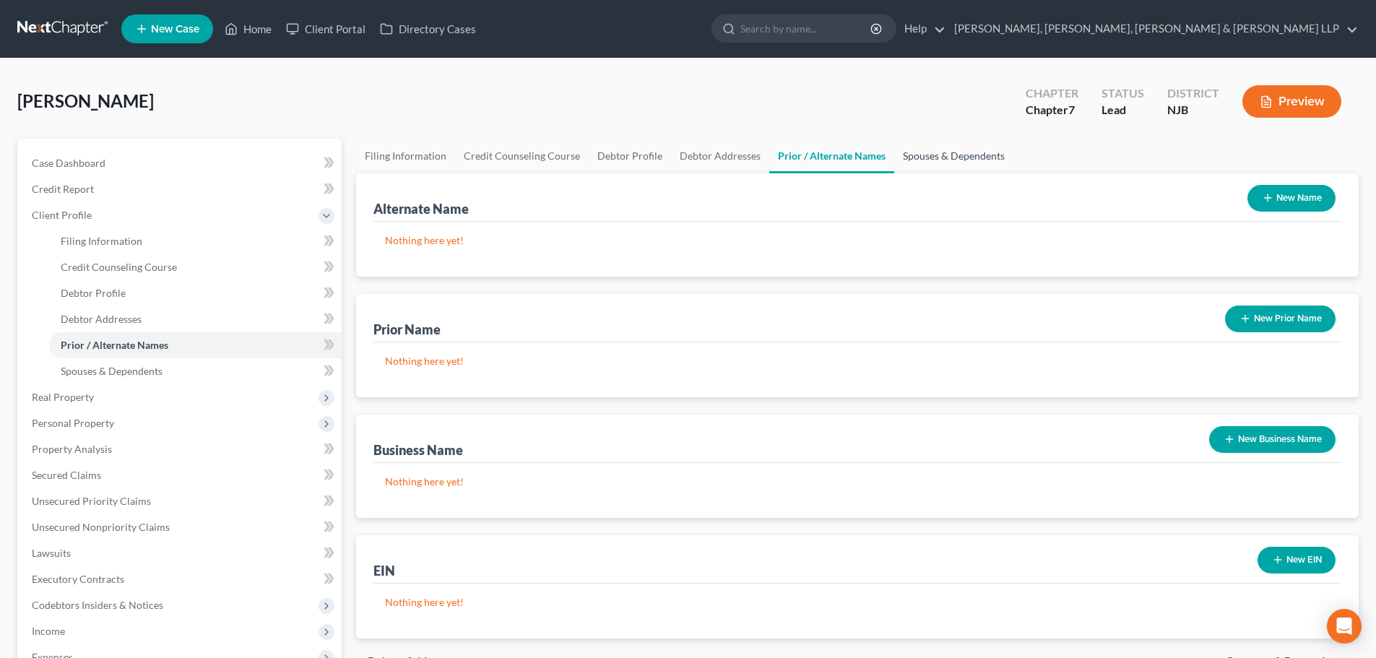
click at [910, 160] on link "Spouses & Dependents" at bounding box center [953, 156] width 119 height 35
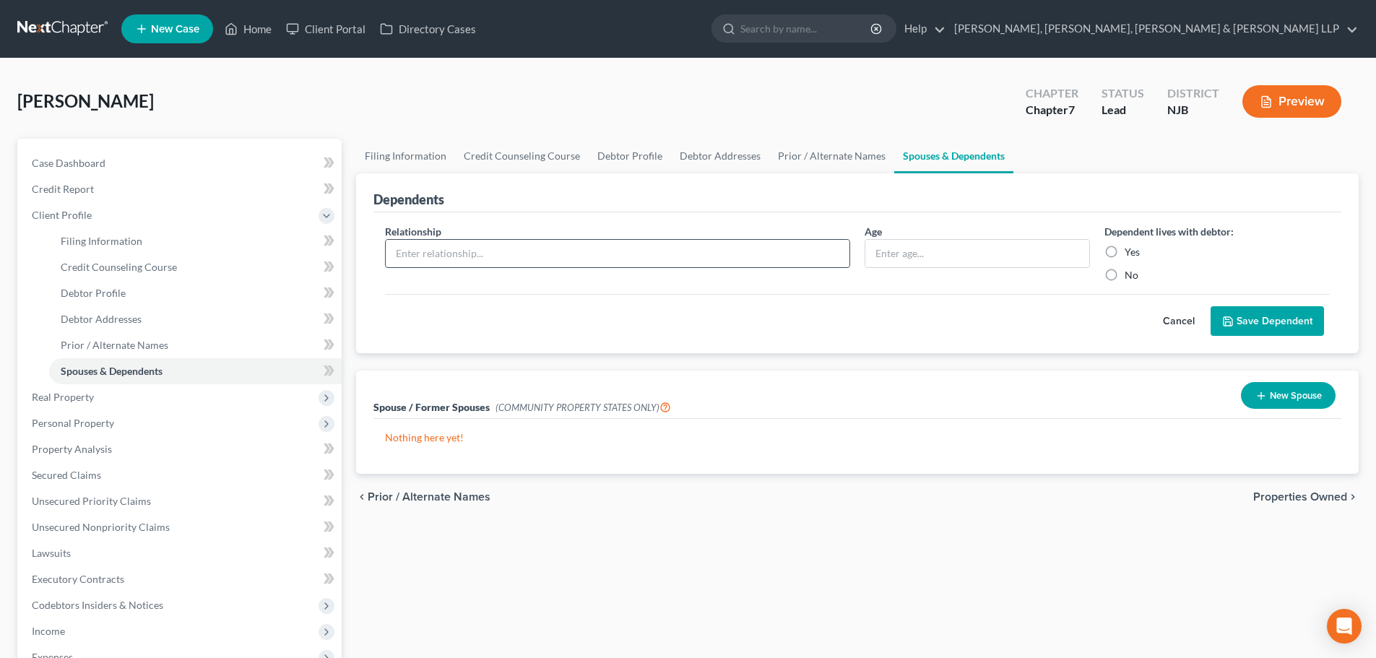
click at [706, 258] on input "text" at bounding box center [618, 253] width 464 height 27
type input "c"
type input "Child"
click at [1139, 246] on label "Yes" at bounding box center [1132, 252] width 15 height 14
click at [1139, 246] on input "Yes" at bounding box center [1134, 249] width 9 height 9
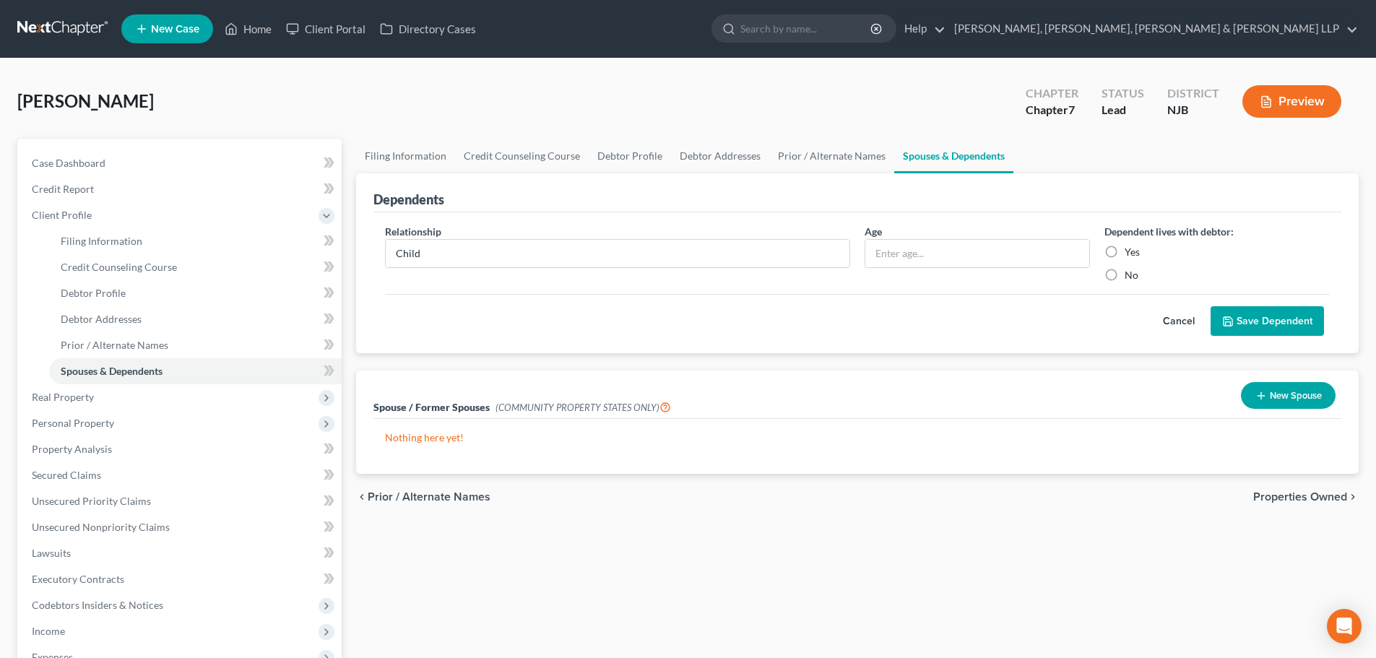
radio input "true"
click at [1259, 321] on button "Save Dependent" at bounding box center [1266, 321] width 113 height 30
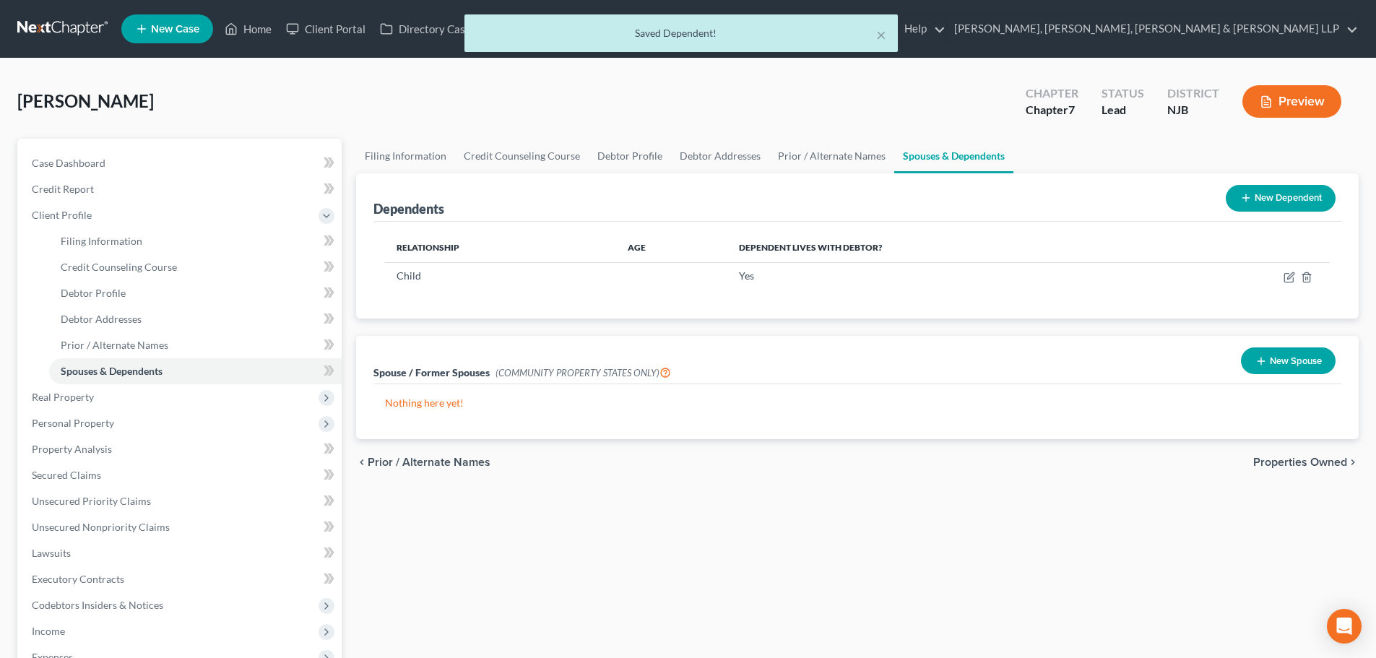
click at [1276, 190] on button "New Dependent" at bounding box center [1281, 198] width 110 height 27
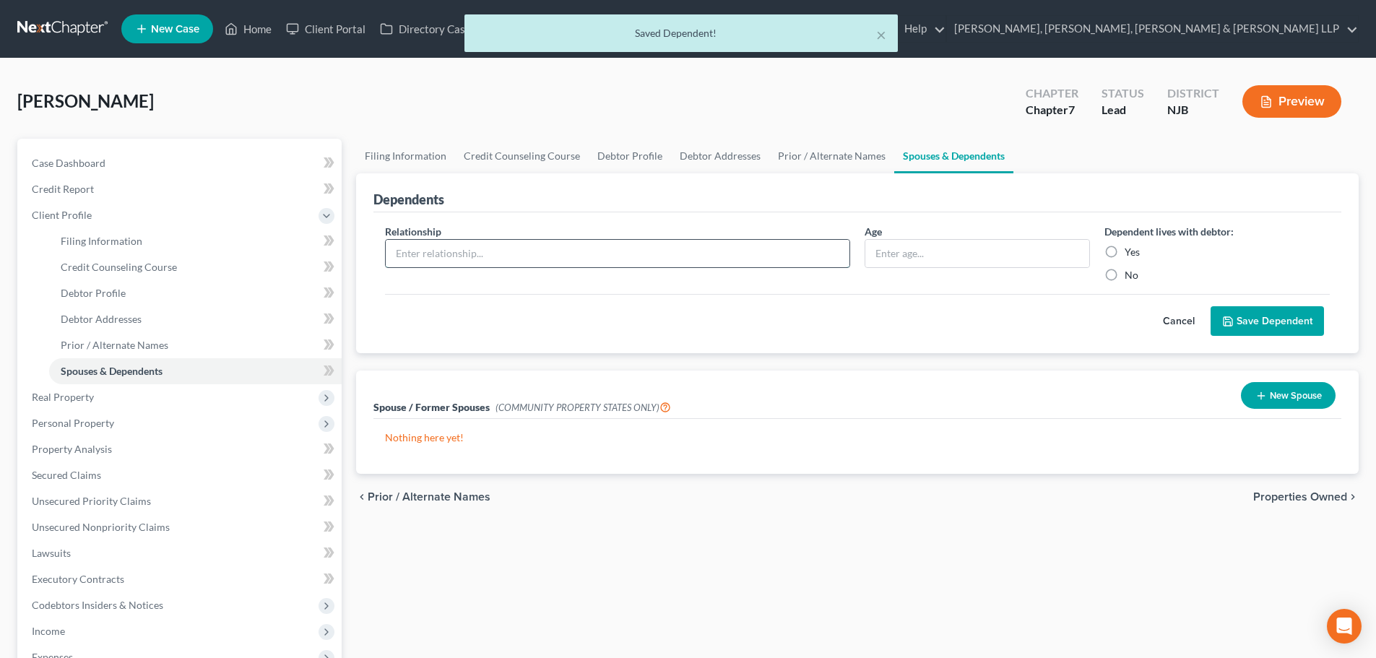
click at [656, 254] on input "text" at bounding box center [618, 253] width 464 height 27
type input "Child"
click at [1125, 250] on label "Yes" at bounding box center [1132, 252] width 15 height 14
click at [1130, 250] on input "Yes" at bounding box center [1134, 249] width 9 height 9
radio input "true"
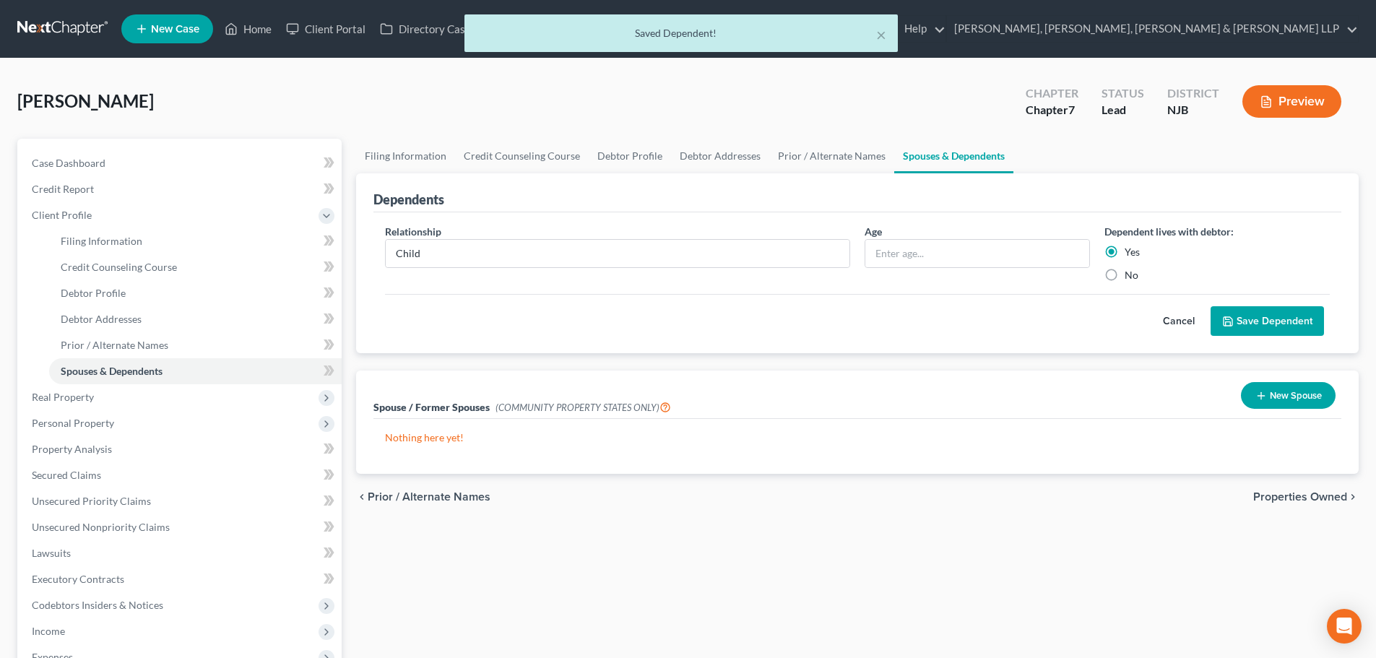
click at [1285, 335] on button "Save Dependent" at bounding box center [1266, 321] width 113 height 30
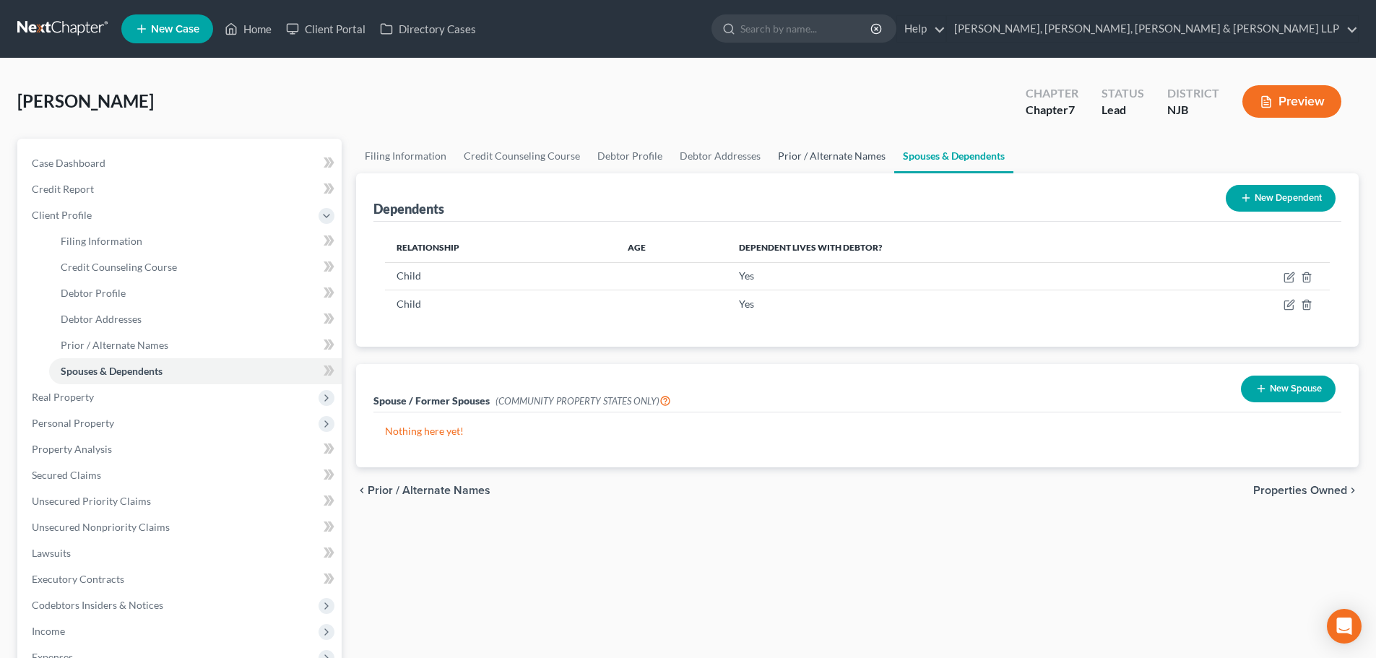
click at [785, 161] on link "Prior / Alternate Names" at bounding box center [831, 156] width 125 height 35
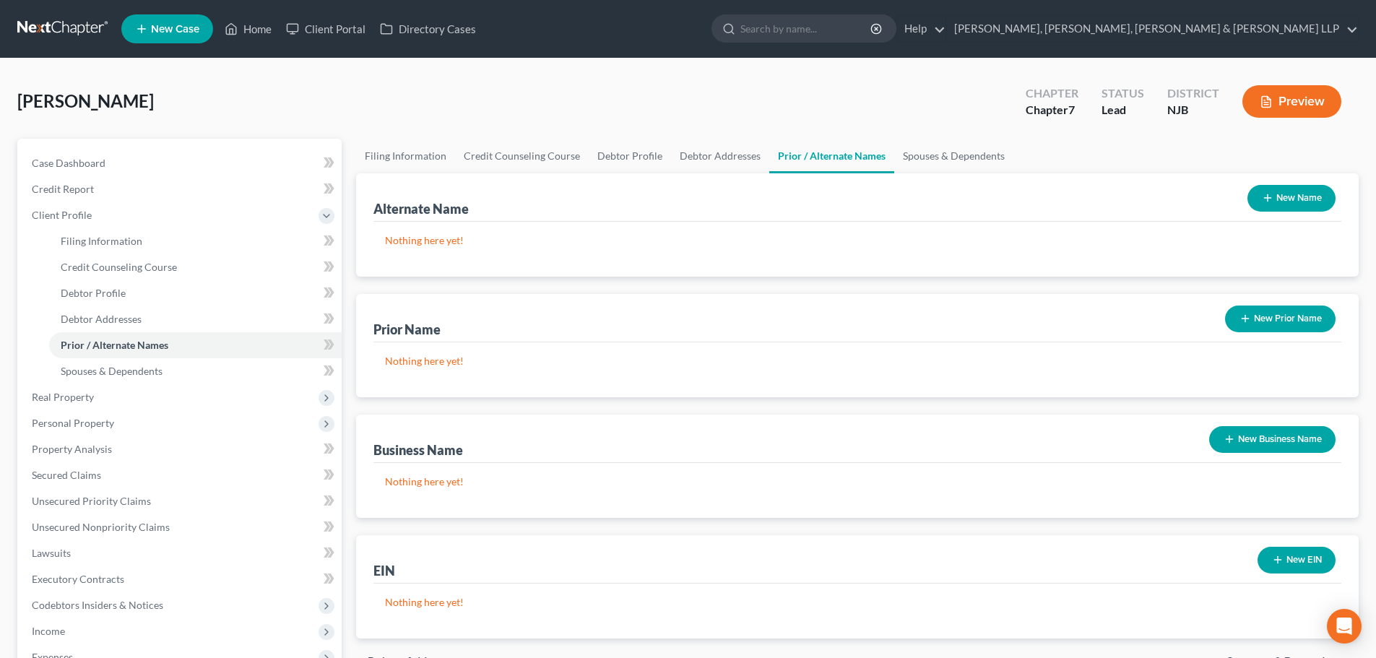
click at [703, 173] on div "Alternate Name New Name" at bounding box center [857, 197] width 968 height 48
click at [707, 162] on link "Debtor Addresses" at bounding box center [720, 156] width 98 height 35
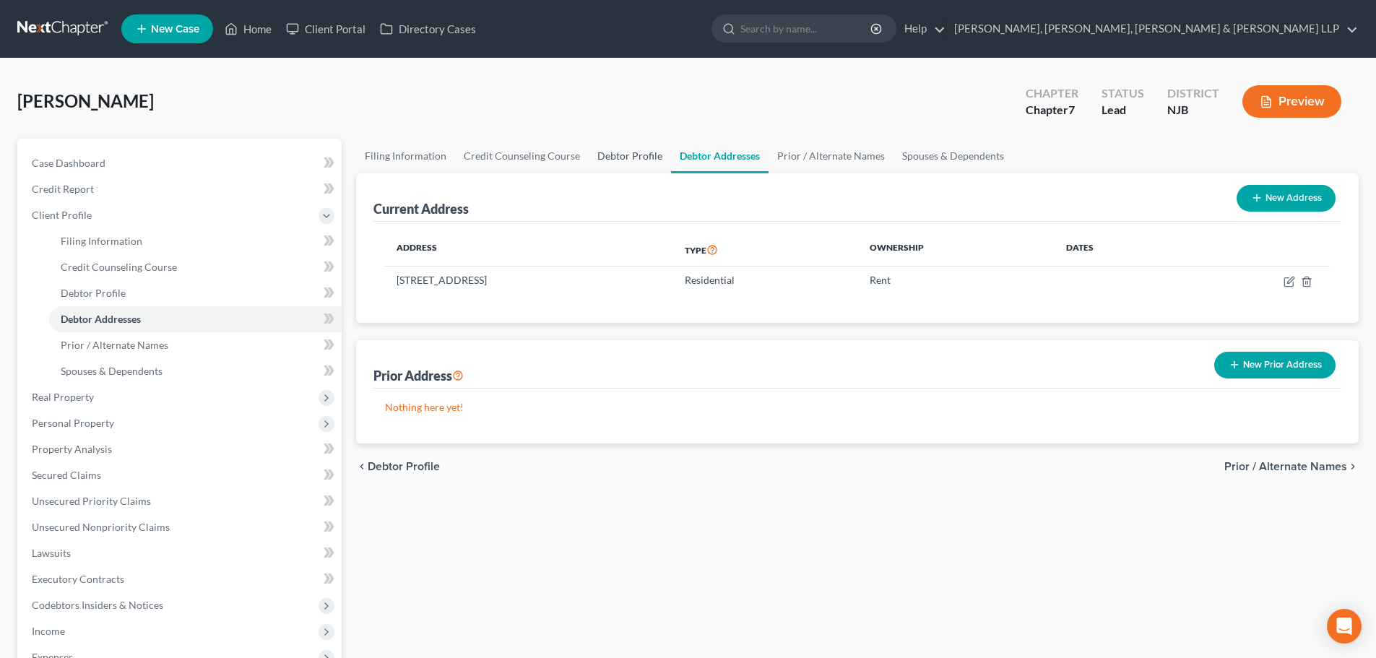
click at [629, 153] on link "Debtor Profile" at bounding box center [630, 156] width 82 height 35
select select "1"
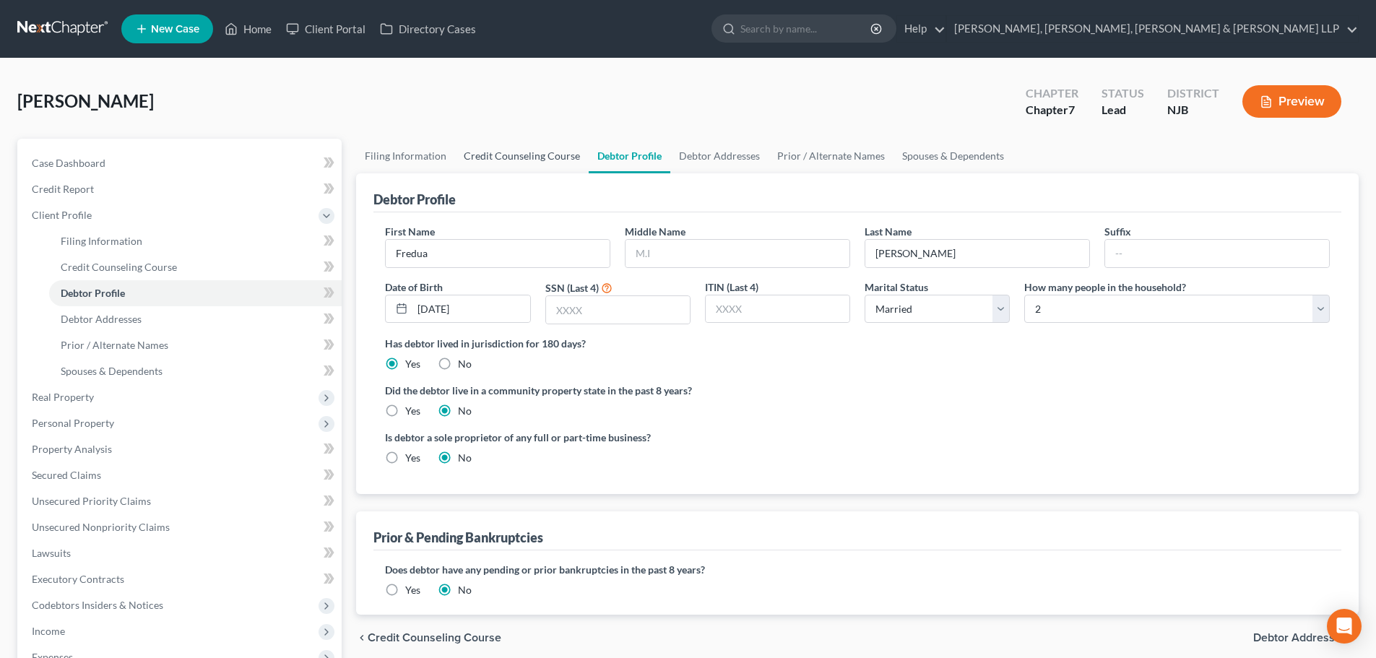
click at [534, 152] on link "Credit Counseling Course" at bounding box center [522, 156] width 134 height 35
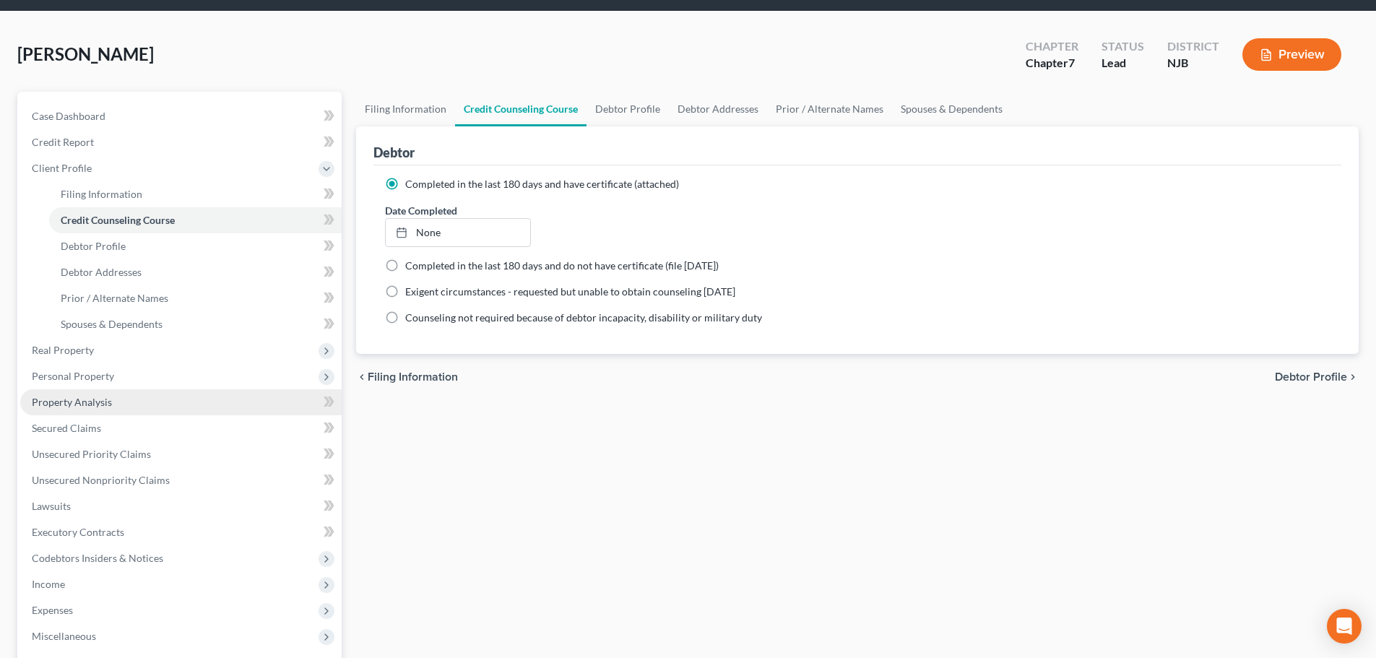
scroll to position [72, 0]
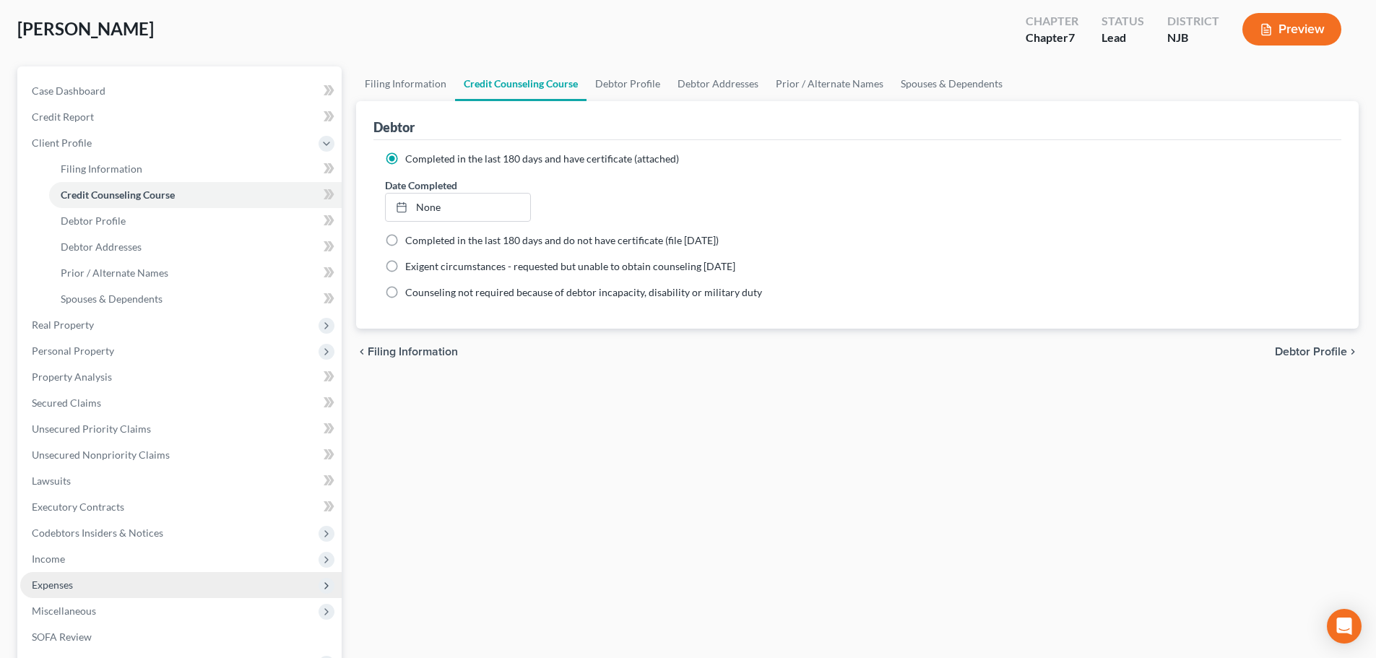
drag, startPoint x: 46, startPoint y: 593, endPoint x: 56, endPoint y: 592, distance: 10.9
click at [46, 593] on span "Expenses" at bounding box center [180, 585] width 321 height 26
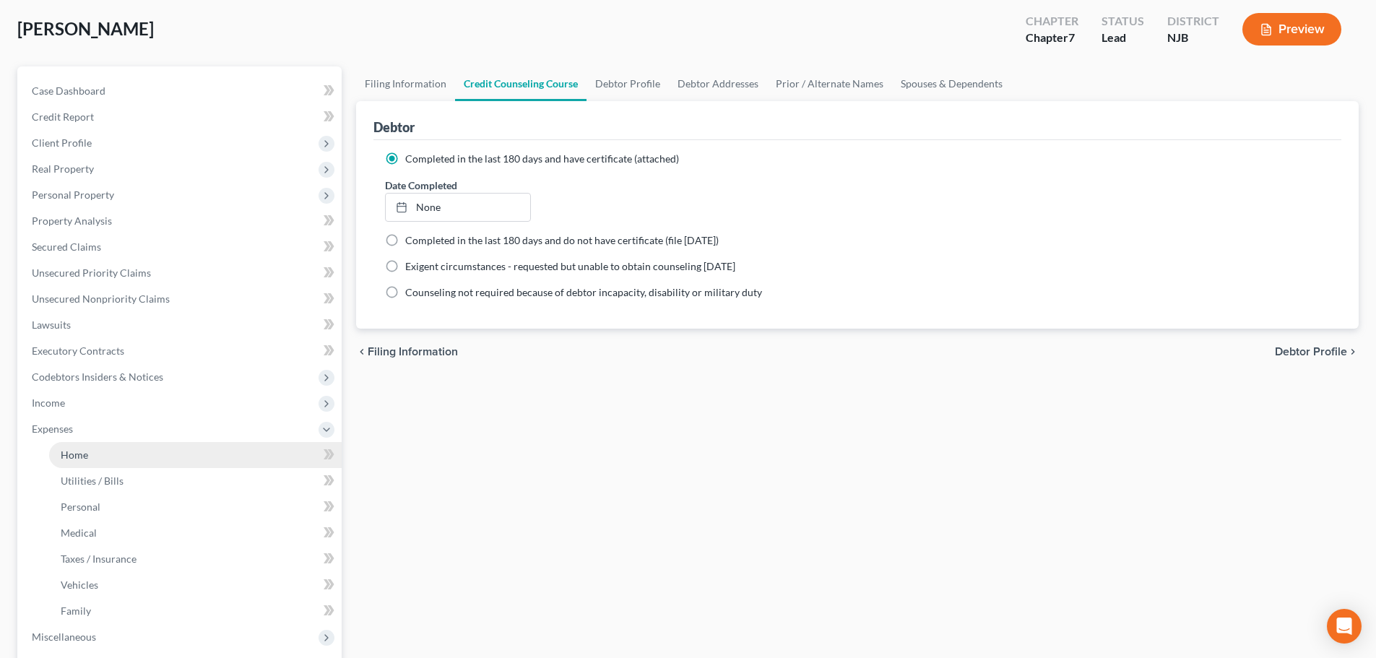
click at [79, 454] on span "Home" at bounding box center [74, 455] width 27 height 12
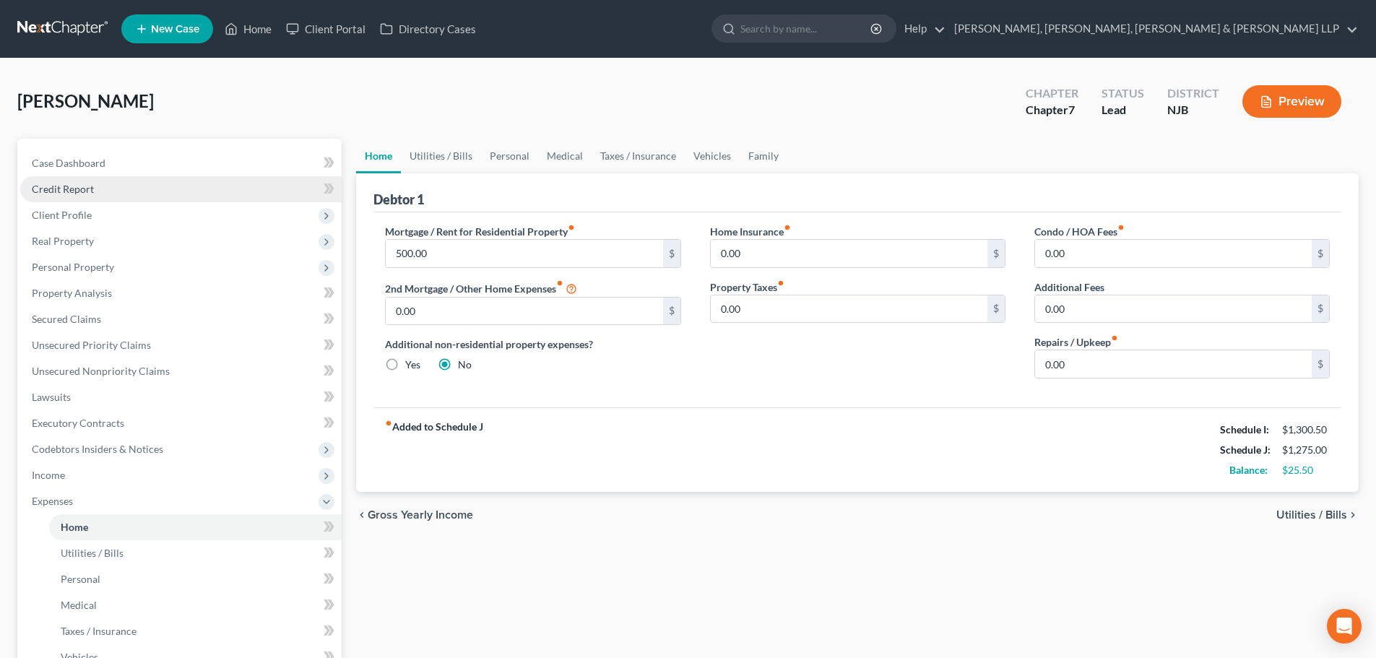
click at [118, 191] on link "Credit Report" at bounding box center [180, 189] width 321 height 26
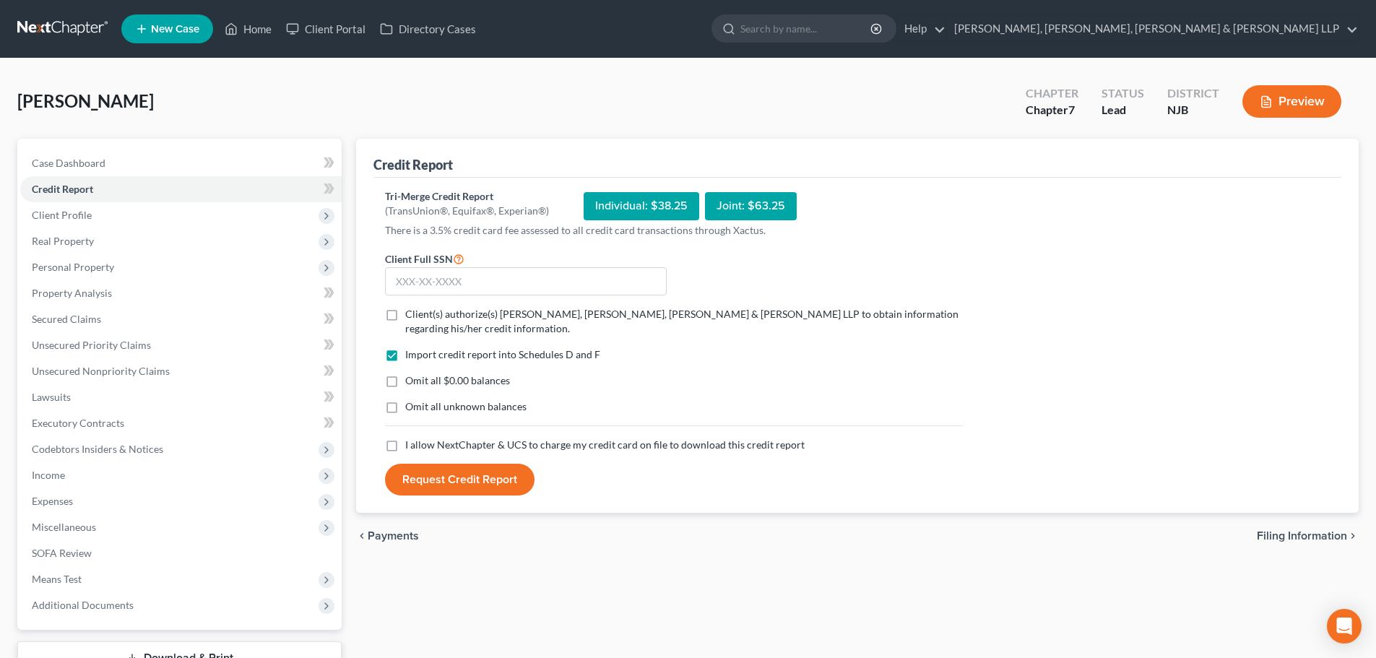
click at [405, 307] on label "Client(s) authorize(s) [PERSON_NAME], [PERSON_NAME], [PERSON_NAME] & [PERSON_NA…" at bounding box center [684, 321] width 558 height 29
click at [411, 307] on input "Client(s) authorize(s) [PERSON_NAME], [PERSON_NAME], [PERSON_NAME] & [PERSON_NA…" at bounding box center [415, 311] width 9 height 9
checkbox input "true"
click at [405, 447] on label "I allow NextChapter & UCS to charge my credit card on file to download this cre…" at bounding box center [604, 445] width 399 height 14
click at [411, 447] on input "I allow NextChapter & UCS to charge my credit card on file to download this cre…" at bounding box center [415, 442] width 9 height 9
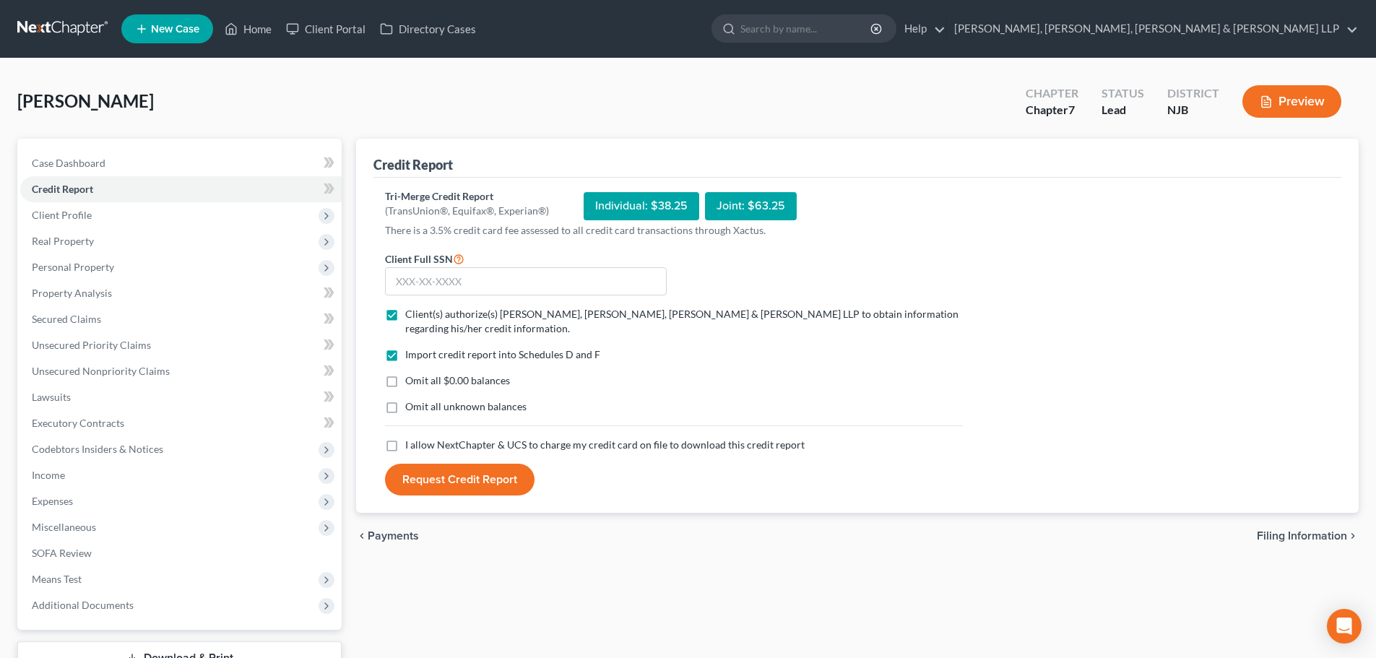
checkbox input "true"
click at [437, 287] on input "text" at bounding box center [526, 281] width 282 height 29
type input "407-43-0561"
click at [430, 480] on button "Request Credit Report" at bounding box center [460, 480] width 150 height 32
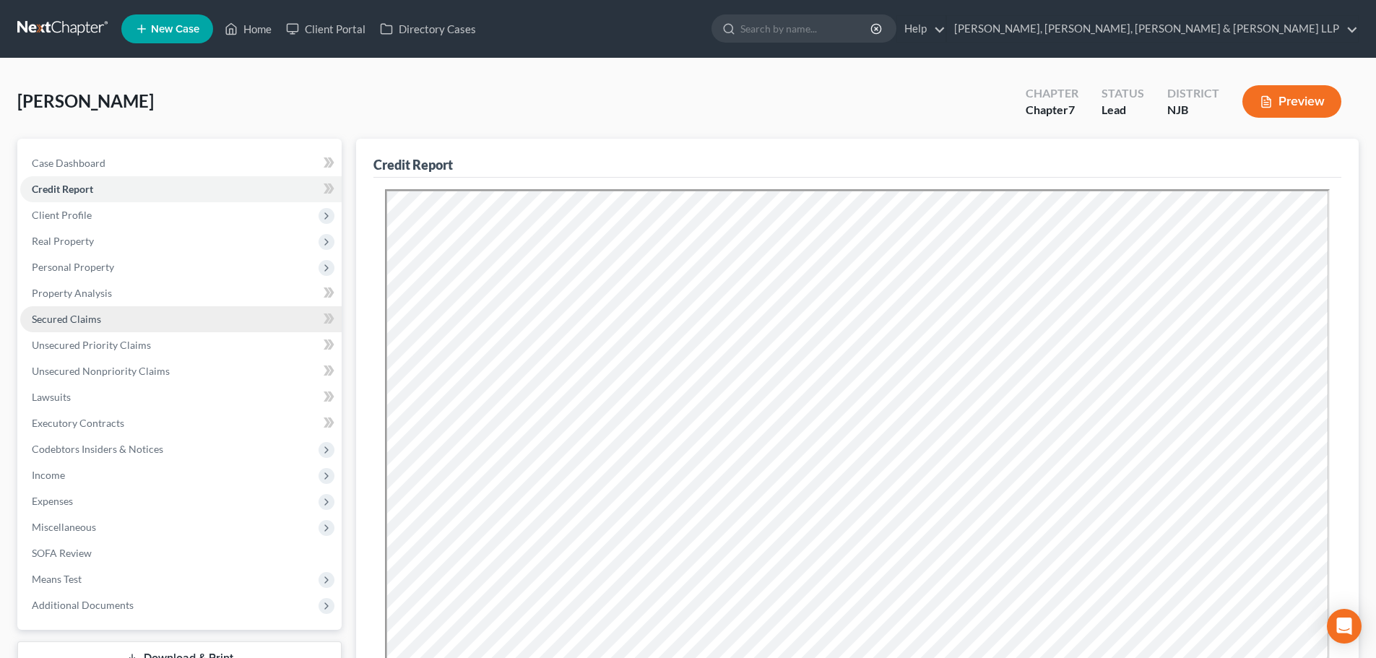
click at [100, 326] on link "Secured Claims" at bounding box center [180, 319] width 321 height 26
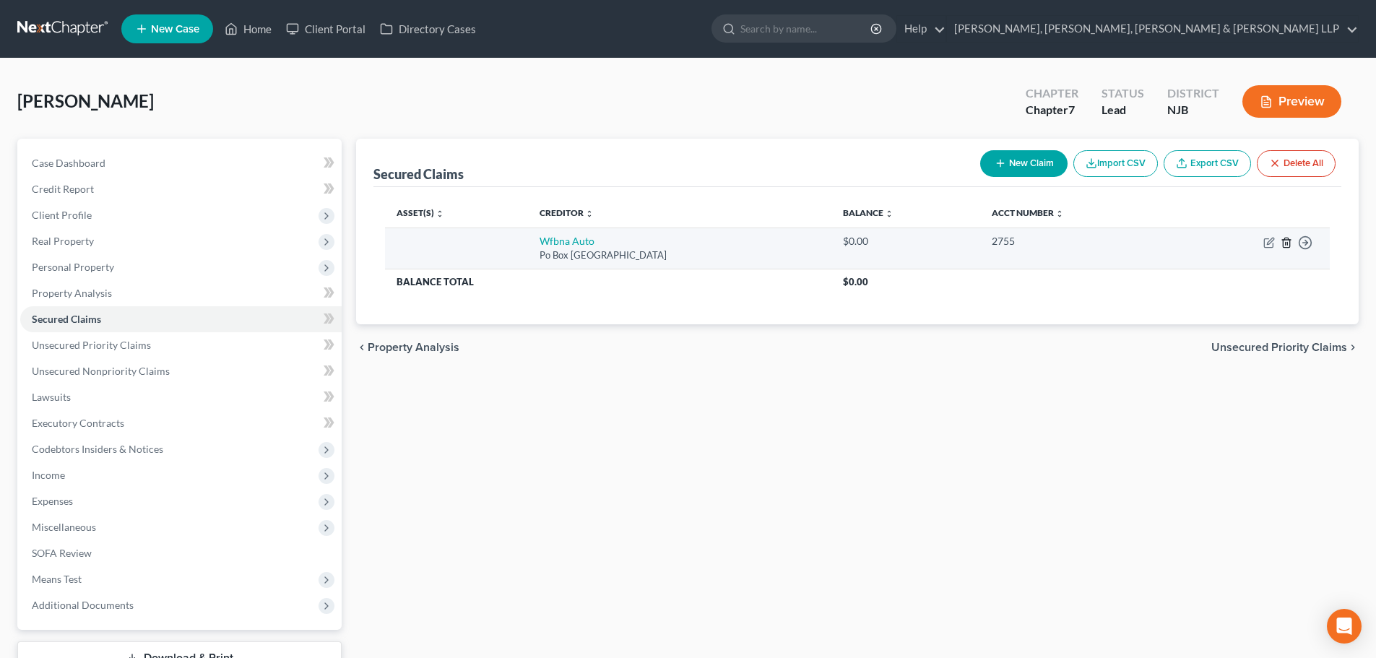
click at [1286, 243] on icon "button" at bounding box center [1287, 243] width 12 height 12
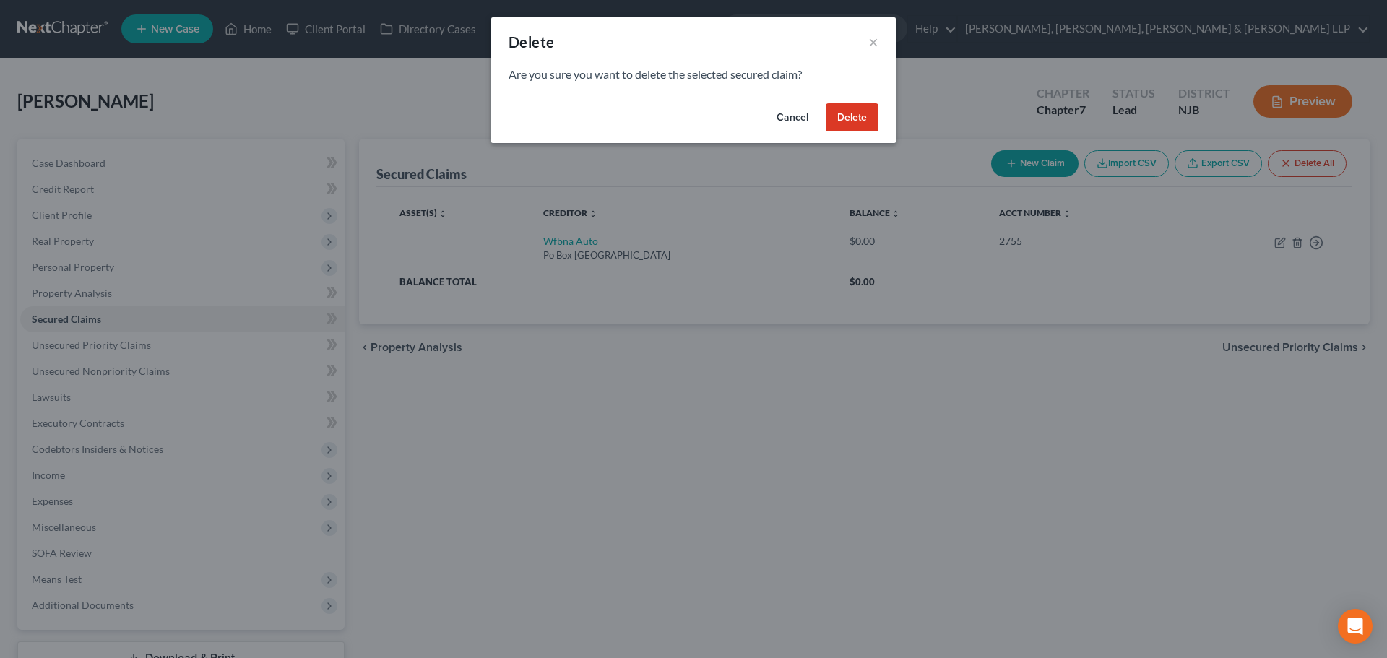
click at [848, 109] on button "Delete" at bounding box center [852, 117] width 53 height 29
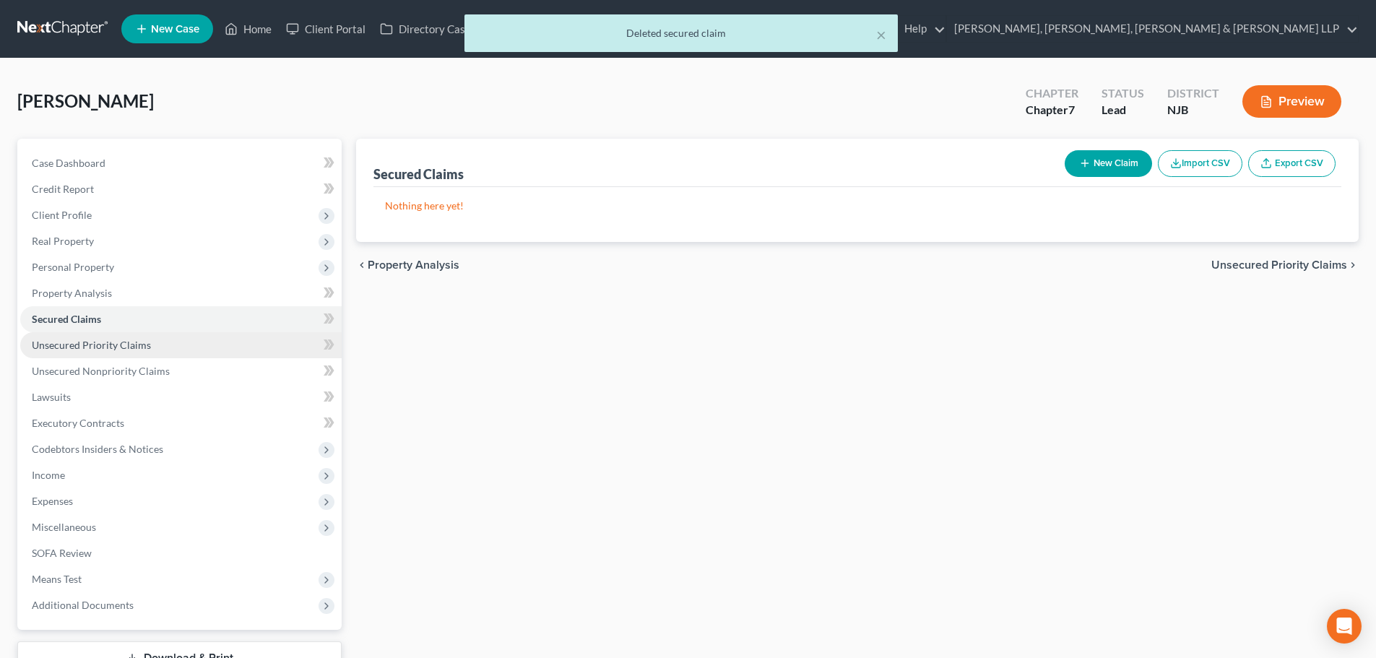
click at [122, 349] on span "Unsecured Priority Claims" at bounding box center [91, 345] width 119 height 12
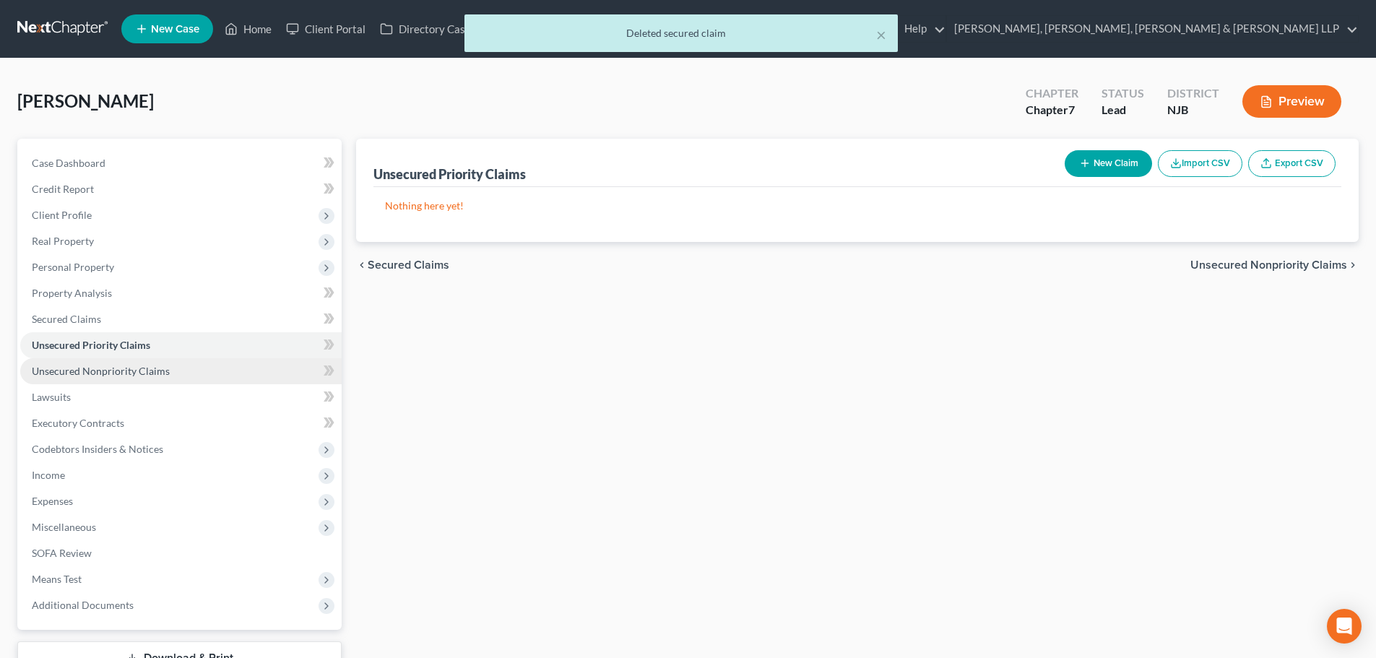
click at [123, 365] on span "Unsecured Nonpriority Claims" at bounding box center [101, 371] width 138 height 12
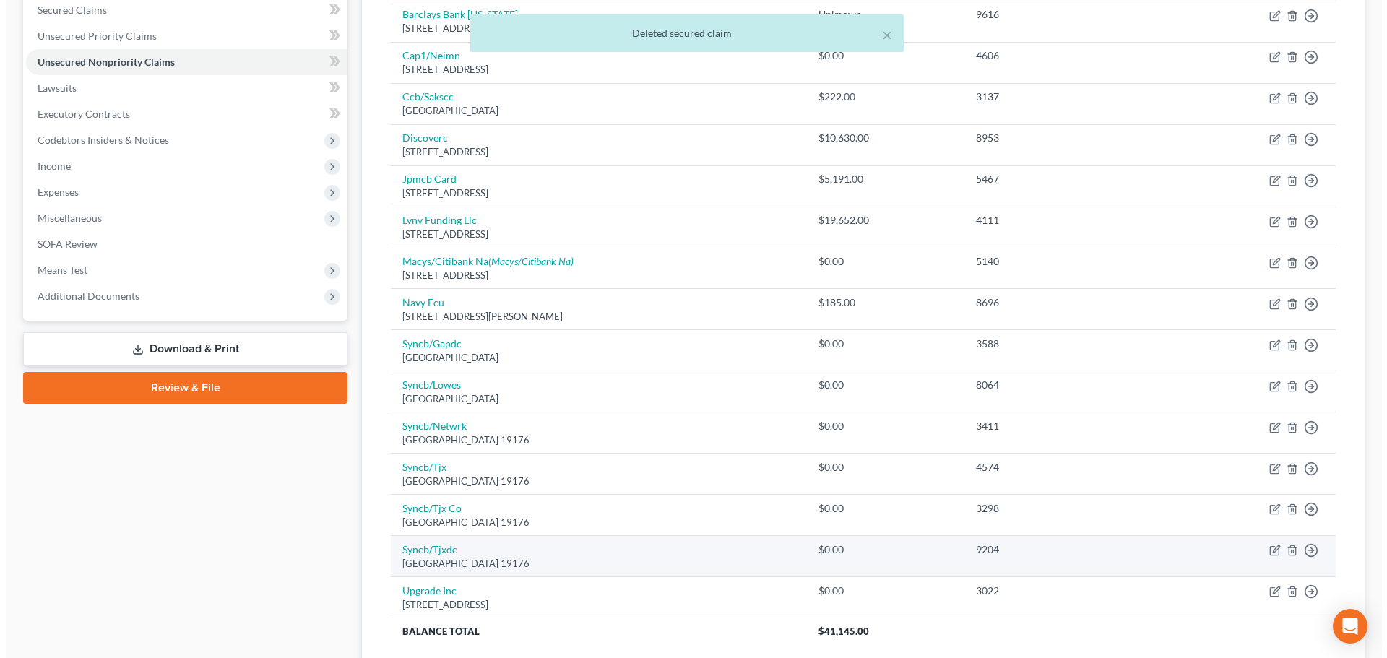
scroll to position [281, 0]
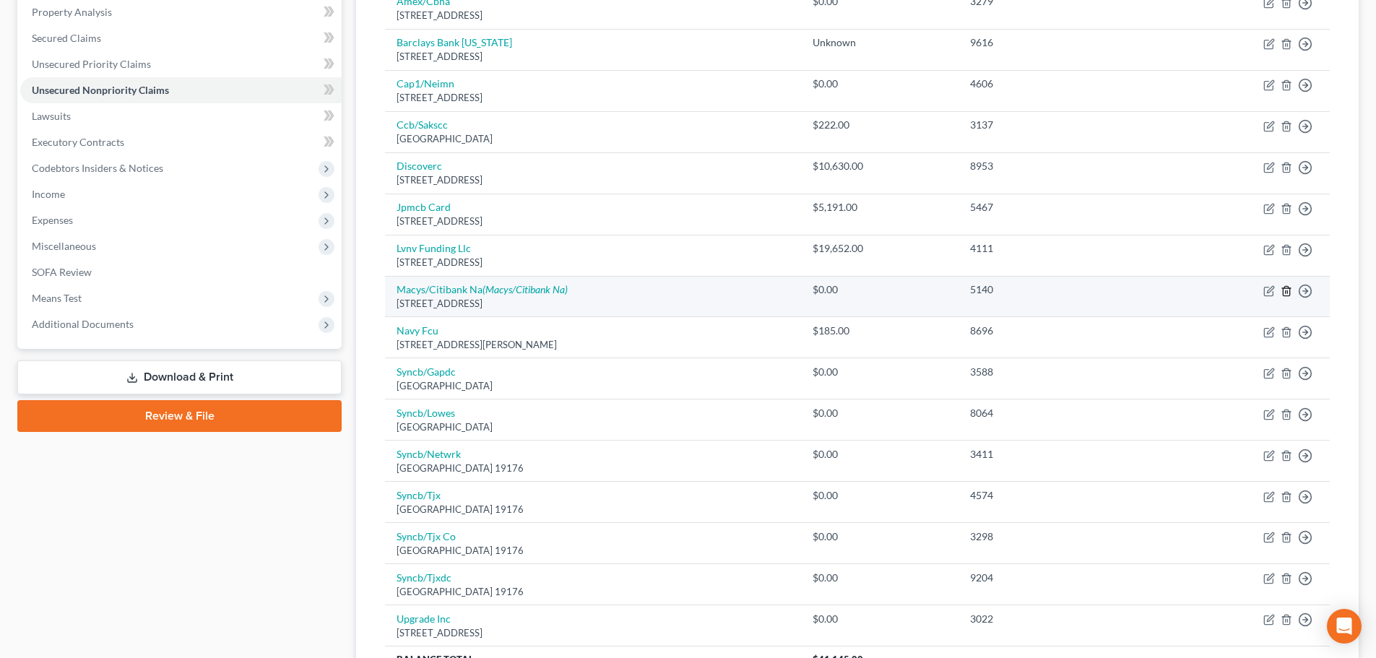
click at [1289, 290] on icon "button" at bounding box center [1286, 290] width 7 height 9
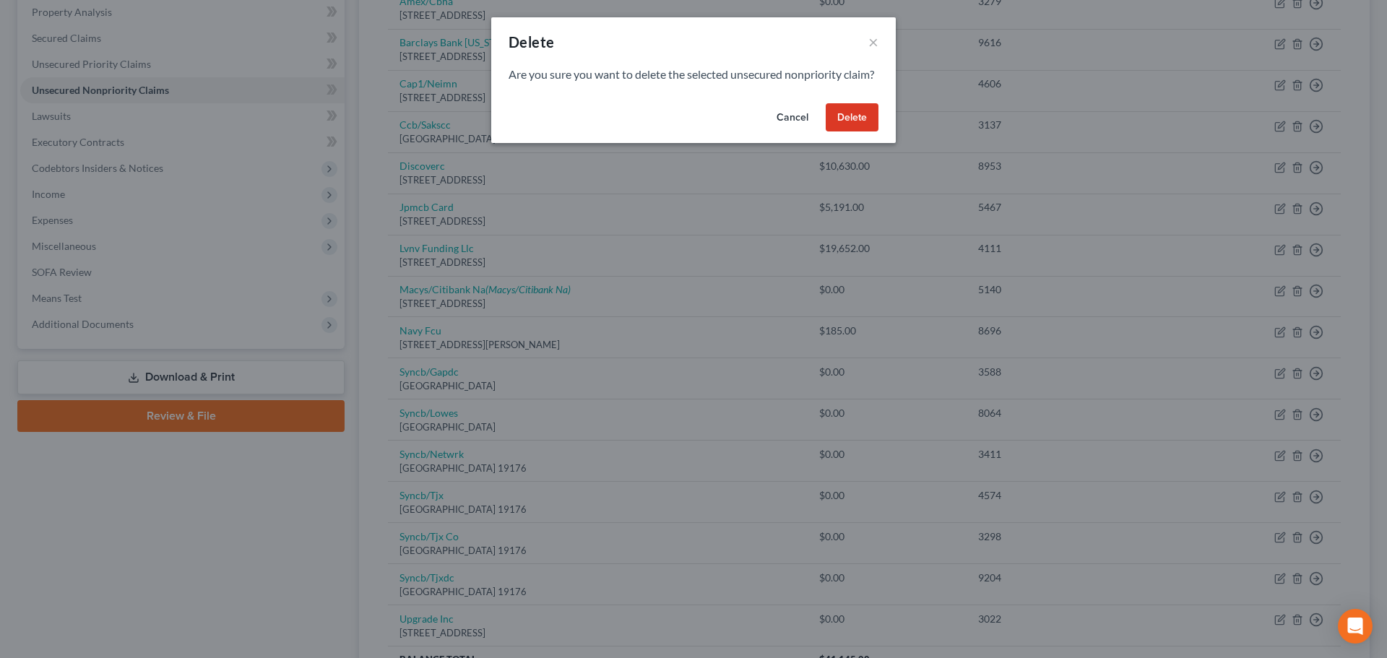
click at [852, 132] on button "Delete" at bounding box center [852, 117] width 53 height 29
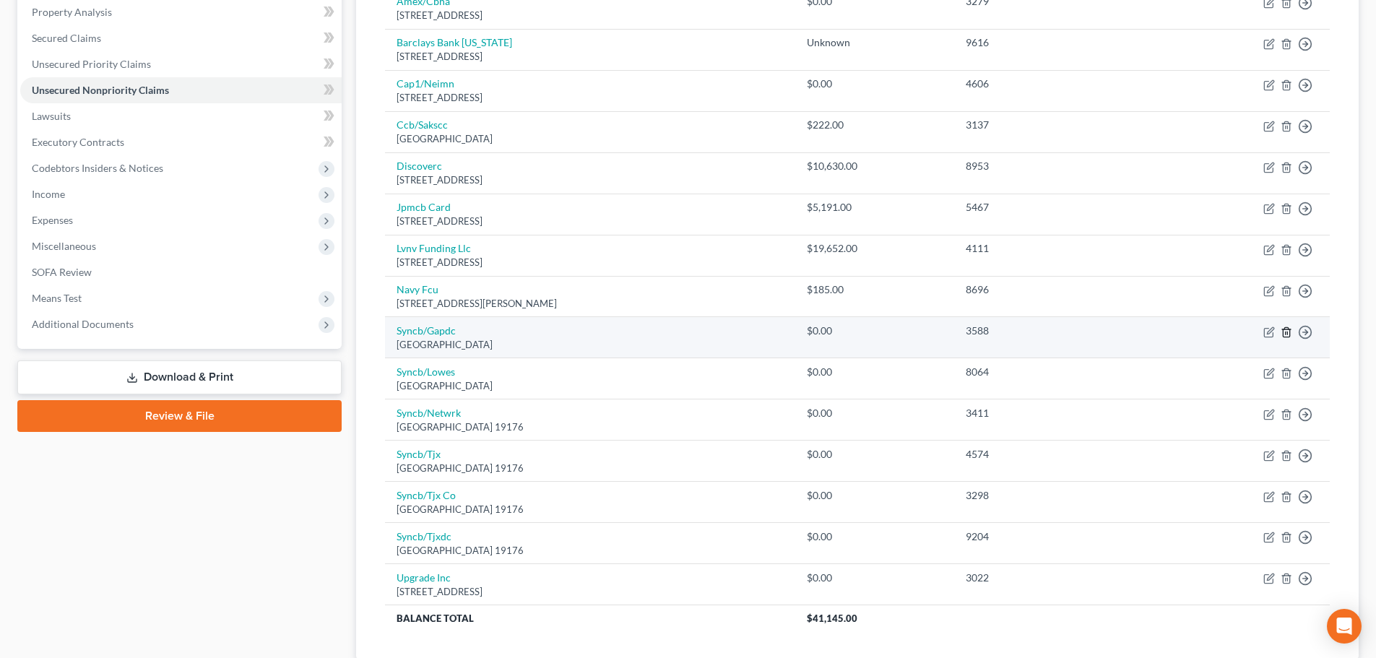
click at [1285, 328] on icon "button" at bounding box center [1286, 331] width 7 height 9
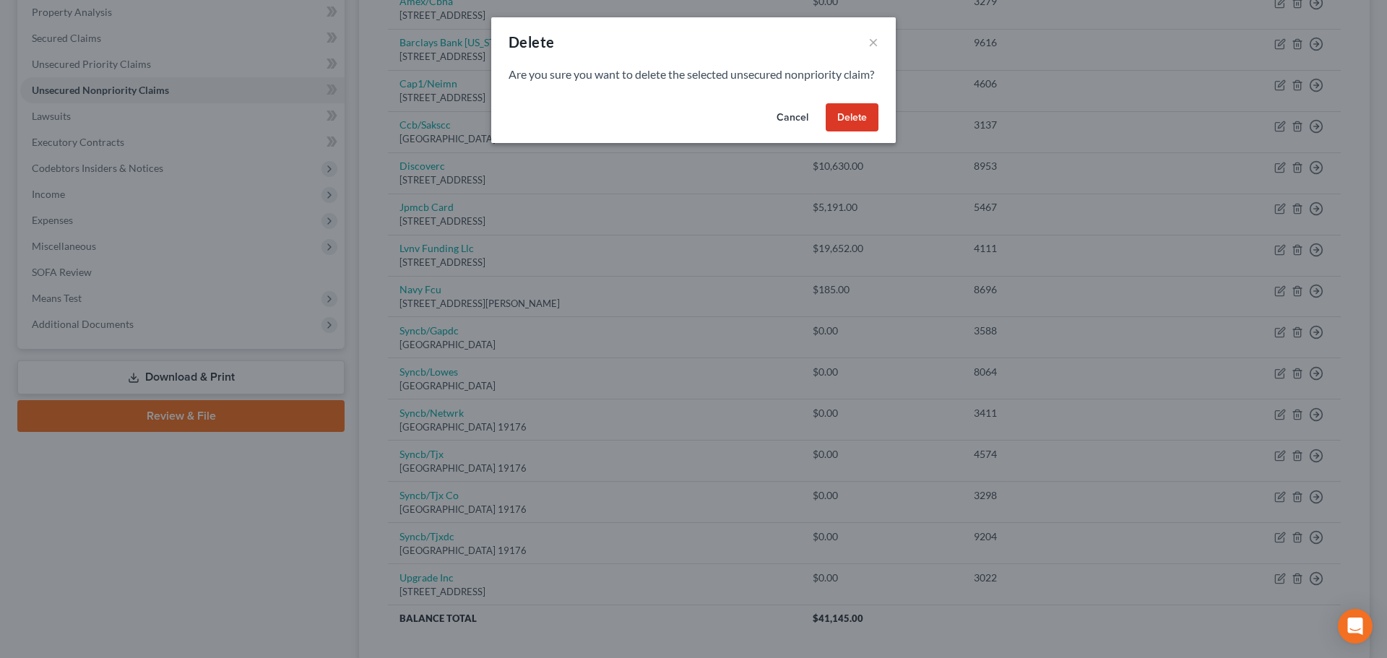
click at [844, 125] on button "Delete" at bounding box center [852, 117] width 53 height 29
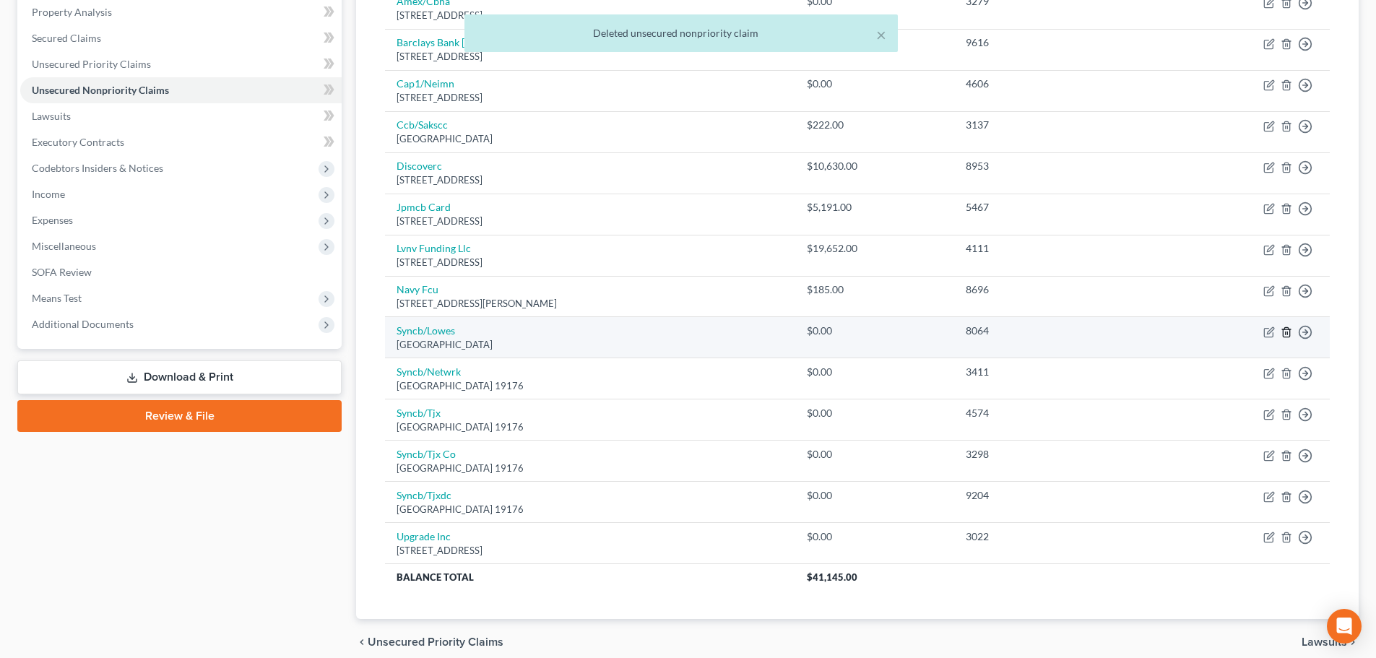
click at [1288, 335] on icon "button" at bounding box center [1287, 332] width 12 height 12
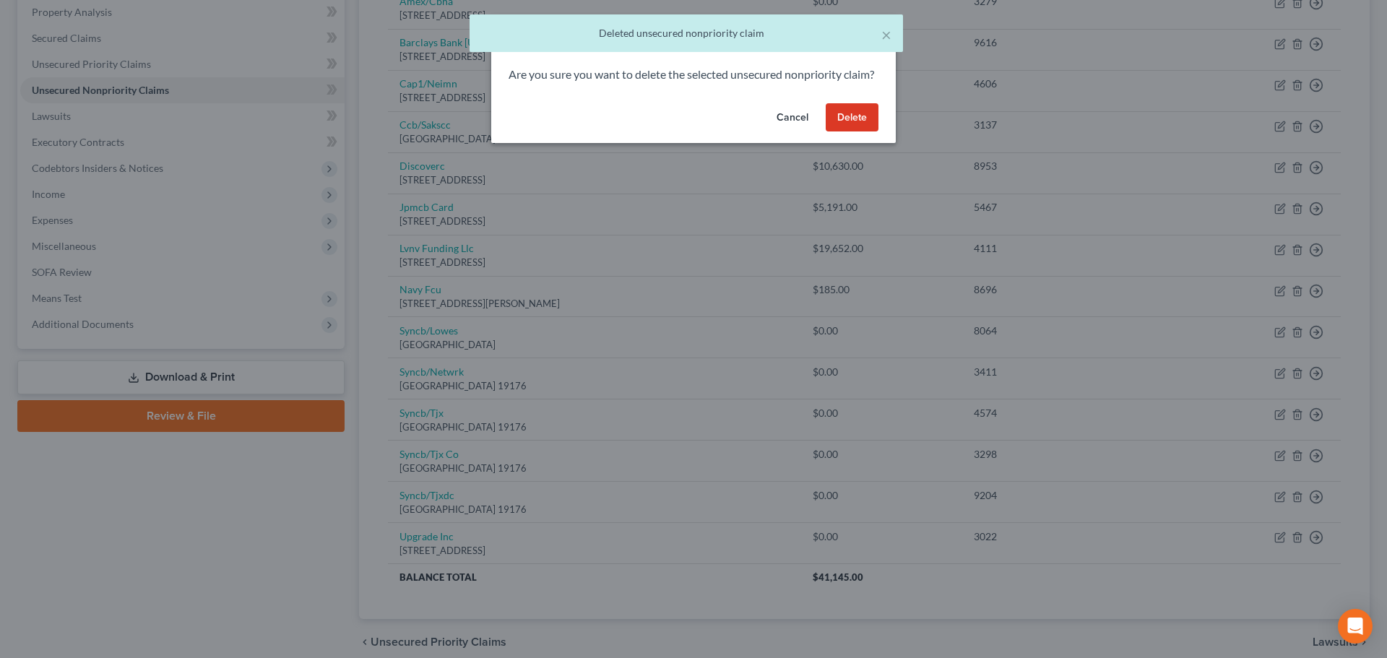
click at [878, 131] on div "Cancel Delete" at bounding box center [693, 121] width 404 height 46
drag, startPoint x: 850, startPoint y: 136, endPoint x: 883, endPoint y: 182, distance: 56.9
click at [851, 132] on button "Delete" at bounding box center [852, 117] width 53 height 29
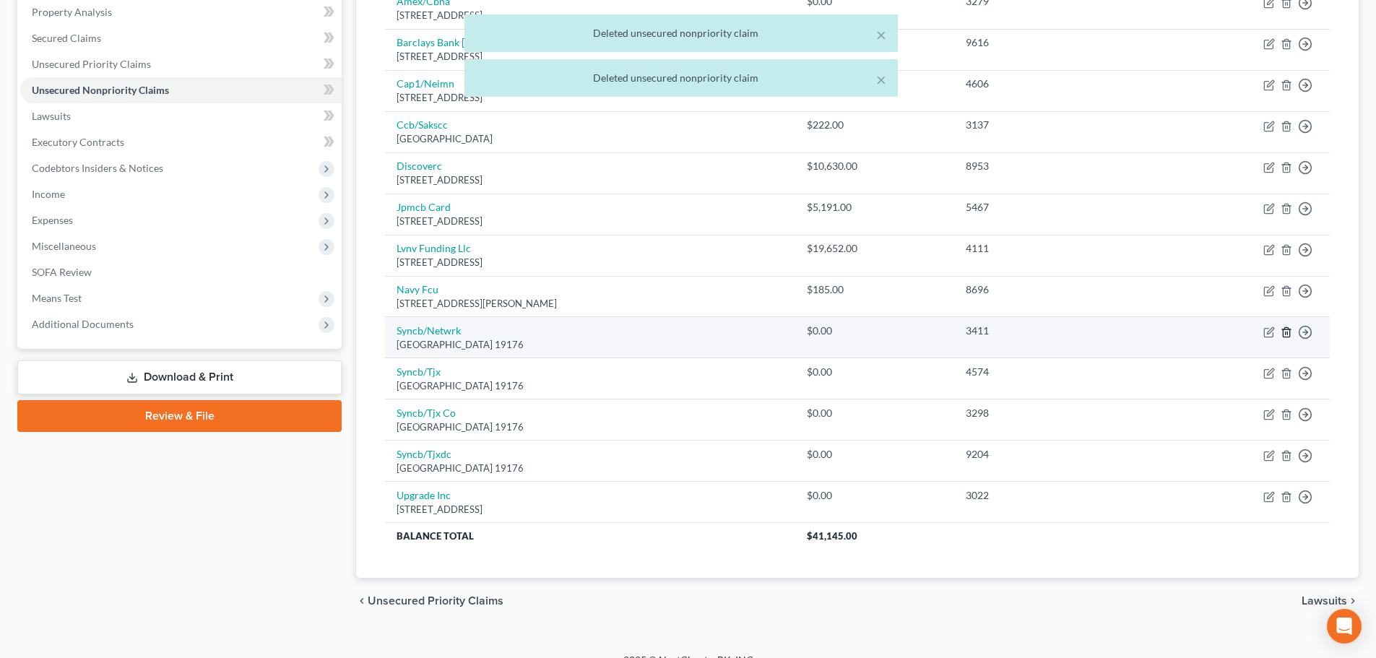
click at [1287, 333] on line "button" at bounding box center [1287, 333] width 0 height 3
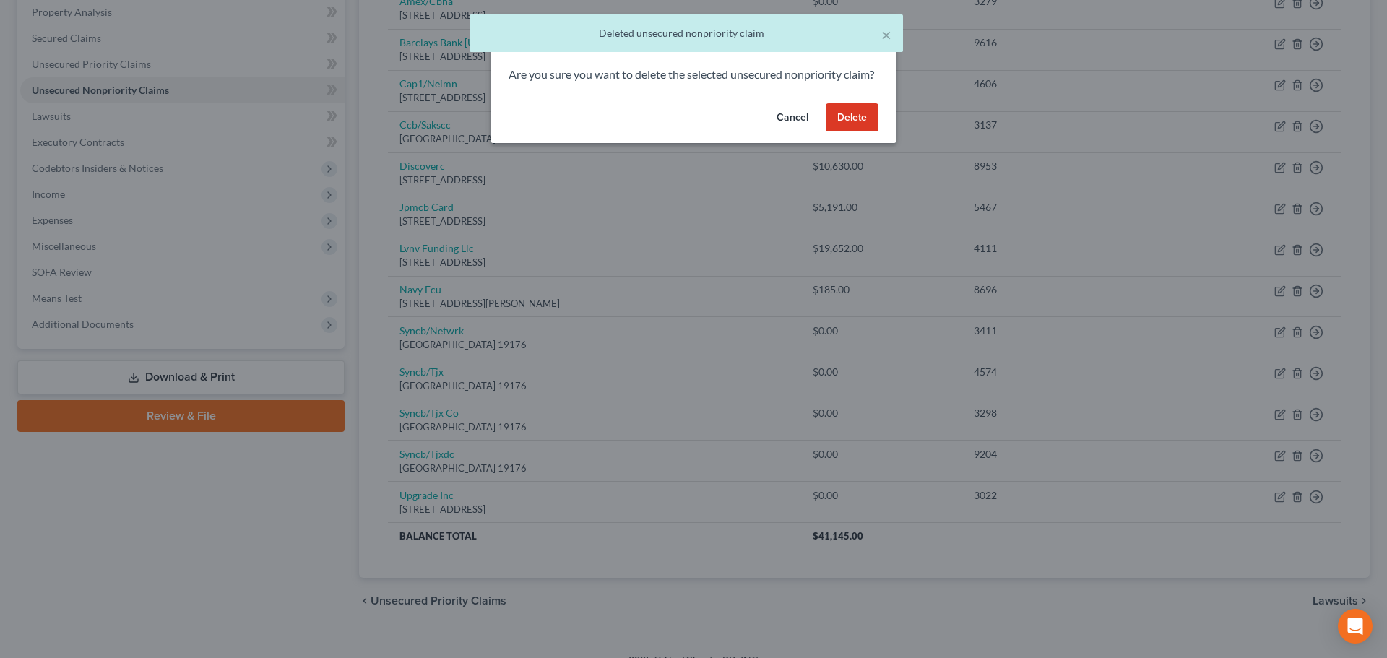
click at [857, 132] on button "Delete" at bounding box center [852, 117] width 53 height 29
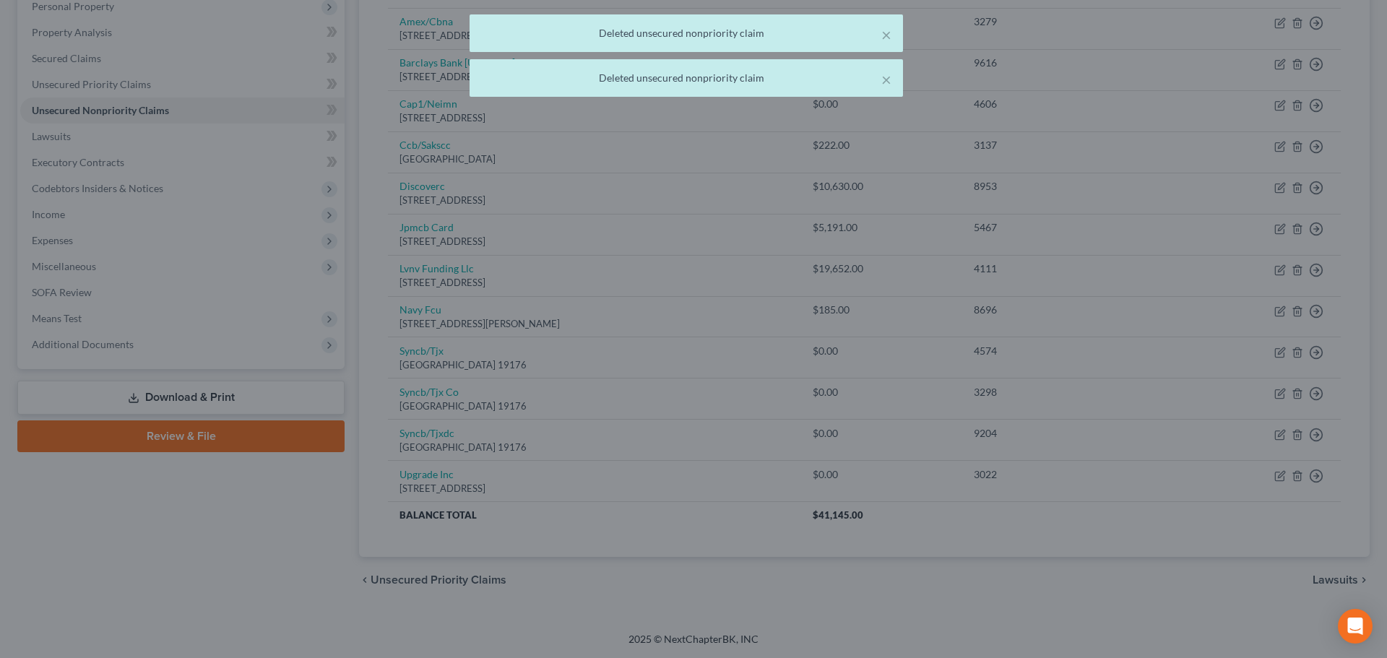
scroll to position [261, 0]
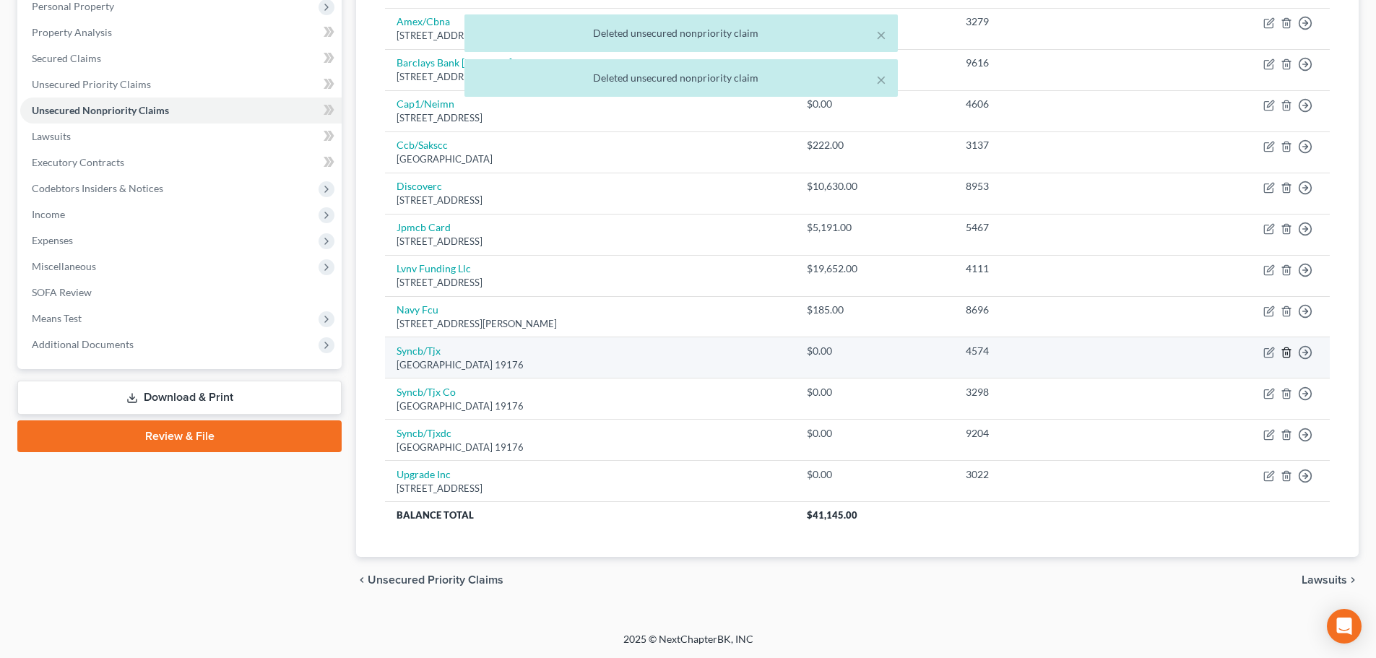
click at [1283, 347] on icon "button" at bounding box center [1287, 353] width 12 height 12
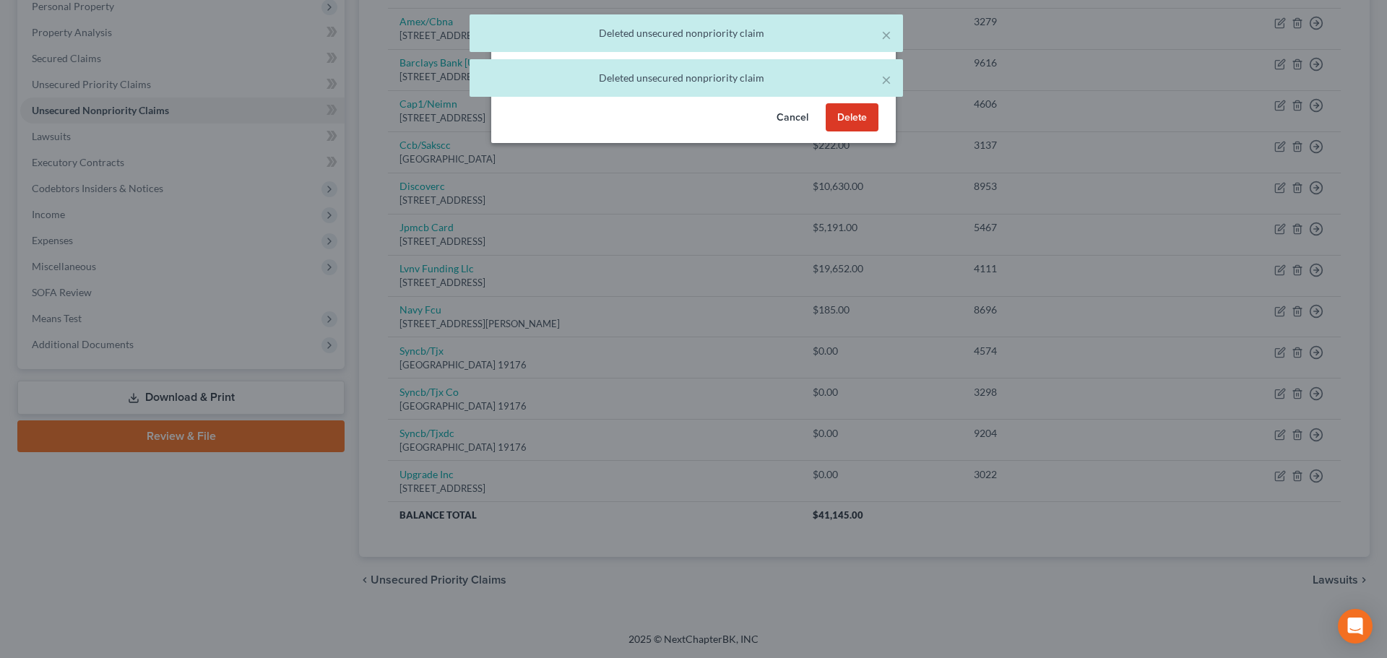
click at [864, 132] on button "Delete" at bounding box center [852, 117] width 53 height 29
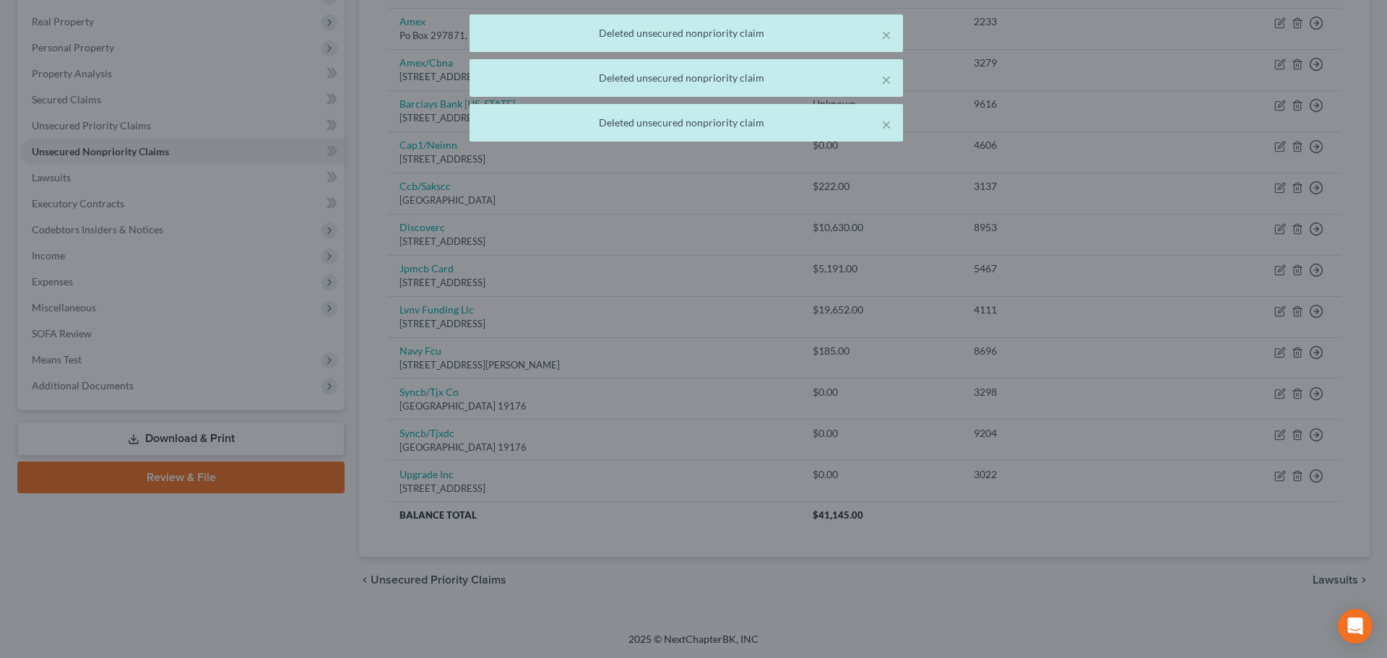
scroll to position [220, 0]
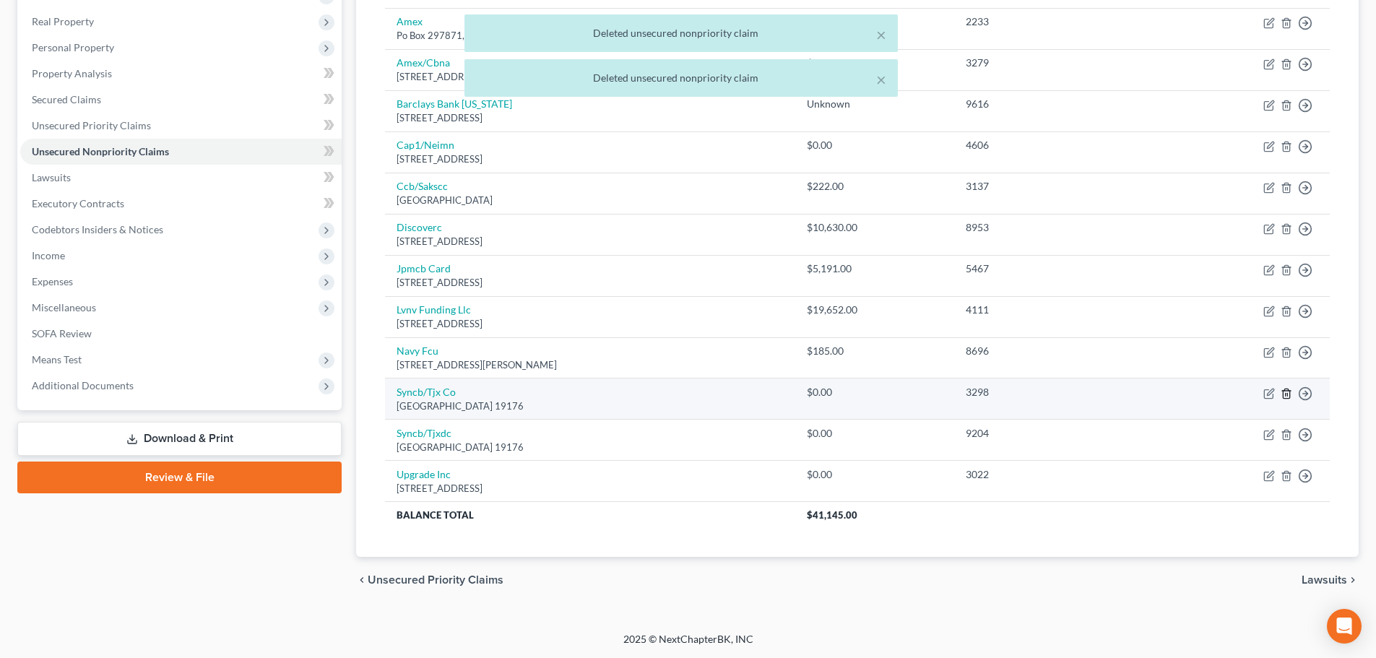
click at [1283, 391] on icon "button" at bounding box center [1287, 394] width 12 height 12
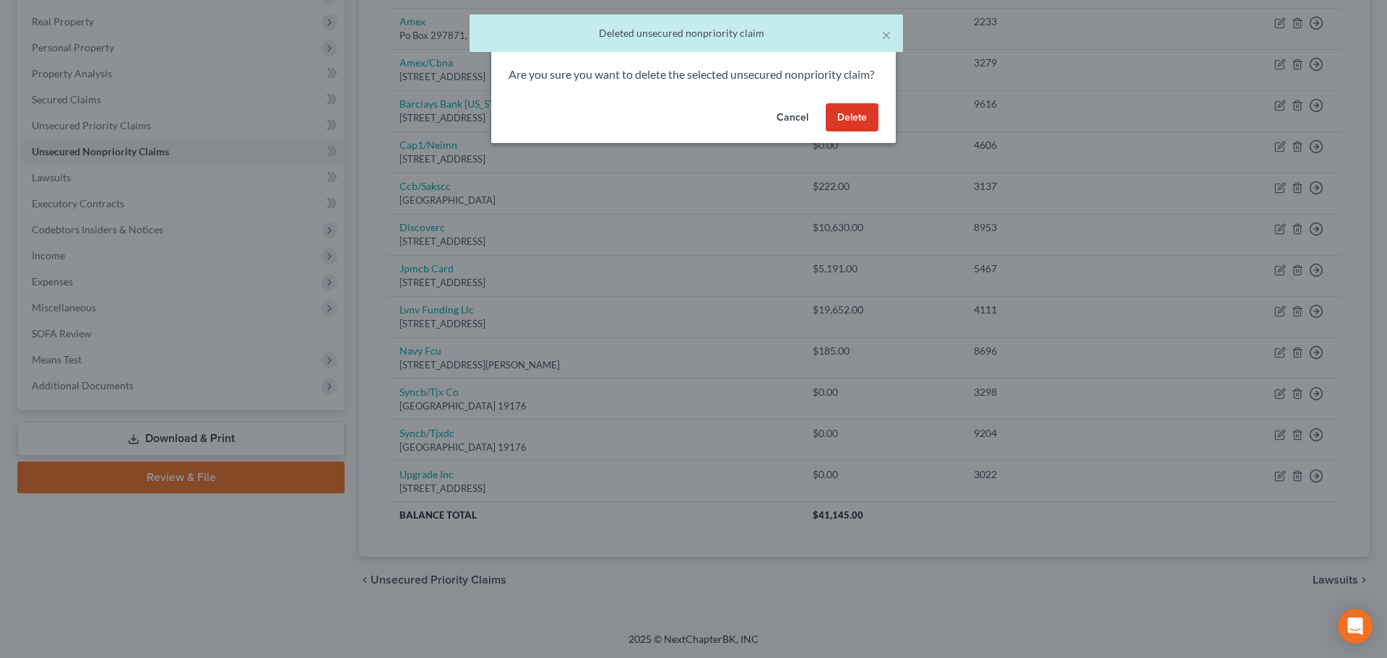
click at [857, 129] on button "Delete" at bounding box center [852, 117] width 53 height 29
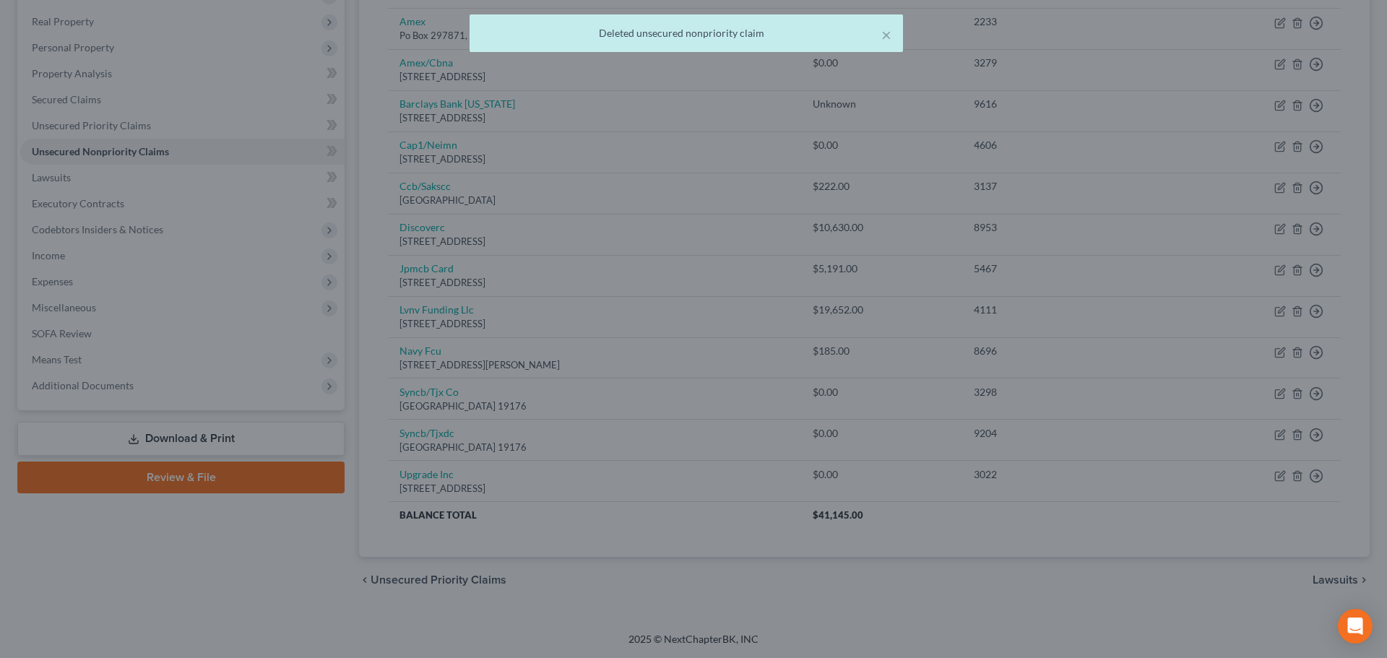
scroll to position [178, 0]
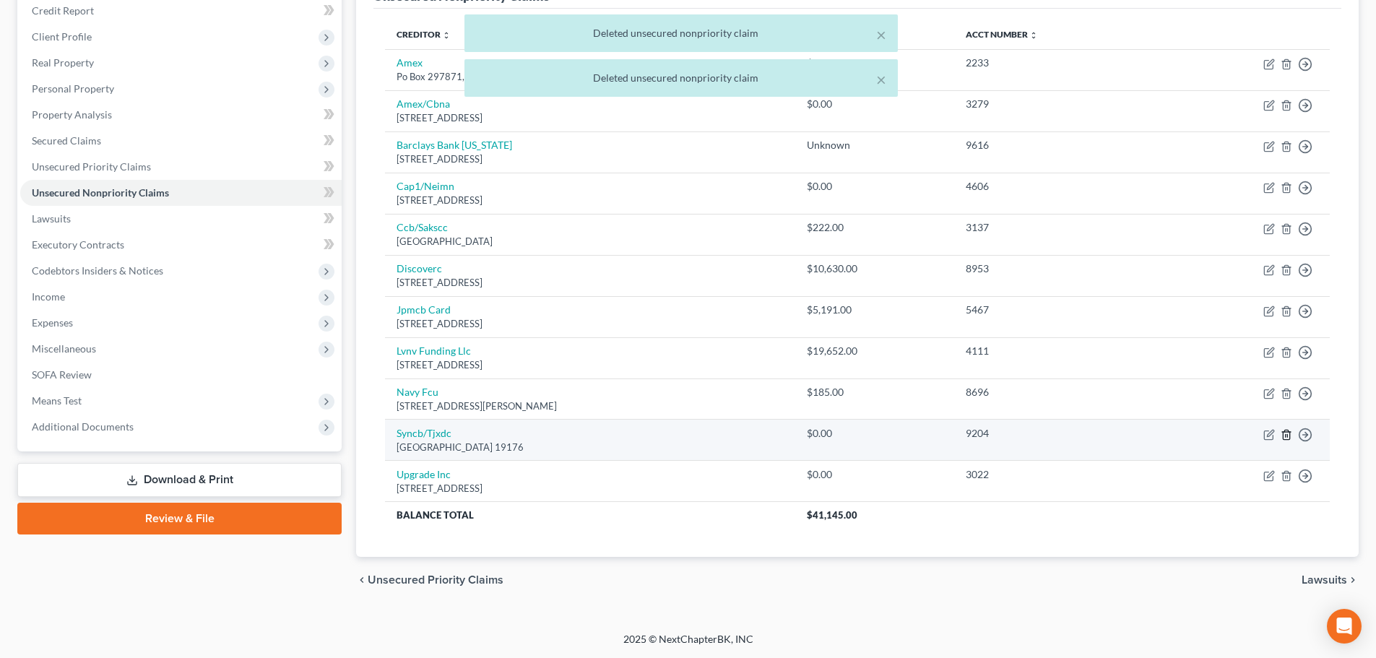
click at [1291, 429] on icon "button" at bounding box center [1287, 435] width 12 height 12
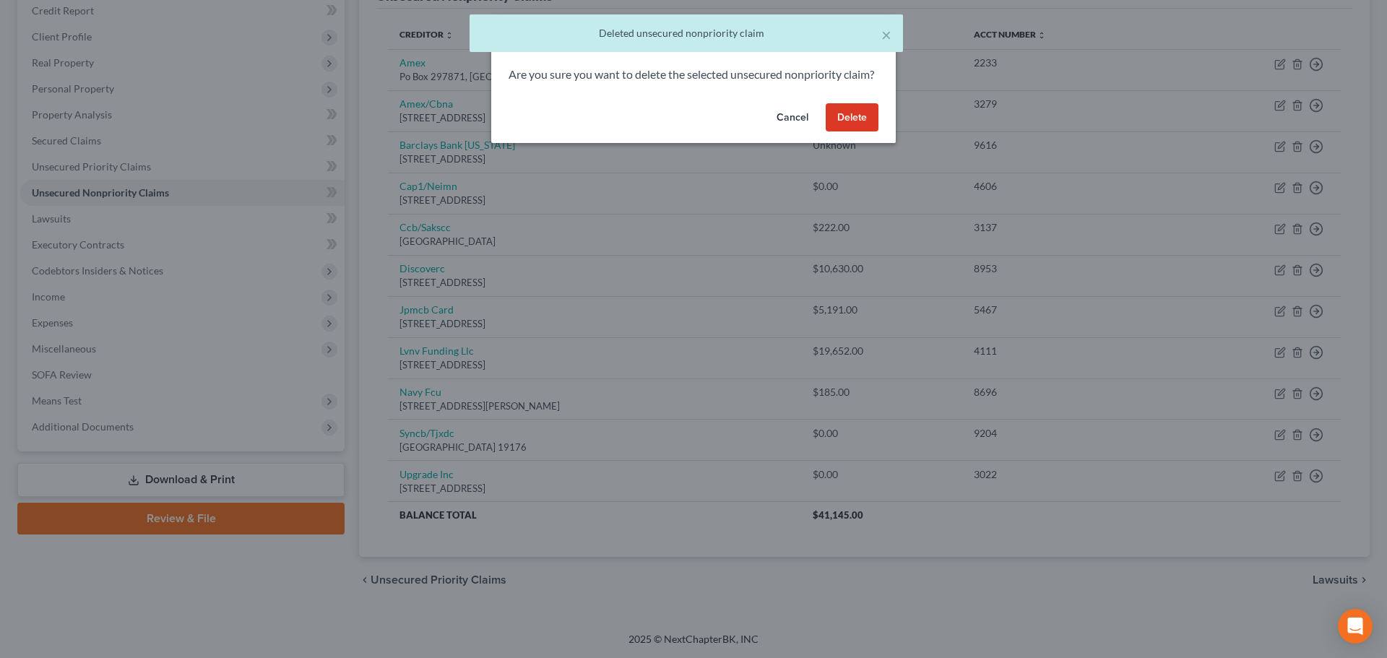
click at [859, 132] on button "Delete" at bounding box center [852, 117] width 53 height 29
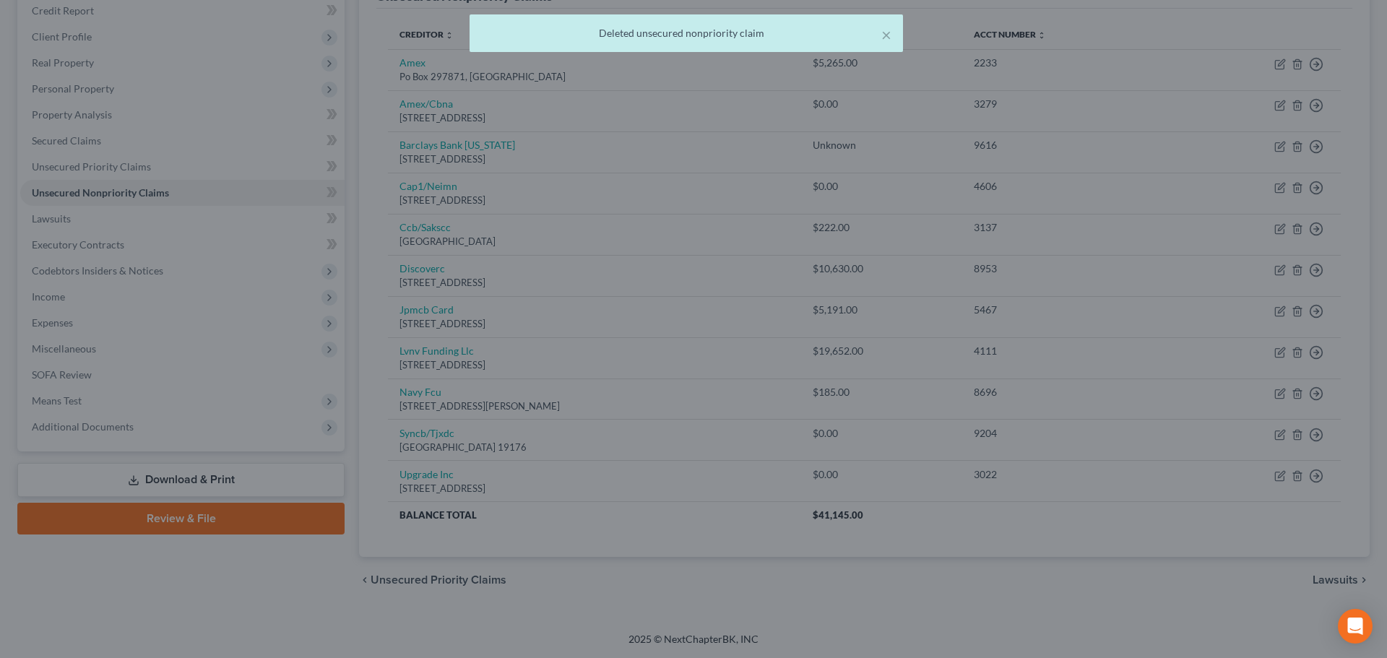
scroll to position [137, 0]
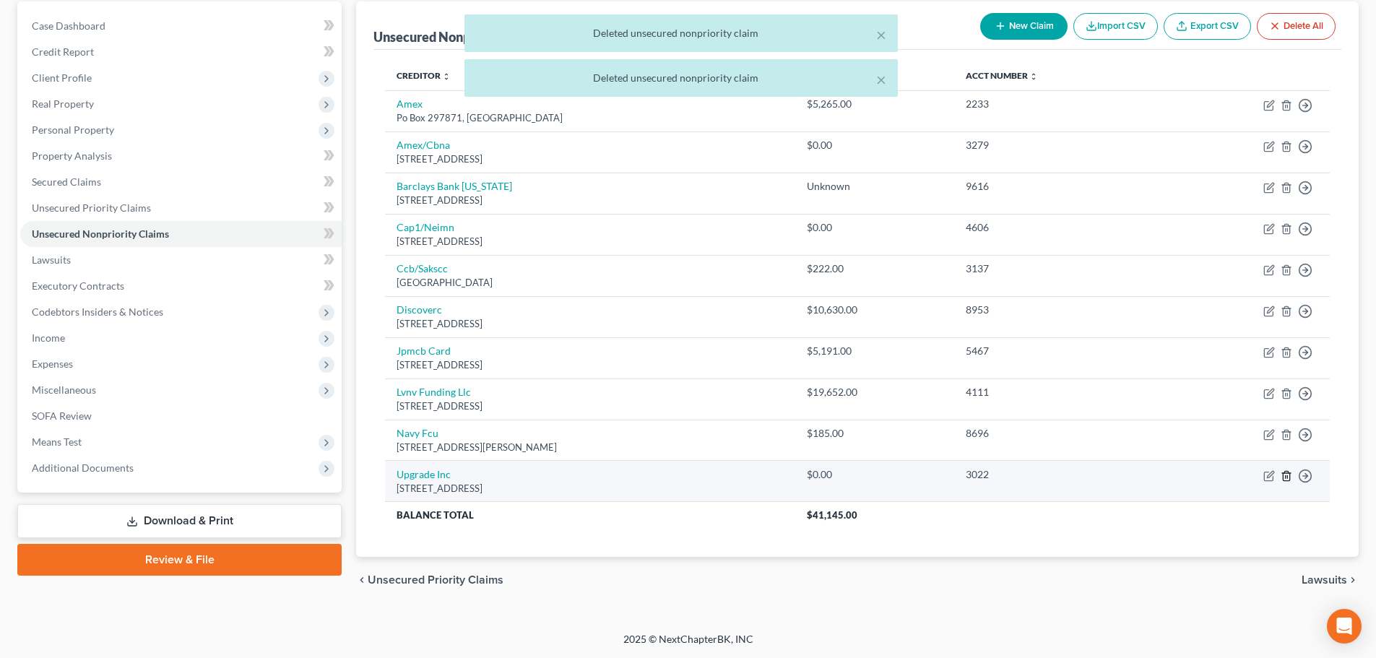
click at [1290, 472] on icon "button" at bounding box center [1287, 476] width 12 height 12
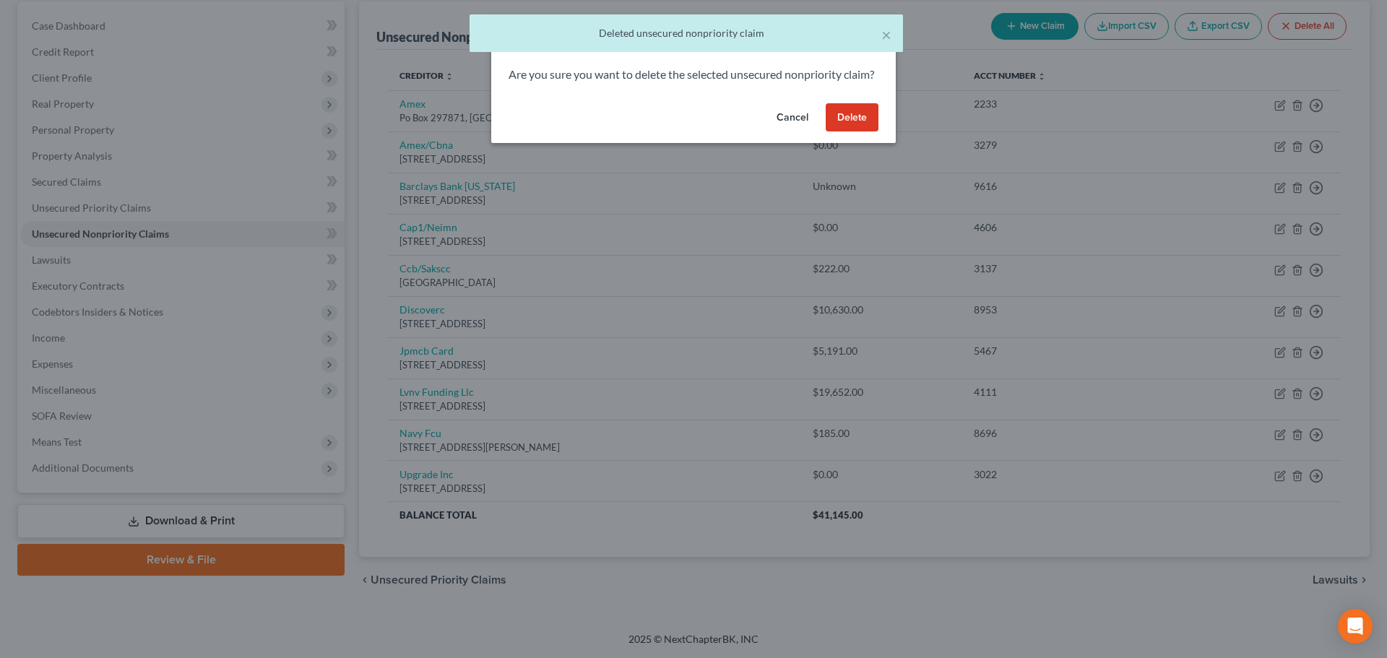
click at [858, 132] on button "Delete" at bounding box center [852, 117] width 53 height 29
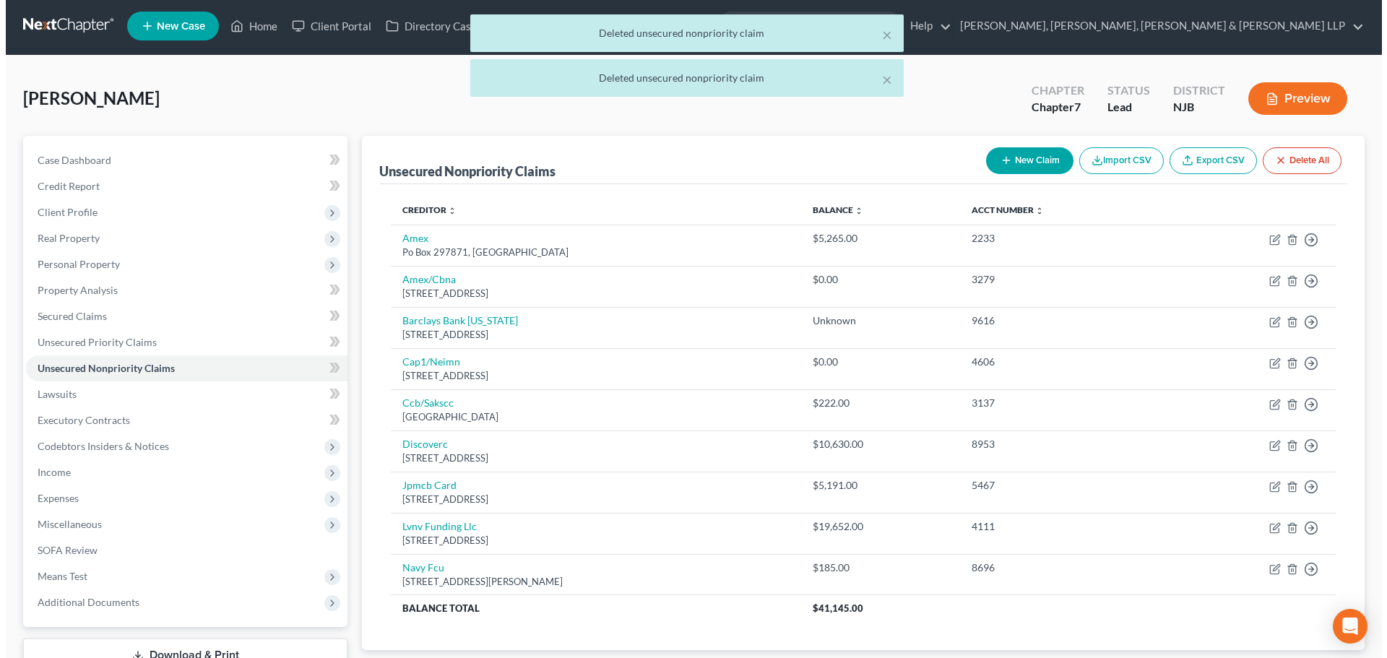
scroll to position [0, 0]
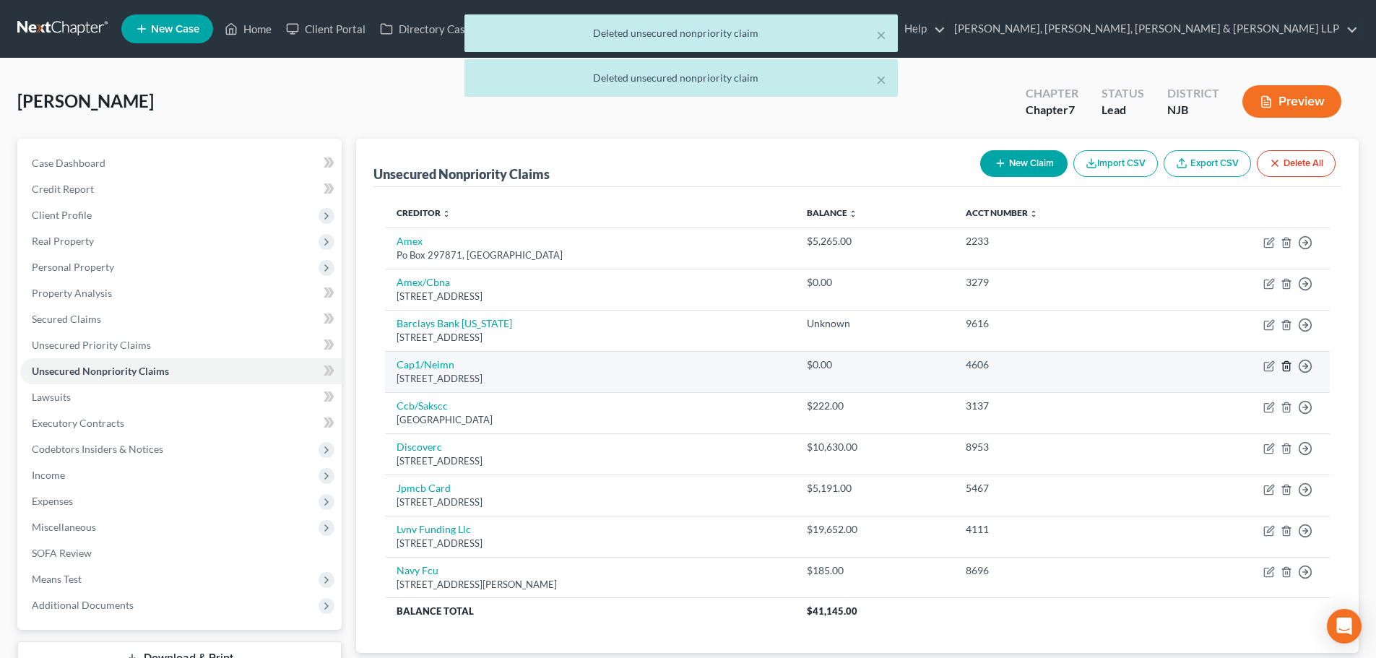
click at [1286, 367] on line "button" at bounding box center [1286, 366] width 0 height 3
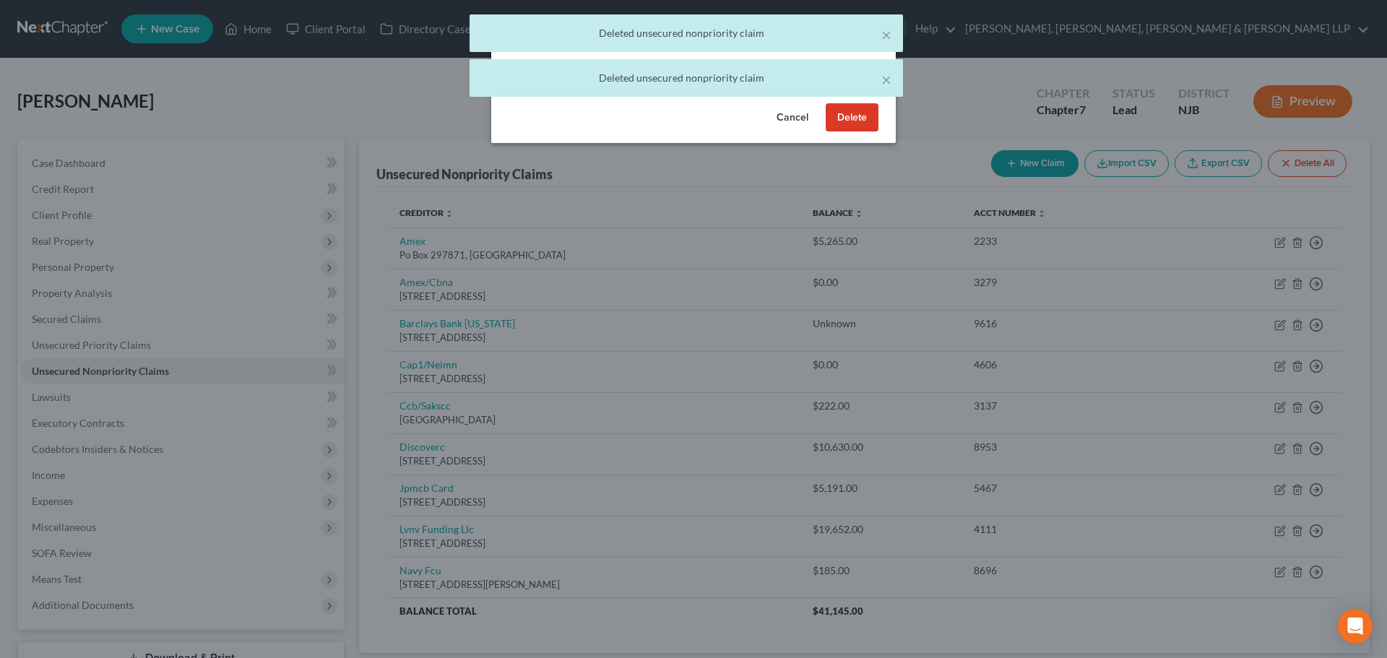
drag, startPoint x: 873, startPoint y: 131, endPoint x: 882, endPoint y: 137, distance: 10.8
click at [873, 131] on button "Delete" at bounding box center [852, 117] width 53 height 29
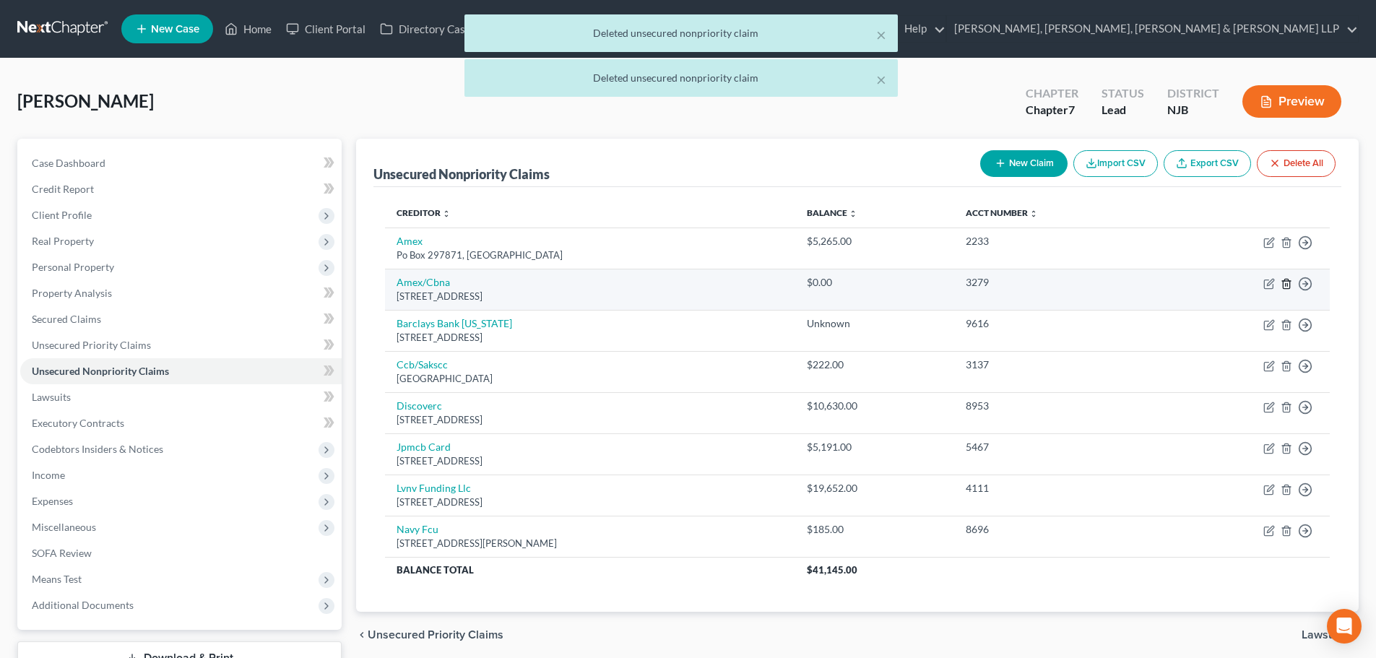
click at [1289, 287] on icon "button" at bounding box center [1286, 283] width 7 height 9
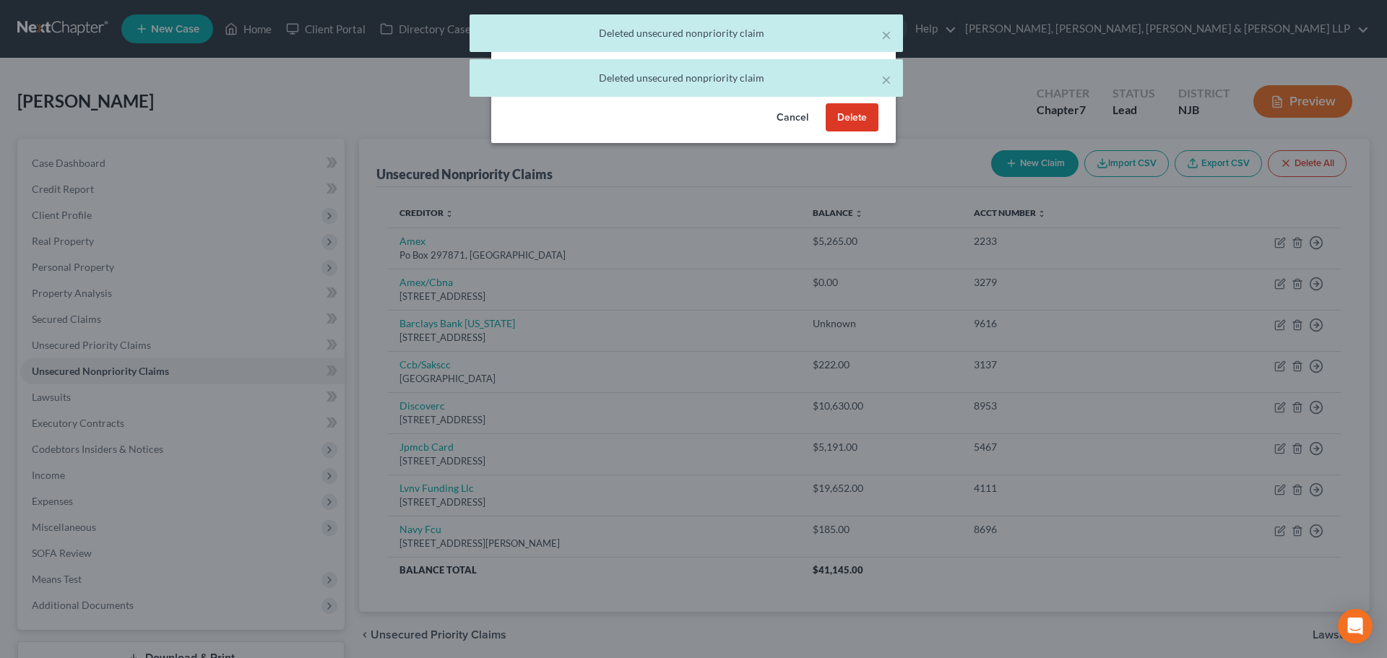
click at [859, 132] on button "Delete" at bounding box center [852, 117] width 53 height 29
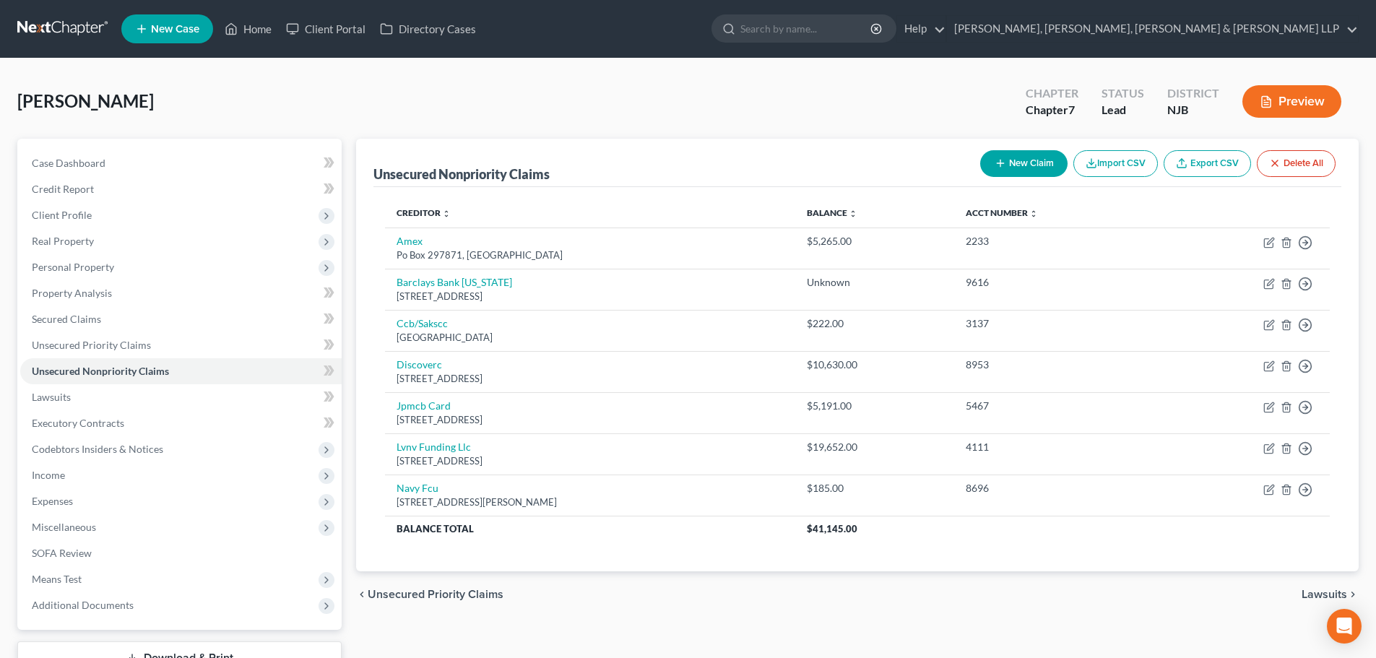
click at [1020, 163] on button "New Claim" at bounding box center [1023, 163] width 87 height 27
select select "0"
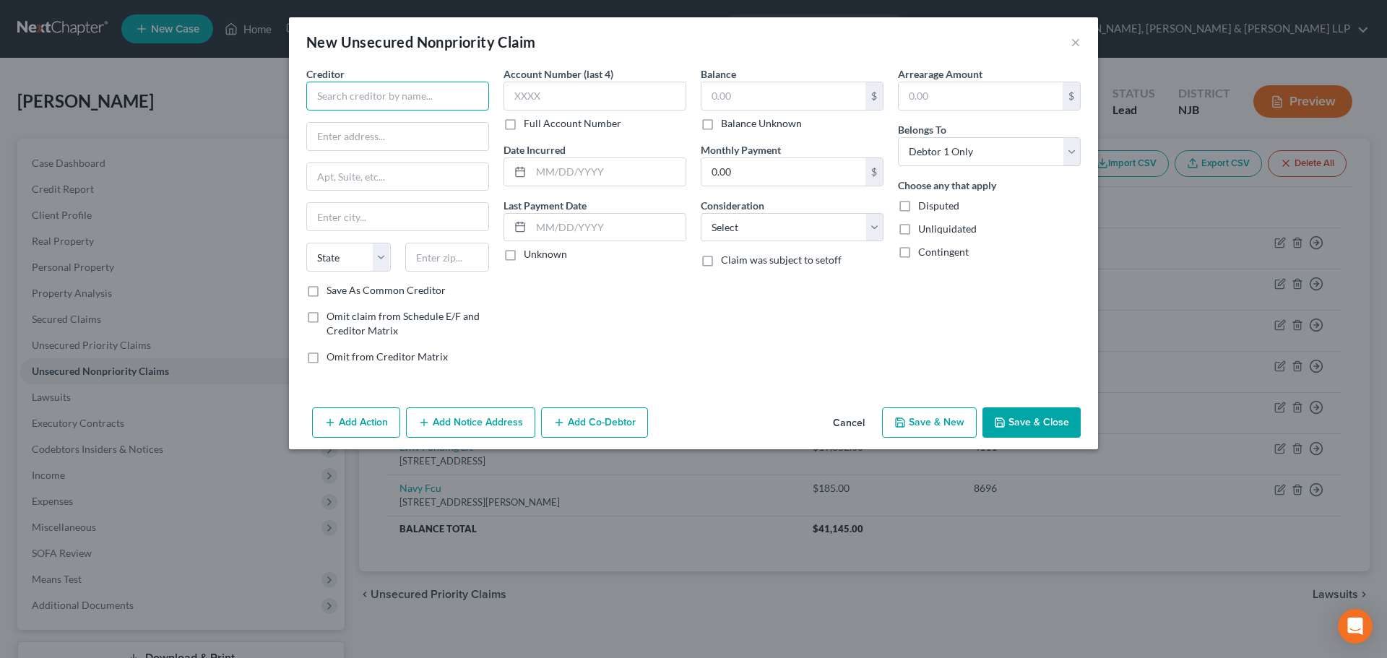
drag, startPoint x: 400, startPoint y: 100, endPoint x: 391, endPoint y: 103, distance: 9.6
click at [404, 102] on input "text" at bounding box center [397, 96] width 183 height 29
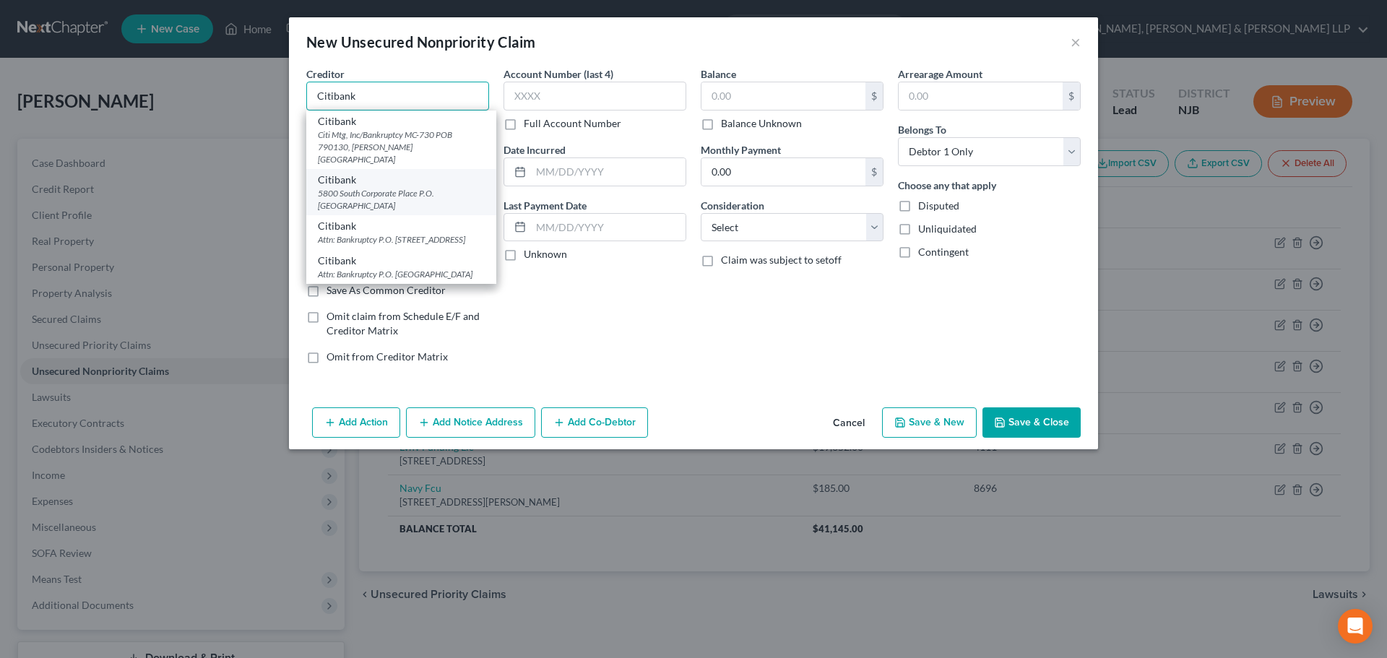
type input "Citibank"
click at [421, 173] on div "Citibank" at bounding box center [401, 180] width 167 height 14
type input "[STREET_ADDRESS]"
type input "P.O. Box 70166"
type input "[GEOGRAPHIC_DATA]"
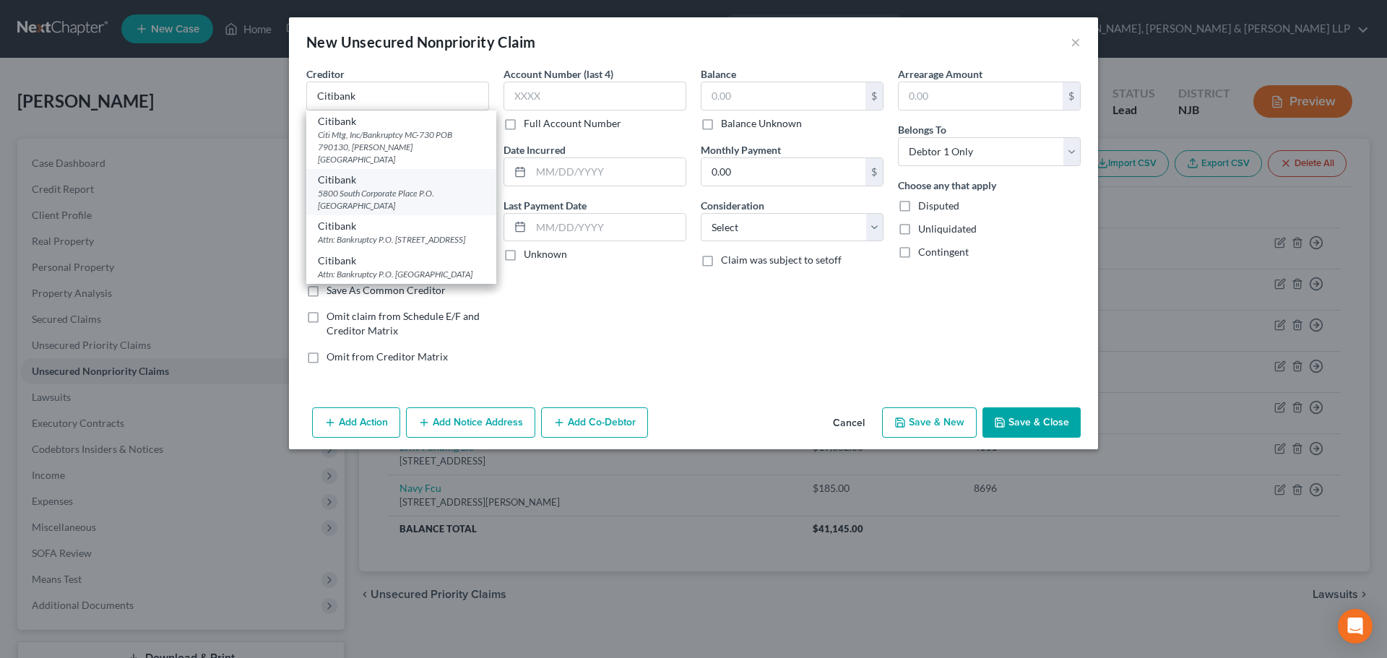
select select "43"
type input "57108"
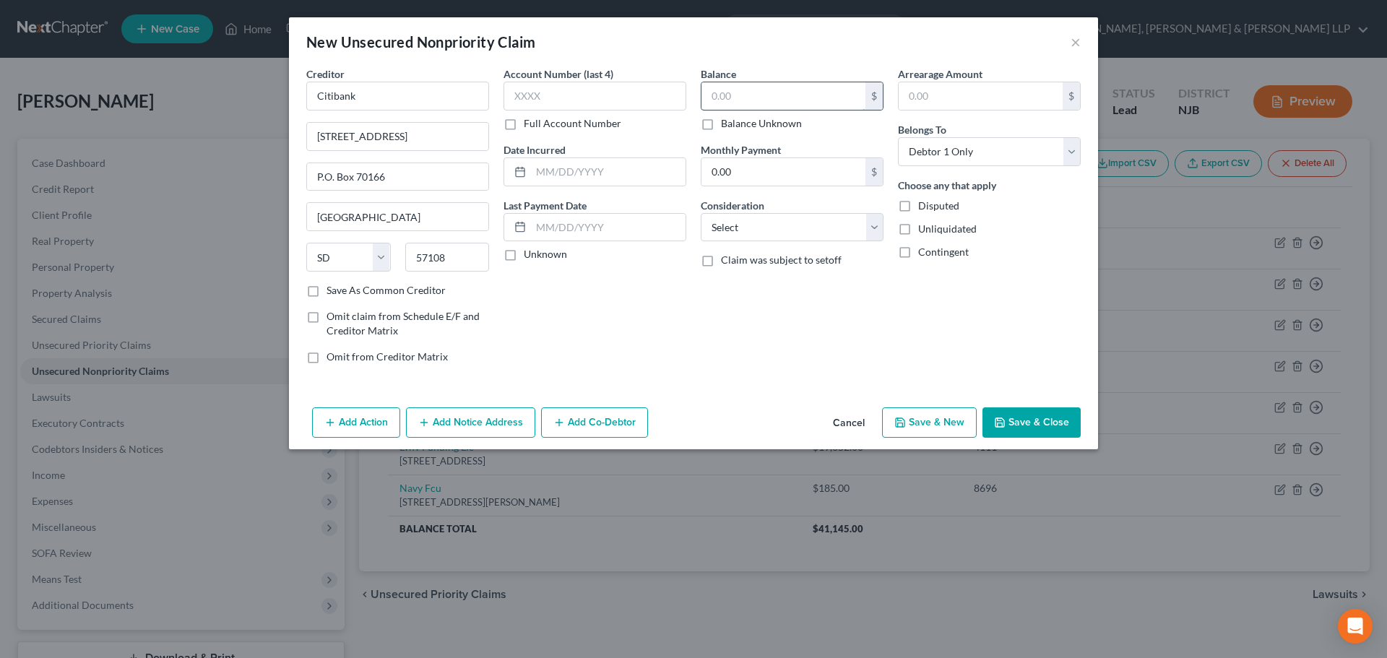
click at [793, 108] on input "text" at bounding box center [783, 95] width 164 height 27
type input "2,675.00"
click at [463, 417] on button "Add Notice Address" at bounding box center [470, 422] width 129 height 30
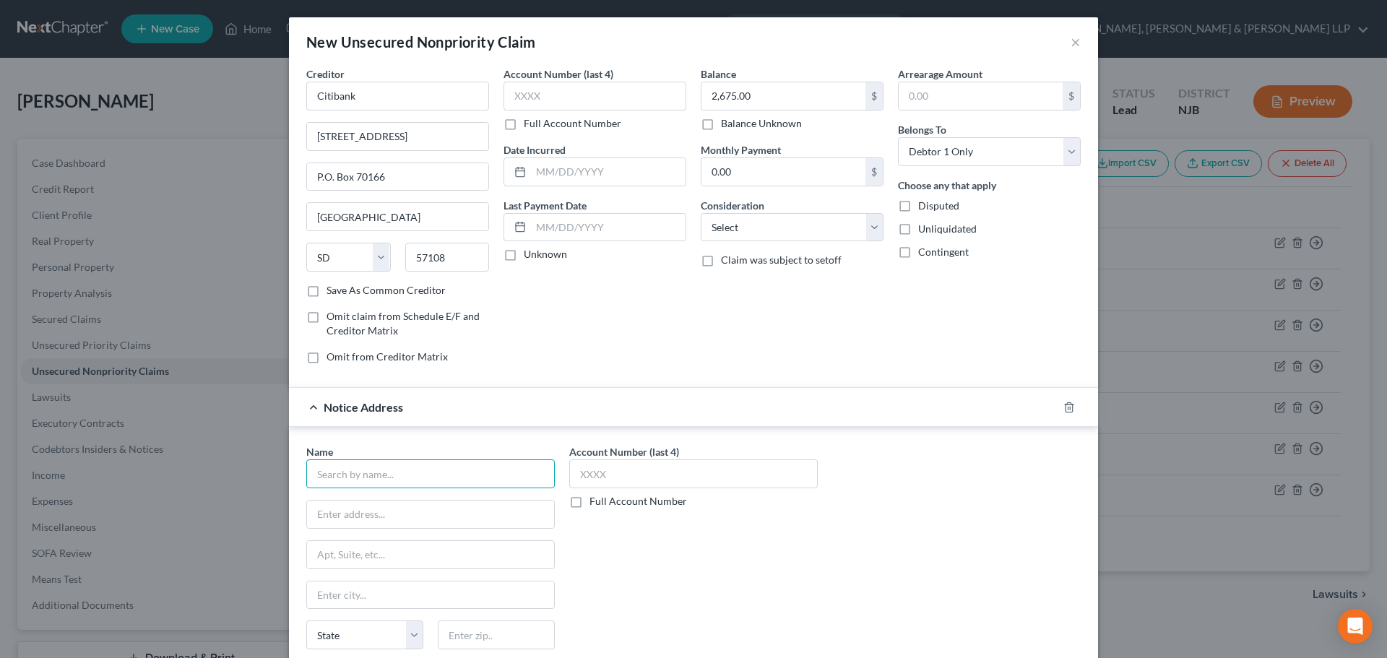
click at [353, 480] on input "text" at bounding box center [430, 473] width 248 height 29
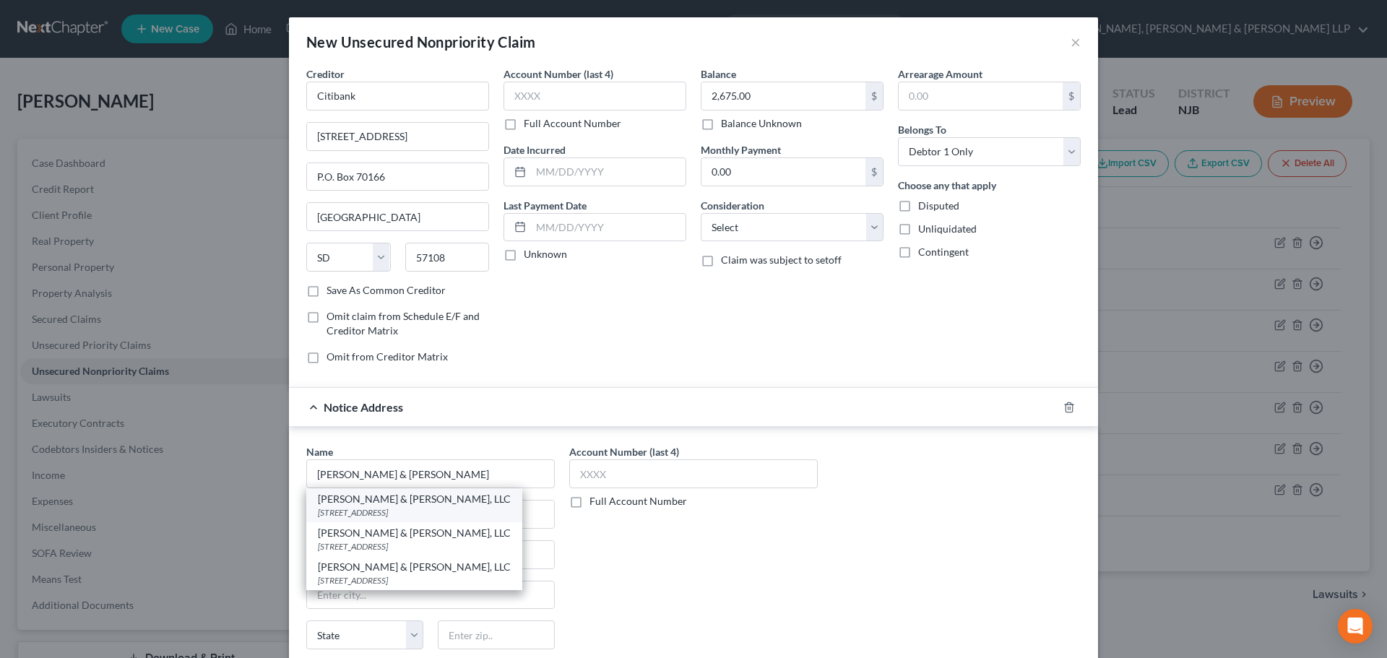
click at [378, 519] on div "[STREET_ADDRESS]" at bounding box center [414, 512] width 193 height 12
type input "[PERSON_NAME] & [PERSON_NAME], LLC"
type input "1787 [GEOGRAPHIC_DATA]"
type input "Suite 32"
type input "[GEOGRAPHIC_DATA]"
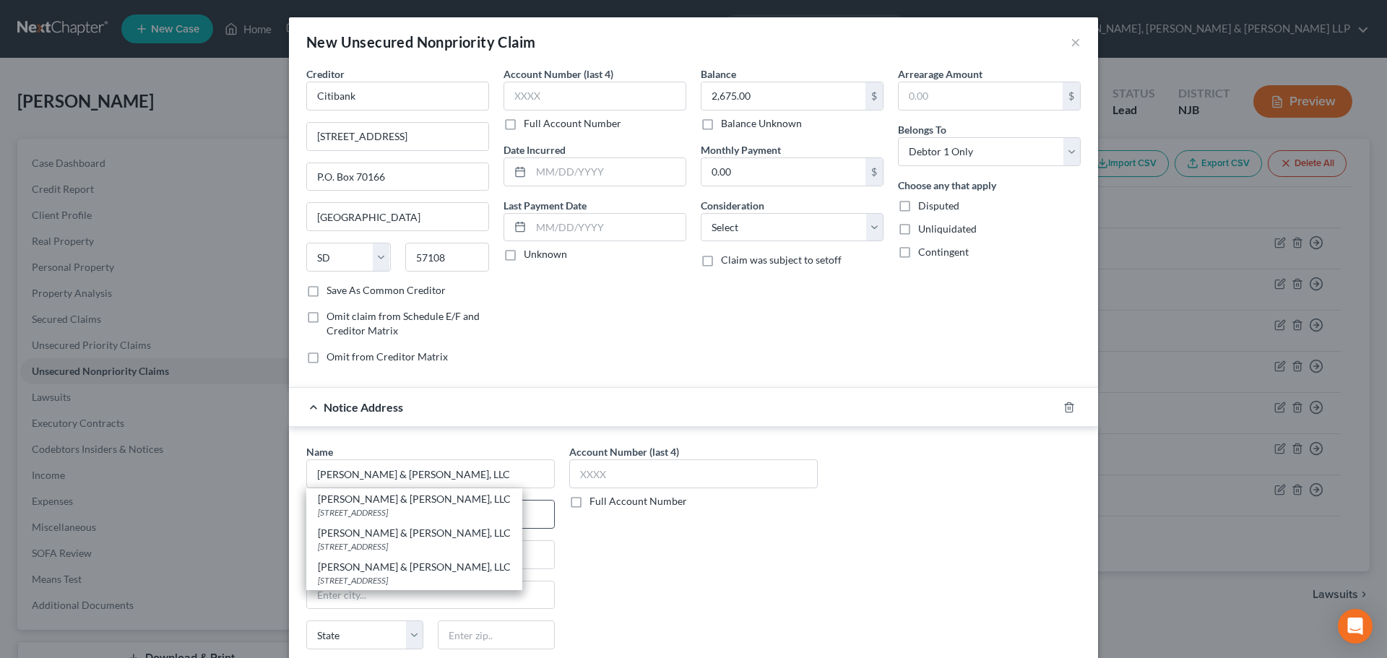
select select "35"
type input "11749"
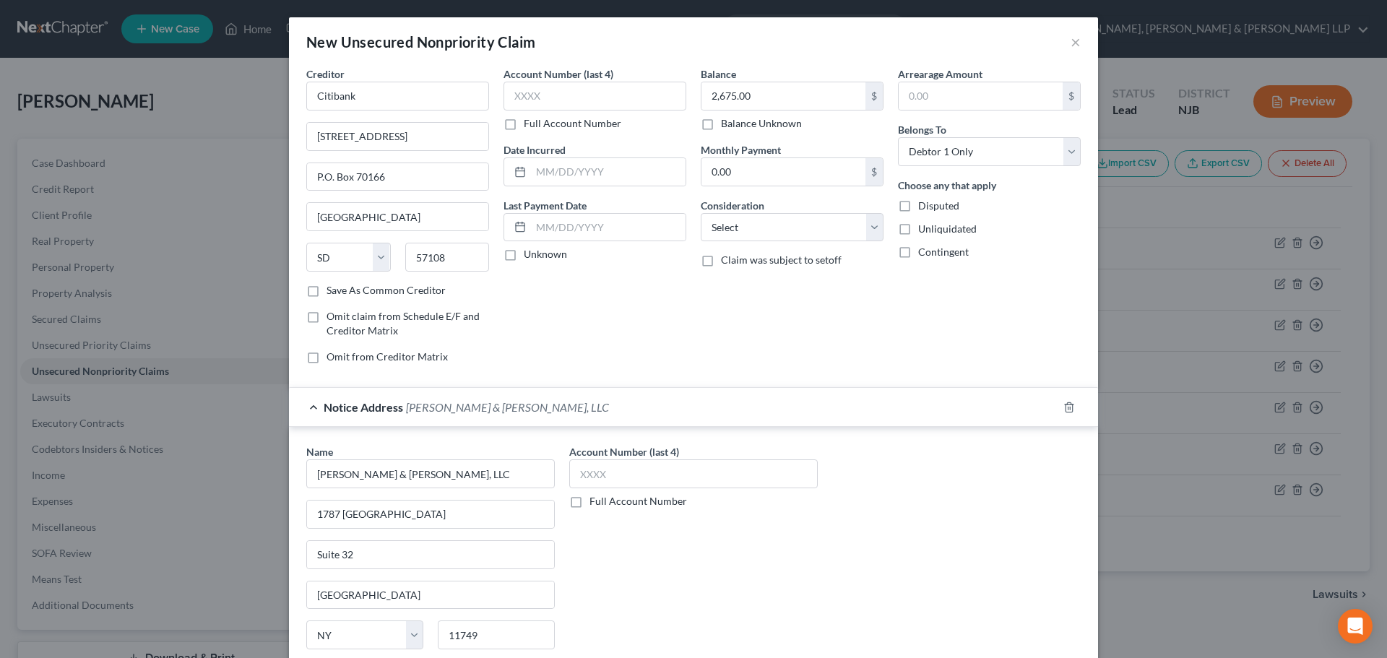
click at [724, 243] on div "Balance 2,675.00 $ Balance Unknown Balance Undetermined 2,675.00 $ Balance Unkn…" at bounding box center [791, 220] width 197 height 309
click at [727, 232] on select "Select Cable / Satellite Services Collection Agency Credit Card Debt Debt Couns…" at bounding box center [792, 227] width 183 height 29
select select "8"
click at [701, 213] on select "Select Cable / Satellite Services Collection Agency Credit Card Debt Debt Couns…" at bounding box center [792, 227] width 183 height 29
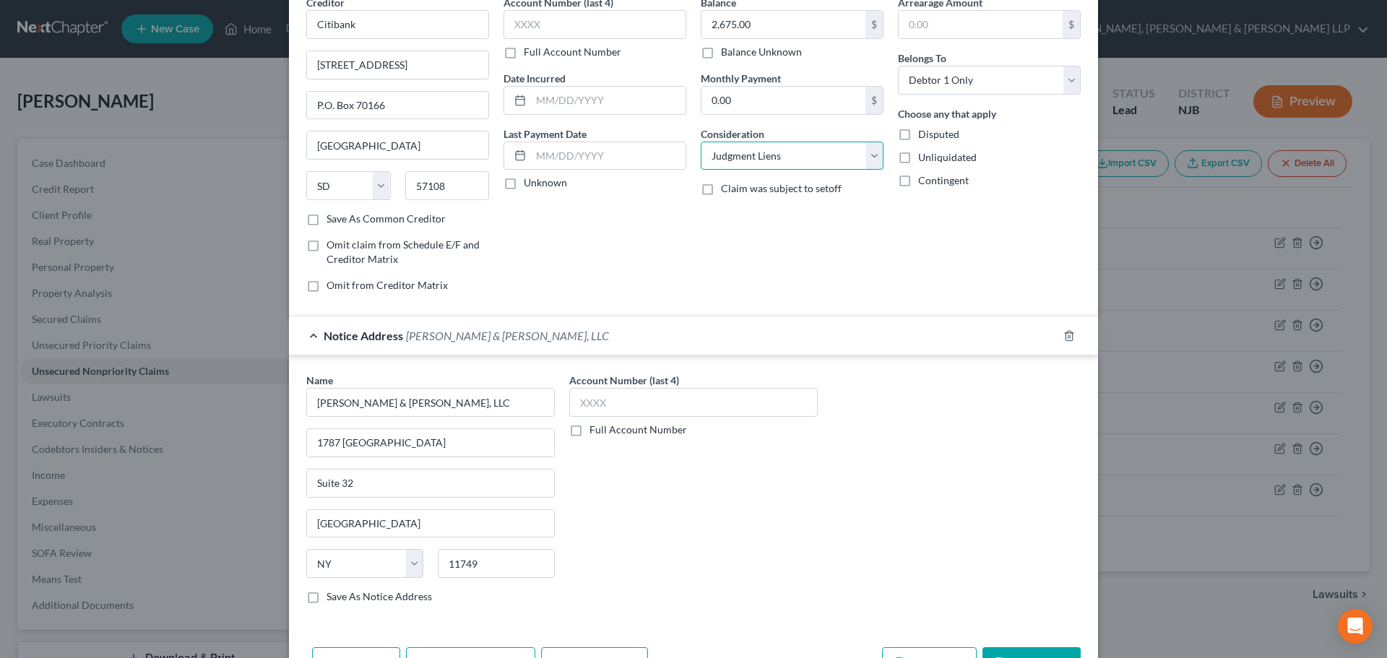
scroll to position [120, 0]
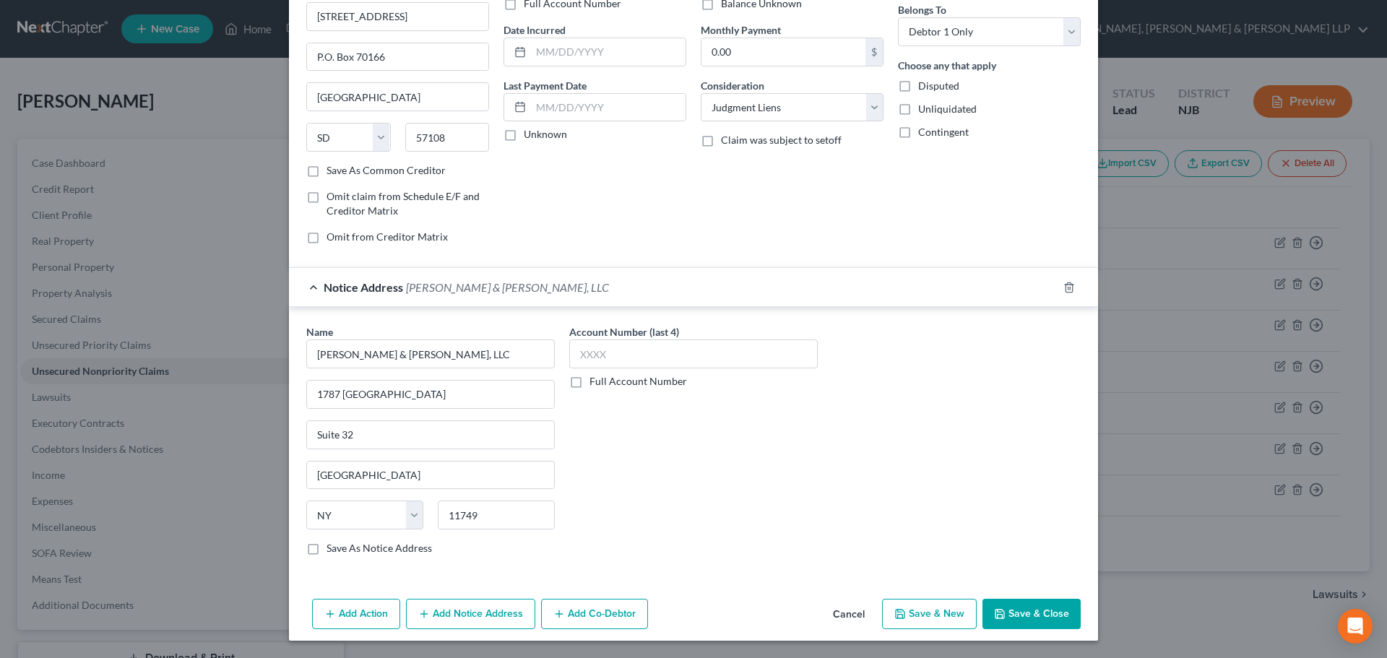
drag, startPoint x: 1005, startPoint y: 602, endPoint x: 956, endPoint y: 600, distance: 48.4
click at [1008, 602] on button "Save & Close" at bounding box center [1031, 614] width 98 height 30
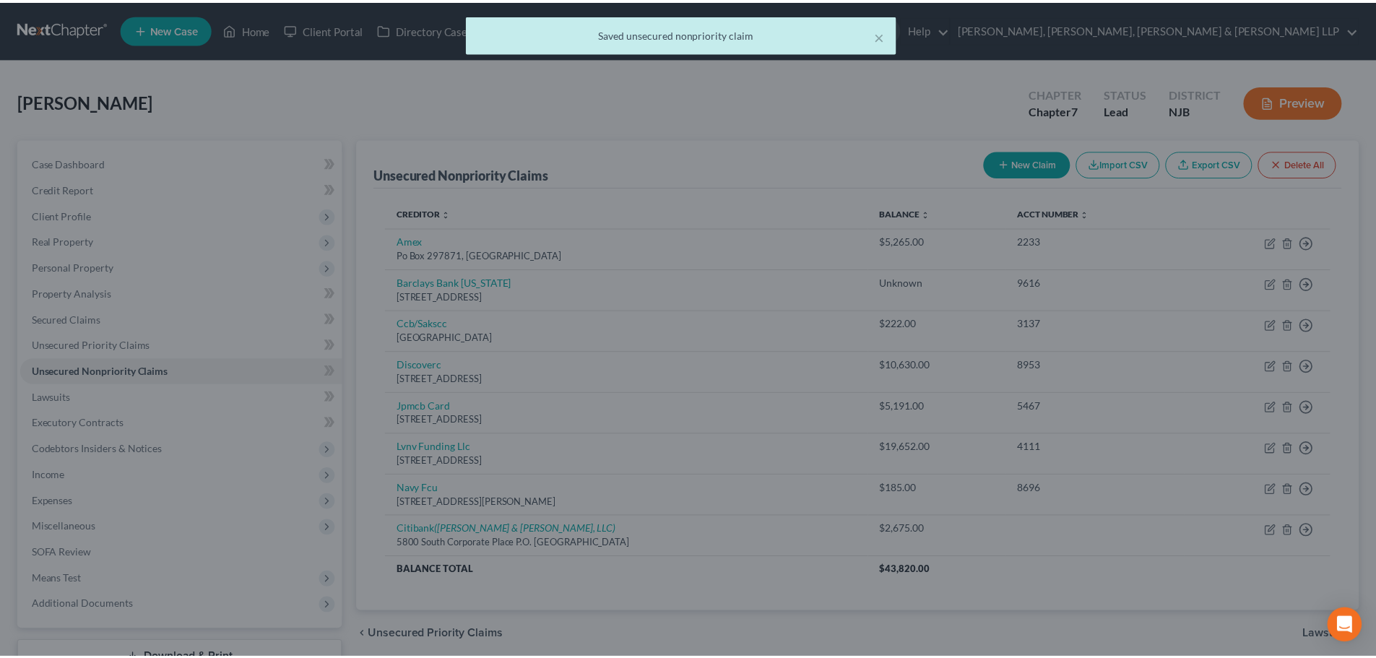
scroll to position [0, 0]
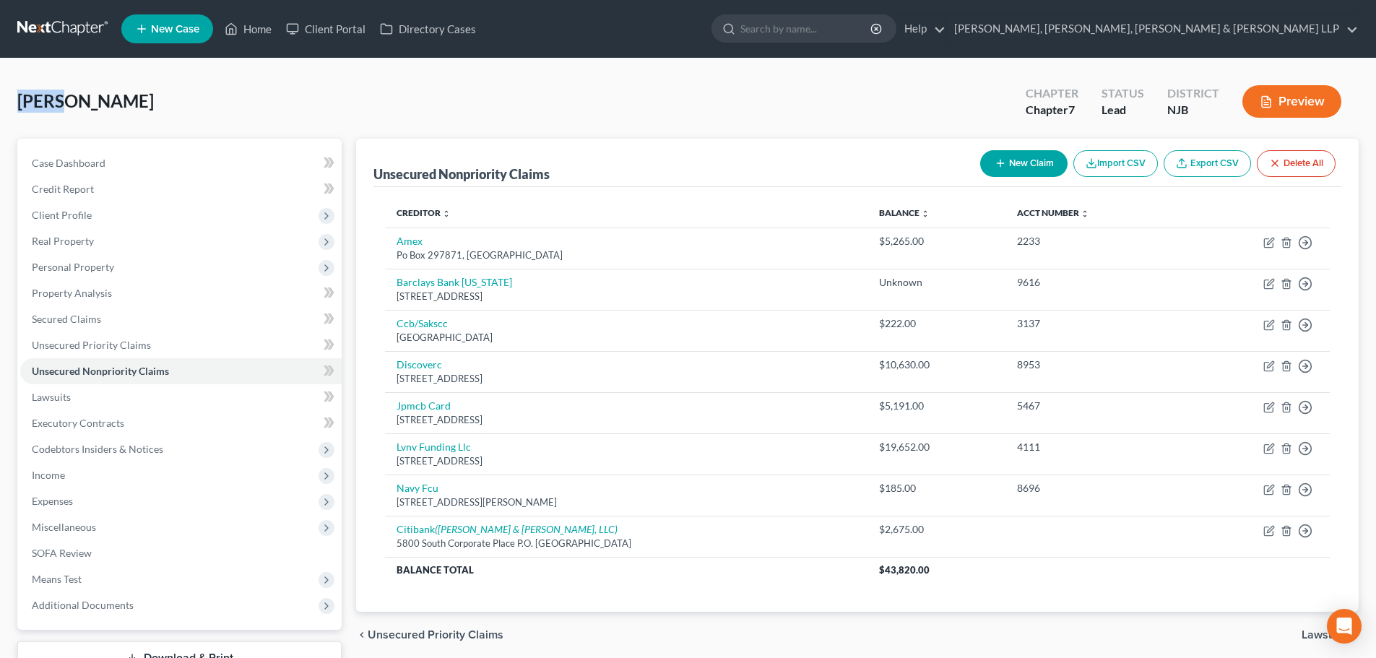
drag, startPoint x: 42, startPoint y: 105, endPoint x: -14, endPoint y: 111, distance: 56.6
click at [0, 111] on html "Home New Case Client Portal Directory Cases Scura Wigfield, [PERSON_NAME], [PER…" at bounding box center [688, 384] width 1376 height 768
copy span "Dankw"
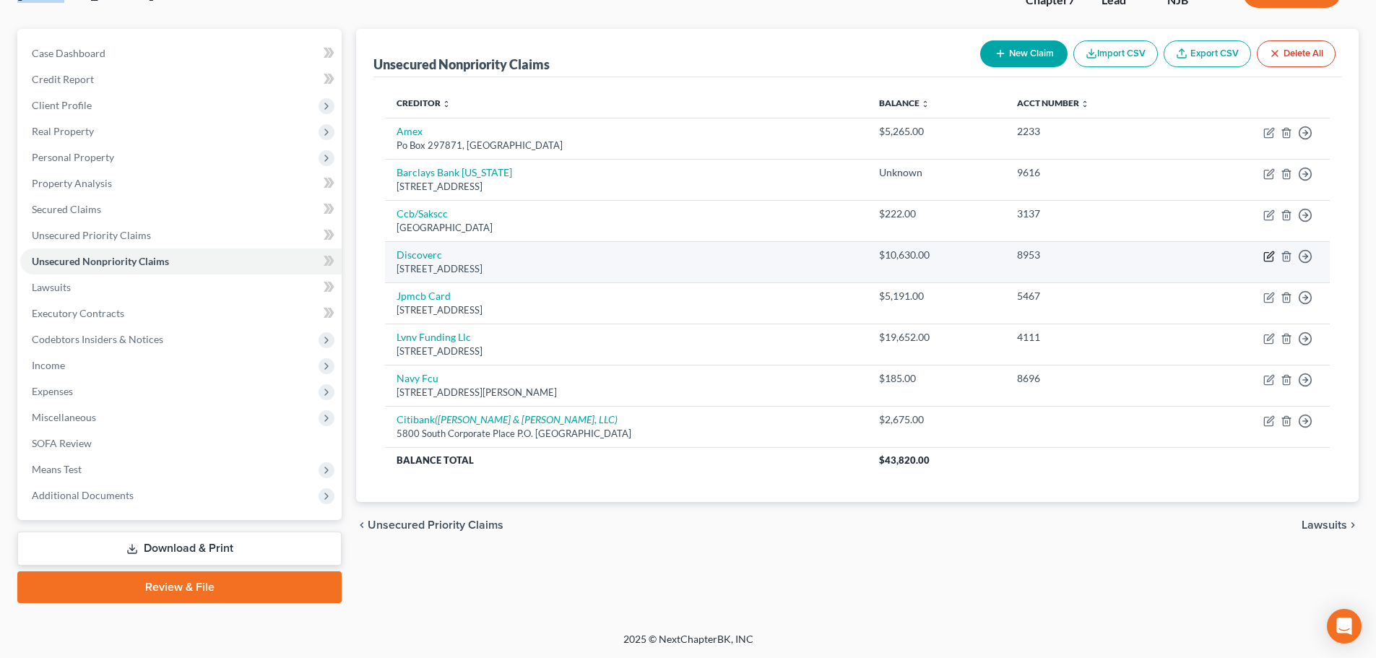
click at [1271, 257] on icon "button" at bounding box center [1269, 257] width 12 height 12
select select "46"
select select "2"
select select "0"
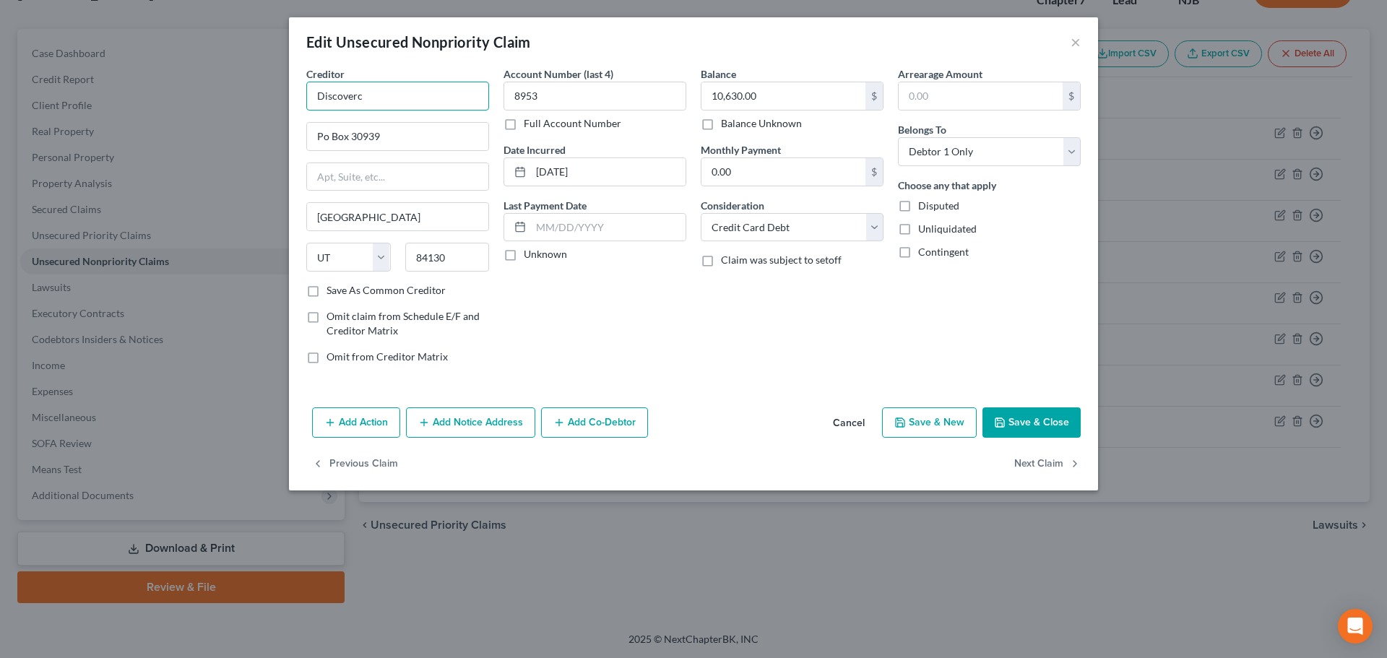
click at [401, 92] on input "Discoverc" at bounding box center [397, 96] width 183 height 29
click at [666, 345] on div "Account Number (last 4) 8953 Full Account Number Date Incurred [DATE] Last Paym…" at bounding box center [594, 220] width 197 height 309
type input "Discover Bank"
click at [516, 415] on button "Add Notice Address" at bounding box center [470, 422] width 129 height 30
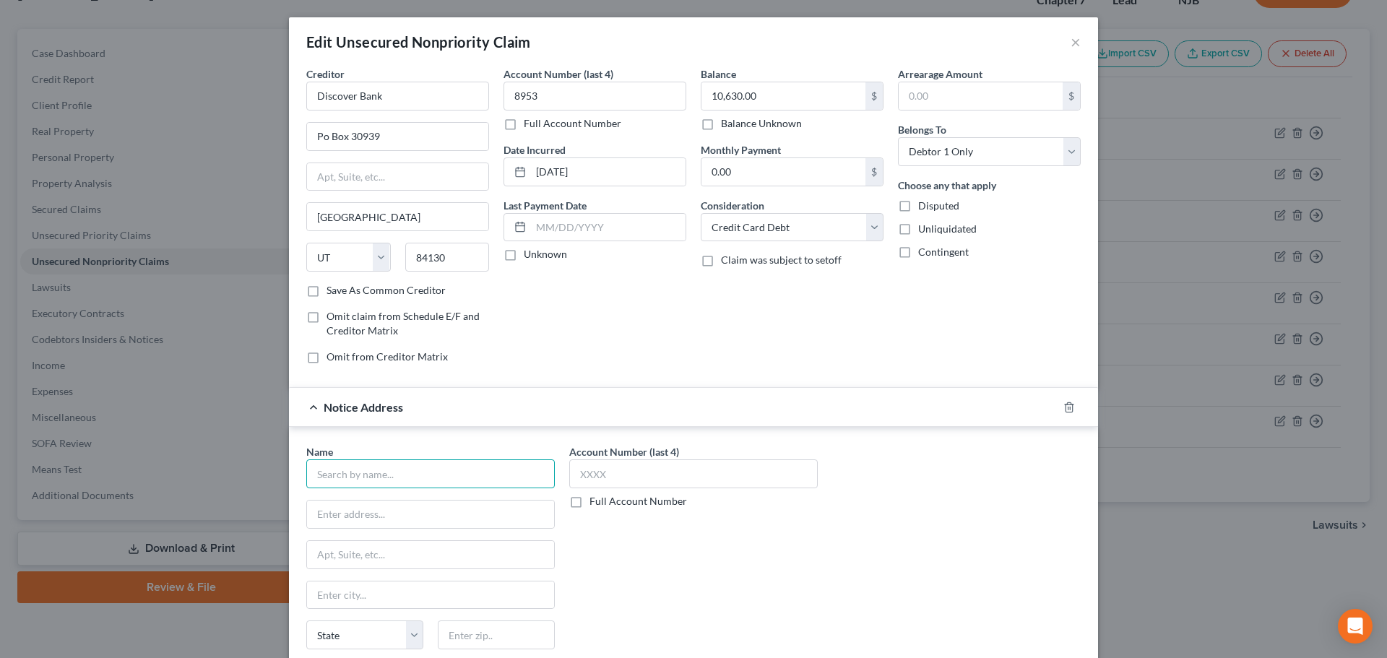
click at [371, 479] on input "text" at bounding box center [430, 473] width 248 height 29
click at [419, 516] on input "text" at bounding box center [430, 514] width 247 height 27
click at [407, 475] on input "[PERSON_NAME] & Asscoiates" at bounding box center [430, 473] width 248 height 29
drag, startPoint x: 423, startPoint y: 470, endPoint x: 368, endPoint y: 485, distance: 56.1
click at [368, 485] on input "[PERSON_NAME] & Asscoiates" at bounding box center [430, 473] width 248 height 29
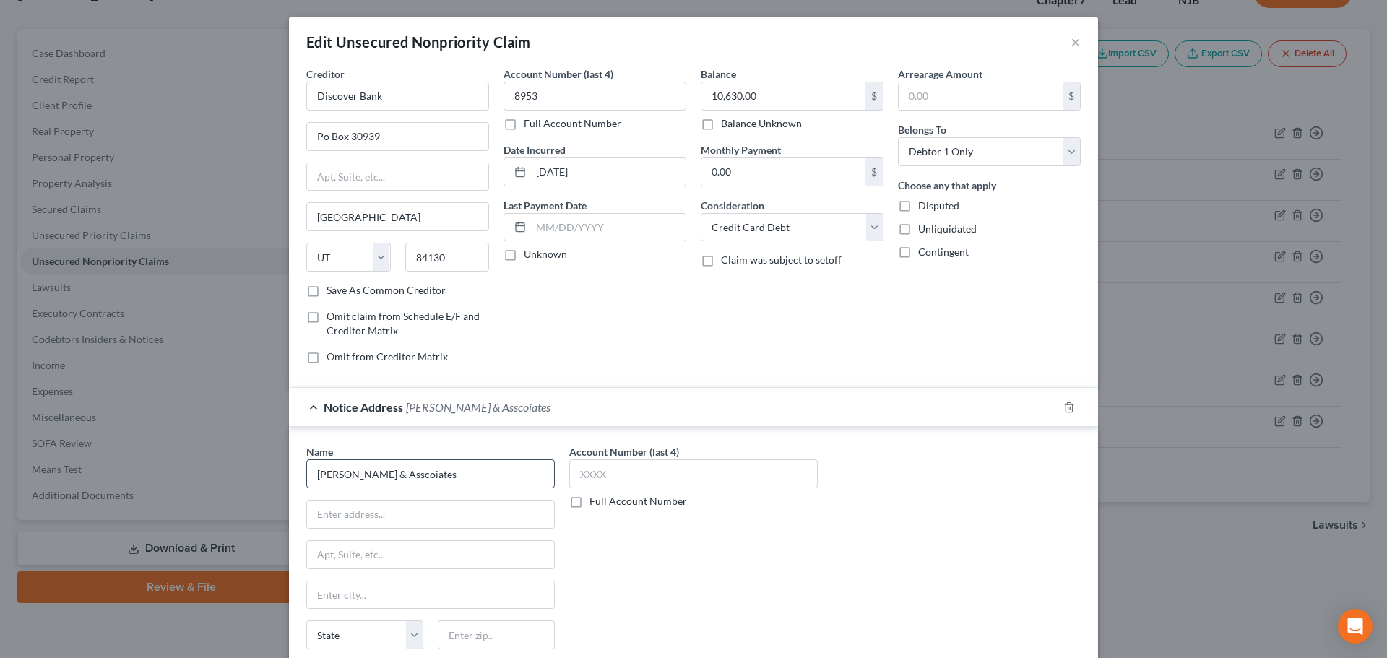
drag, startPoint x: 369, startPoint y: 479, endPoint x: 435, endPoint y: 482, distance: 65.8
click at [490, 546] on input "text" at bounding box center [430, 554] width 247 height 27
drag, startPoint x: 394, startPoint y: 478, endPoint x: 357, endPoint y: 475, distance: 37.7
click at [357, 475] on input "[PERSON_NAME] & Asscoiates" at bounding box center [430, 473] width 248 height 29
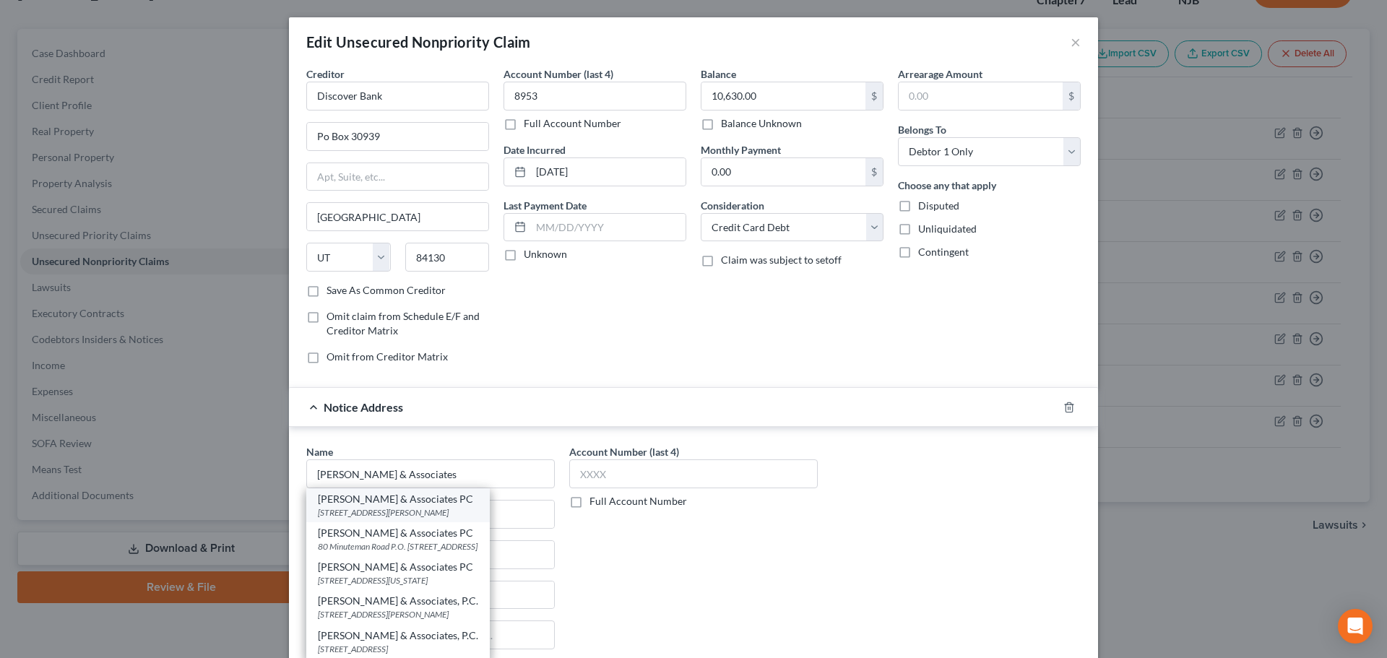
click at [490, 519] on div "[PERSON_NAME] & Associates PC [STREET_ADDRESS][PERSON_NAME]" at bounding box center [397, 505] width 183 height 34
type input "[PERSON_NAME] & Associates PC"
type input "[STREET_ADDRESS]"
type input "[PERSON_NAME]"
select select "33"
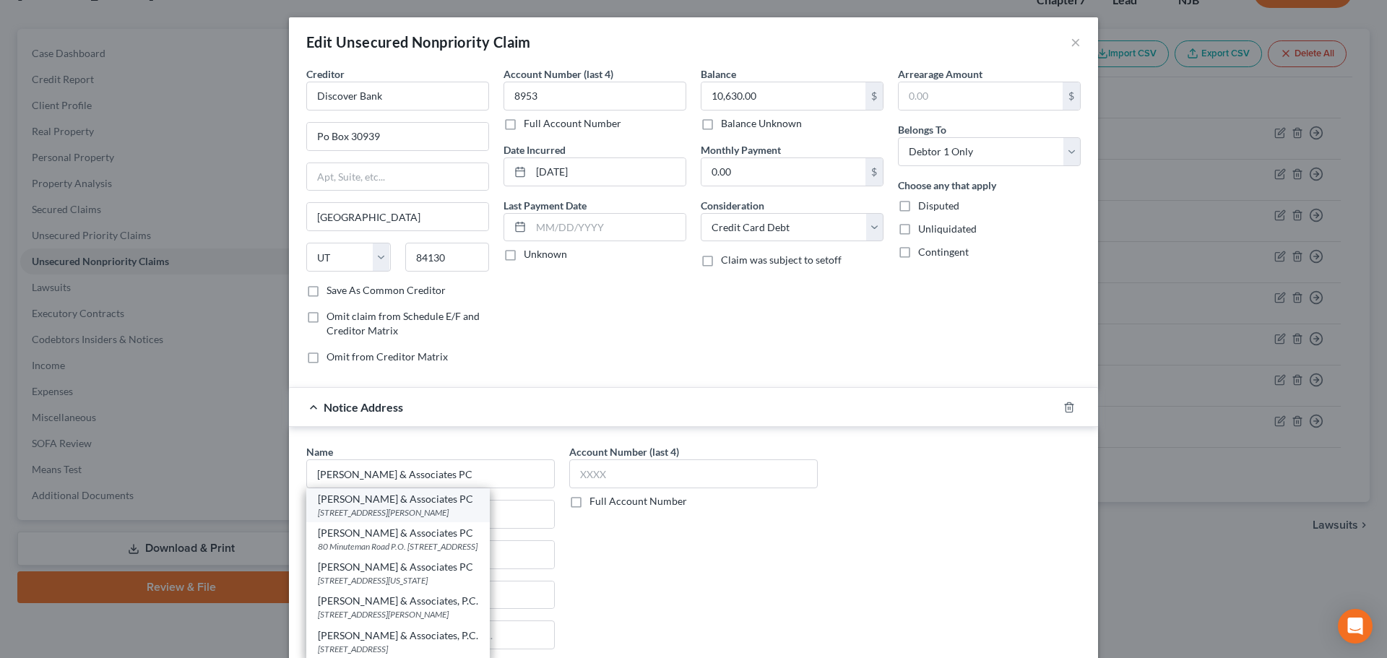
type input "08043"
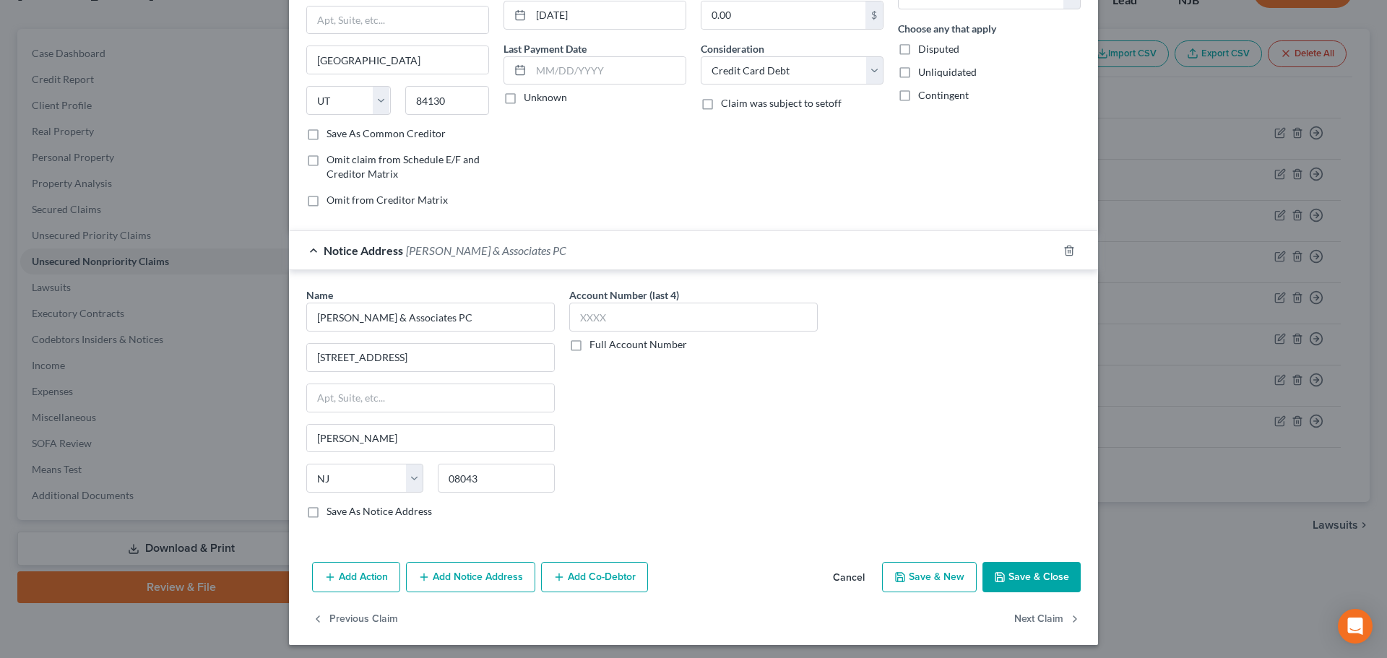
scroll to position [161, 0]
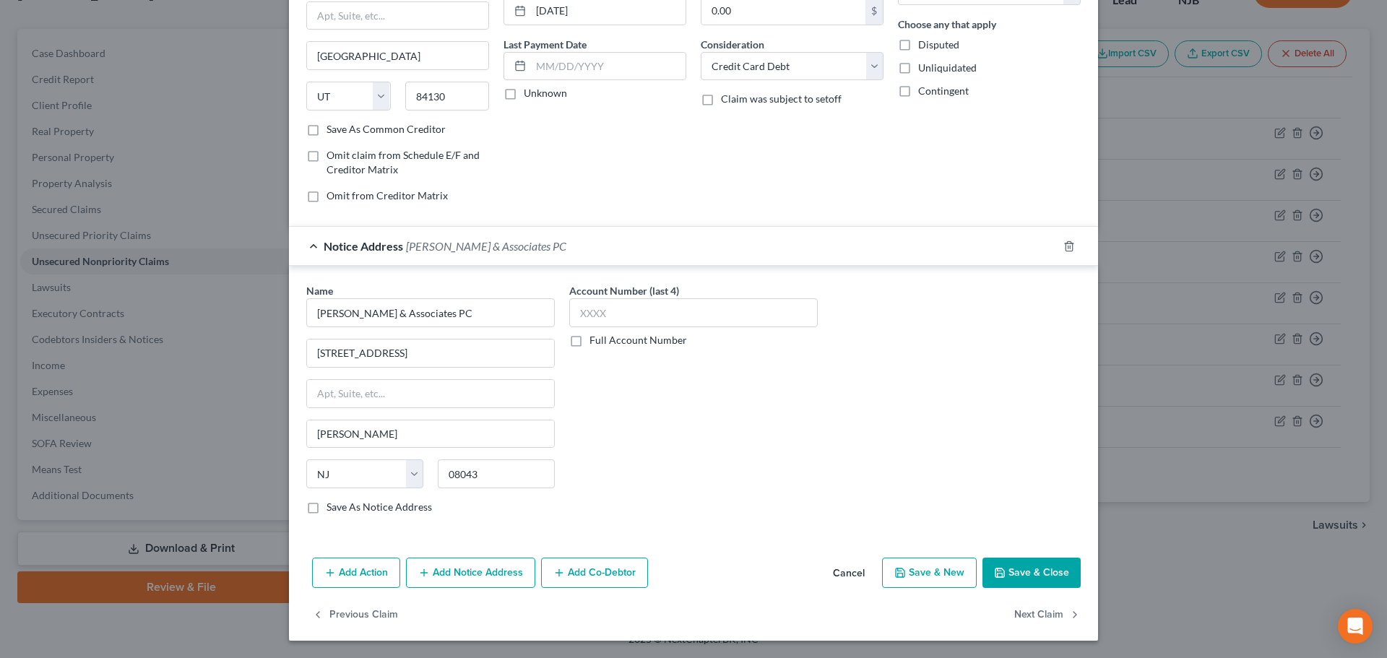
click at [1006, 573] on button "Save & Close" at bounding box center [1031, 573] width 98 height 30
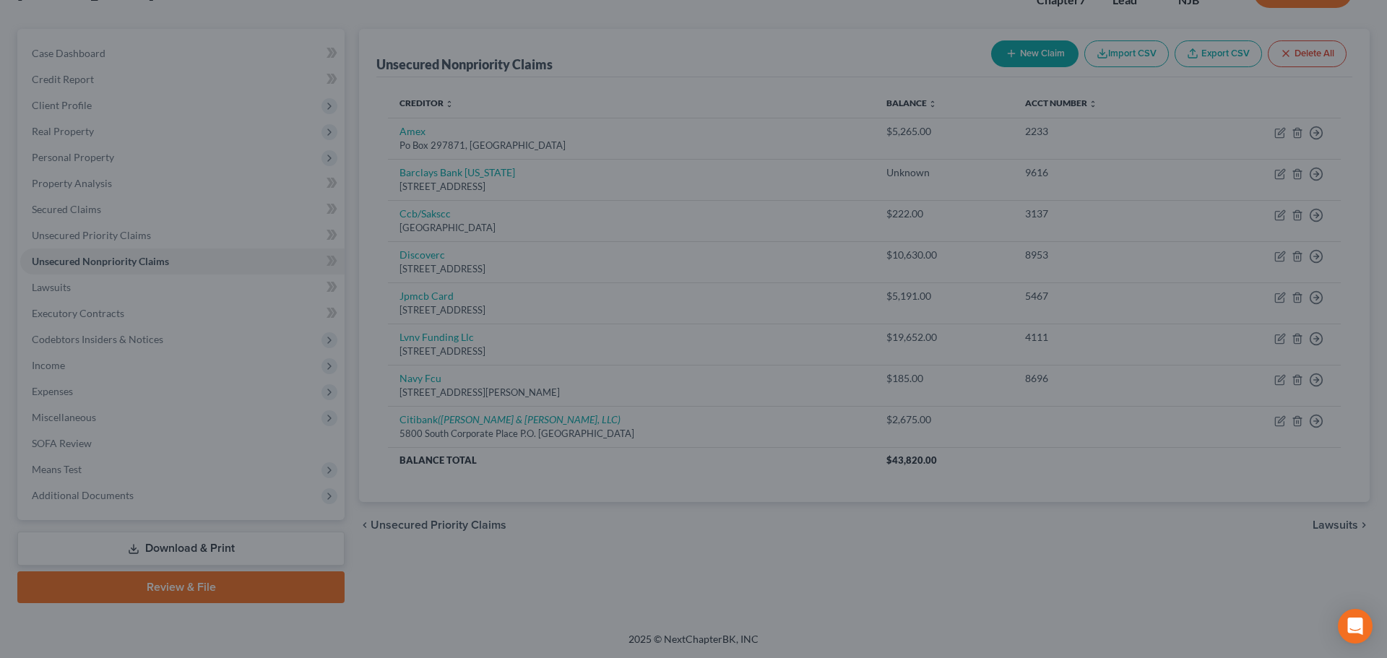
type input "0"
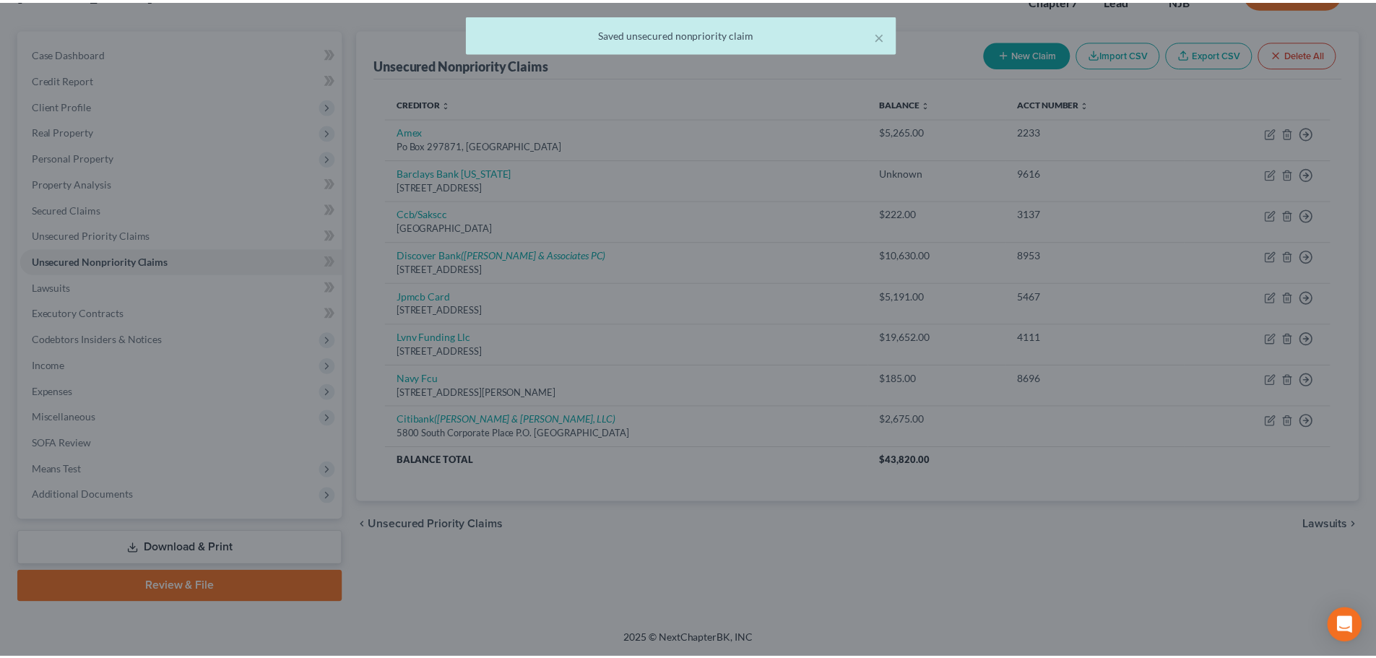
scroll to position [0, 0]
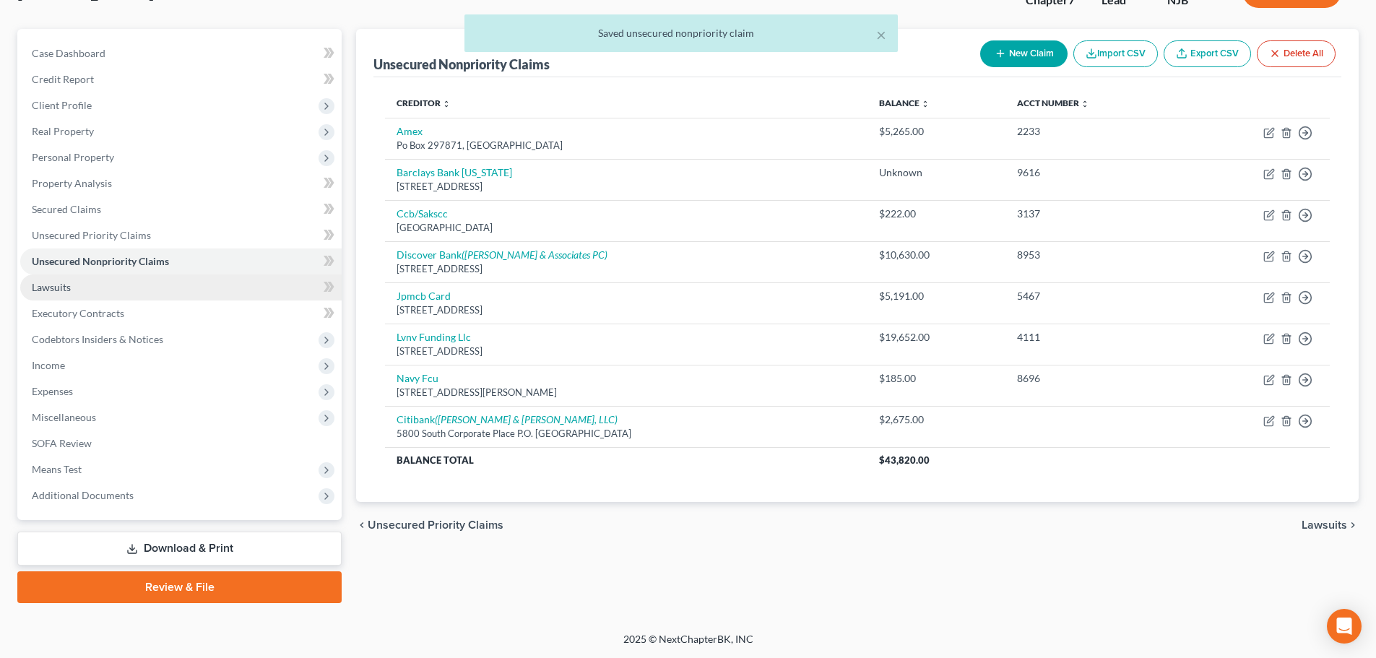
drag, startPoint x: 86, startPoint y: 283, endPoint x: 104, endPoint y: 281, distance: 18.2
click at [86, 283] on link "Lawsuits" at bounding box center [180, 287] width 321 height 26
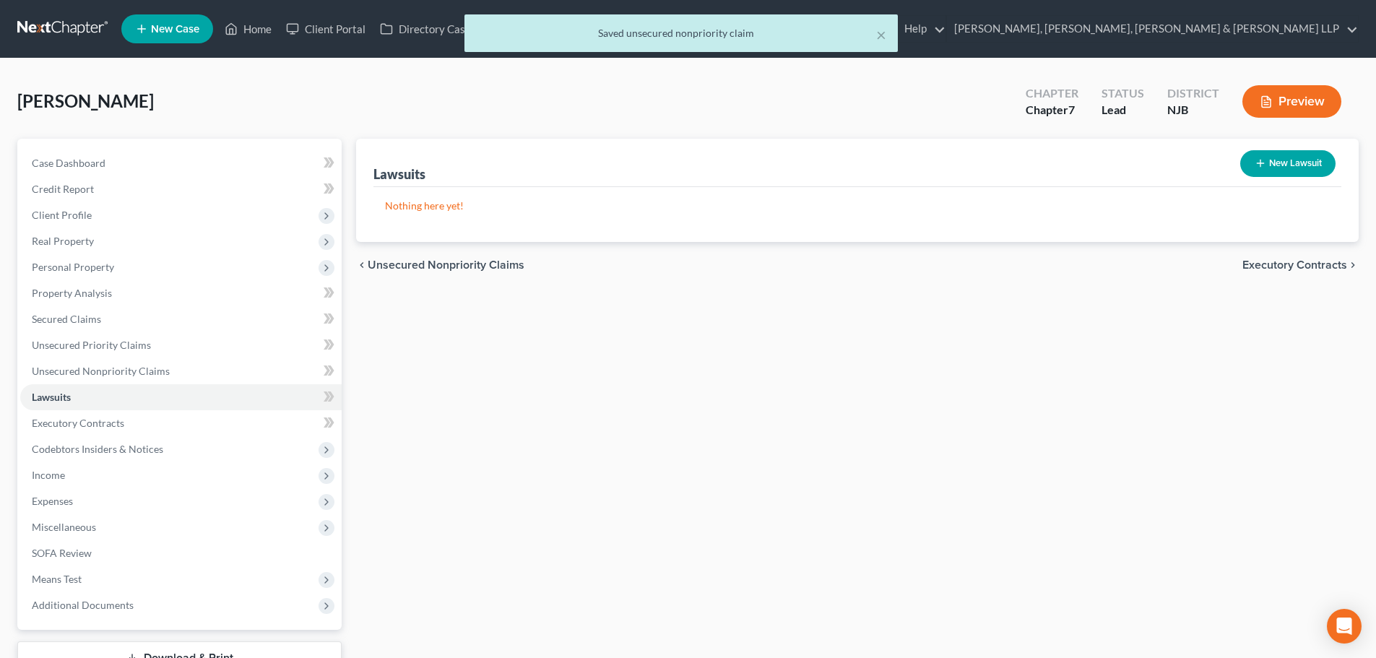
click at [1309, 162] on button "New Lawsuit" at bounding box center [1287, 163] width 95 height 27
select select "0"
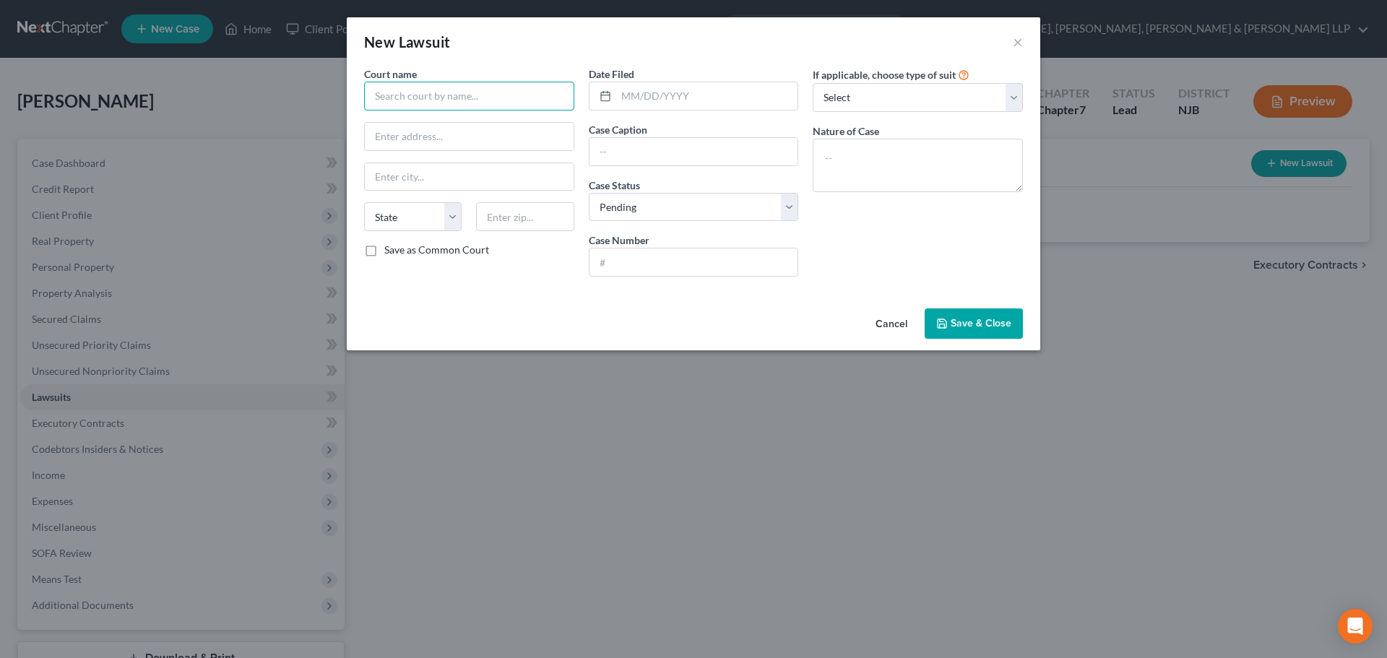
click at [425, 103] on input "text" at bounding box center [469, 96] width 210 height 29
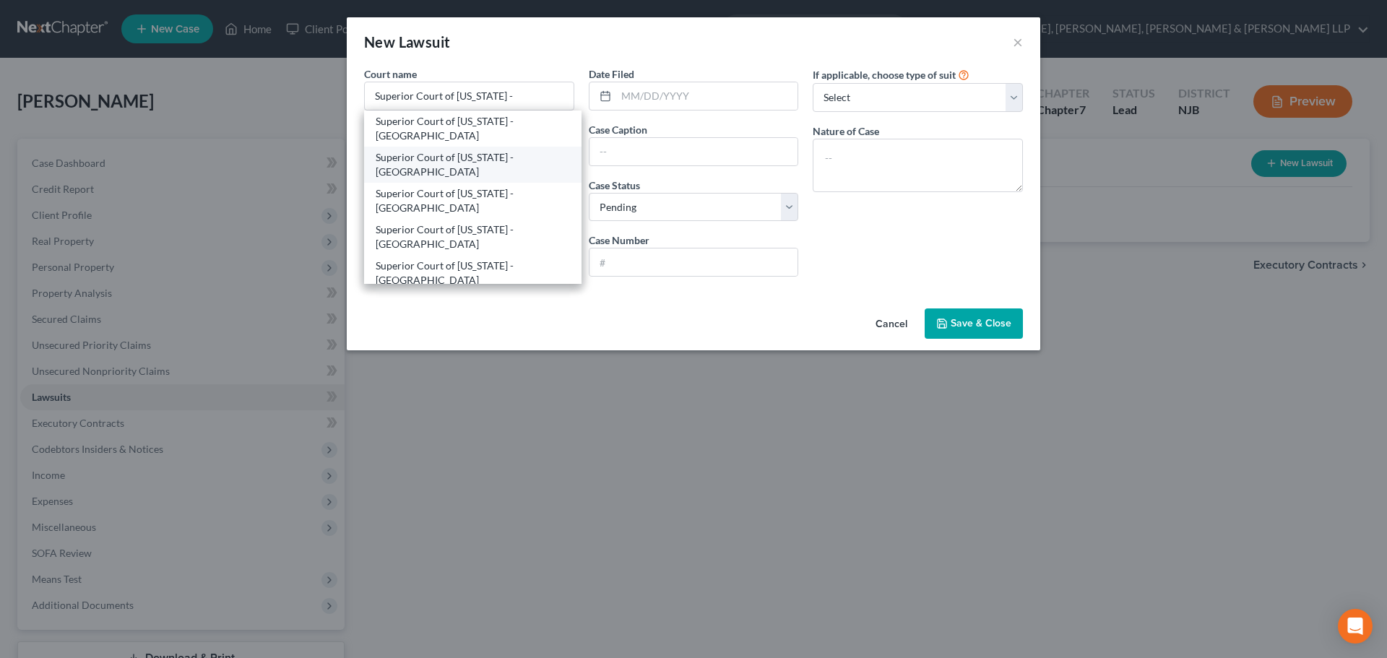
click at [424, 159] on div "Superior Court of [US_STATE] - [GEOGRAPHIC_DATA]" at bounding box center [473, 164] width 194 height 29
type input "Superior Court of [US_STATE] - [GEOGRAPHIC_DATA]"
type input "[STREET_ADDRESS]"
type input "Hackensack"
select select "33"
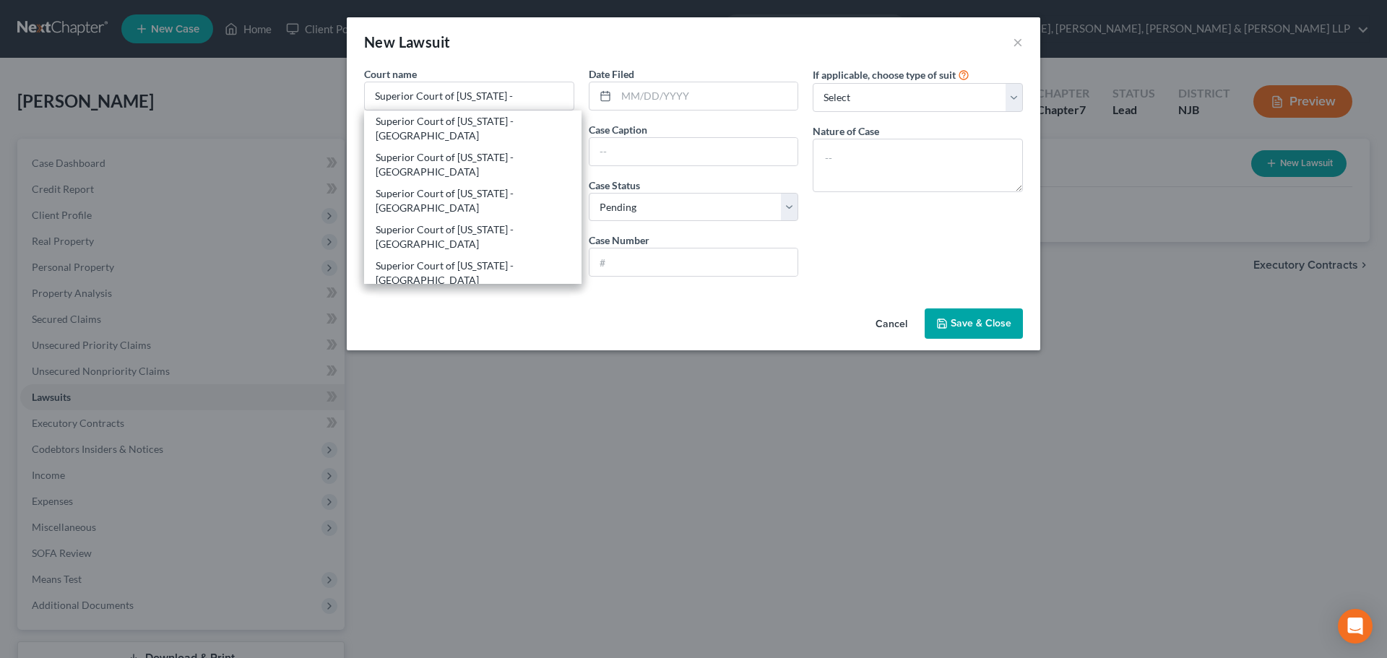
type input "07601"
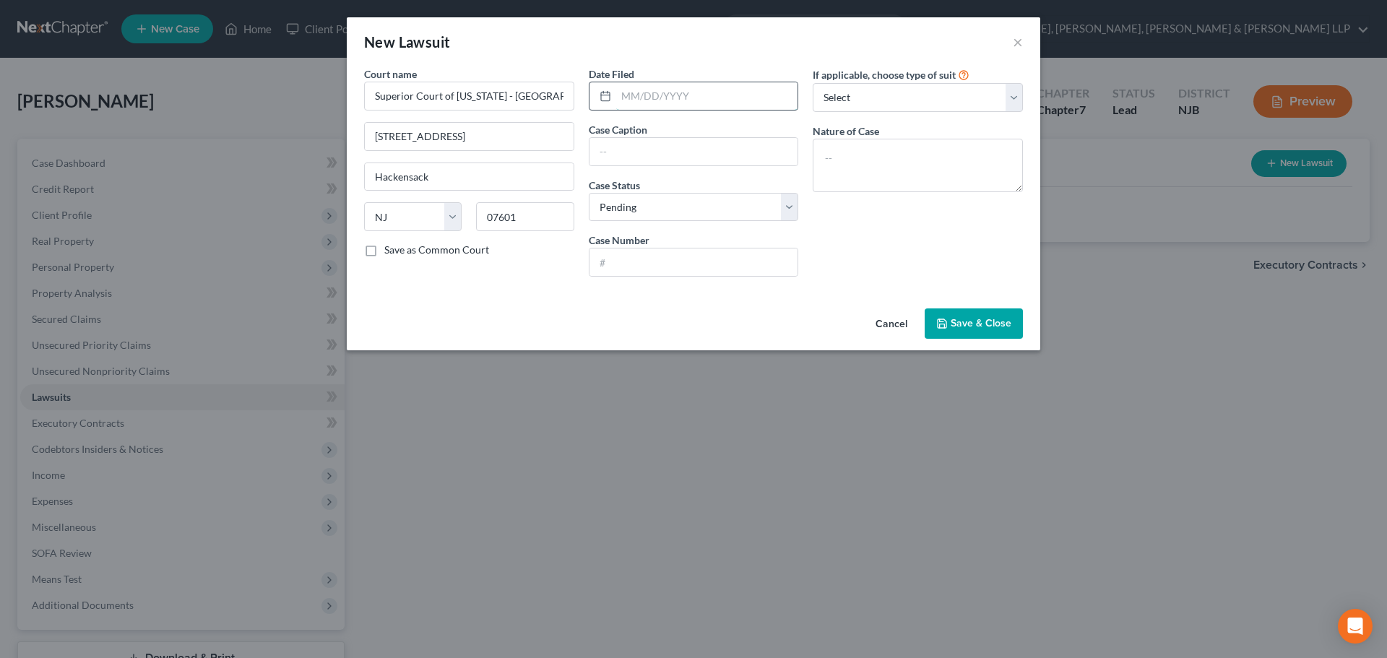
click at [625, 101] on input "text" at bounding box center [707, 95] width 182 height 27
type input "[DATE]"
click at [724, 153] on input "text" at bounding box center [693, 151] width 209 height 27
type input "Capital One Bank v. [PERSON_NAME]"
click at [625, 241] on div "Case Number" at bounding box center [694, 255] width 210 height 44
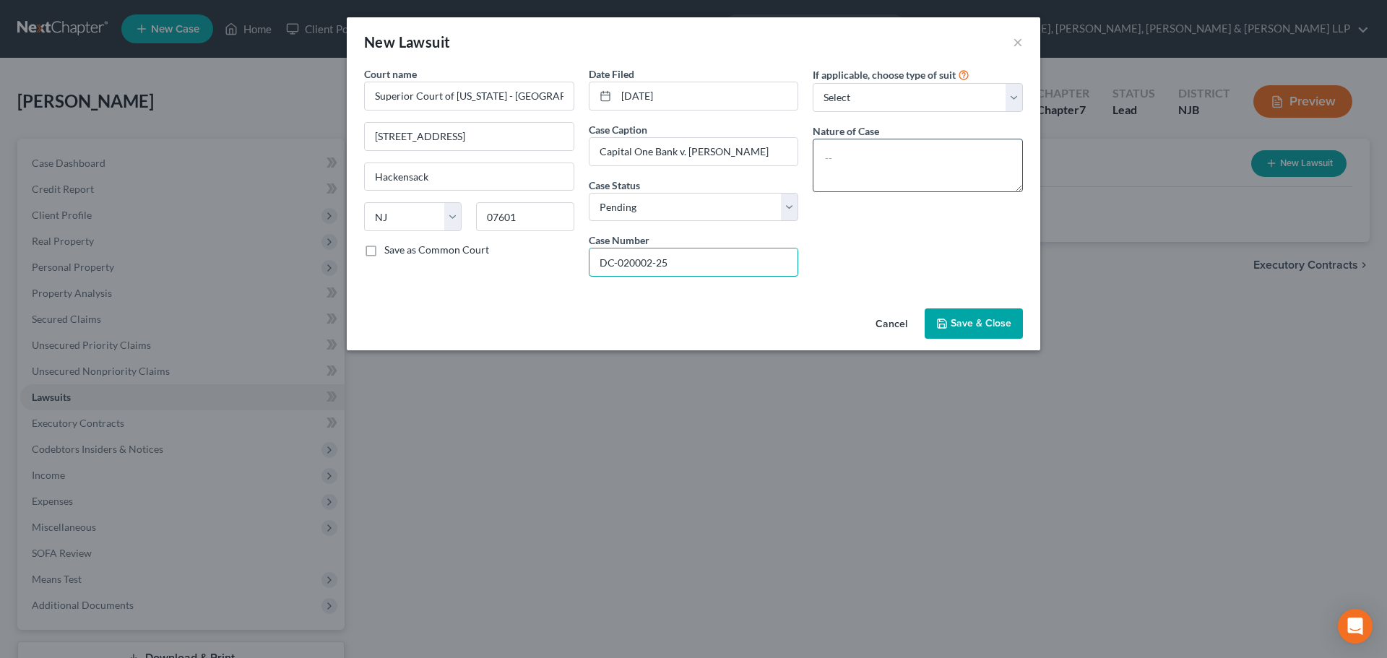
type input "DC-020002-25"
click at [868, 145] on textarea at bounding box center [918, 165] width 210 height 53
type textarea "b"
type textarea "Breach of contract"
click at [962, 340] on div "Cancel Save & Close" at bounding box center [693, 327] width 693 height 48
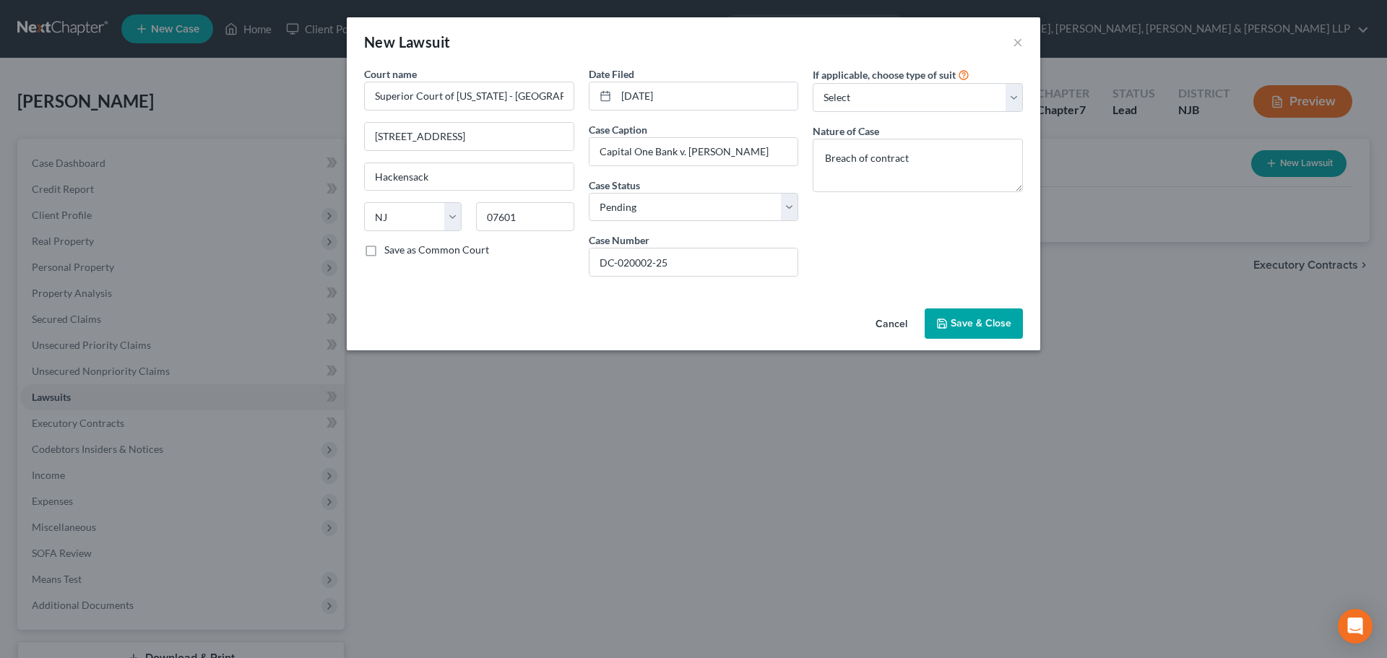
click at [963, 331] on button "Save & Close" at bounding box center [973, 323] width 98 height 30
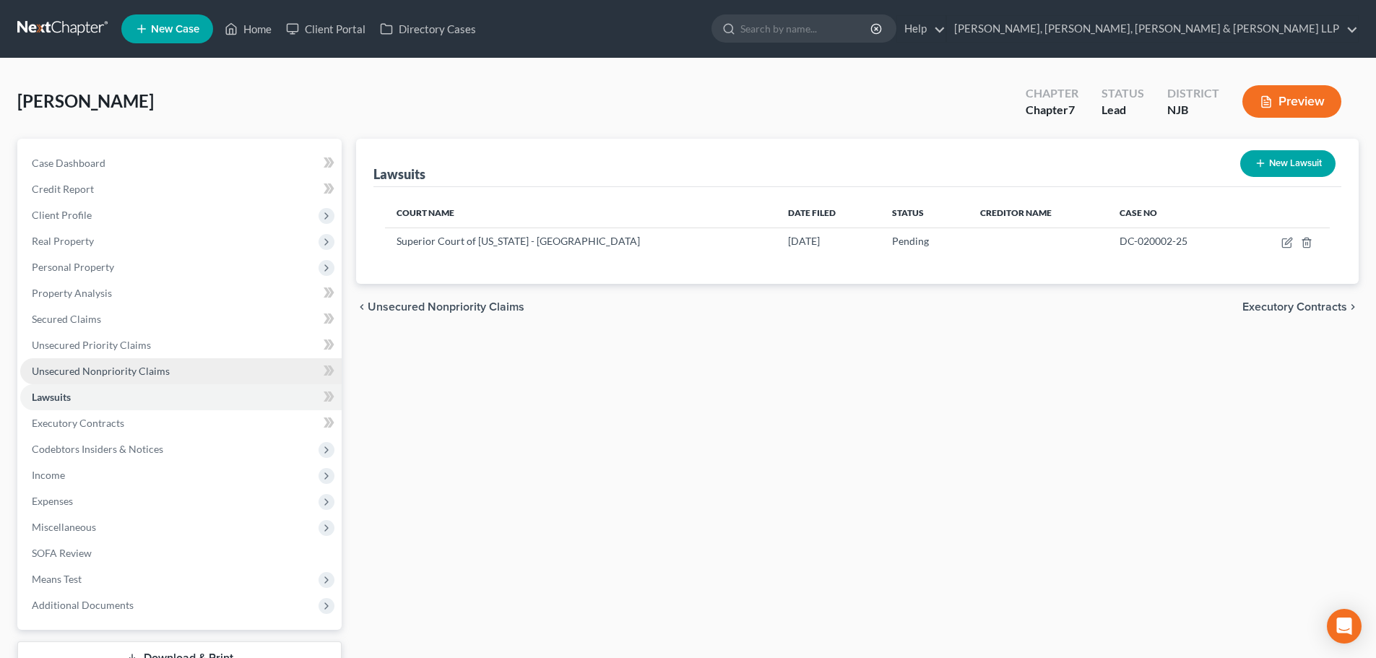
click at [130, 368] on span "Unsecured Nonpriority Claims" at bounding box center [101, 371] width 138 height 12
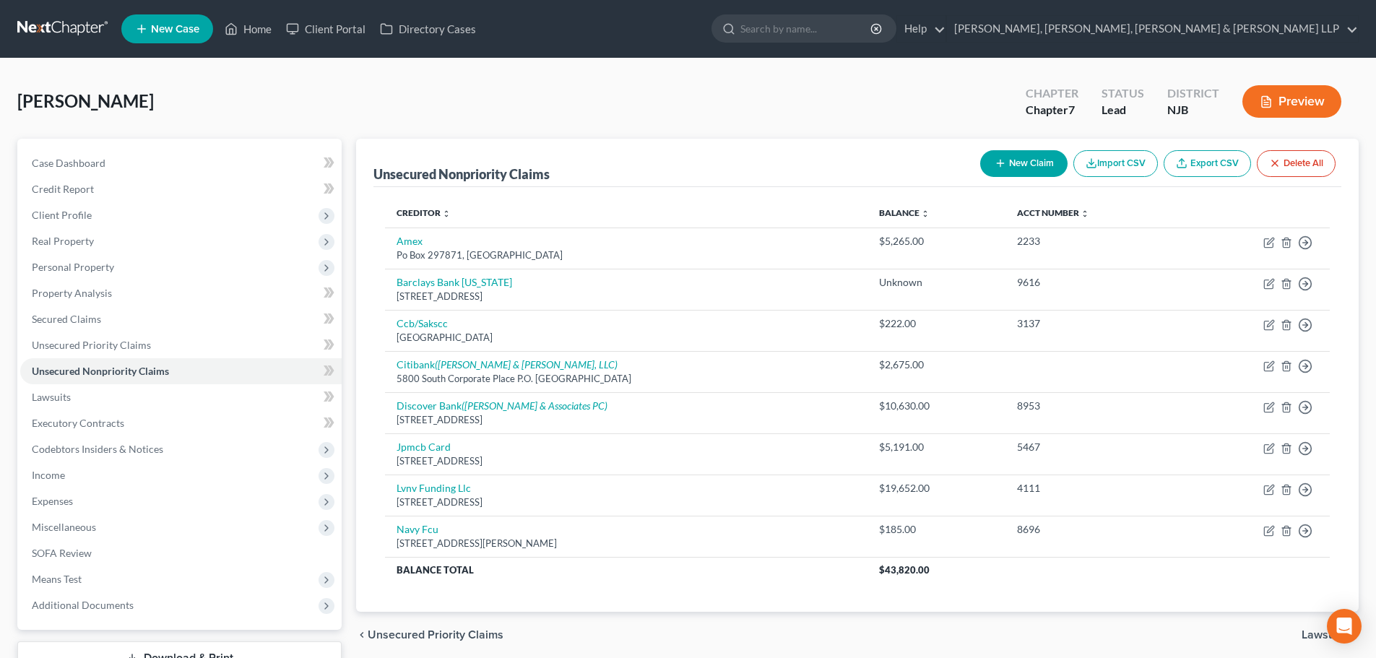
click at [1018, 161] on button "New Claim" at bounding box center [1023, 163] width 87 height 27
select select "0"
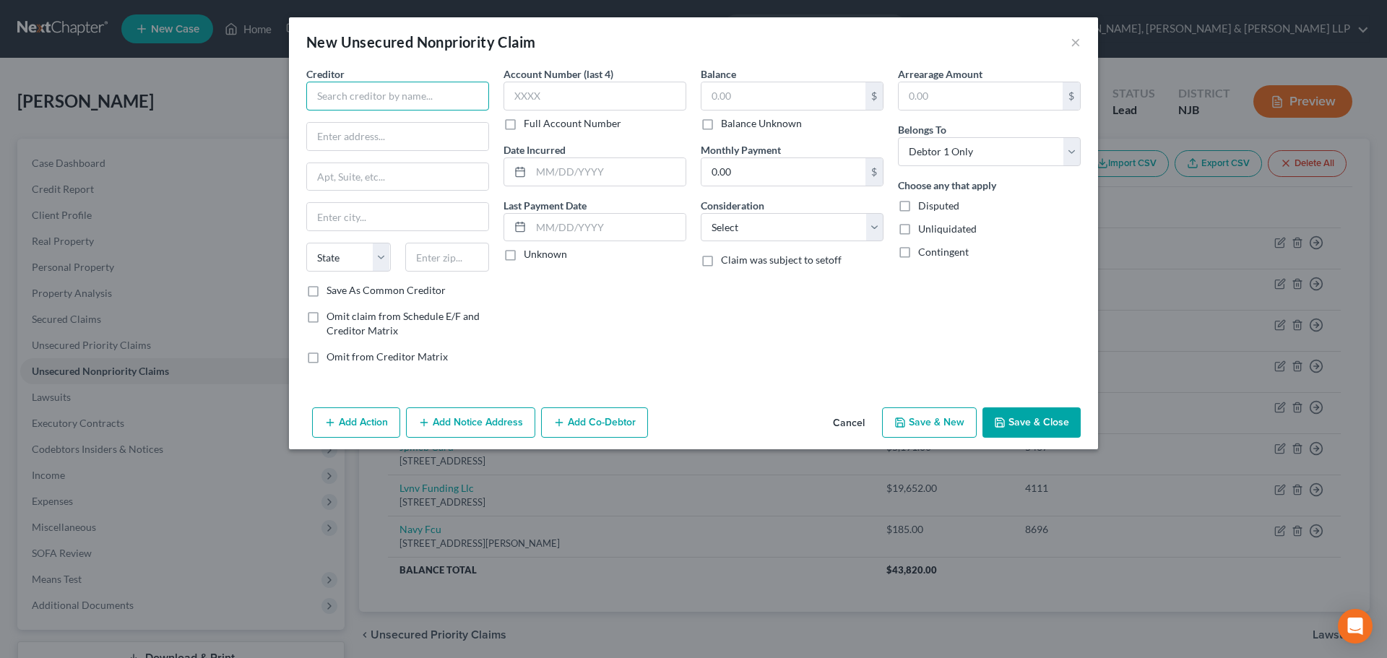
click at [387, 102] on input "text" at bounding box center [397, 96] width 183 height 29
drag, startPoint x: 461, startPoint y: 91, endPoint x: 245, endPoint y: 87, distance: 216.0
click at [245, 87] on div "New Unsecured Nonpriority Claim × Creditor * Crown Asset Management LLC State […" at bounding box center [693, 329] width 1387 height 658
type input "Crown Asset Management LLC"
click at [365, 144] on input "text" at bounding box center [397, 136] width 181 height 27
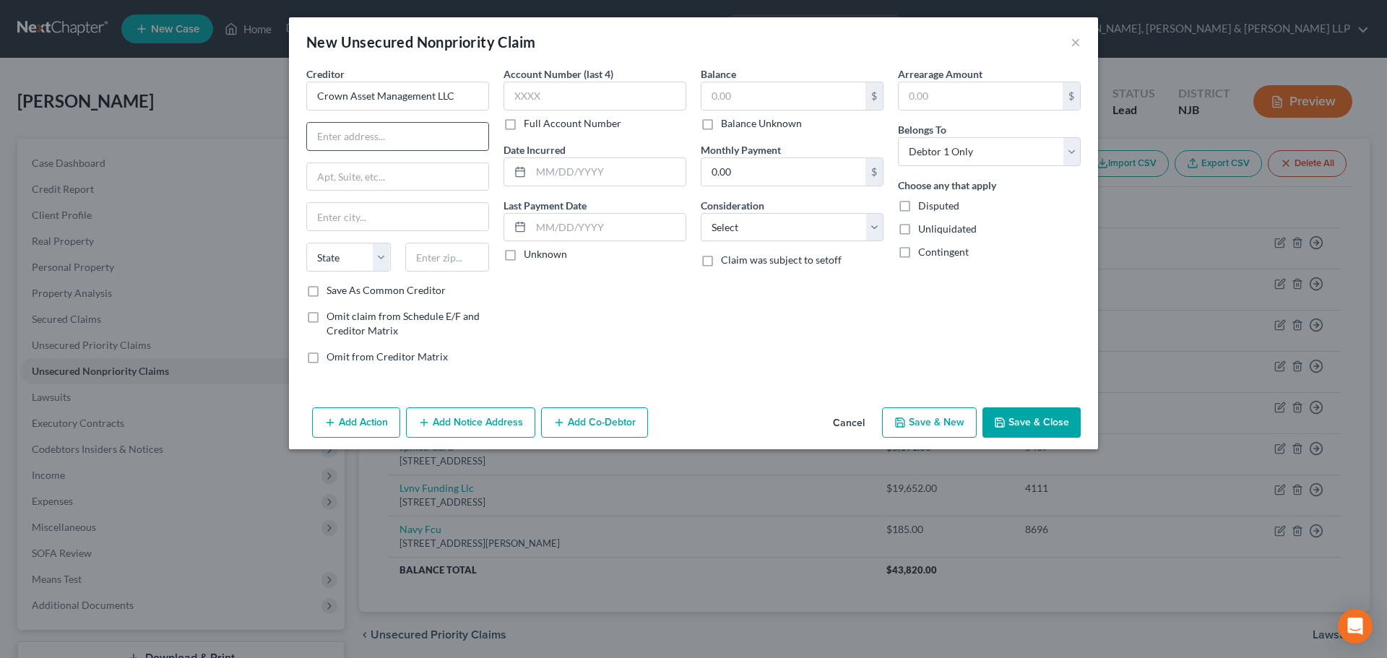
paste input "[STREET_ADDRESS]"
drag, startPoint x: 455, startPoint y: 136, endPoint x: 494, endPoint y: 137, distance: 39.0
click at [494, 137] on div "Creditor * Crown Asset Management LLC [STREET_ADDRESS][GEOGRAPHIC_DATA][US_STAT…" at bounding box center [397, 220] width 197 height 309
type input "[STREET_ADDRESS]"
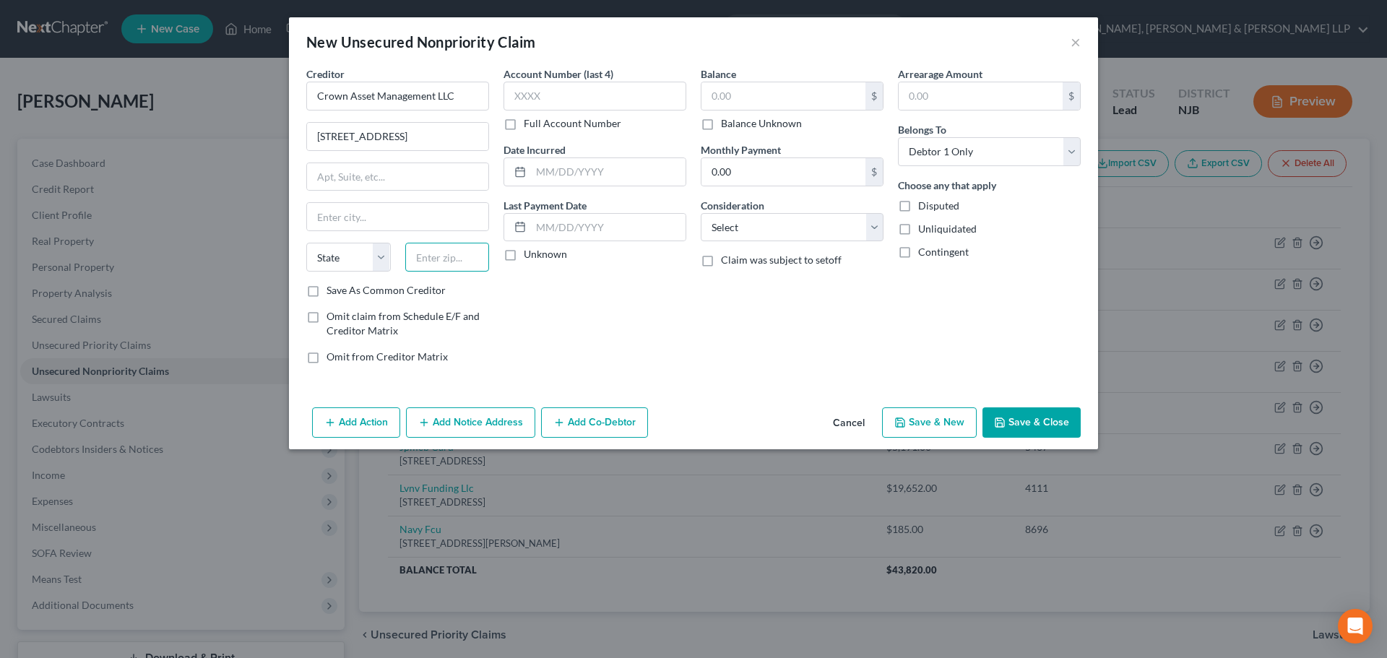
scroll to position [0, 0]
click at [467, 259] on input "text" at bounding box center [447, 257] width 85 height 29
paste input "30096"
type input "30096"
type input "Duluth"
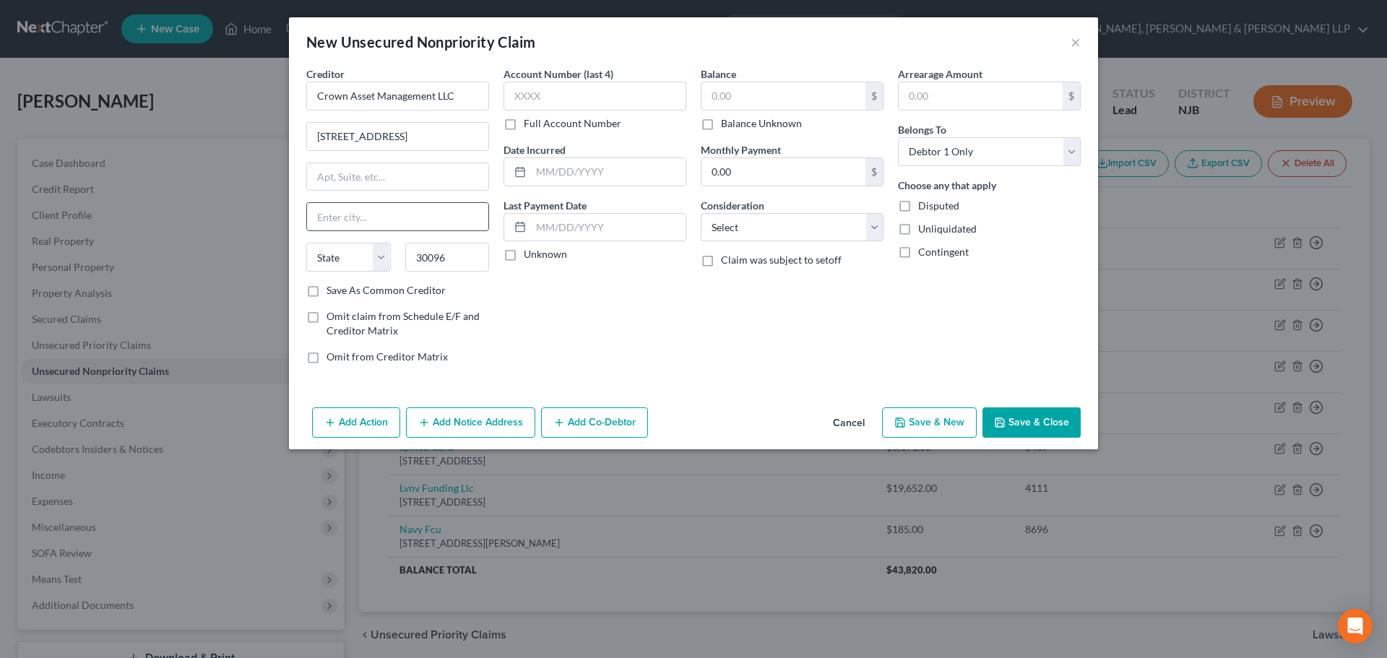
select select "10"
click at [449, 219] on input "Duluth" at bounding box center [397, 216] width 181 height 27
drag, startPoint x: 469, startPoint y: 139, endPoint x: 530, endPoint y: 137, distance: 60.7
click at [524, 137] on div "Creditor * Crown Asset Management LLC [STREET_ADDRESS] [GEOGRAPHIC_DATA] [US_ST…" at bounding box center [693, 220] width 789 height 309
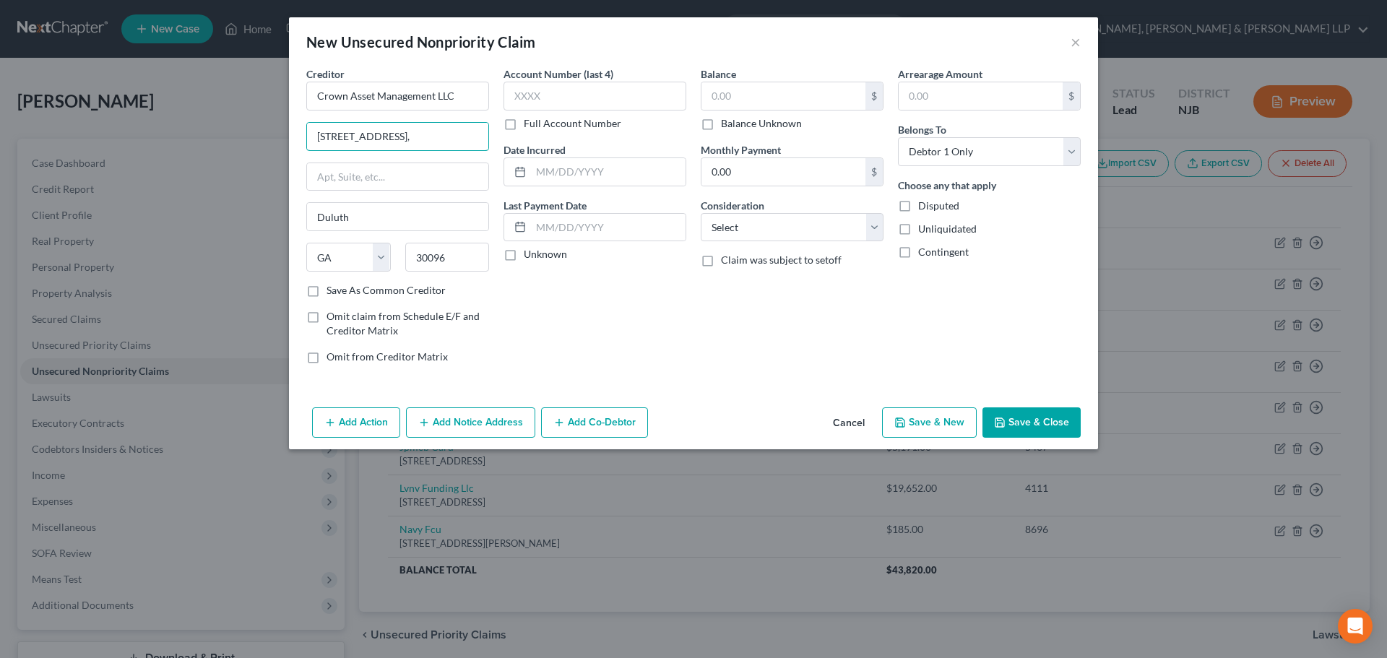
scroll to position [0, 0]
type input "[STREET_ADDRESS],"
click at [824, 235] on select "Select Cable / Satellite Services Collection Agency Credit Card Debt Debt Couns…" at bounding box center [792, 227] width 183 height 29
select select "8"
click at [701, 213] on select "Select Cable / Satellite Services Collection Agency Credit Card Debt Debt Couns…" at bounding box center [792, 227] width 183 height 29
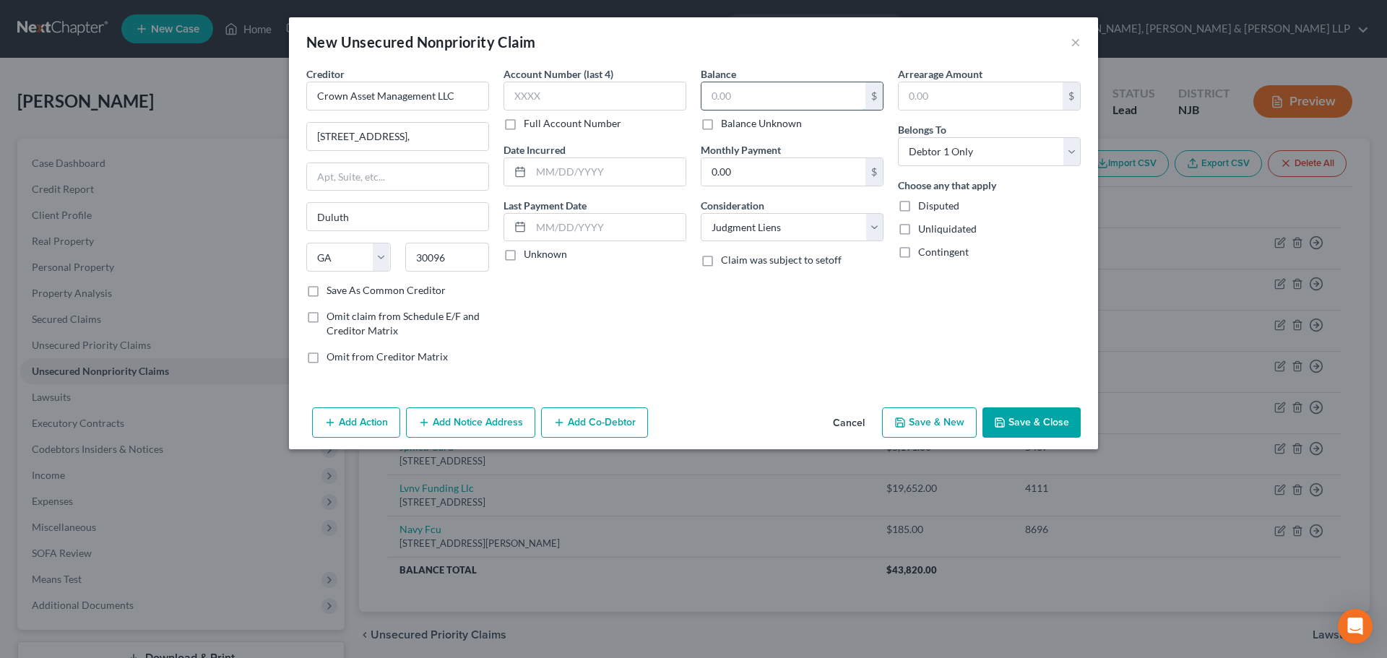
click at [737, 107] on input "text" at bounding box center [783, 95] width 164 height 27
type input "10,408.29"
click at [464, 426] on button "Add Notice Address" at bounding box center [470, 422] width 129 height 30
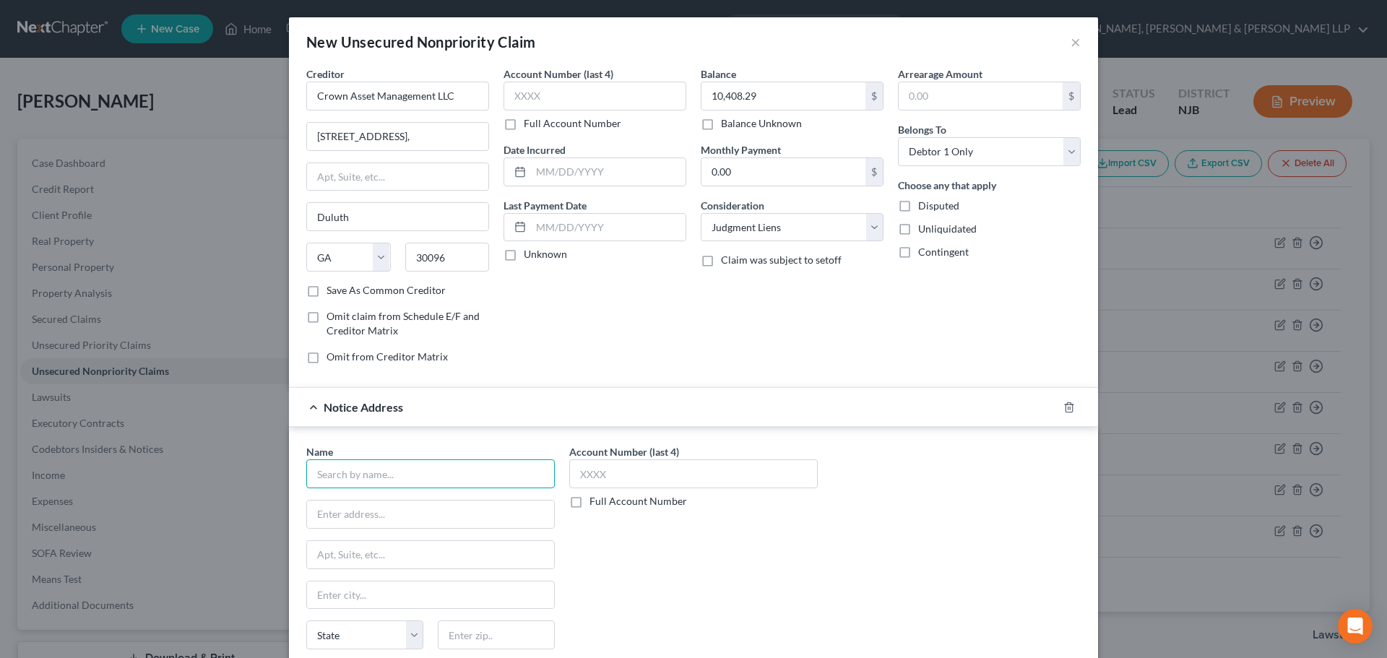
click at [355, 471] on input "text" at bounding box center [430, 473] width 248 height 29
type input "p"
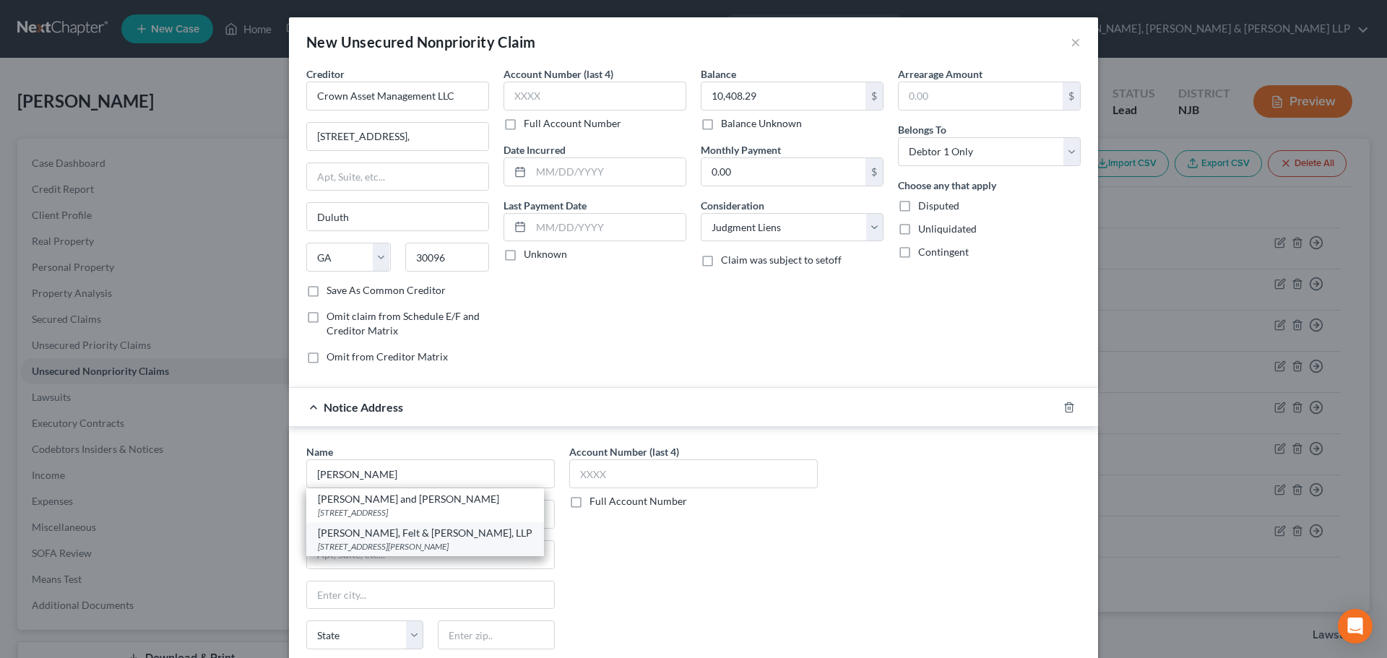
click at [451, 541] on div "[STREET_ADDRESS][PERSON_NAME]" at bounding box center [425, 546] width 215 height 12
type input "[PERSON_NAME], Felt & [PERSON_NAME], LLP"
type input "[STREET_ADDRESS][PERSON_NAME]"
type input "Parsippany"
select select "33"
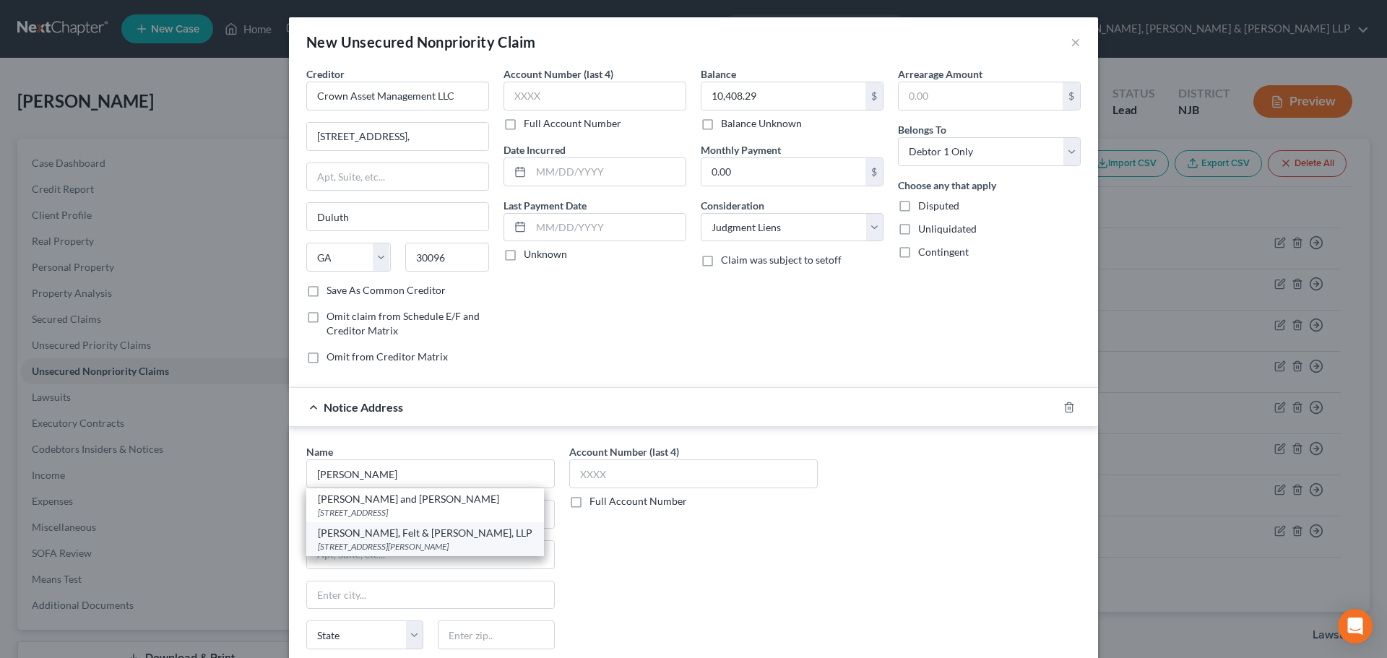
type input "07054"
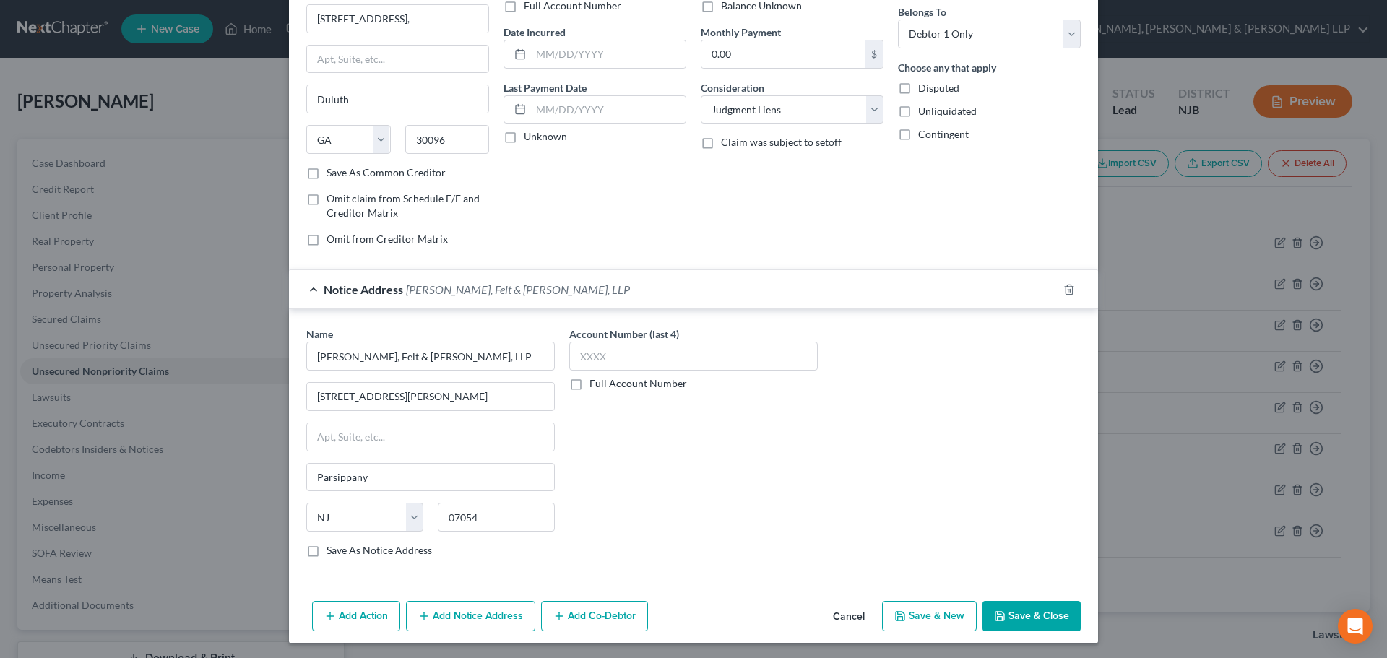
scroll to position [120, 0]
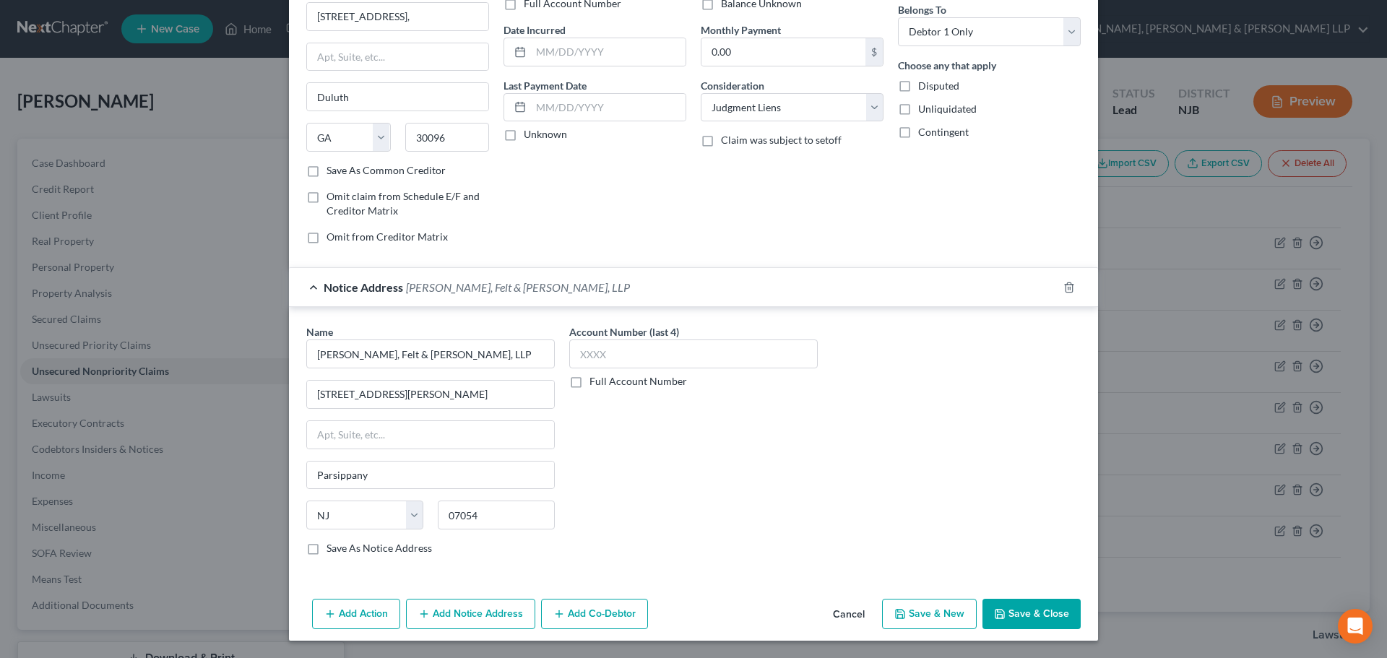
drag, startPoint x: 1002, startPoint y: 618, endPoint x: 997, endPoint y: 605, distance: 13.9
click at [1003, 616] on button "Save & Close" at bounding box center [1031, 614] width 98 height 30
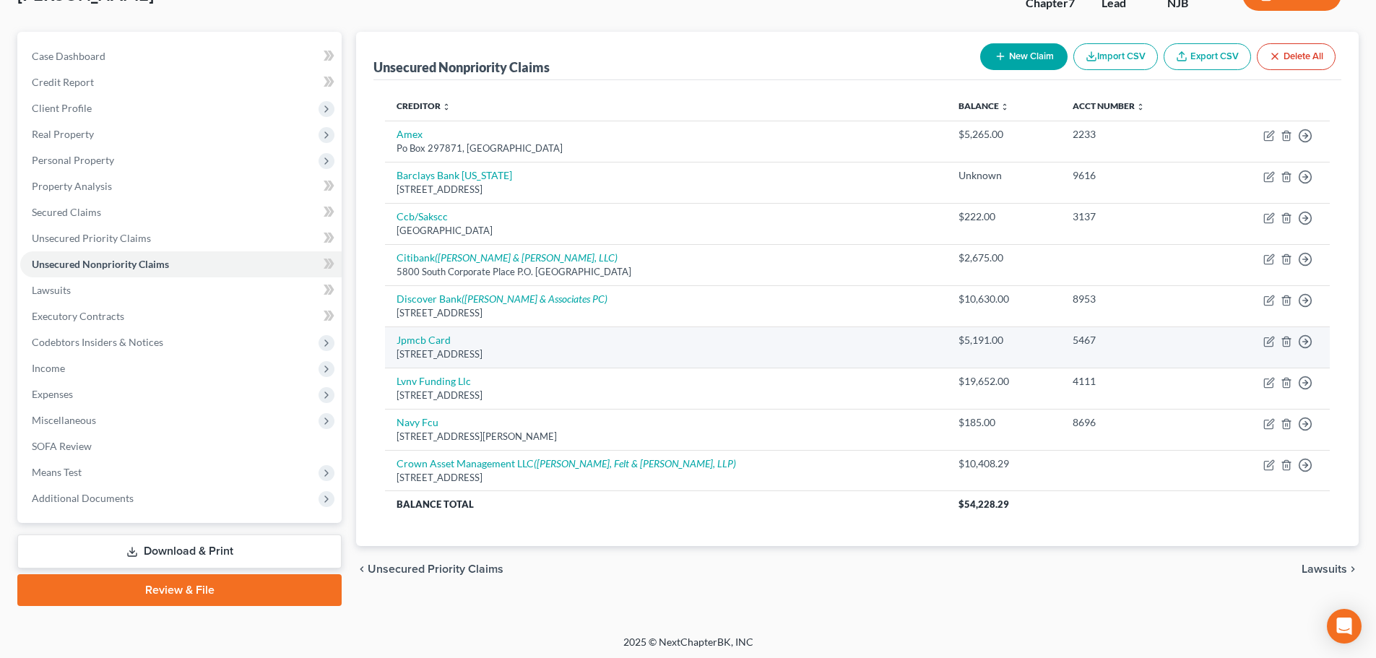
scroll to position [110, 0]
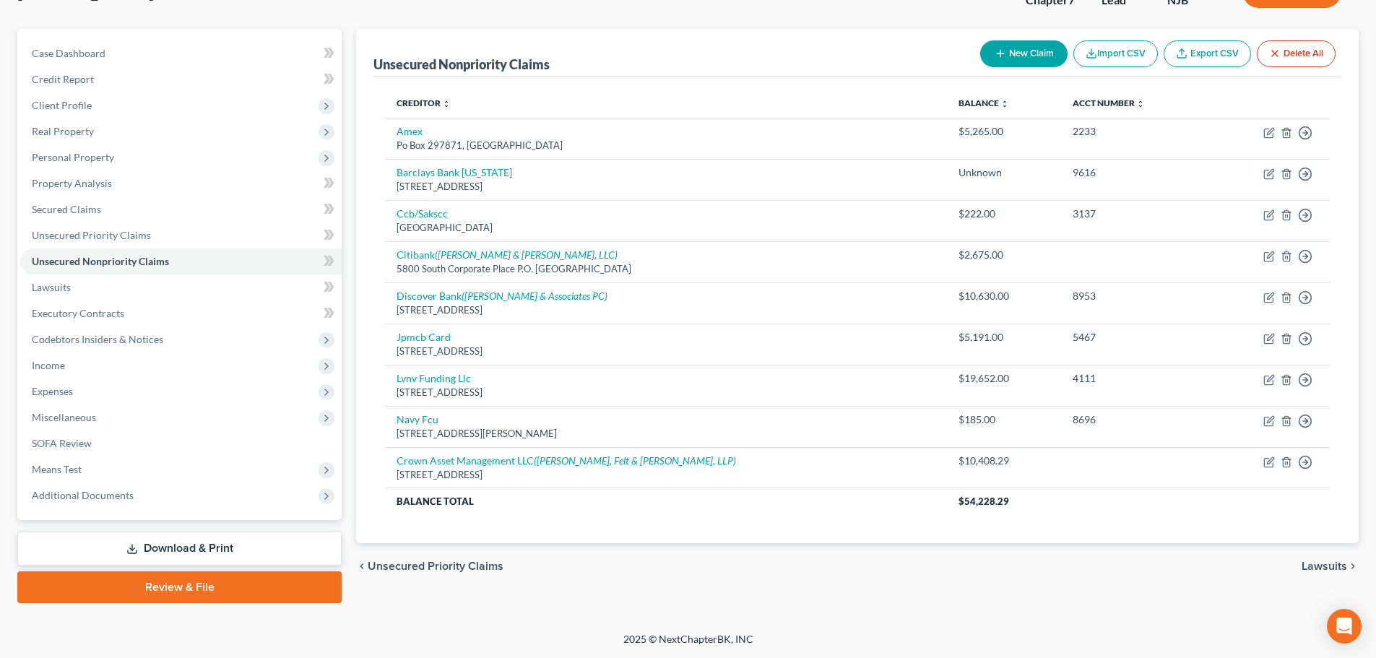
click at [306, 549] on link "Download & Print" at bounding box center [179, 549] width 324 height 34
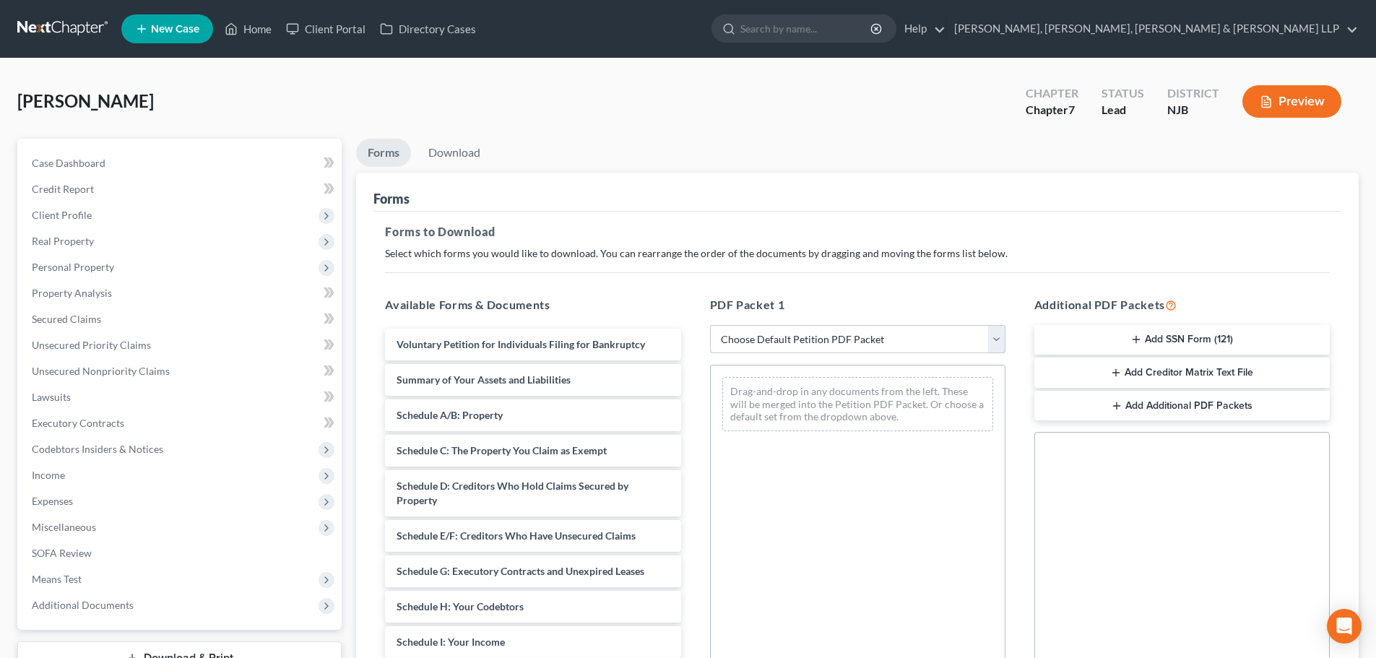
click at [746, 346] on select "Choose Default Petition PDF Packet Complete Bankruptcy Petition (all forms and …" at bounding box center [857, 339] width 295 height 29
select select "0"
click at [710, 325] on select "Choose Default Petition PDF Packet Complete Bankruptcy Petition (all forms and …" at bounding box center [857, 339] width 295 height 29
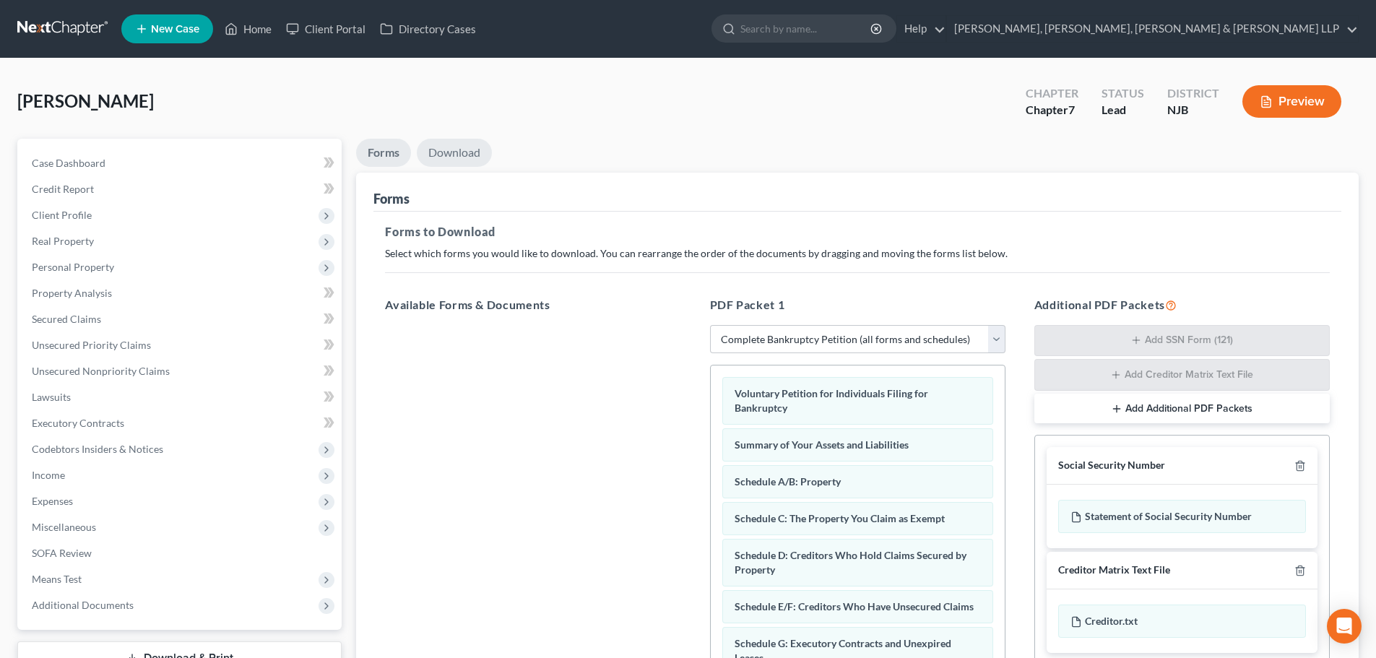
click at [469, 164] on link "Download" at bounding box center [454, 153] width 75 height 28
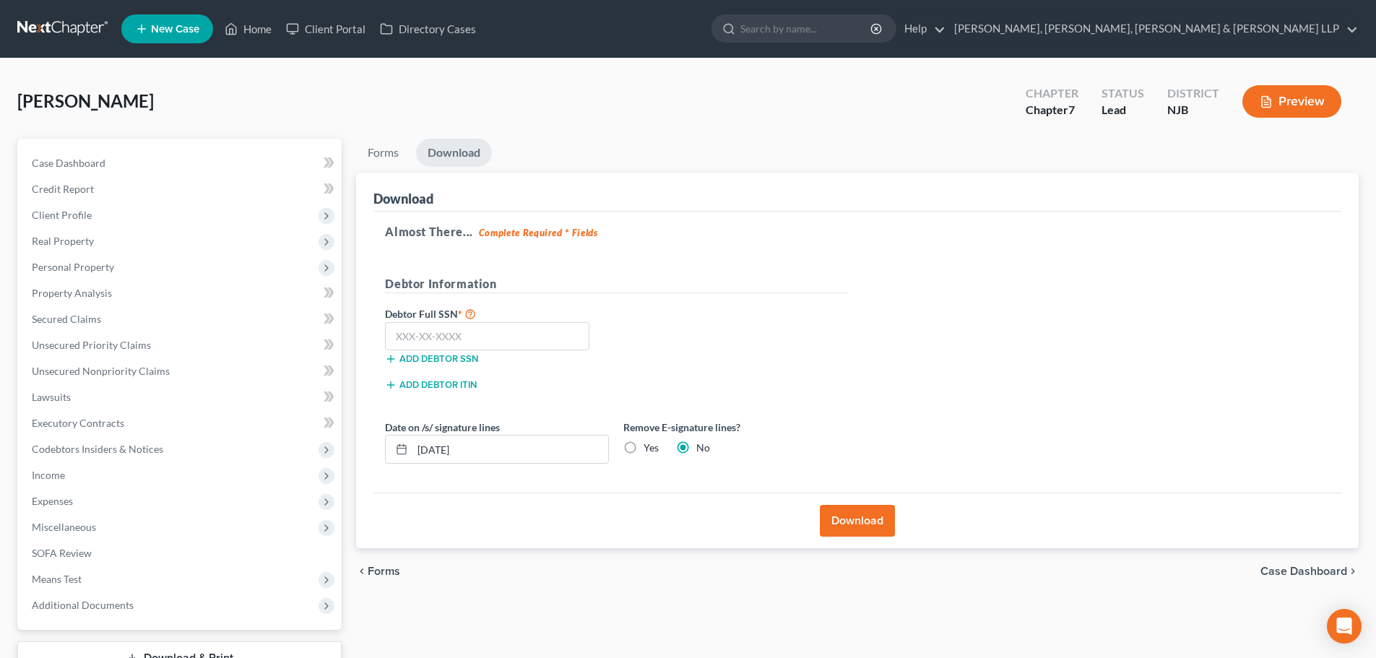
click at [644, 446] on label "Yes" at bounding box center [651, 448] width 15 height 14
click at [649, 446] on input "Yes" at bounding box center [653, 445] width 9 height 9
radio input "true"
radio input "false"
click at [429, 332] on input "text" at bounding box center [487, 336] width 204 height 29
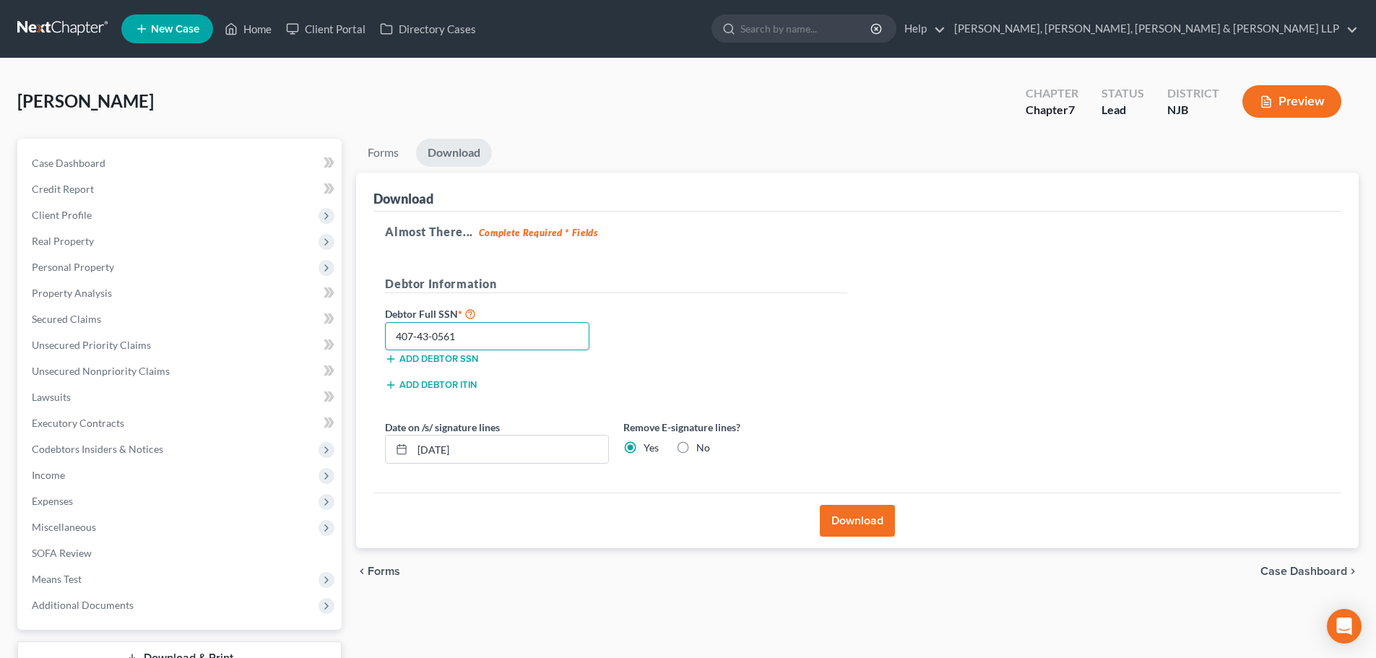
type input "407-43-0561"
click at [857, 521] on button "Download" at bounding box center [857, 521] width 75 height 32
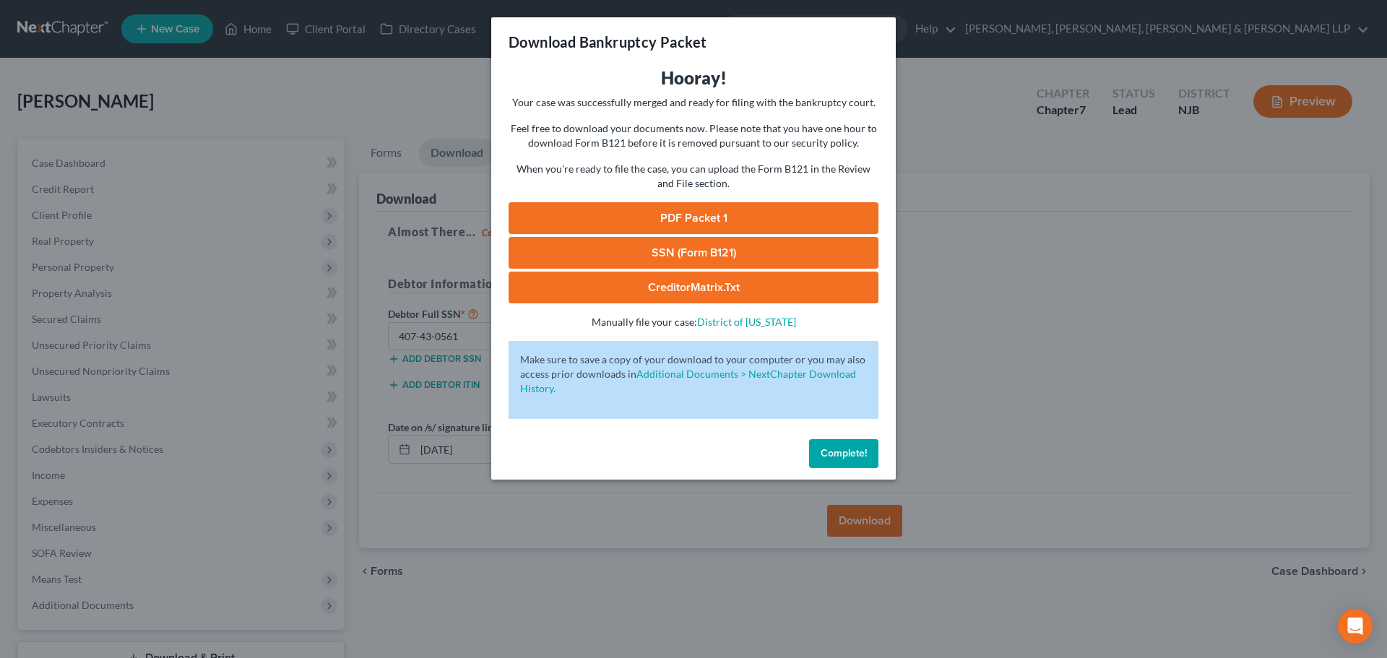
click at [673, 213] on link "PDF Packet 1" at bounding box center [693, 218] width 370 height 32
click at [765, 249] on link "SSN (Form B121)" at bounding box center [693, 253] width 370 height 32
click at [283, 106] on div "Download Bankruptcy Packet Hooray! Your case was successfully merged and ready …" at bounding box center [693, 329] width 1387 height 658
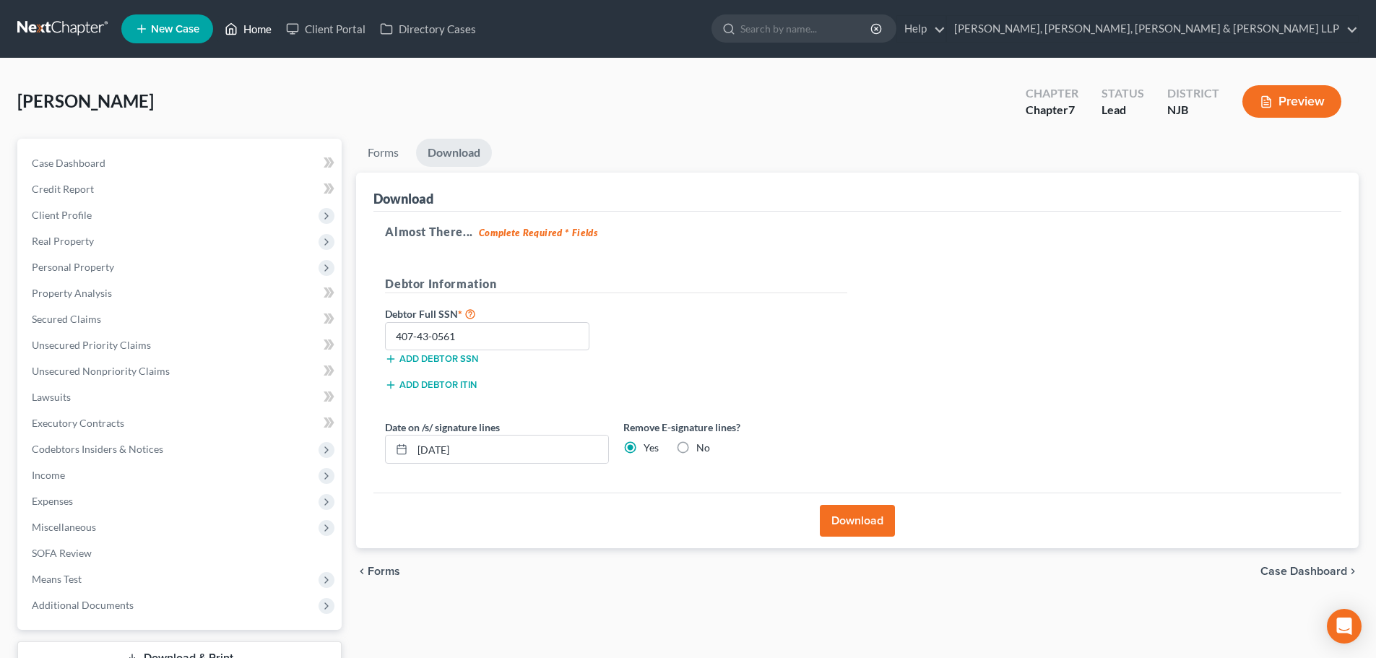
click at [250, 33] on link "Home" at bounding box center [247, 29] width 61 height 26
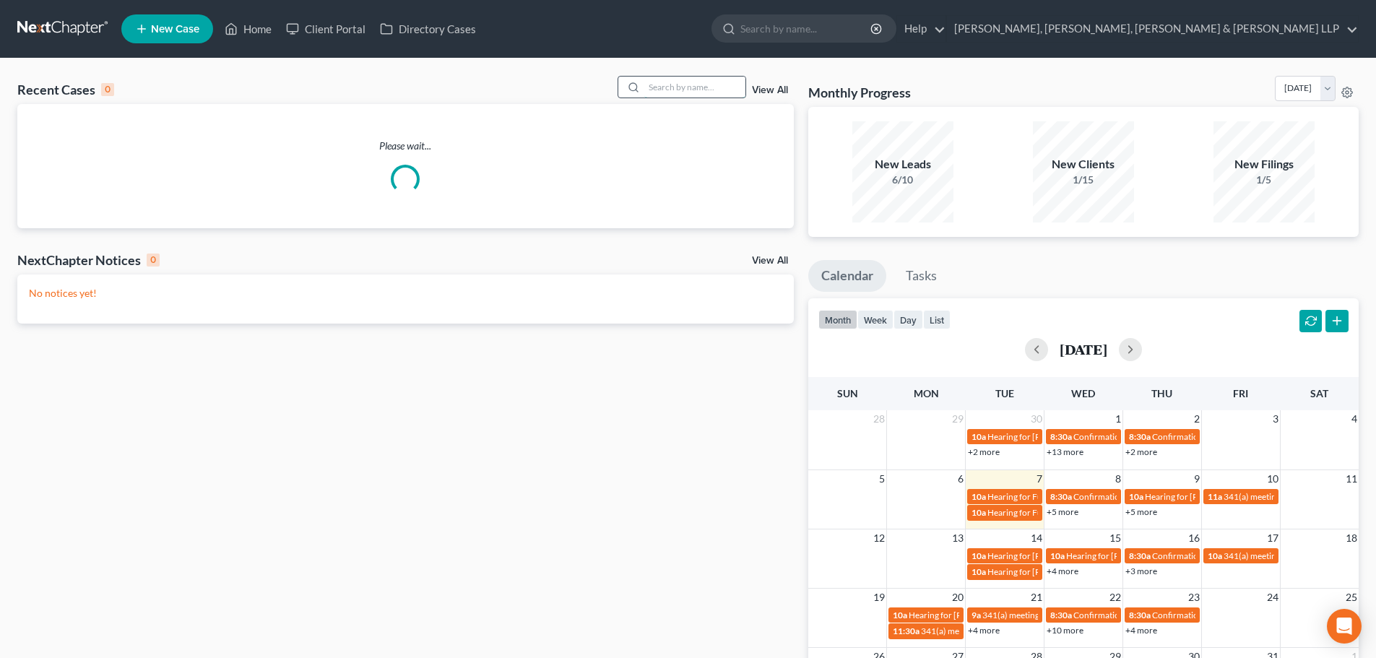
click at [698, 85] on input "search" at bounding box center [694, 87] width 101 height 21
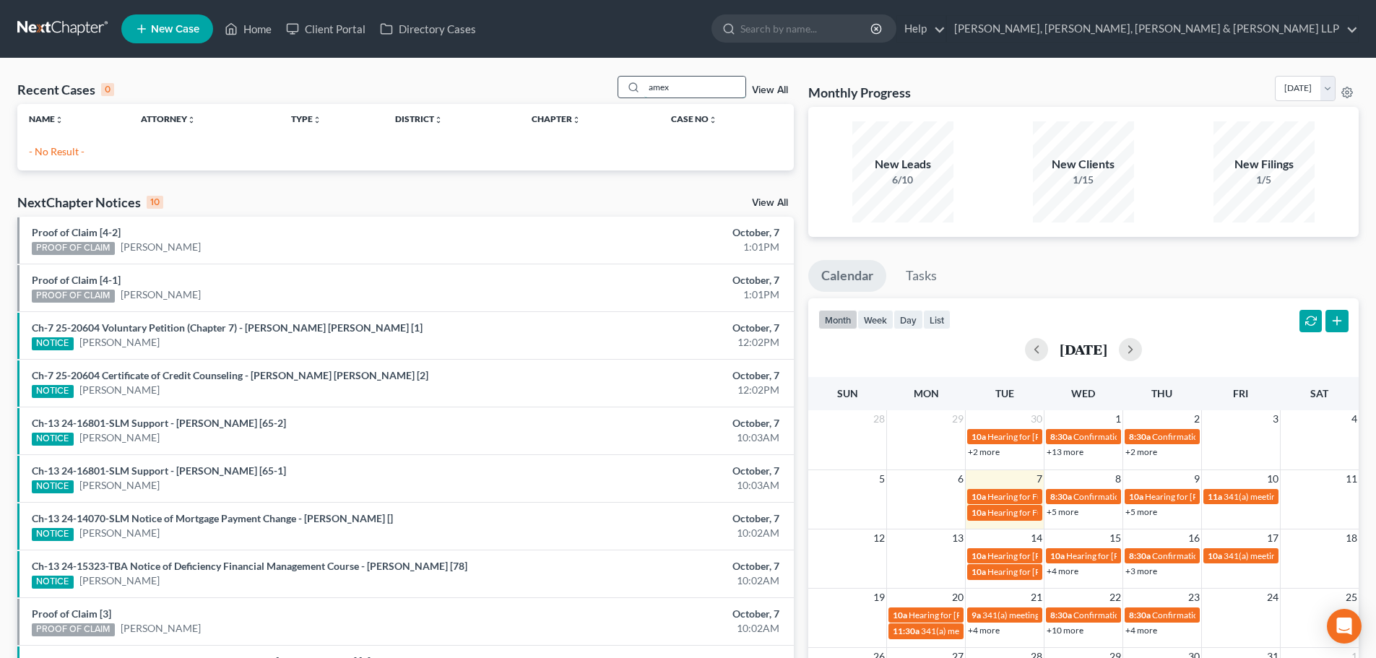
drag, startPoint x: 676, startPoint y: 89, endPoint x: 641, endPoint y: 80, distance: 35.7
click at [641, 84] on div "amex" at bounding box center [682, 87] width 129 height 22
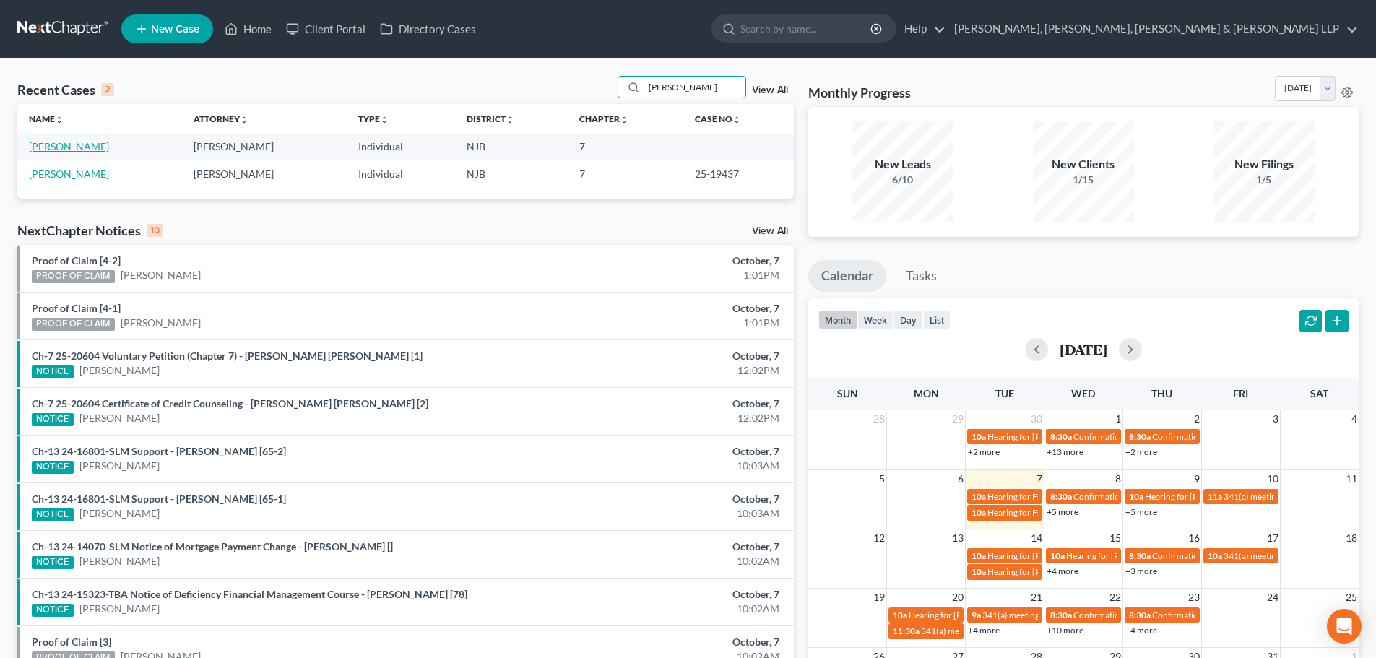
type input "[PERSON_NAME]"
click at [39, 152] on link "[PERSON_NAME]" at bounding box center [69, 146] width 80 height 12
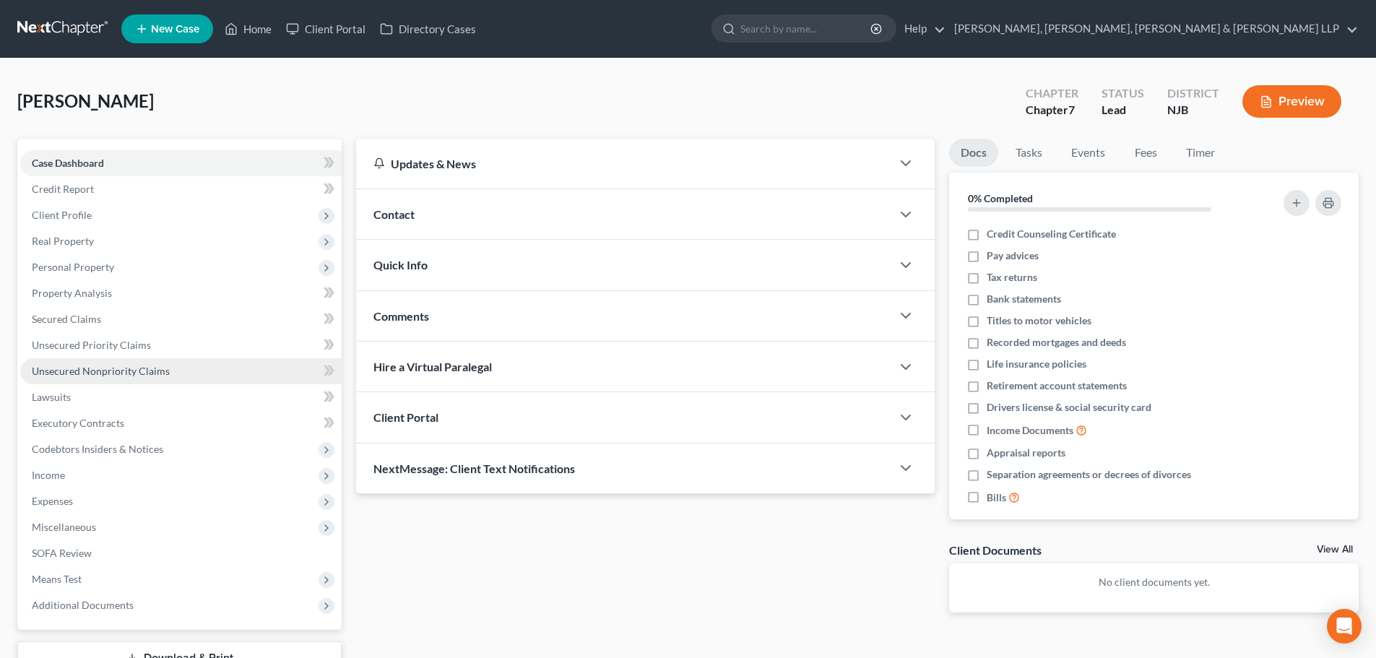
click at [152, 378] on link "Unsecured Nonpriority Claims" at bounding box center [180, 371] width 321 height 26
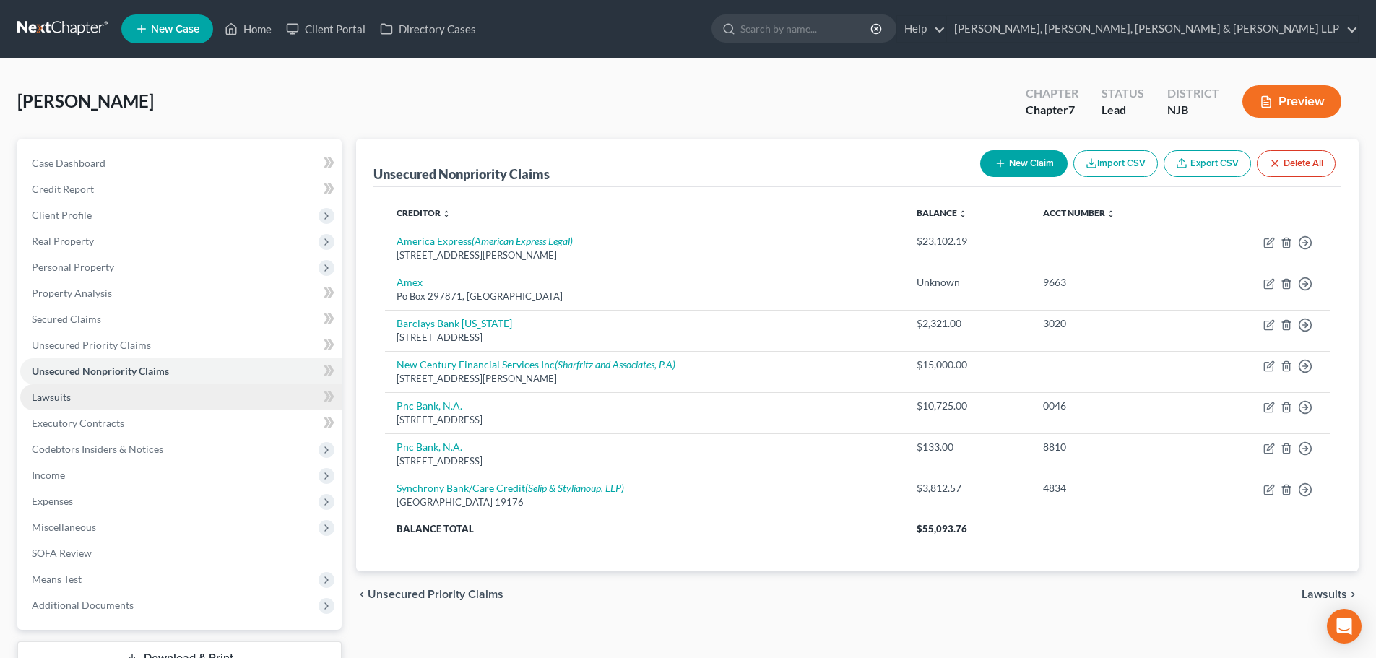
click at [194, 398] on link "Lawsuits" at bounding box center [180, 397] width 321 height 26
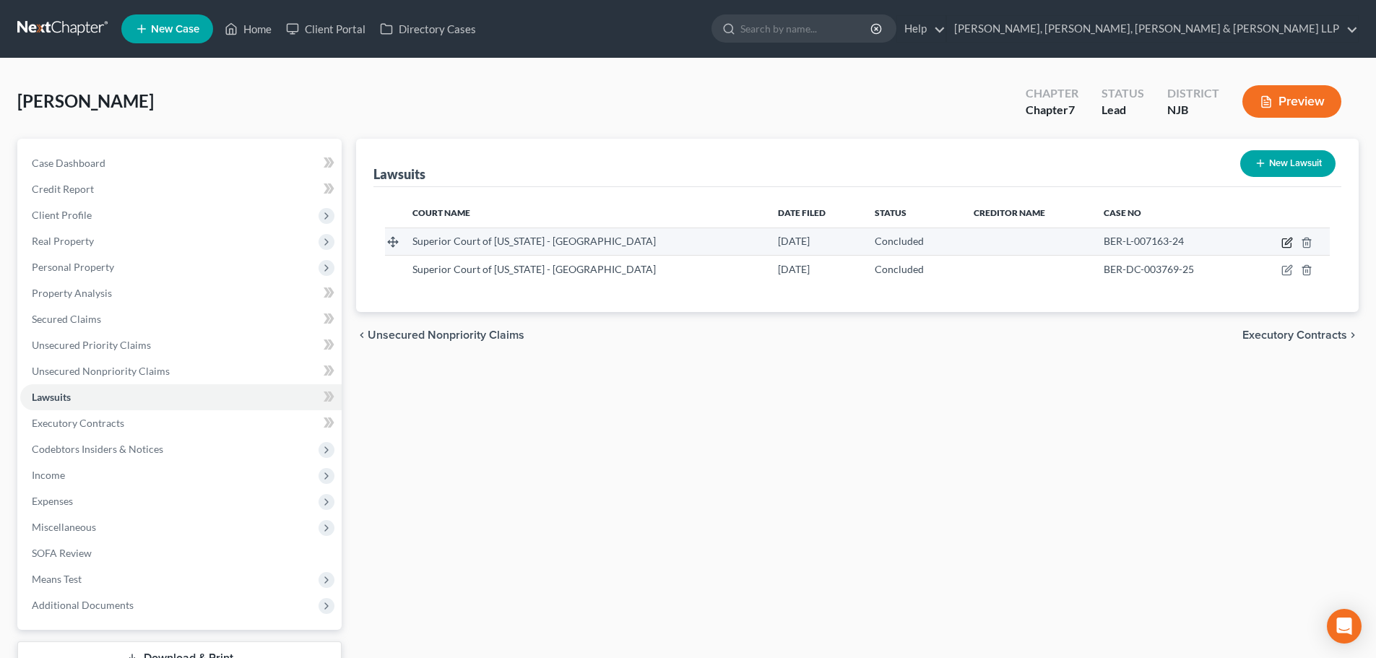
click at [1291, 242] on icon "button" at bounding box center [1287, 243] width 12 height 12
select select "33"
select select "2"
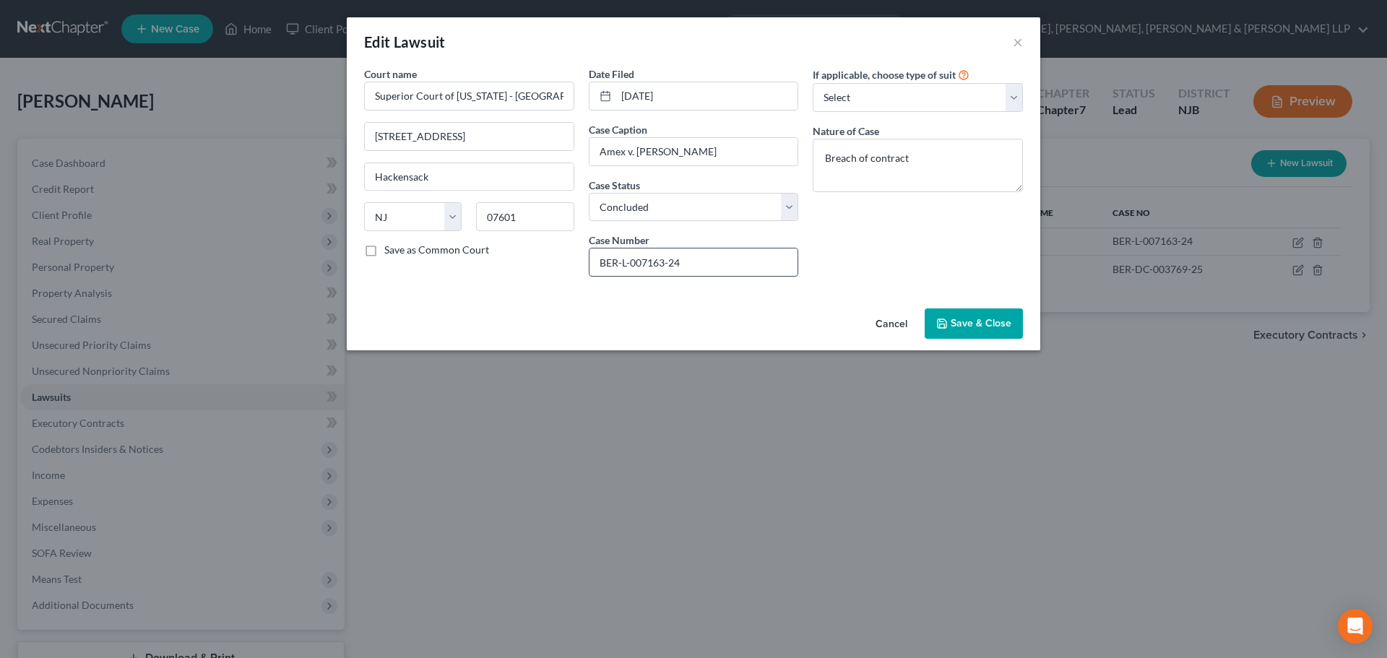
drag, startPoint x: 664, startPoint y: 269, endPoint x: 631, endPoint y: 274, distance: 34.4
click at [631, 274] on input "BER-L-007163-24" at bounding box center [693, 261] width 209 height 27
click at [1020, 45] on button "×" at bounding box center [1018, 41] width 10 height 17
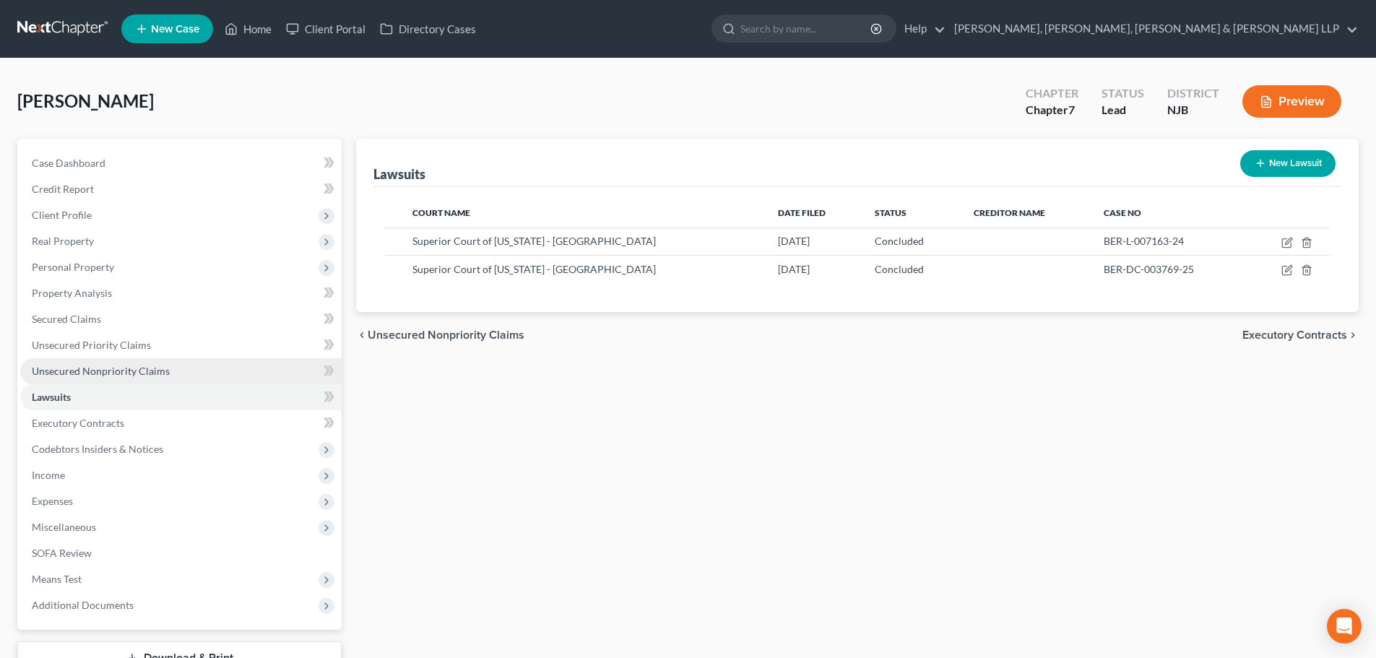
click at [139, 370] on span "Unsecured Nonpriority Claims" at bounding box center [101, 371] width 138 height 12
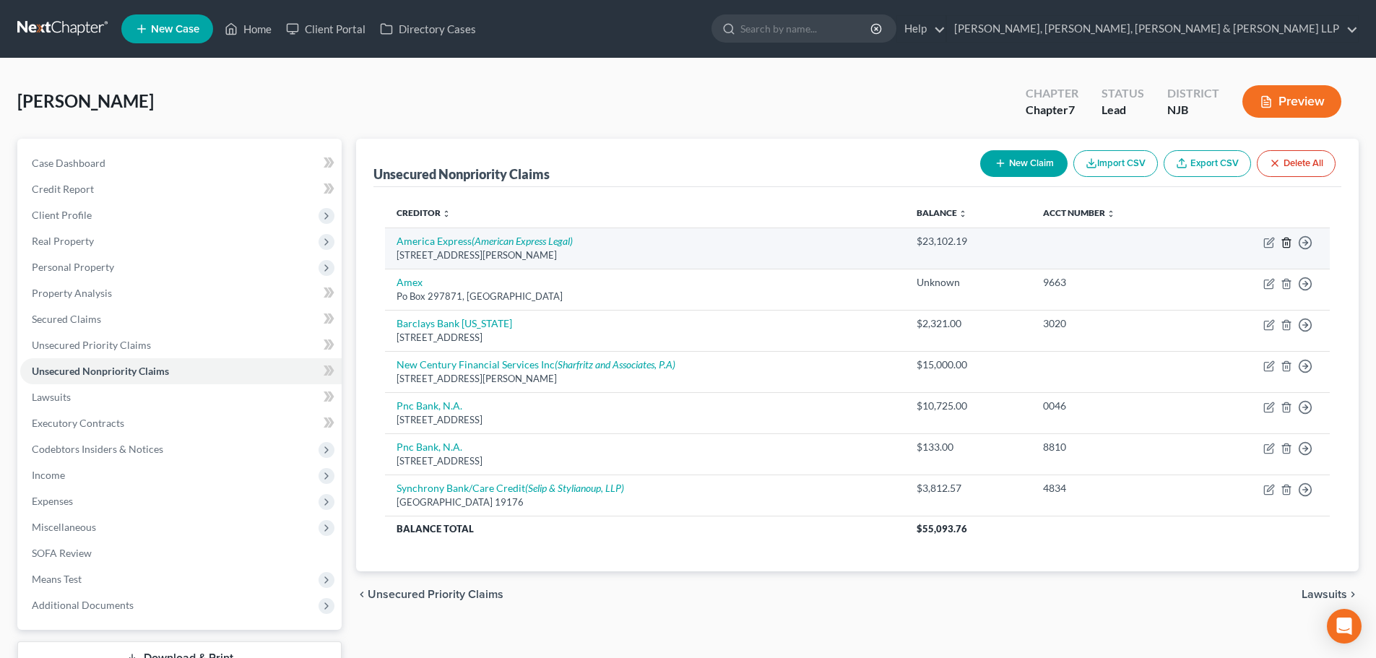
click at [1283, 239] on icon "button" at bounding box center [1287, 243] width 12 height 12
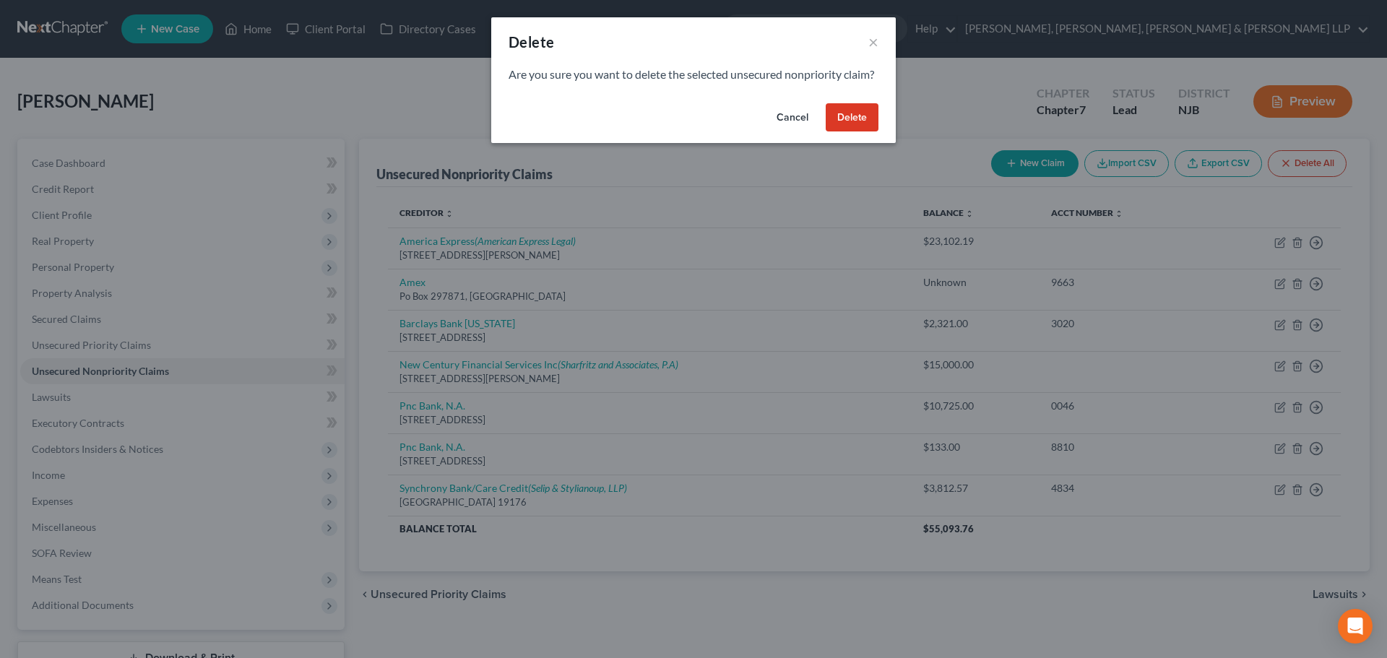
click at [844, 132] on button "Delete" at bounding box center [852, 117] width 53 height 29
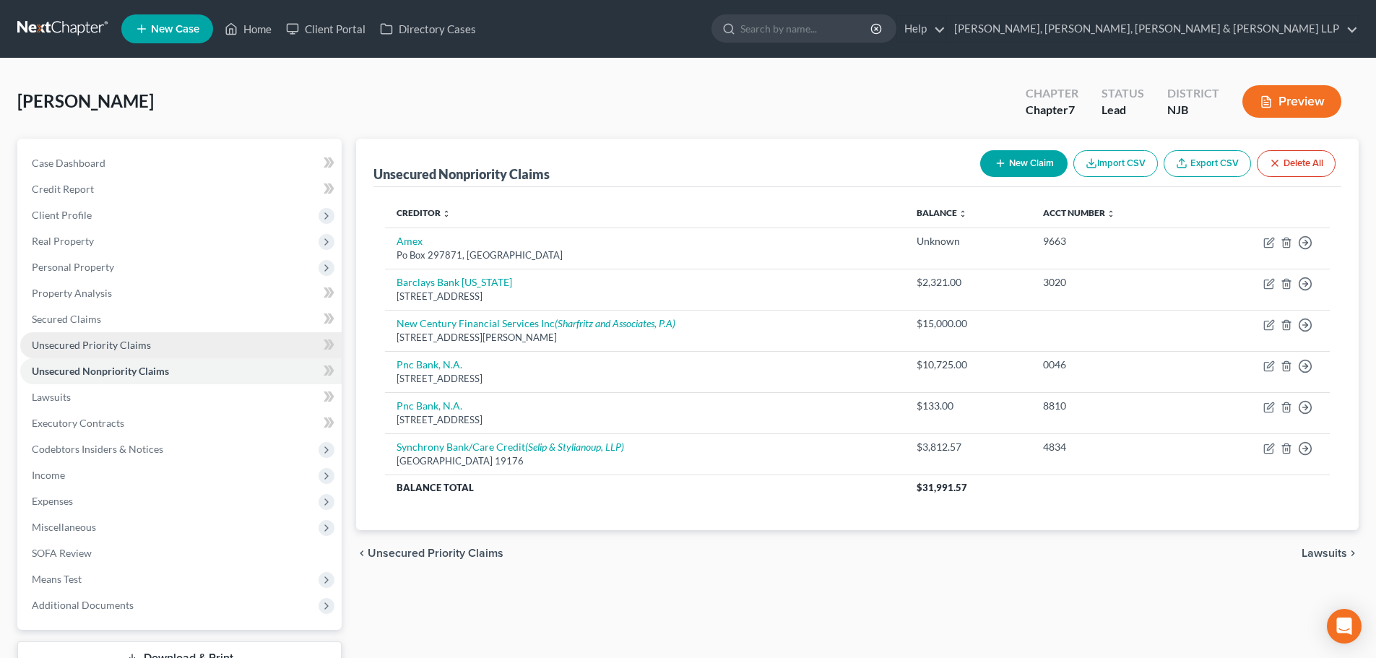
click at [165, 336] on link "Unsecured Priority Claims" at bounding box center [180, 345] width 321 height 26
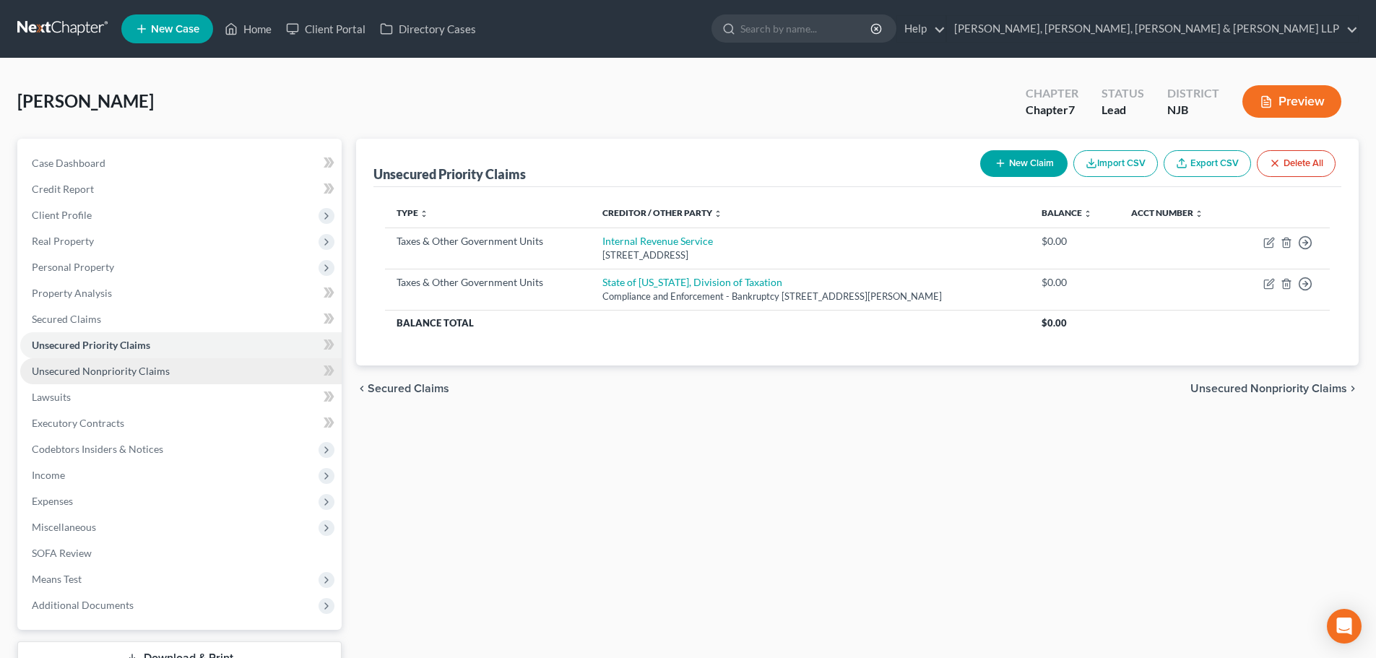
click at [191, 365] on link "Unsecured Nonpriority Claims" at bounding box center [180, 371] width 321 height 26
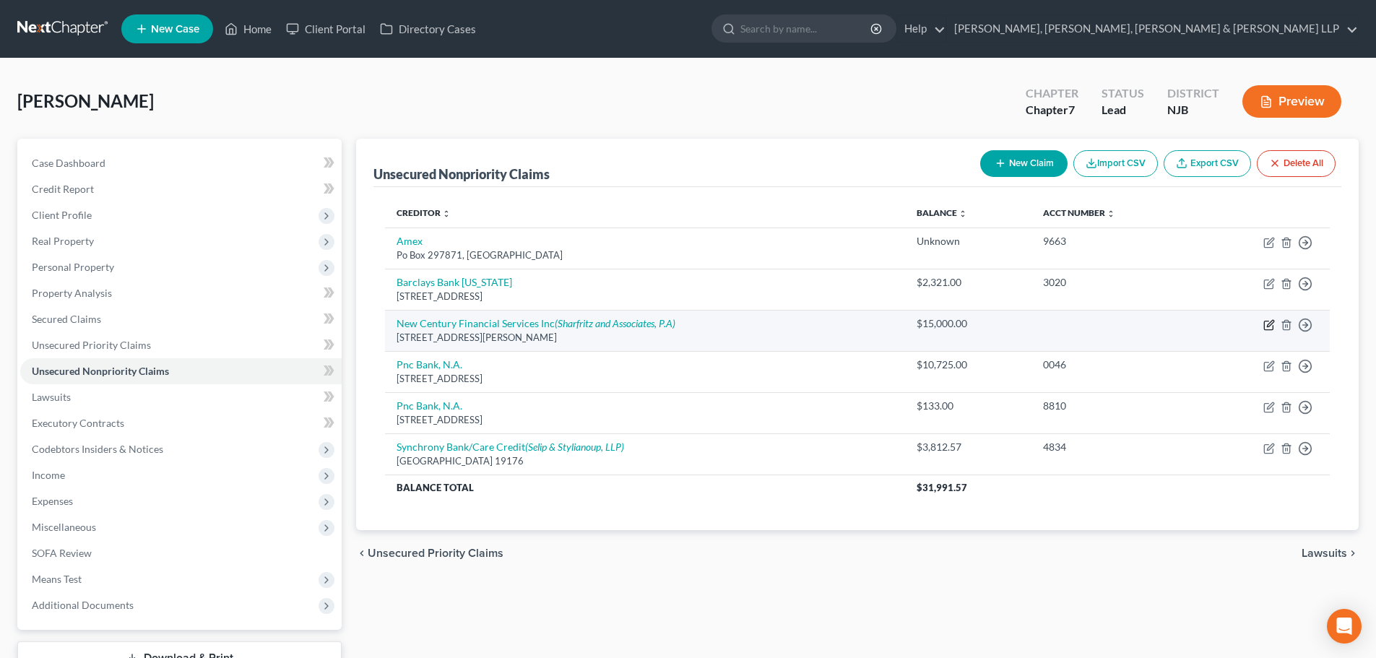
click at [1273, 323] on icon "button" at bounding box center [1270, 323] width 7 height 7
select select "33"
select select "2"
select select "0"
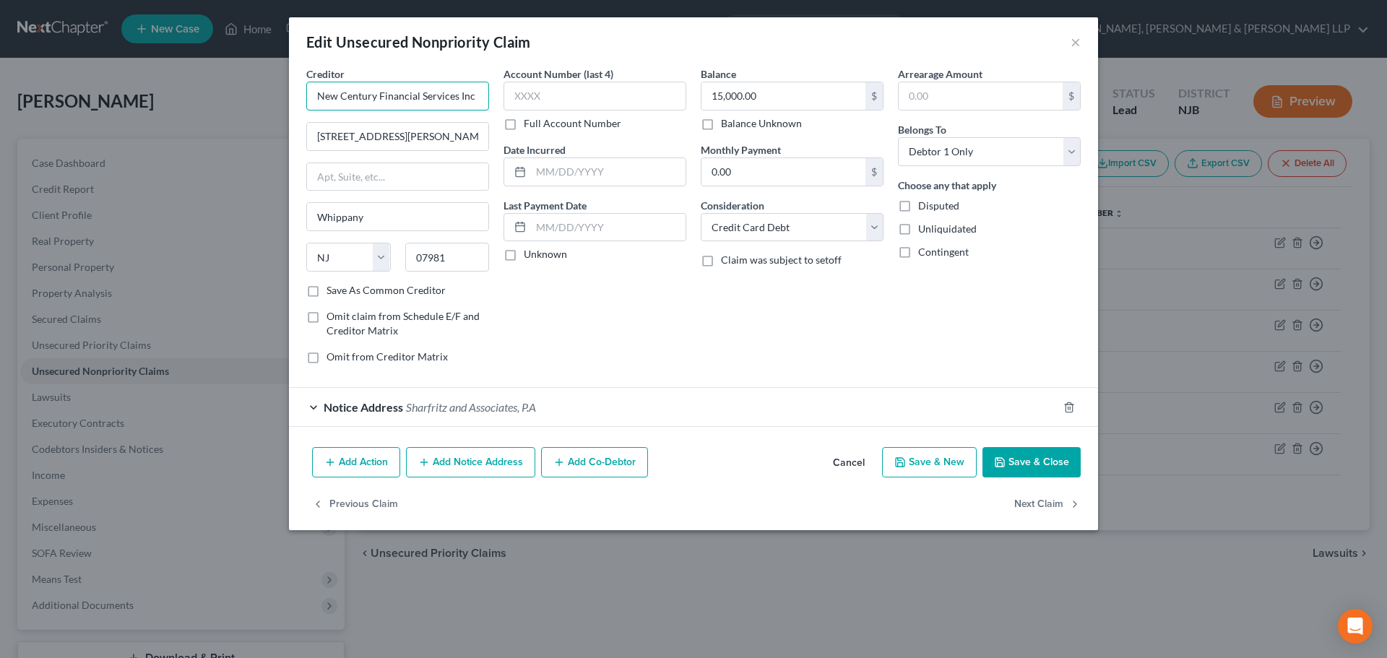
drag, startPoint x: 477, startPoint y: 96, endPoint x: 282, endPoint y: 113, distance: 195.7
click at [282, 113] on div "Edit Unsecured Nonpriority Claim × Creditor * New Century Financial Services In…" at bounding box center [693, 329] width 1387 height 658
drag, startPoint x: 337, startPoint y: 144, endPoint x: 310, endPoint y: 142, distance: 26.8
click at [142, 158] on div "Edit Unsecured Nonpriority Claim × Creditor * New Century Financial Services In…" at bounding box center [693, 329] width 1387 height 658
paste input "New Century Financial Services Inc"
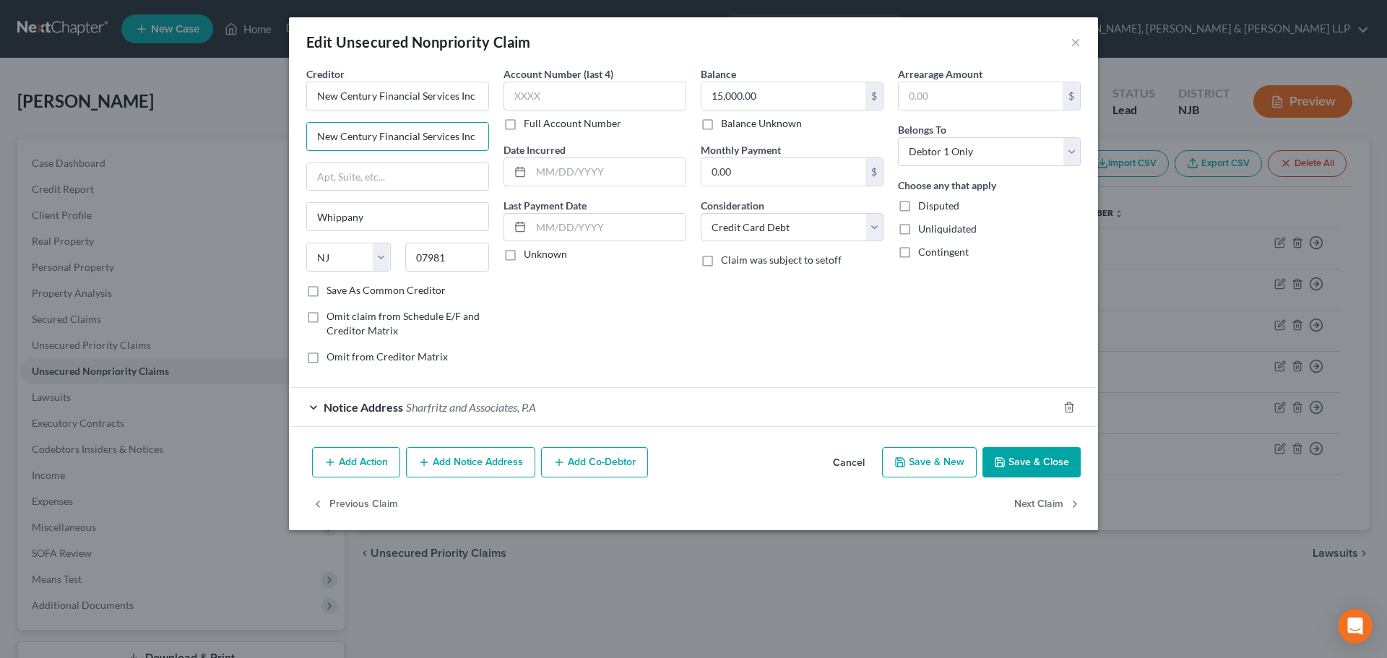
drag, startPoint x: 475, startPoint y: 135, endPoint x: 222, endPoint y: 169, distance: 255.0
click at [0, 199] on html "Home New Case Client Portal Directory Cases Scura Wigfield, [PERSON_NAME], [PER…" at bounding box center [693, 384] width 1387 height 768
paste input "[STREET_ADDRESS]"
type input "[STREET_ADDRESS]"
drag, startPoint x: 365, startPoint y: 266, endPoint x: 410, endPoint y: 192, distance: 86.6
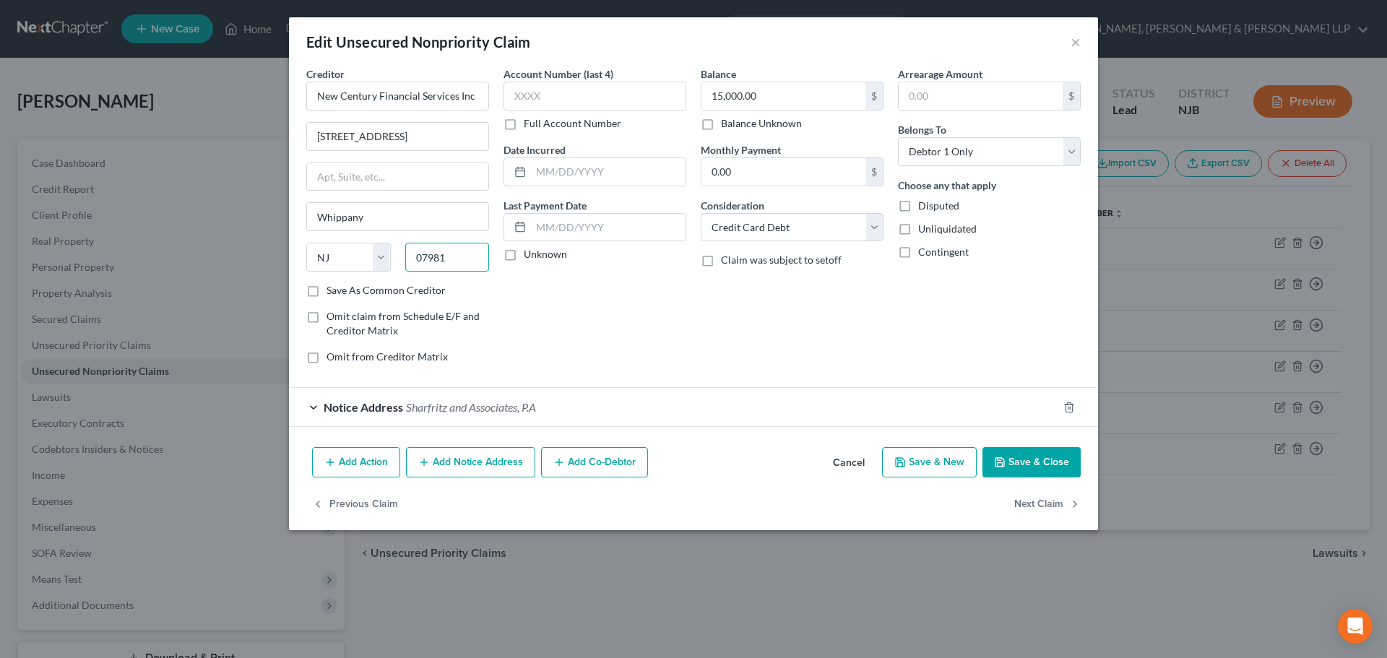
click at [355, 257] on div "State [US_STATE] AK AR AZ CA CO CT DE DC [GEOGRAPHIC_DATA] [GEOGRAPHIC_DATA] GU…" at bounding box center [397, 263] width 197 height 40
paste input "33702"
type input "33702"
click at [413, 193] on div "Creditor * New Century Financial Services Inc [STREET_ADDRESS][GEOGRAPHIC_DATA]…" at bounding box center [397, 174] width 183 height 217
type input "[GEOGRAPHIC_DATA]"
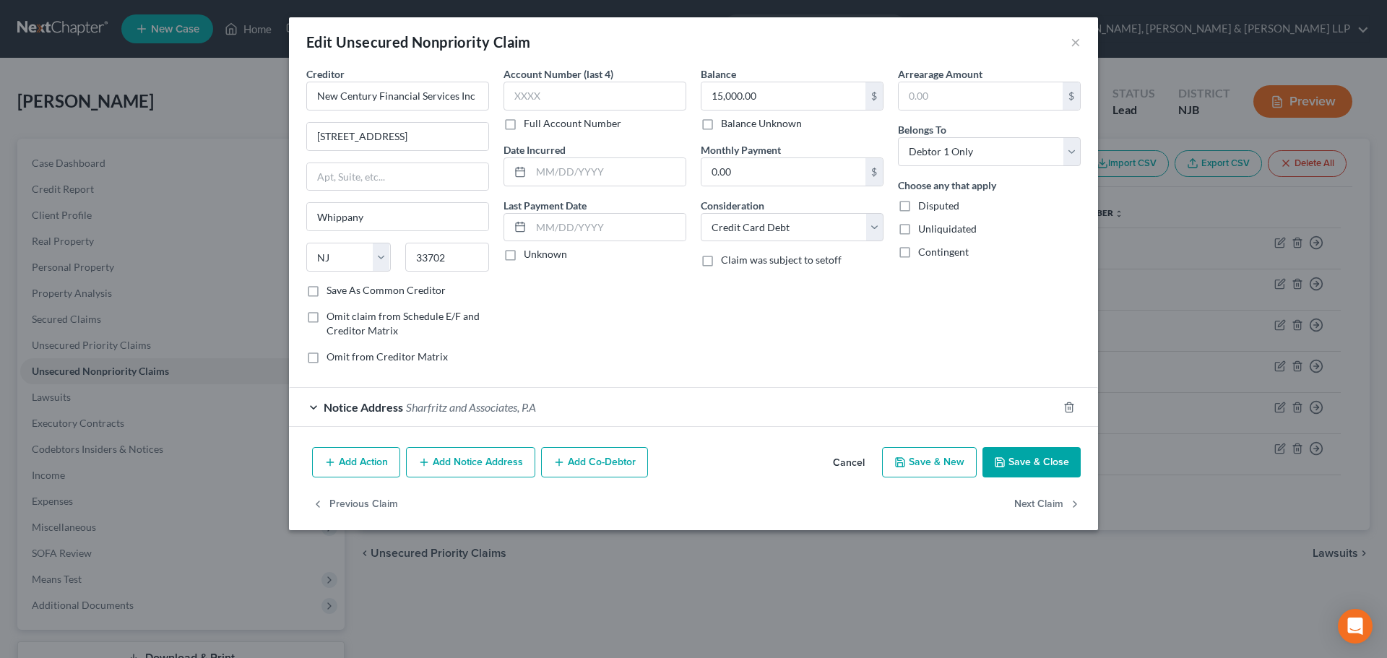
select select "9"
click at [1015, 462] on button "Save & Close" at bounding box center [1031, 462] width 98 height 30
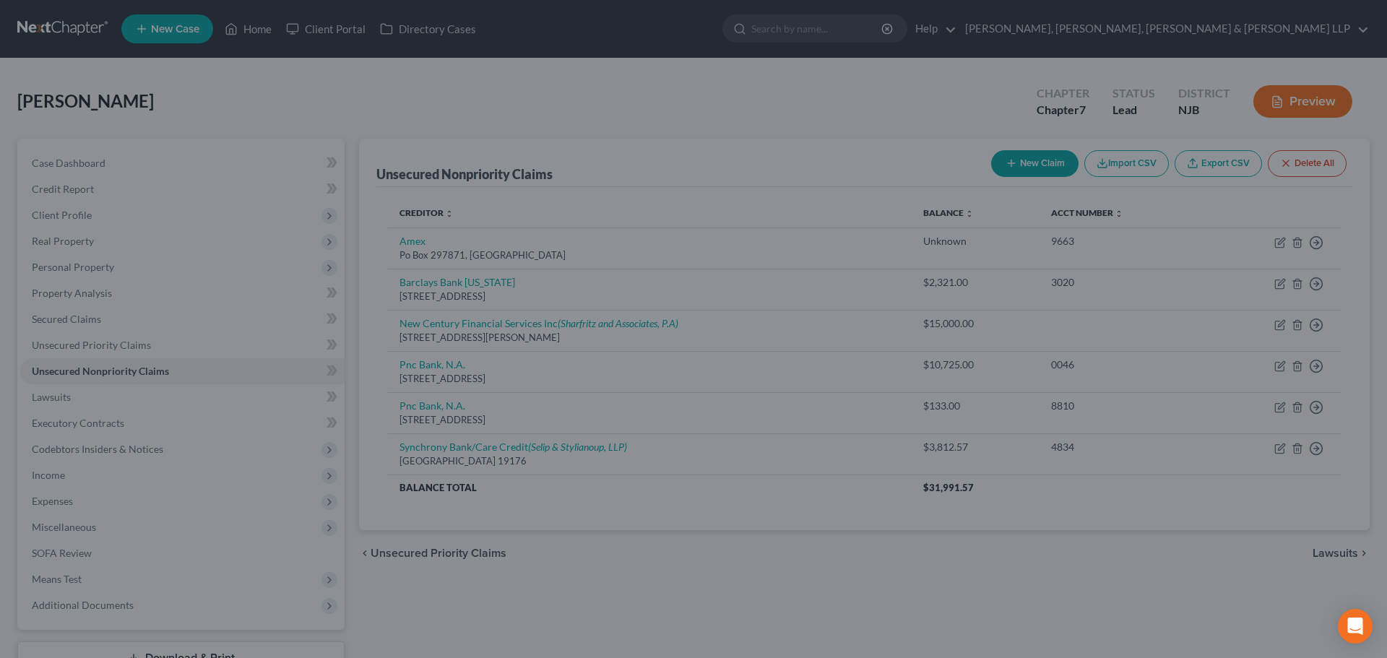
type input "0"
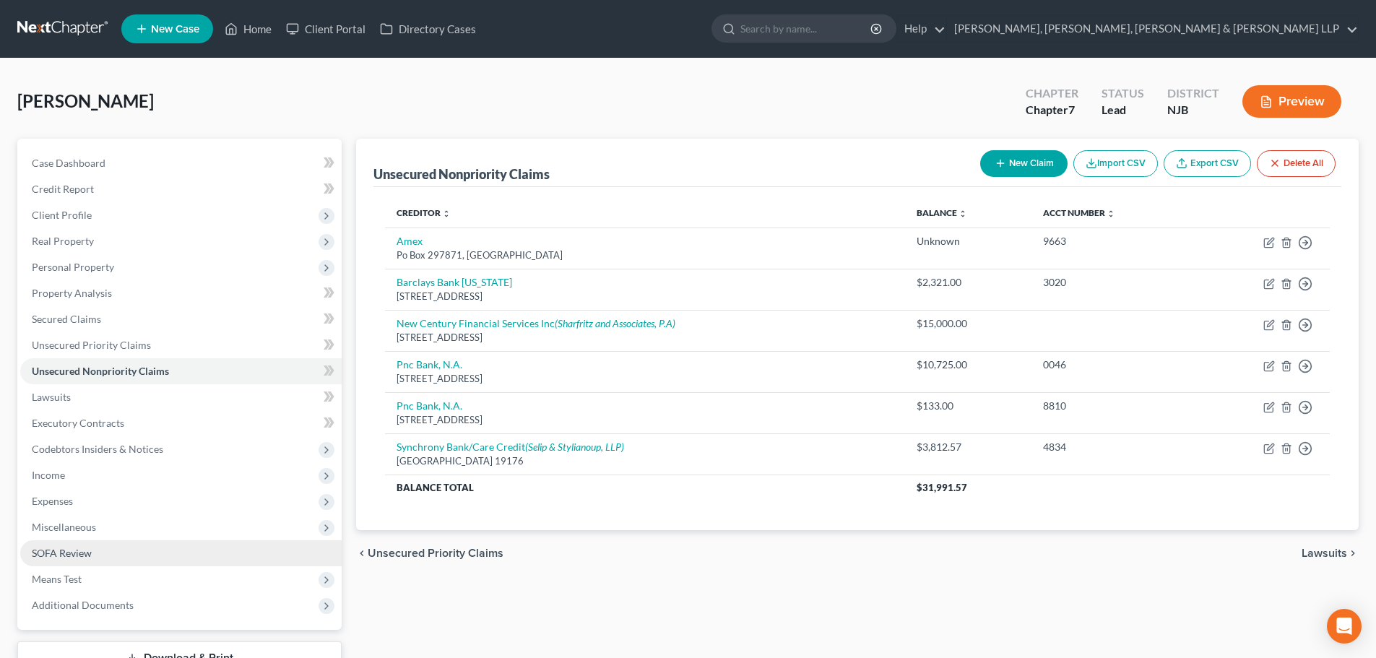
click at [147, 564] on link "SOFA Review" at bounding box center [180, 553] width 321 height 26
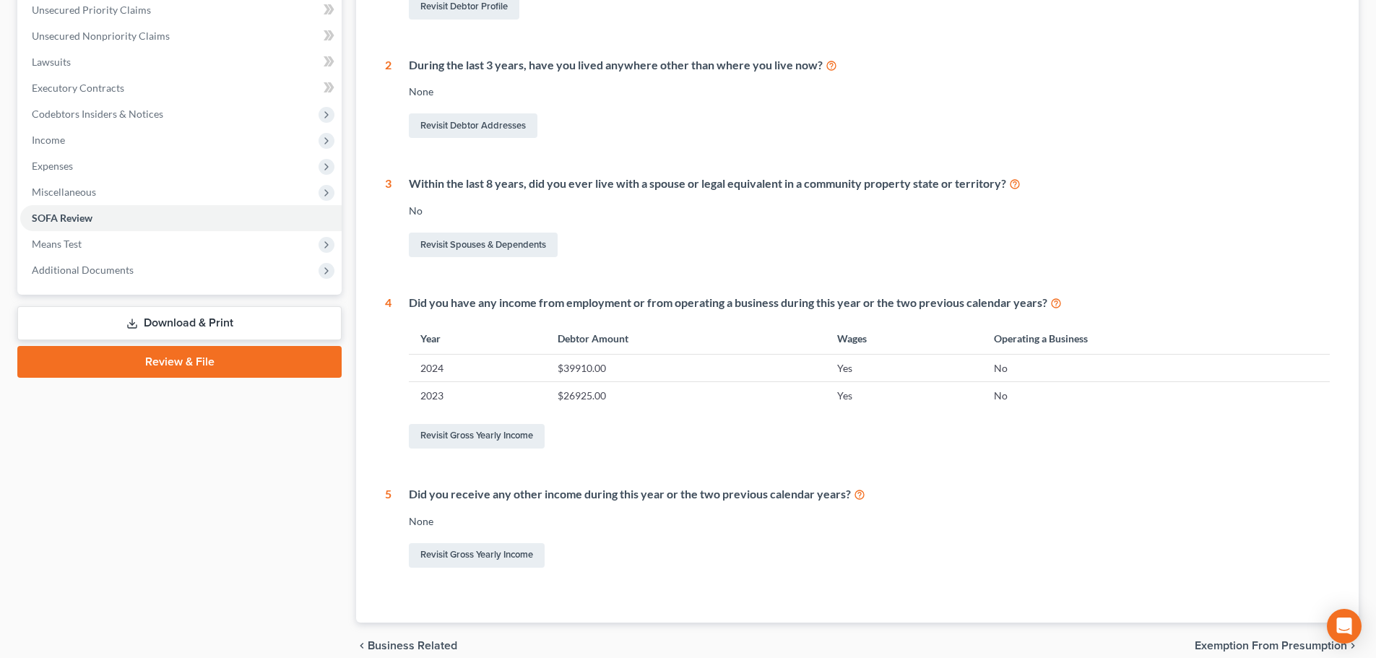
scroll to position [112, 0]
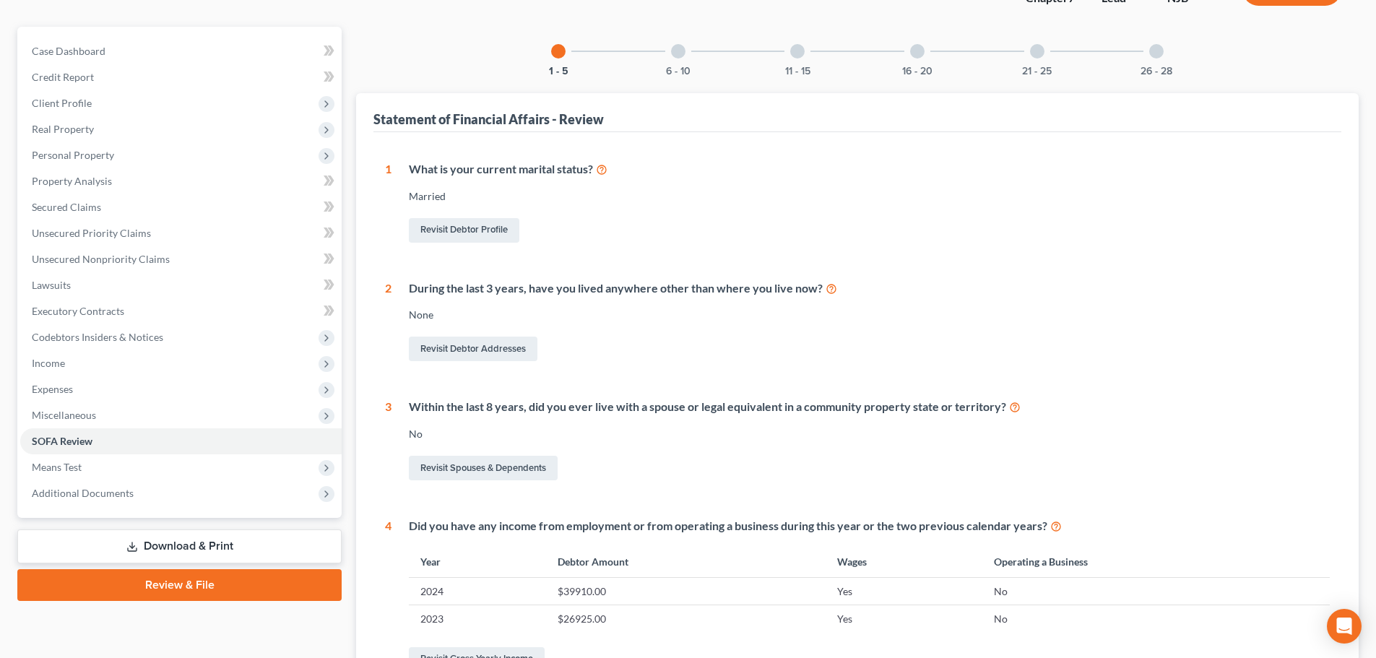
click at [678, 59] on div "6 - 10" at bounding box center [678, 51] width 49 height 49
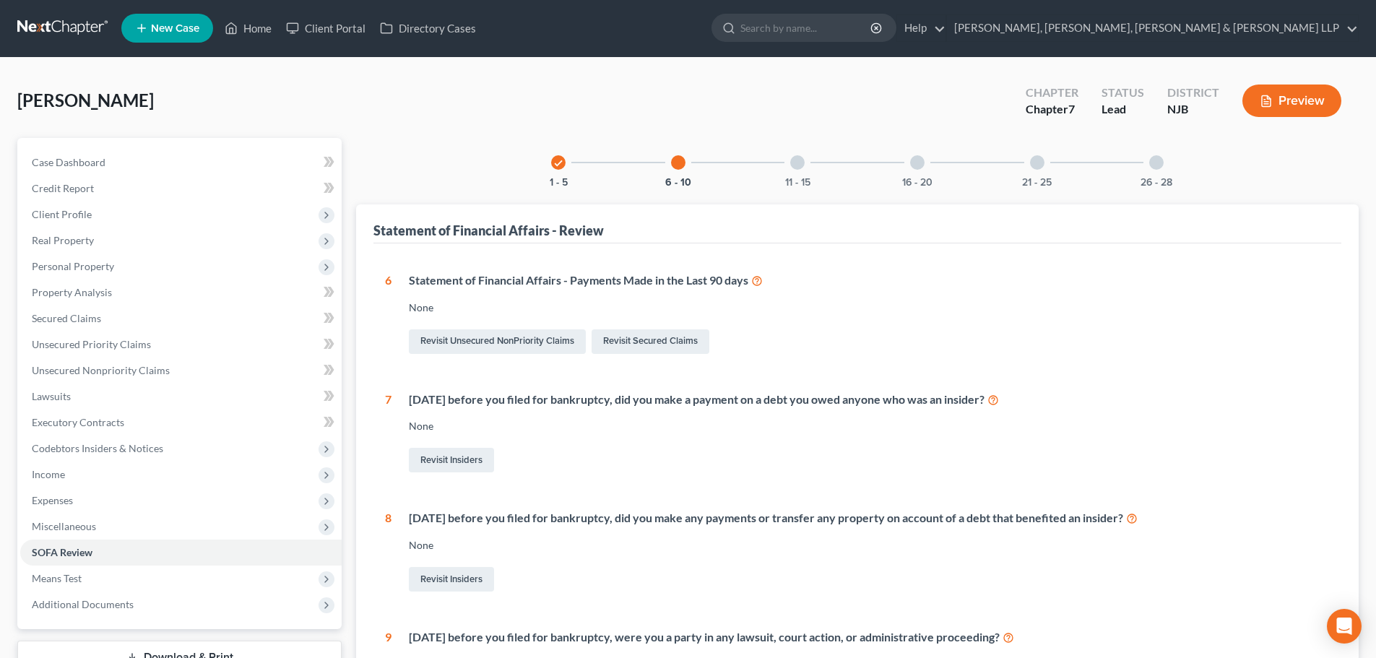
scroll to position [0, 0]
